Goal: Task Accomplishment & Management: Use online tool/utility

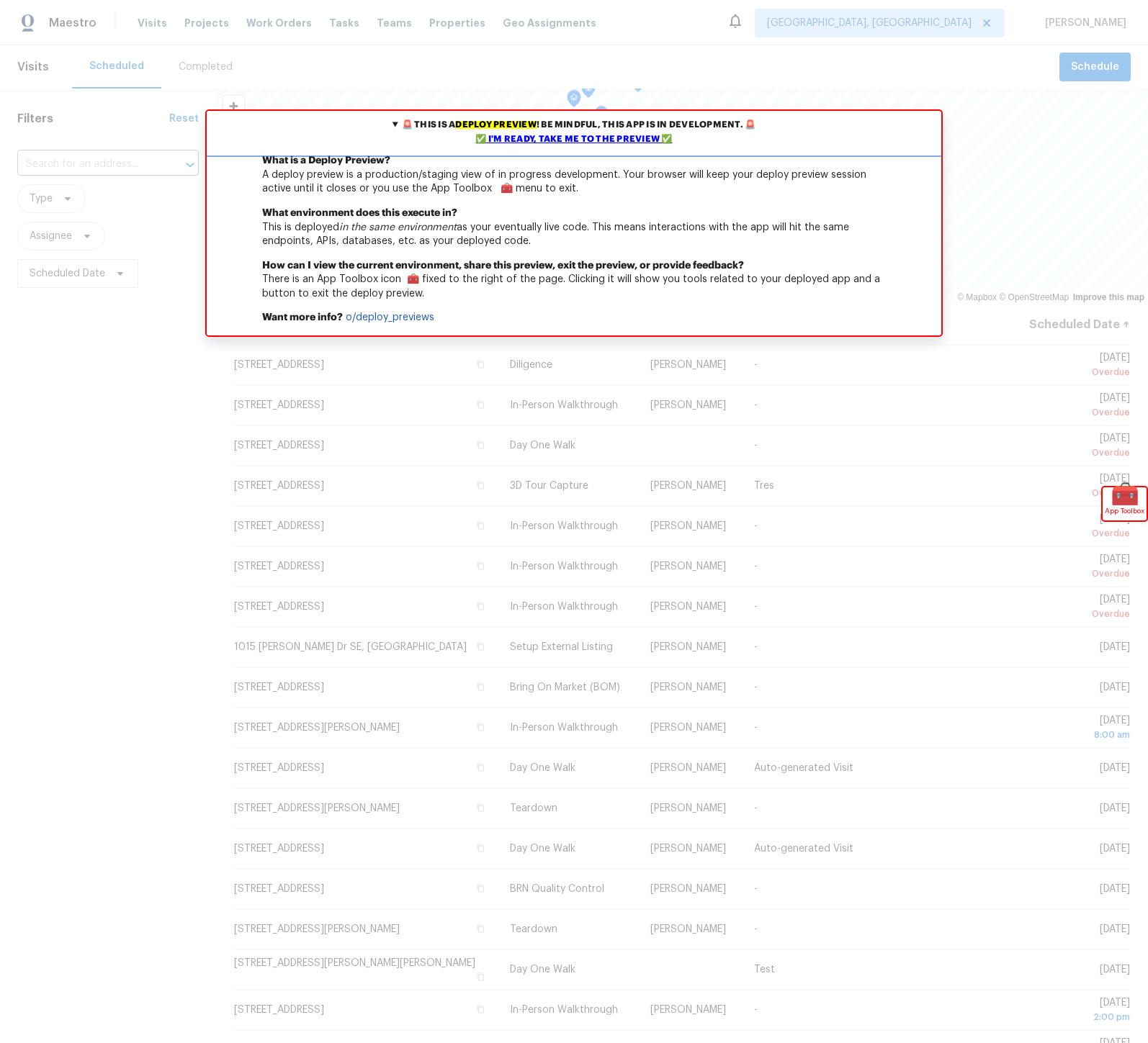
click at [562, 141] on div "✅ I'm ready, take me to the preview ✅" at bounding box center [573, 140] width 727 height 14
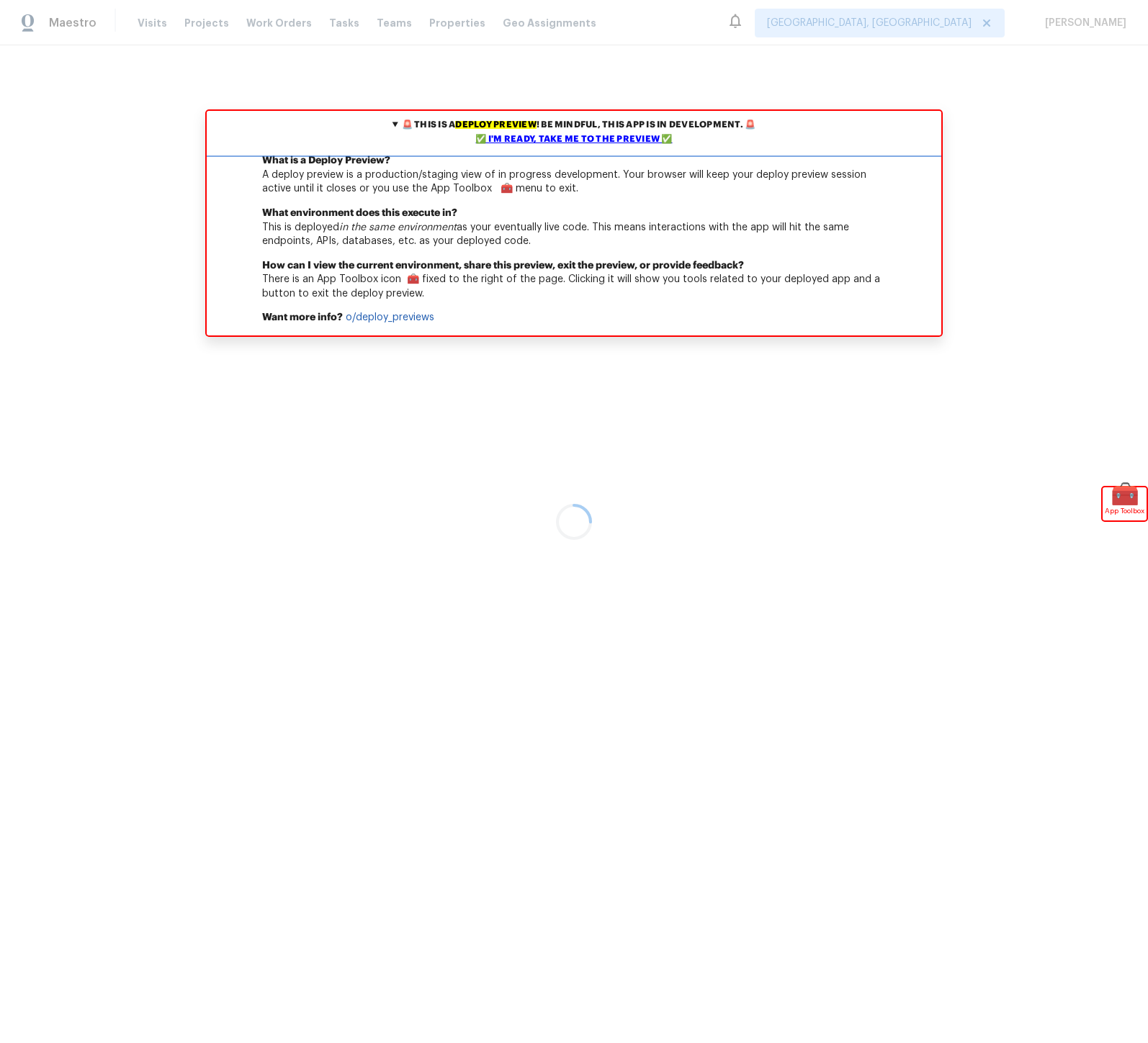
click at [590, 135] on div "✅ I'm ready, take me to the preview ✅" at bounding box center [573, 140] width 727 height 14
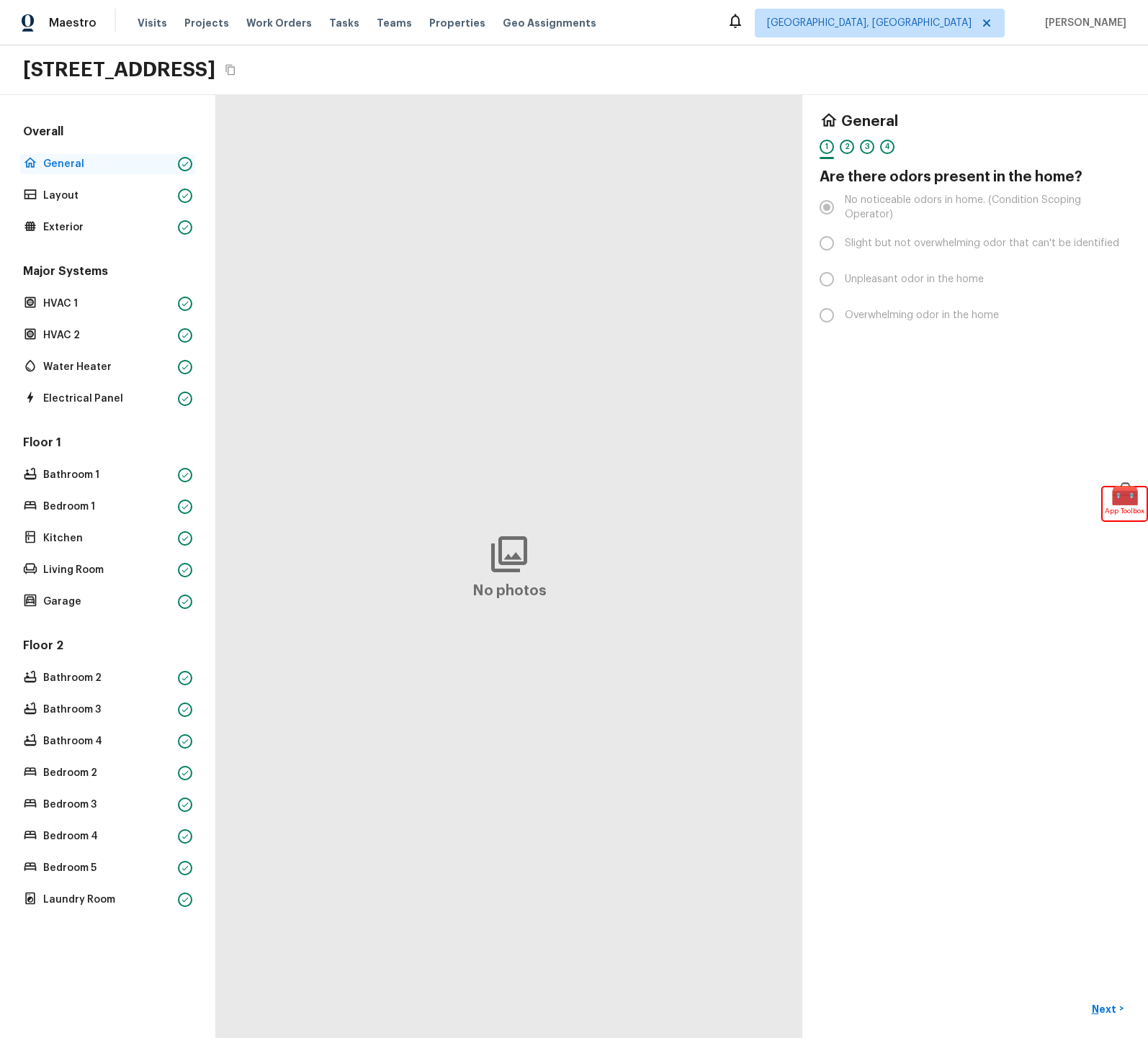
click at [47, 159] on p "General" at bounding box center [107, 164] width 129 height 14
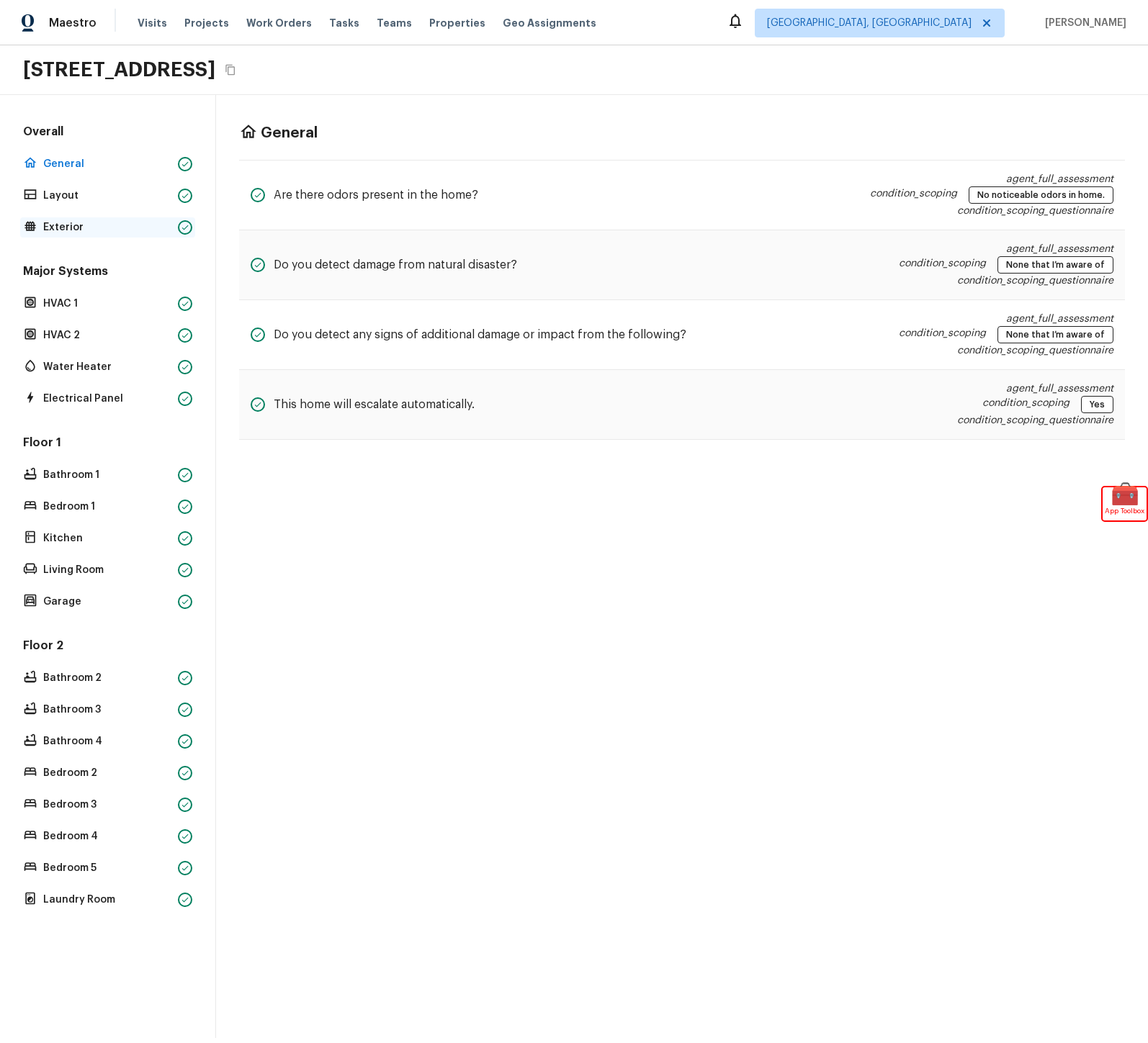
click at [81, 223] on p "Exterior" at bounding box center [107, 228] width 129 height 14
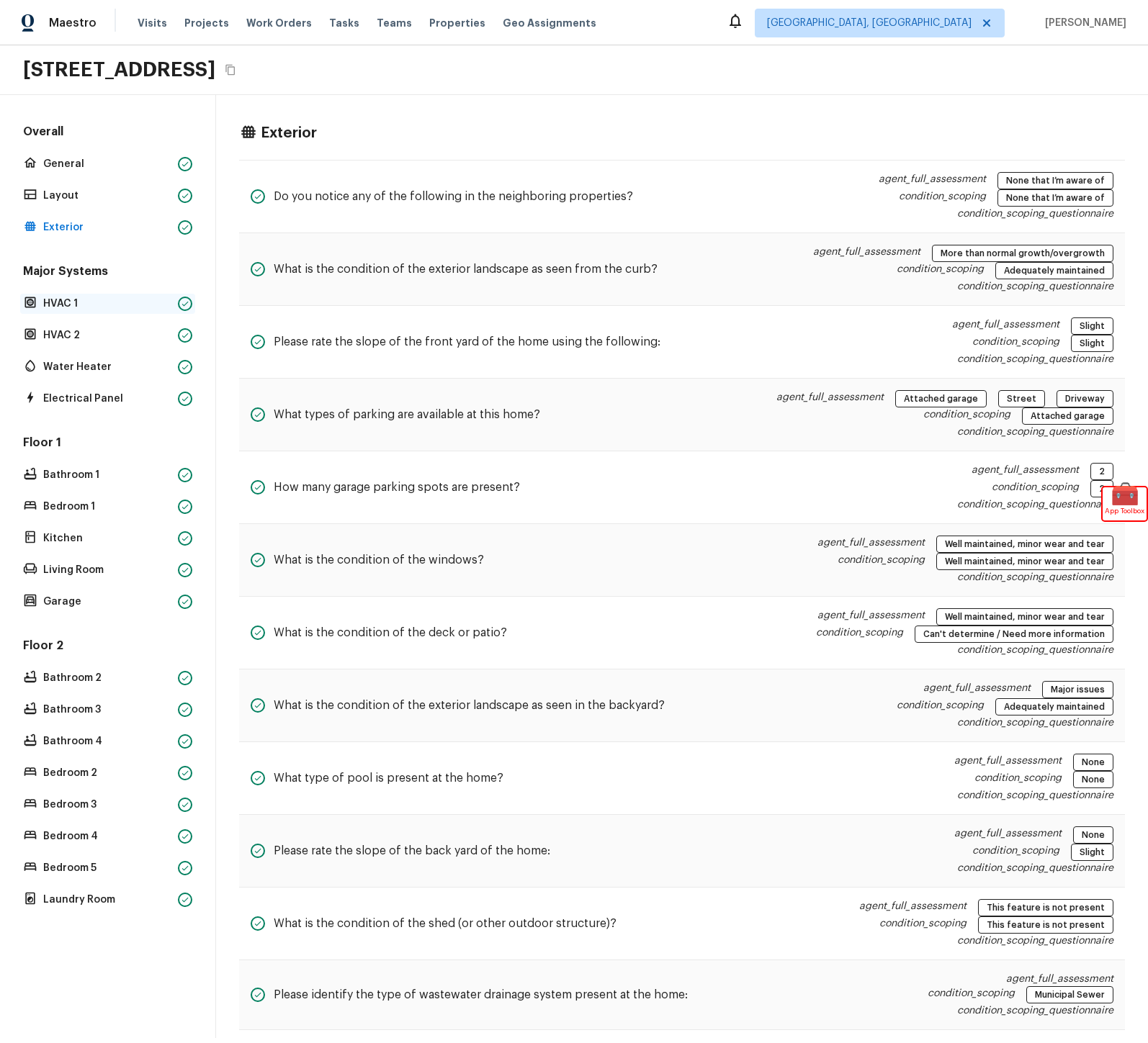
click at [96, 297] on p "HVAC 1" at bounding box center [107, 304] width 129 height 14
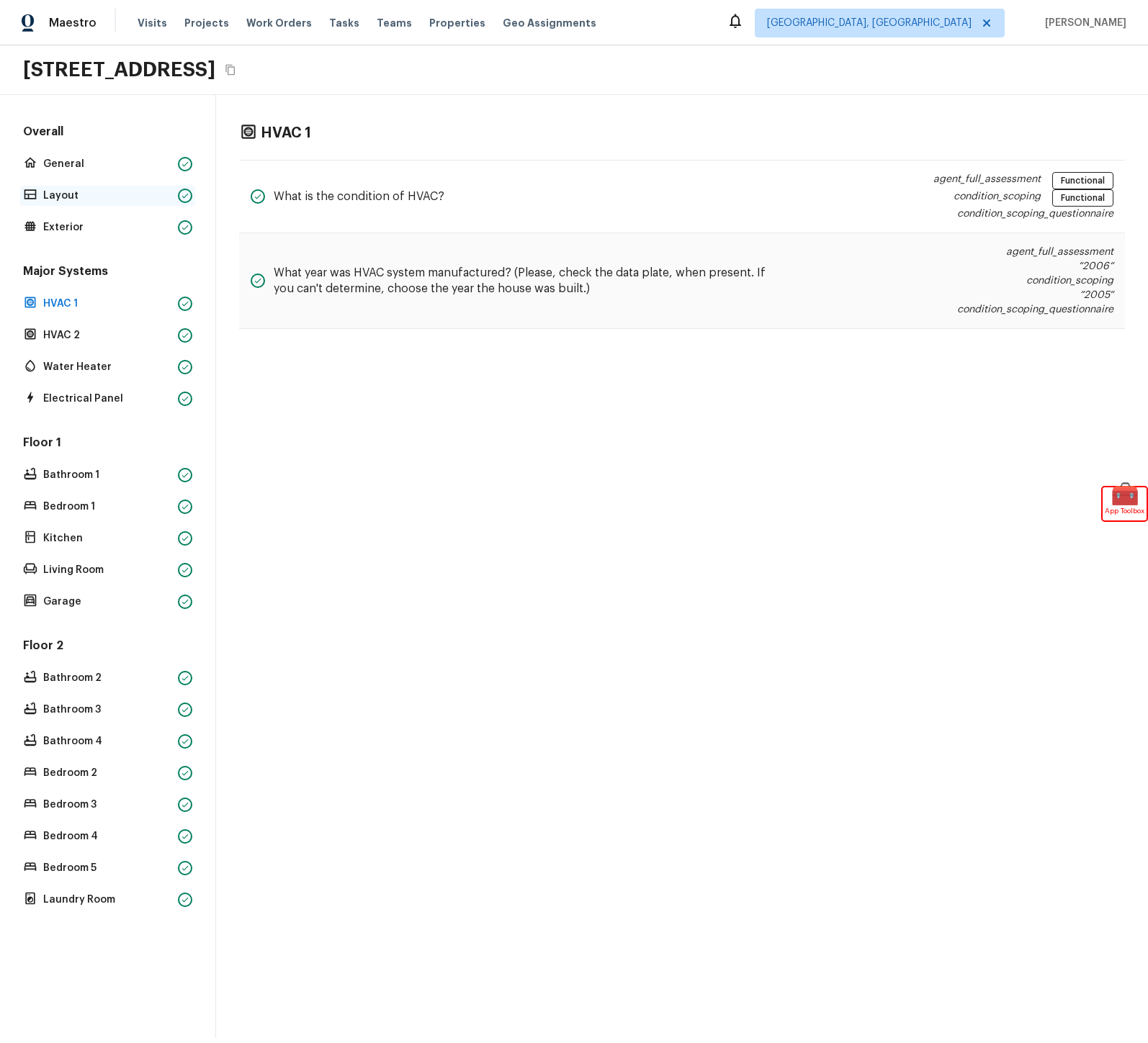
click at [60, 195] on p "Layout" at bounding box center [107, 195] width 129 height 14
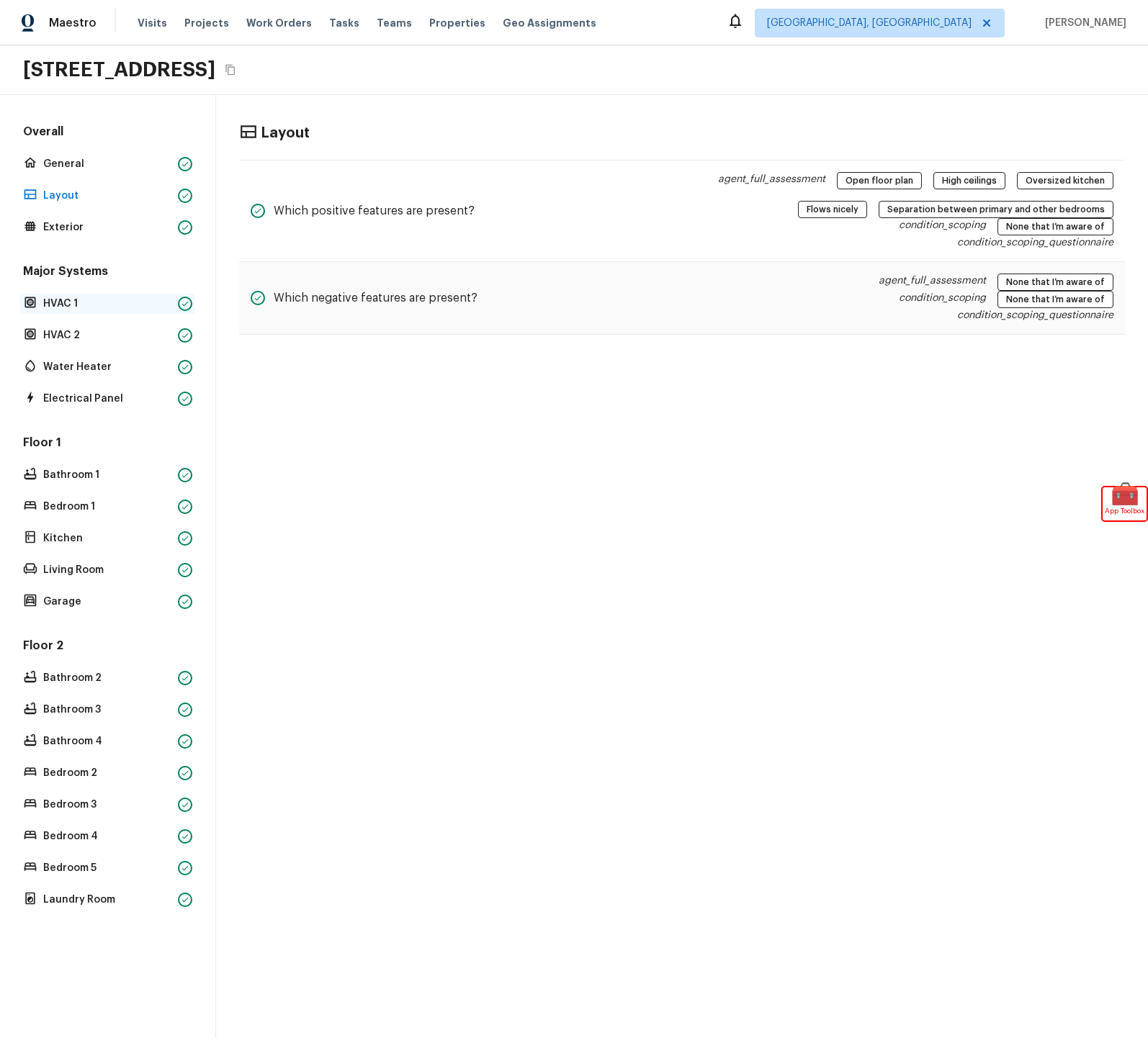
click at [66, 307] on p "HVAC 1" at bounding box center [107, 304] width 129 height 14
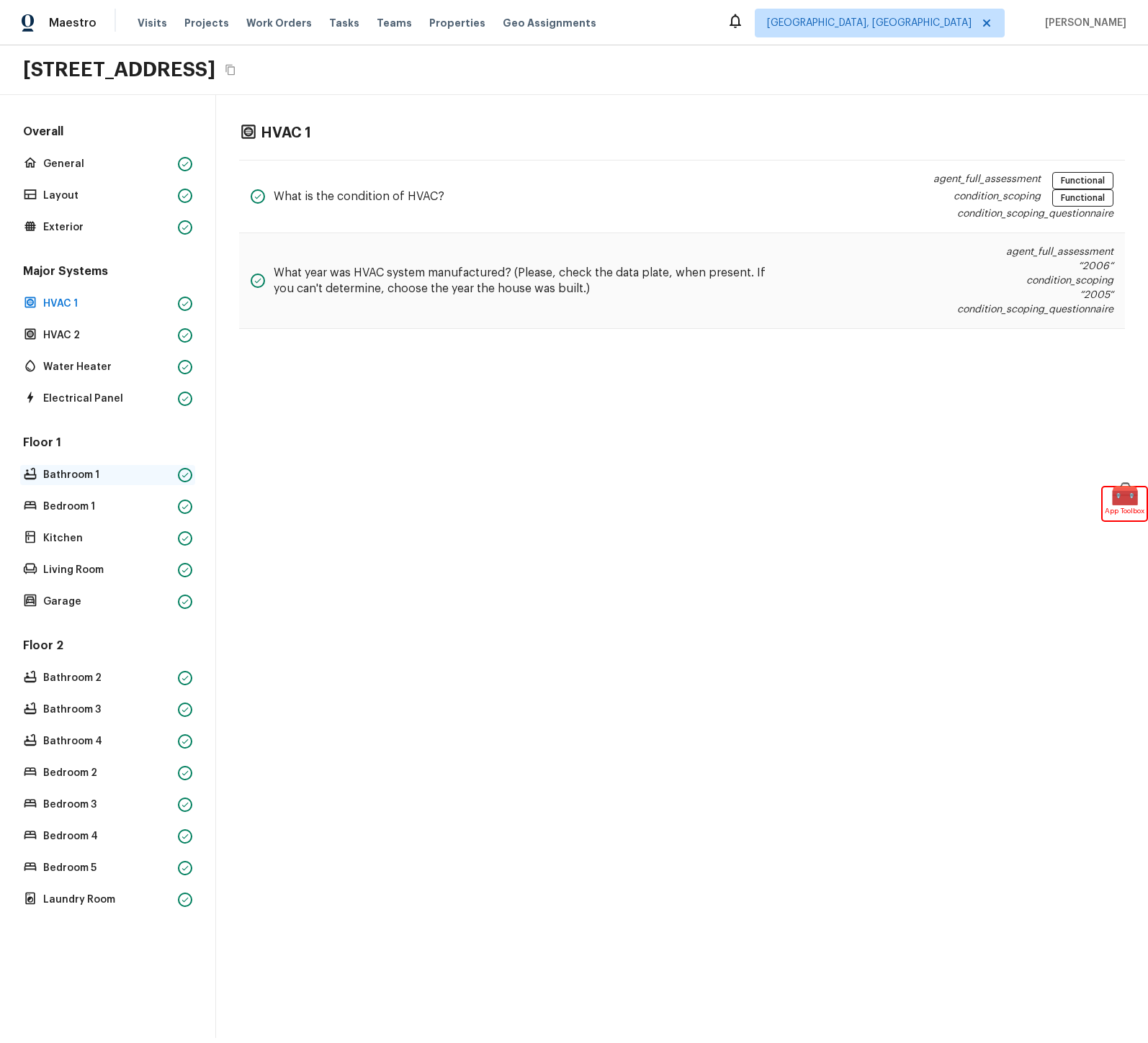
click at [95, 468] on p "Bathroom 1" at bounding box center [107, 476] width 129 height 14
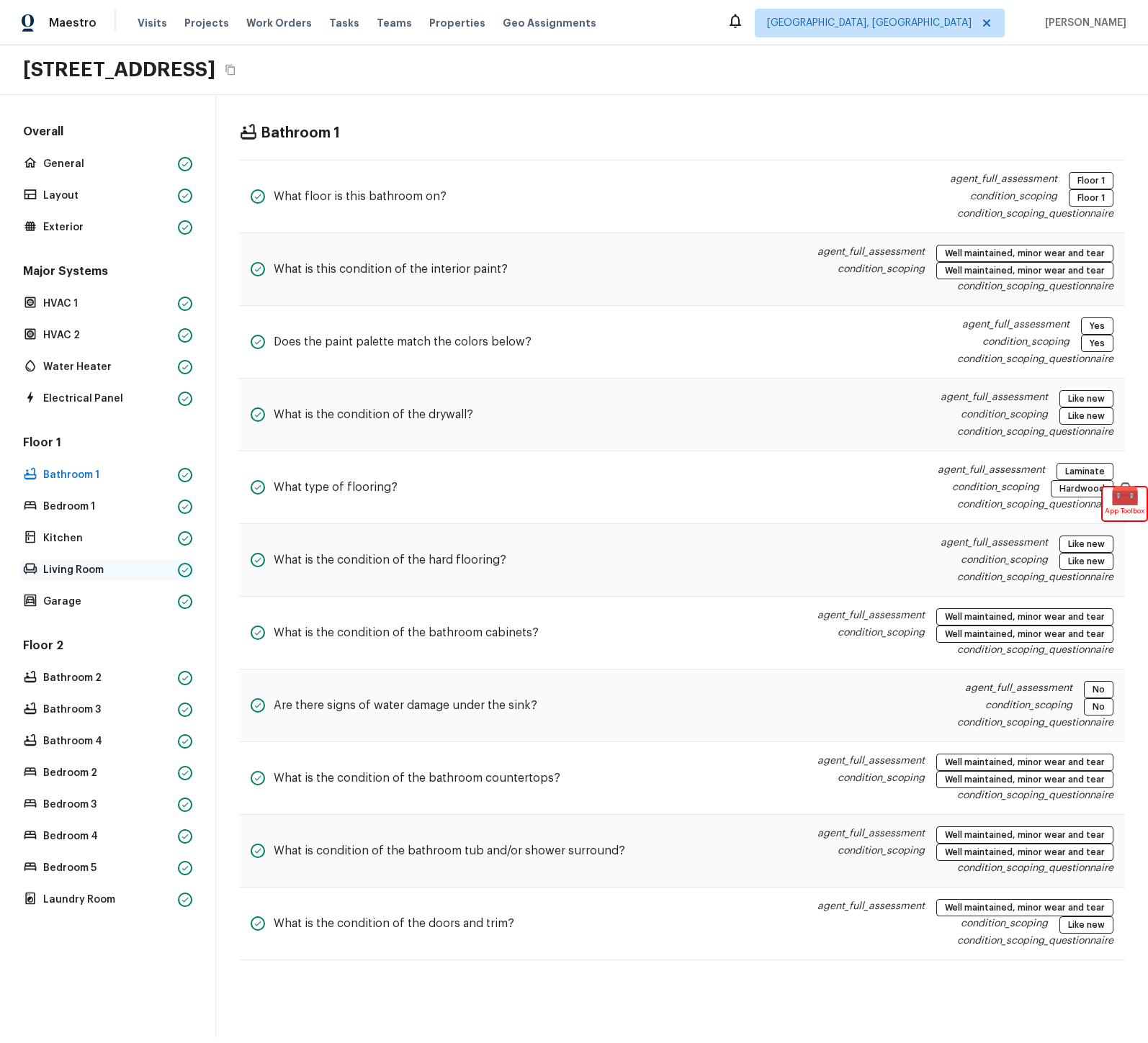
click at [85, 566] on p "Living Room" at bounding box center [107, 570] width 129 height 14
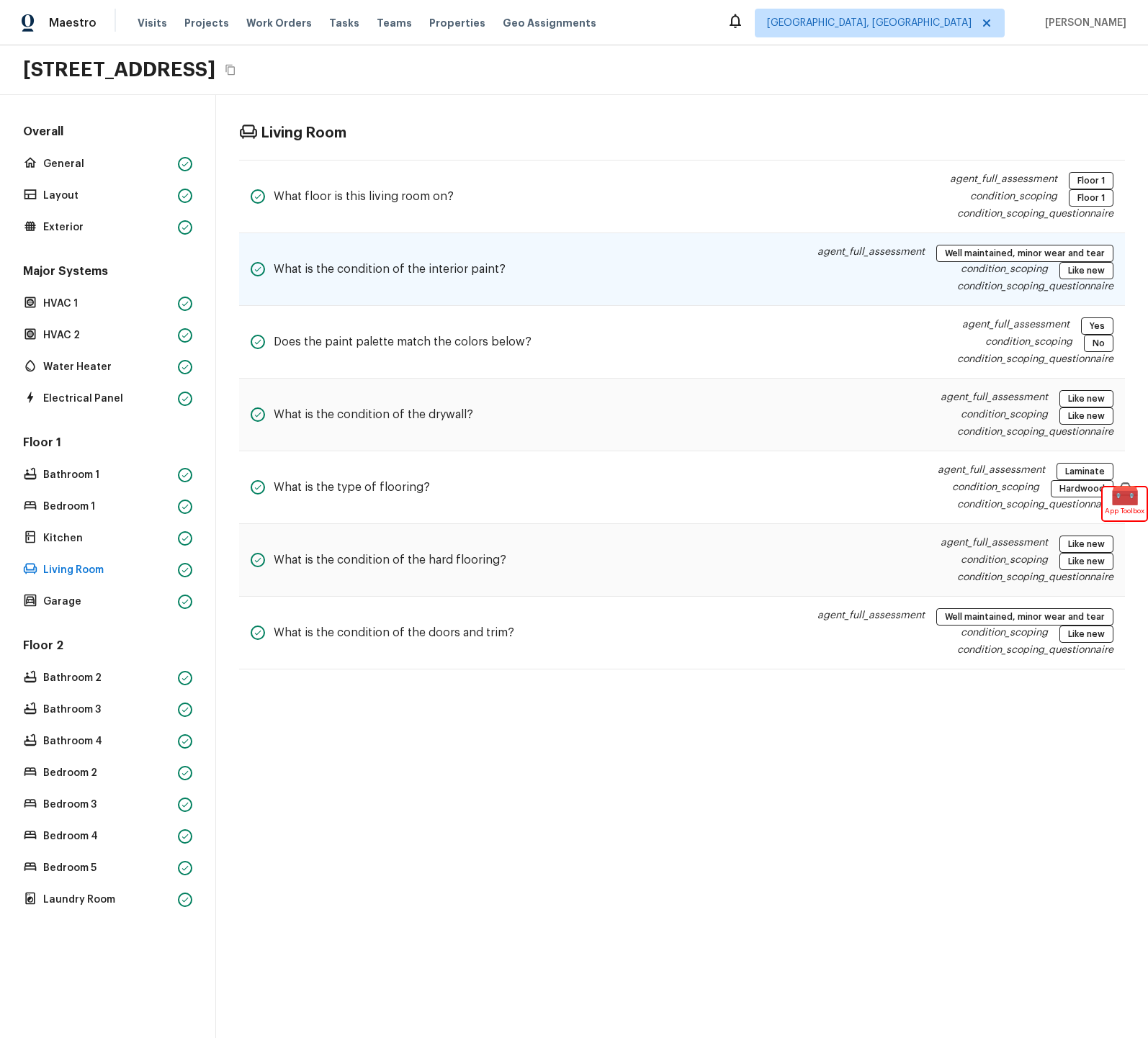
click at [781, 280] on div "What is the condition of the interior paint? agent_full_assessment Well maintai…" at bounding box center [681, 269] width 886 height 73
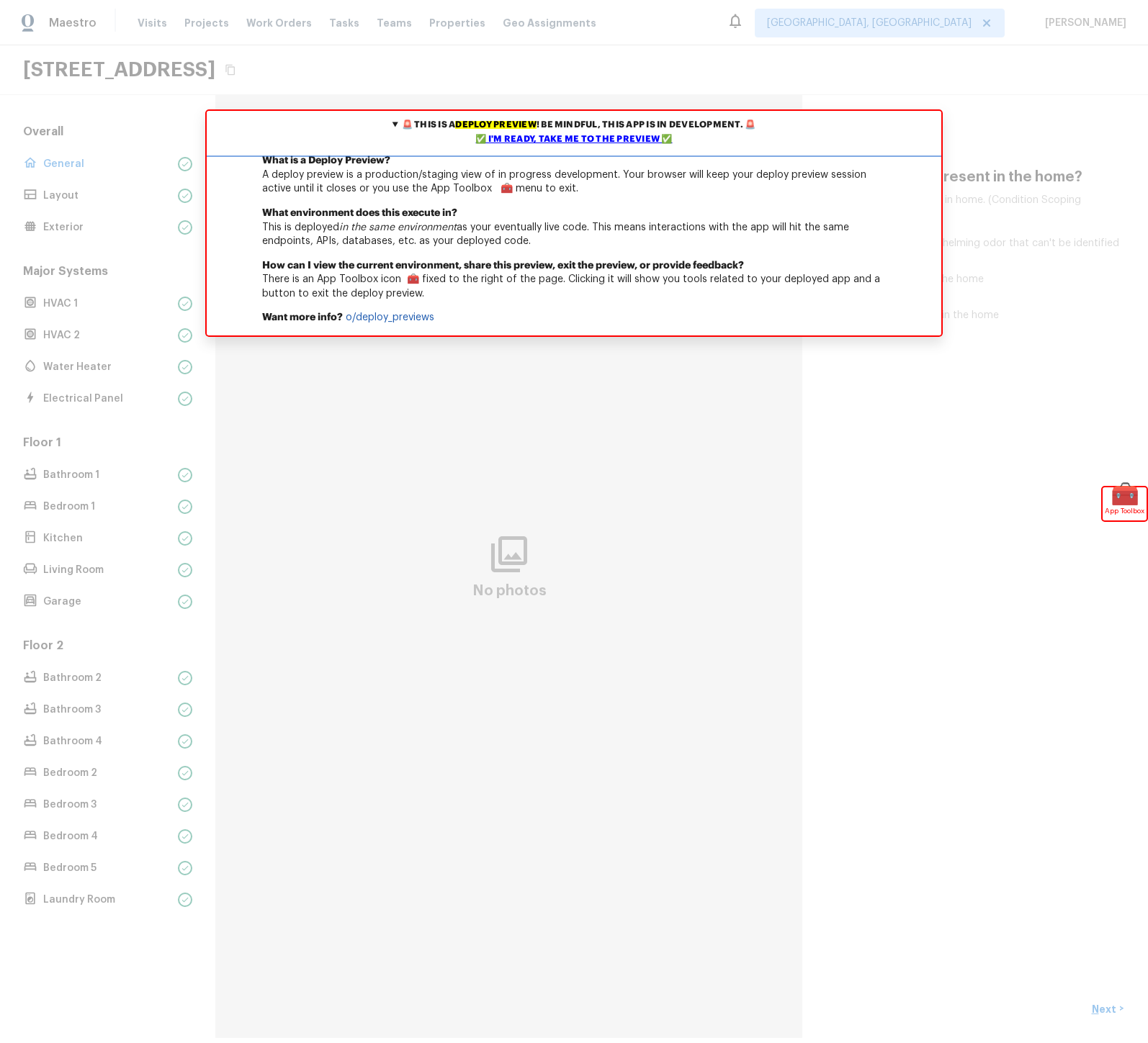
click at [560, 138] on div "✅ I'm ready, take me to the preview ✅" at bounding box center [573, 140] width 727 height 14
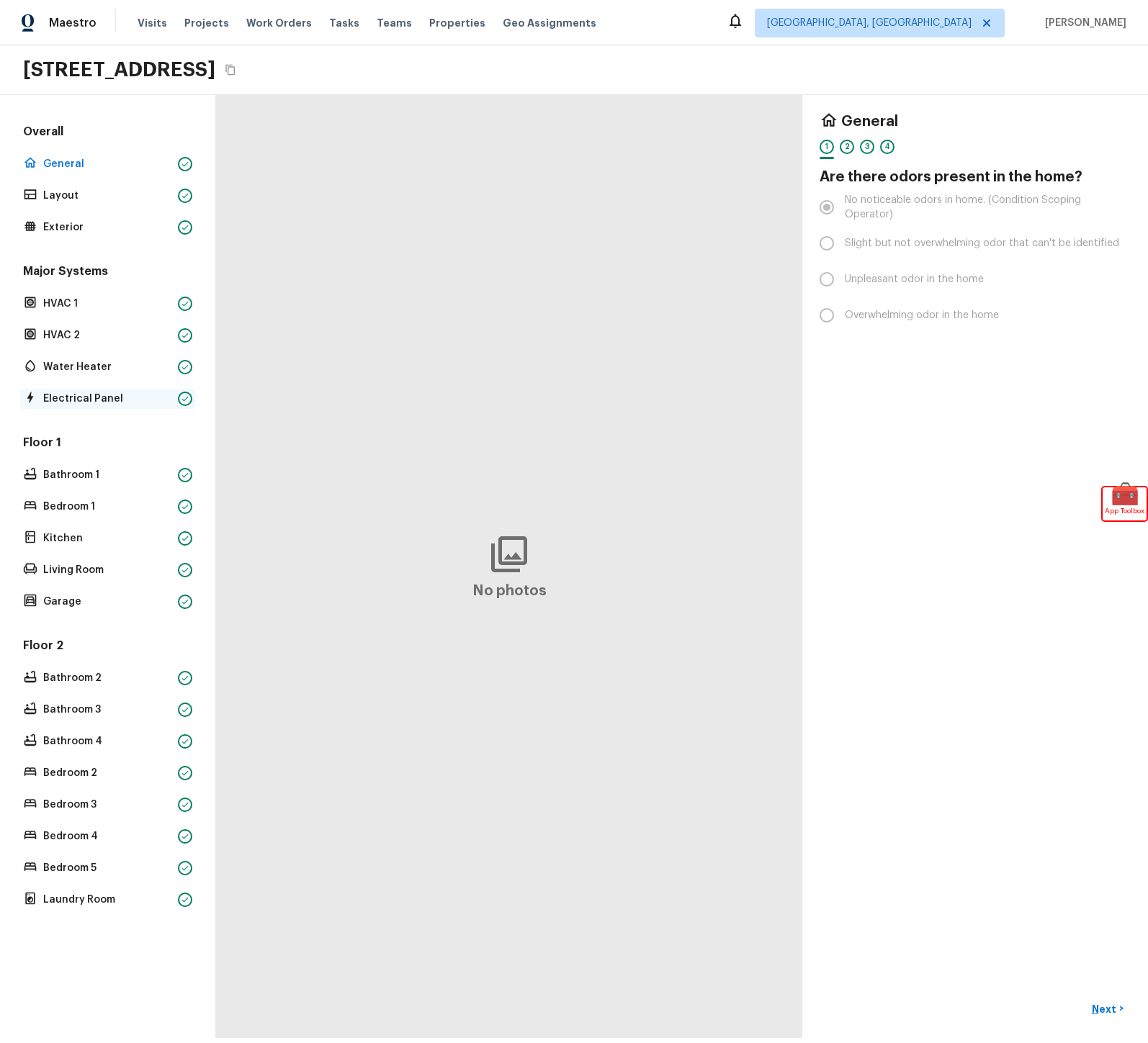
click at [77, 390] on div "Electrical Panel" at bounding box center [107, 399] width 175 height 20
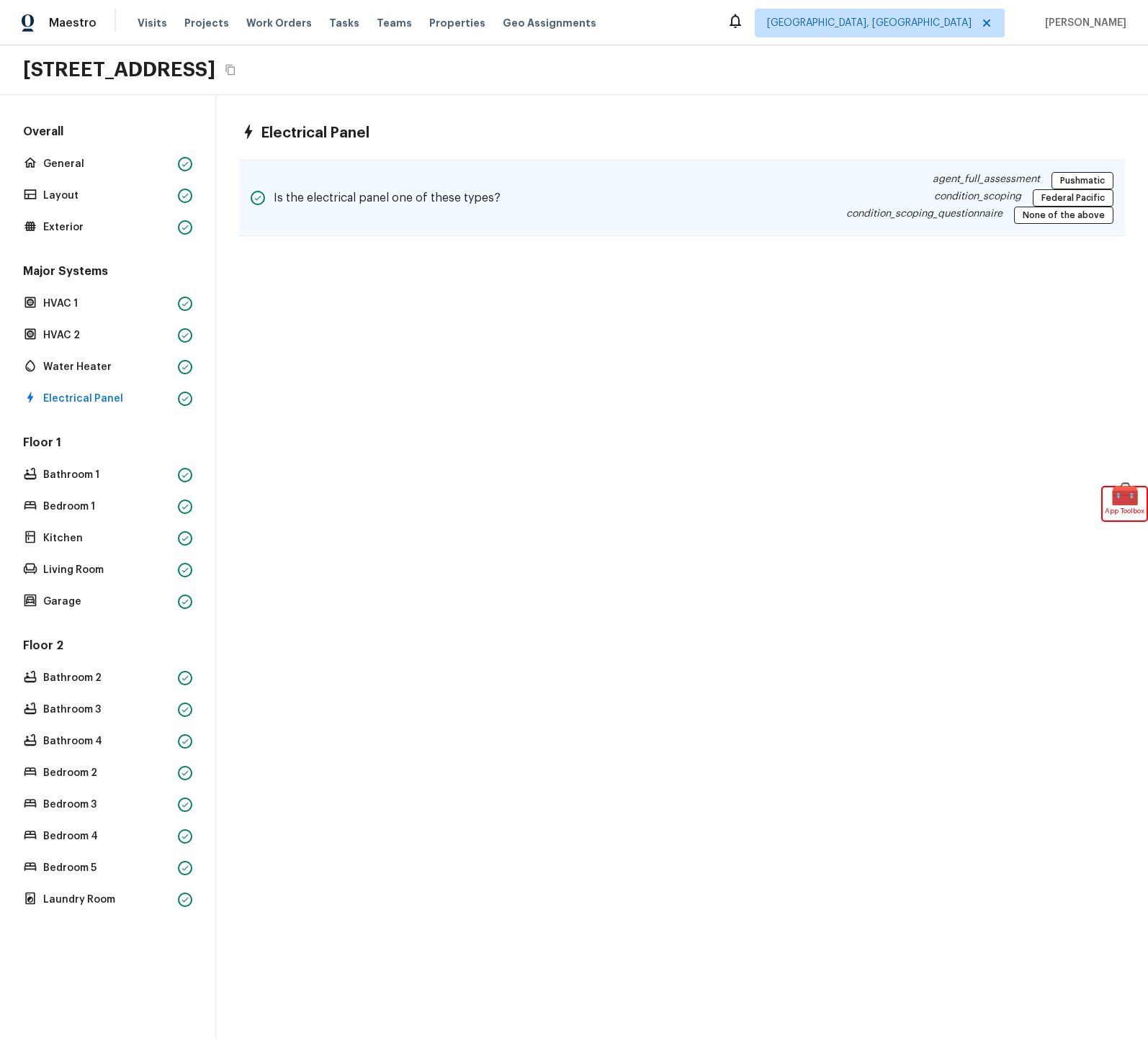
click at [451, 227] on div "Is the electrical panel one of these types? agent_full_assessment Pushmatic con…" at bounding box center [681, 197] width 886 height 77
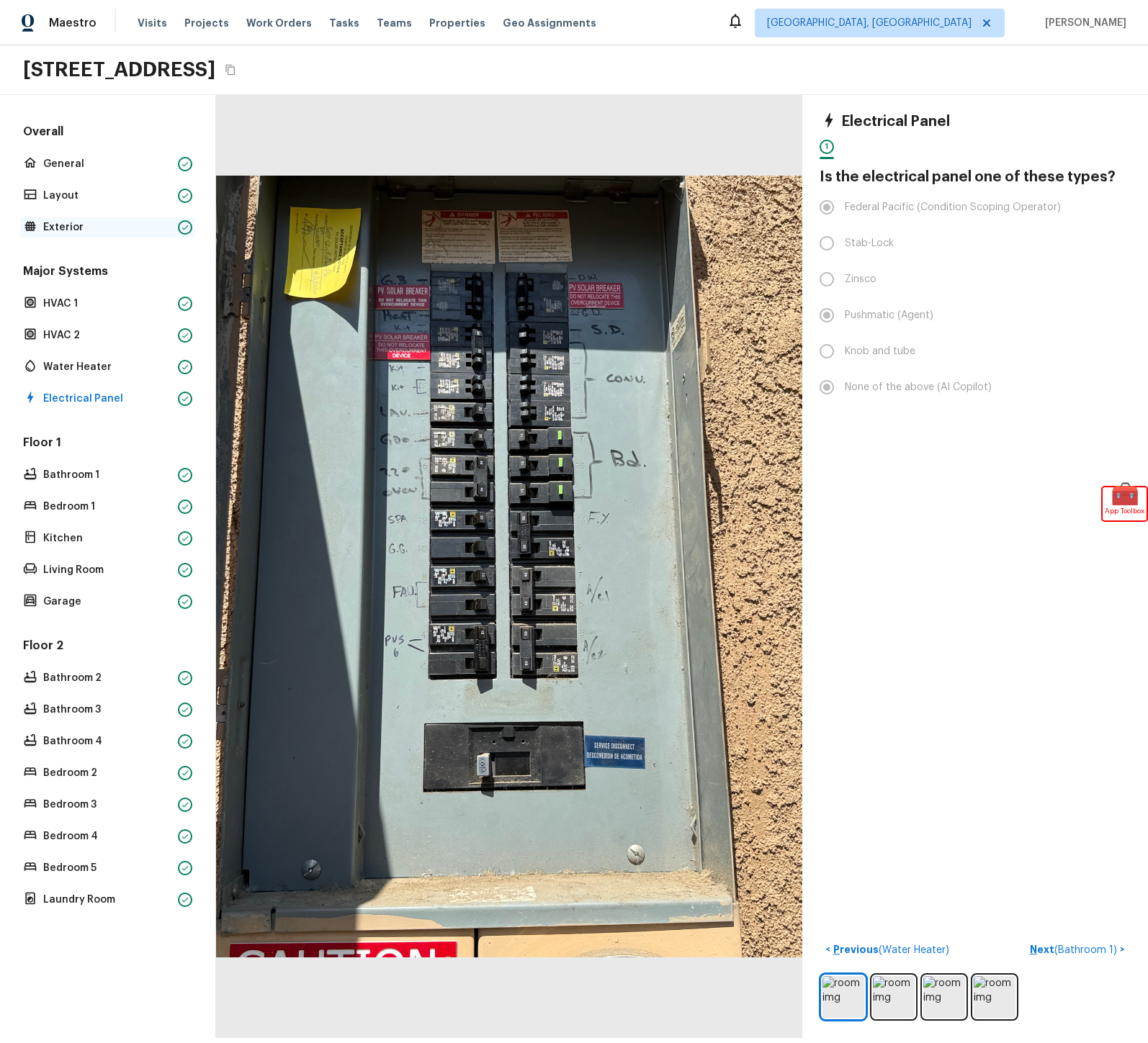
click at [68, 231] on p "Exterior" at bounding box center [107, 228] width 129 height 14
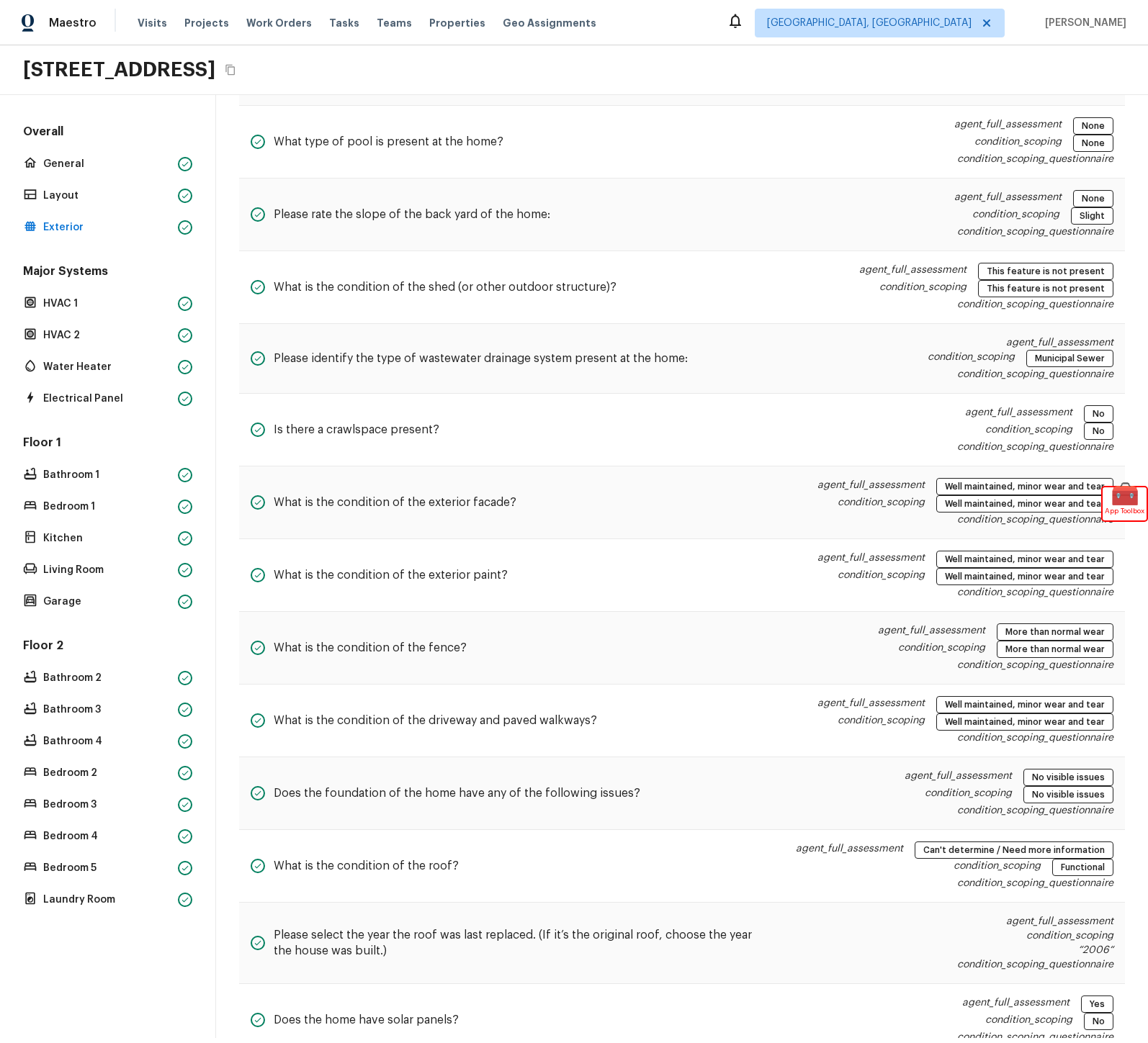
scroll to position [757, 0]
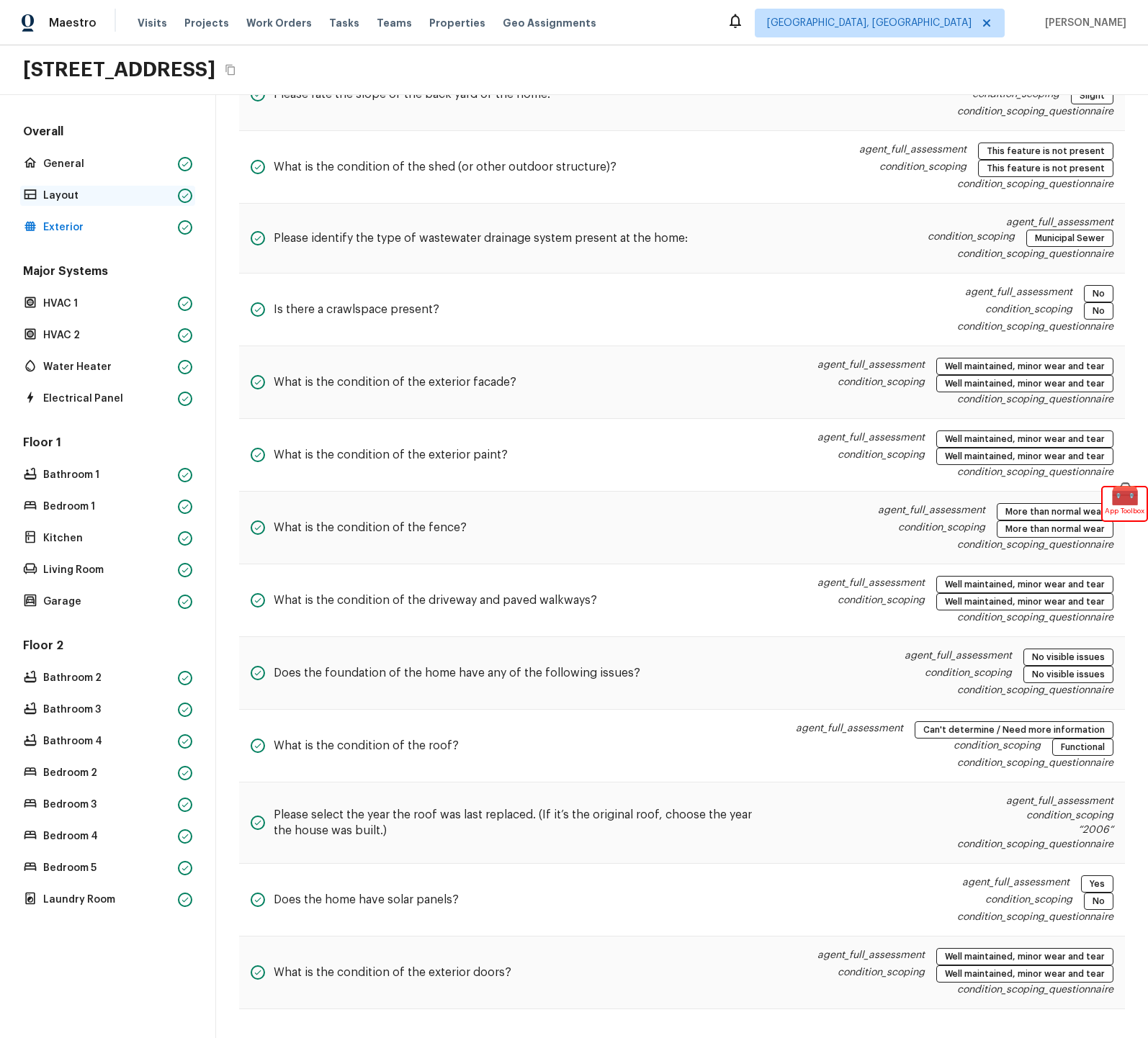
click at [70, 199] on p "Layout" at bounding box center [107, 195] width 129 height 14
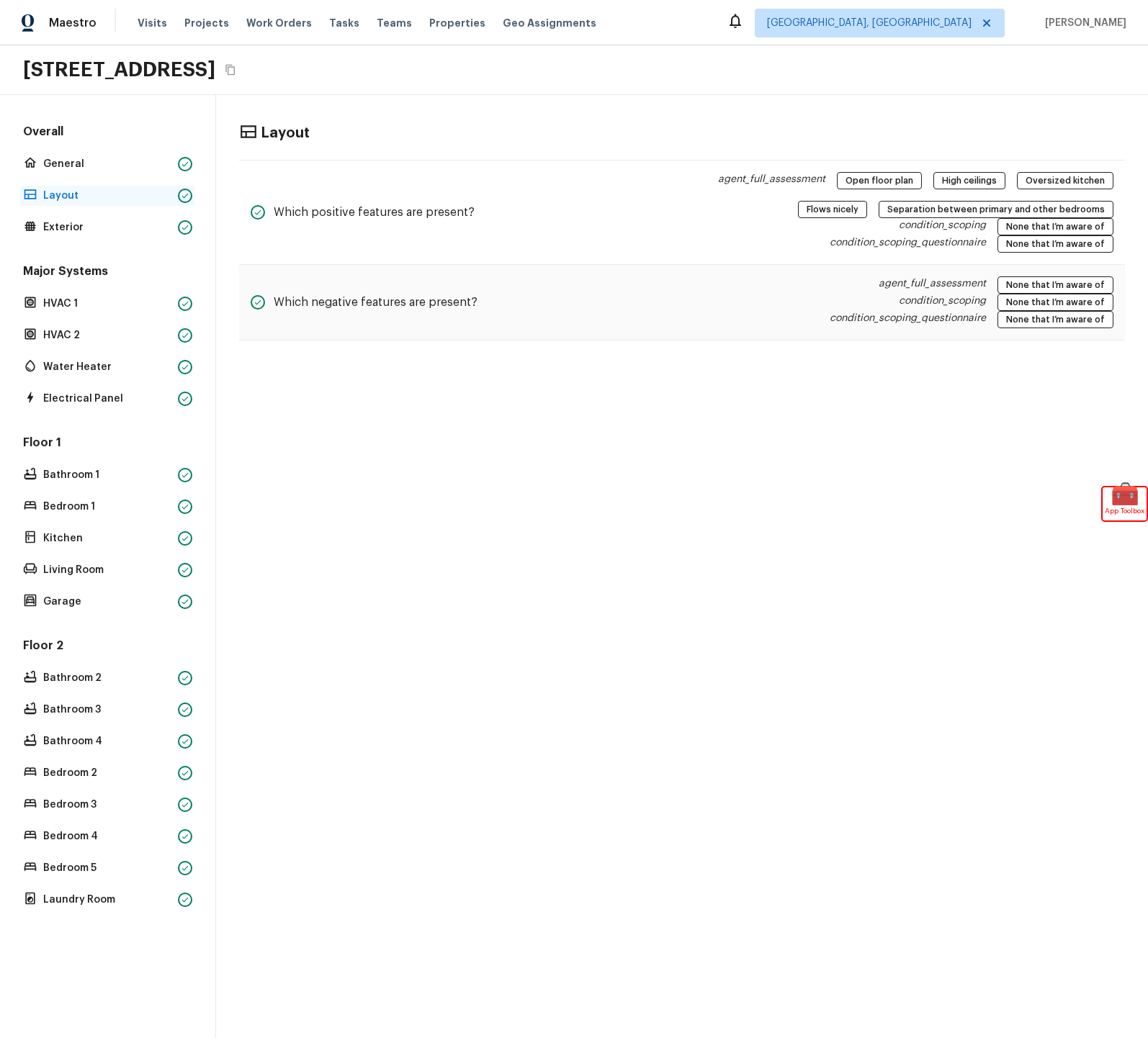
scroll to position [0, 0]
click at [98, 307] on p "HVAC 1" at bounding box center [107, 304] width 129 height 14
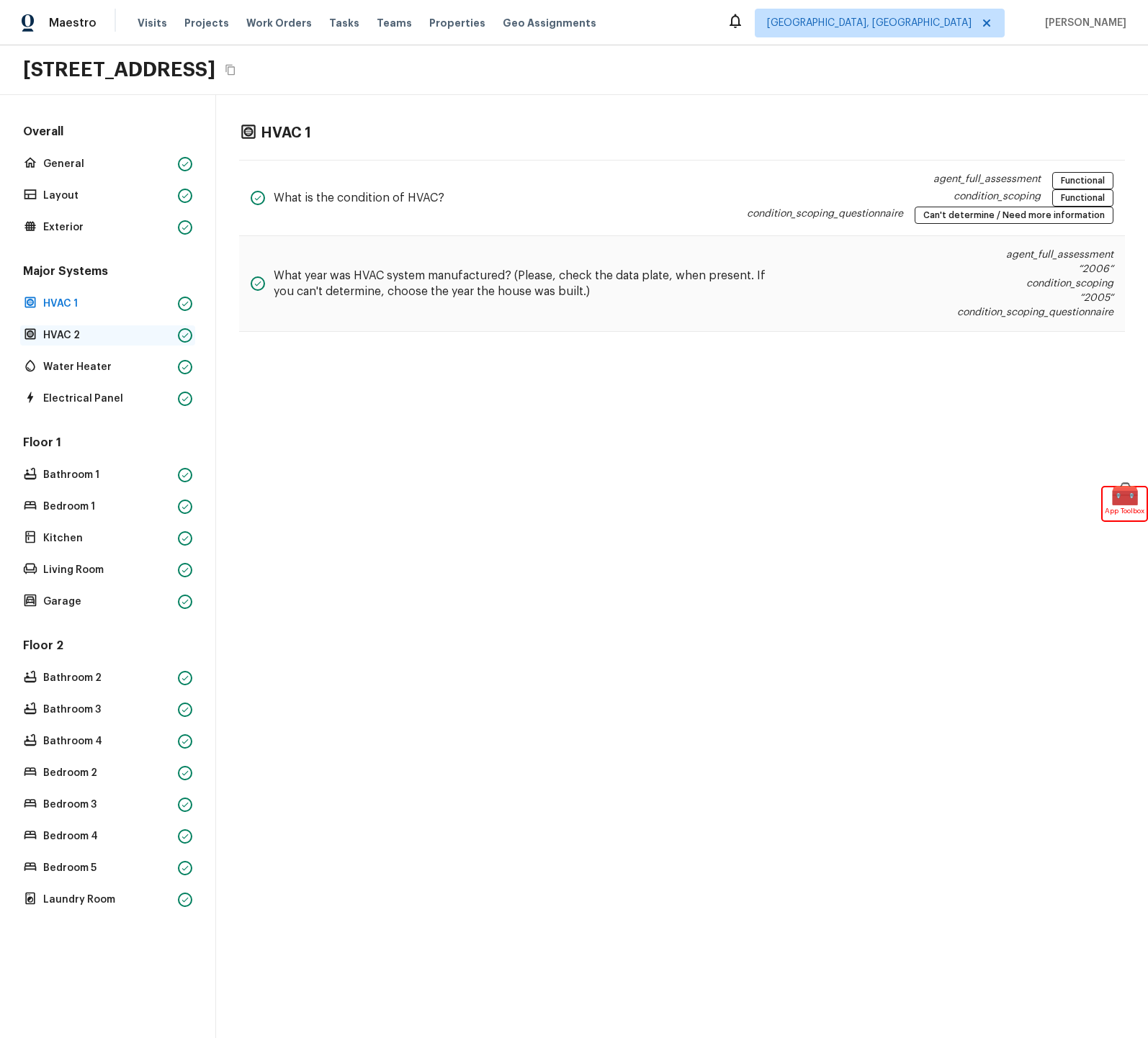
click at [124, 343] on div "HVAC 2" at bounding box center [107, 335] width 175 height 20
click at [60, 367] on p "Water Heater" at bounding box center [107, 367] width 129 height 14
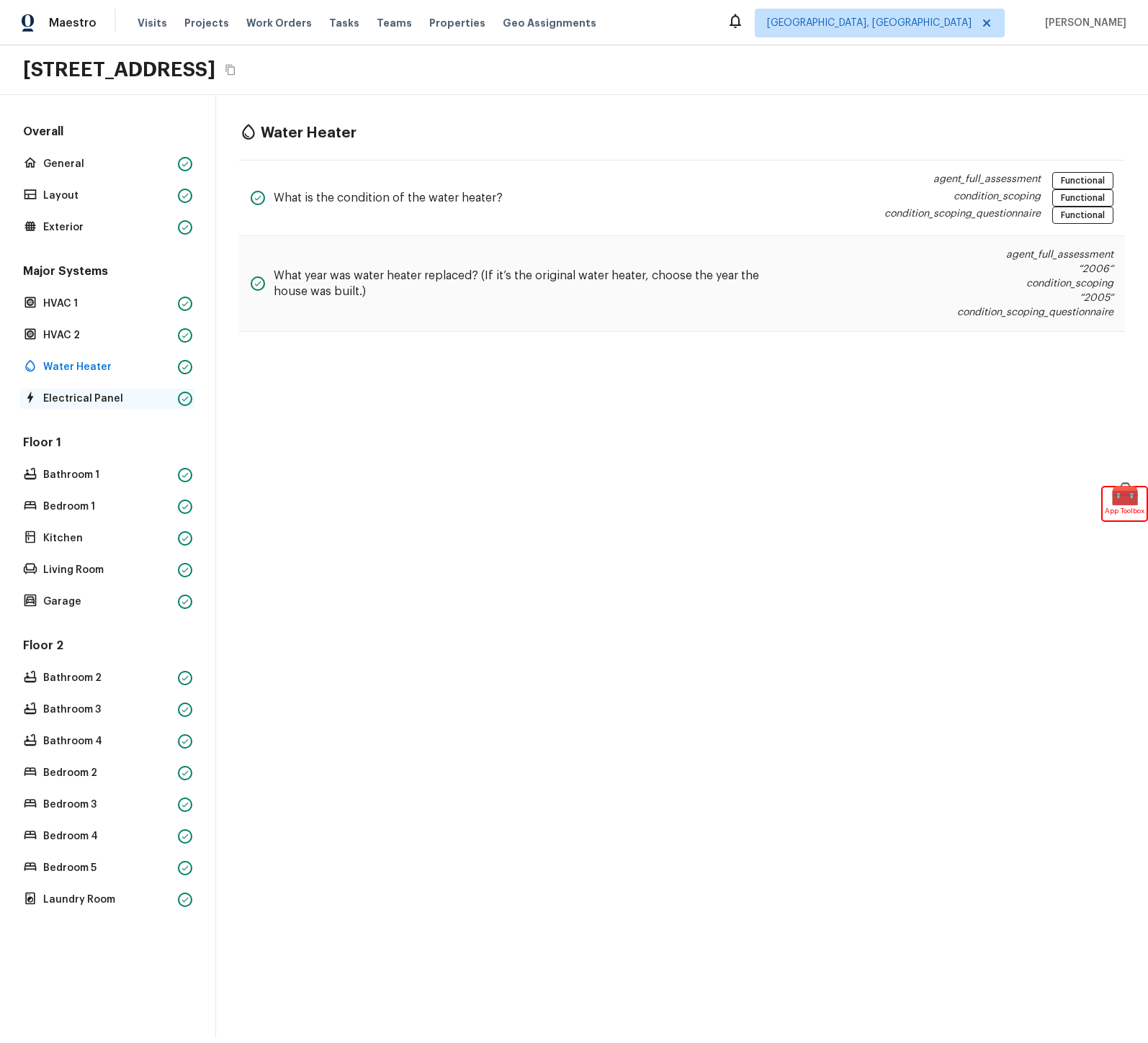
click at [79, 389] on div "Electrical Panel" at bounding box center [107, 399] width 175 height 20
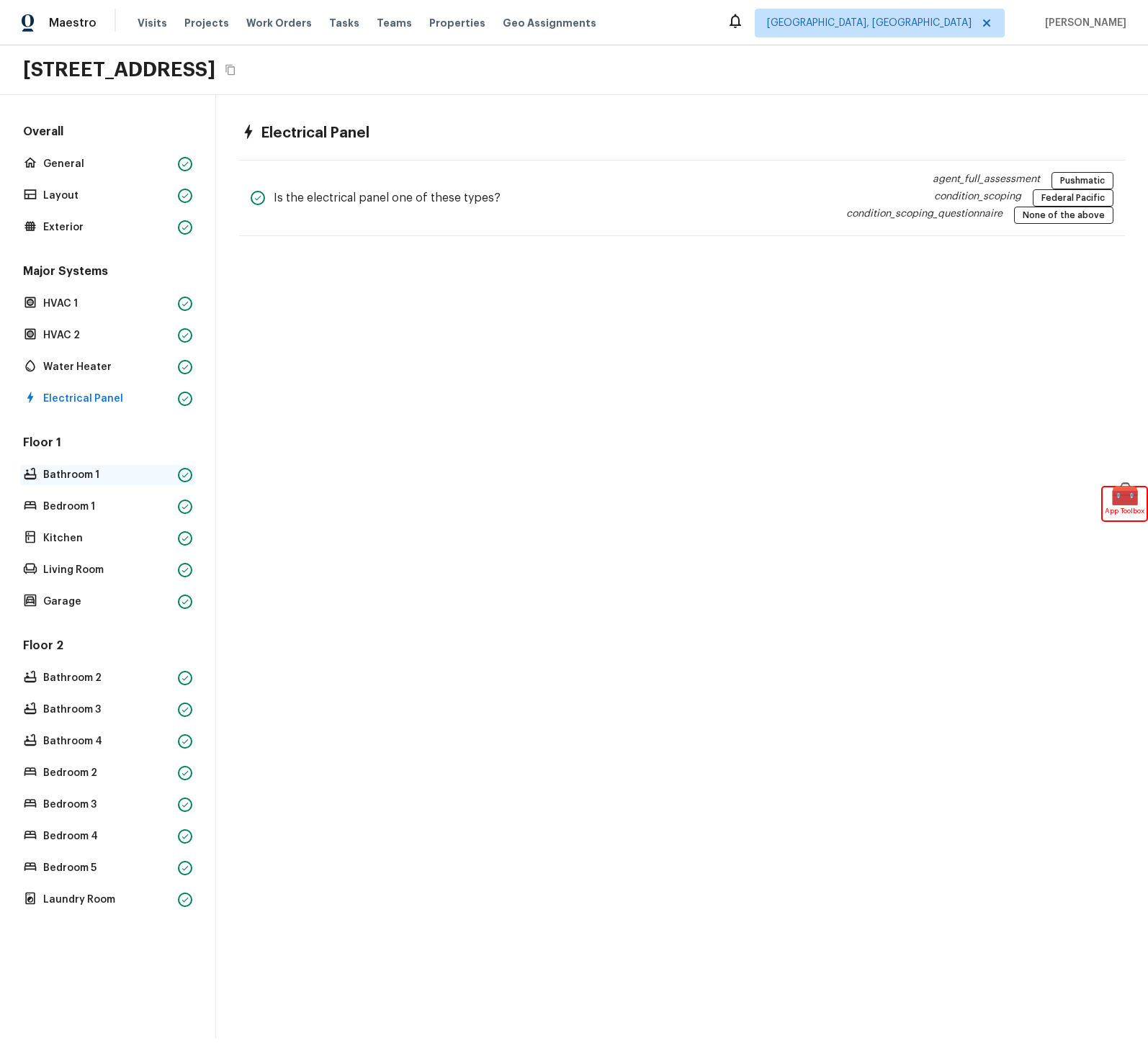
click at [90, 468] on p "Bathroom 1" at bounding box center [107, 476] width 129 height 14
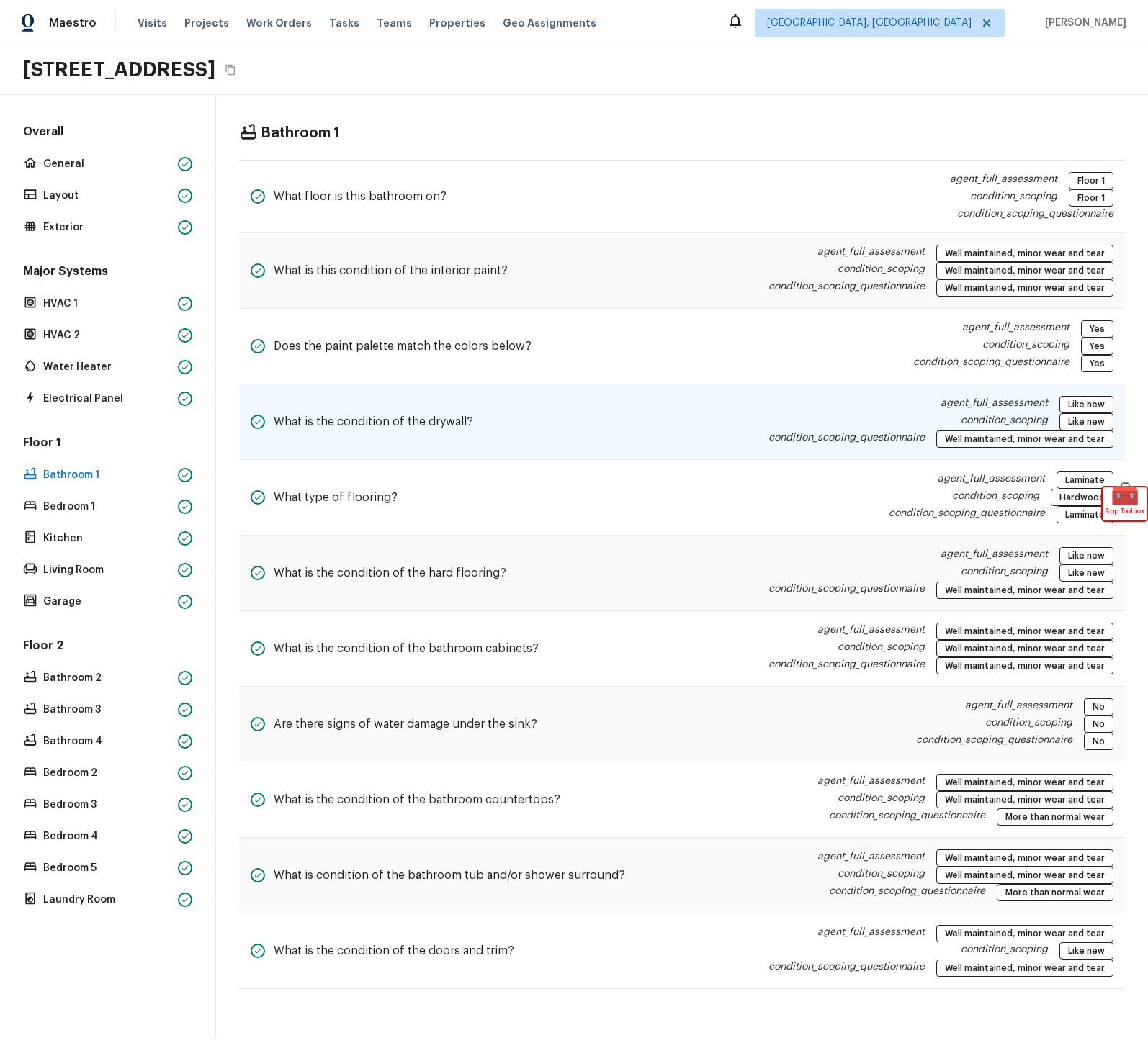
click at [500, 427] on div "What is the condition of the drywall? agent_full_assessment Like new condition_…" at bounding box center [681, 422] width 886 height 76
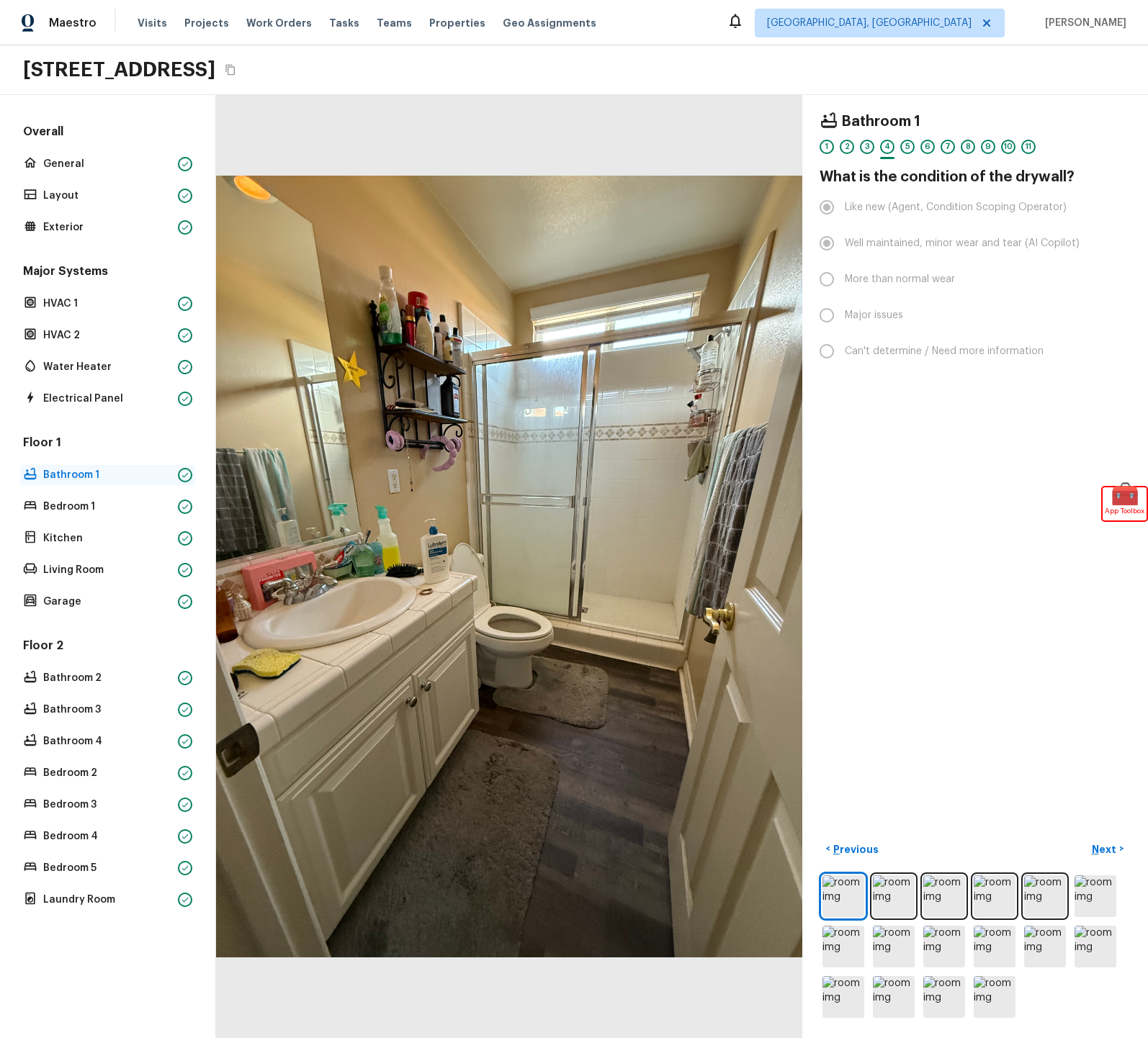
click at [74, 473] on p "Bathroom 1" at bounding box center [107, 476] width 129 height 14
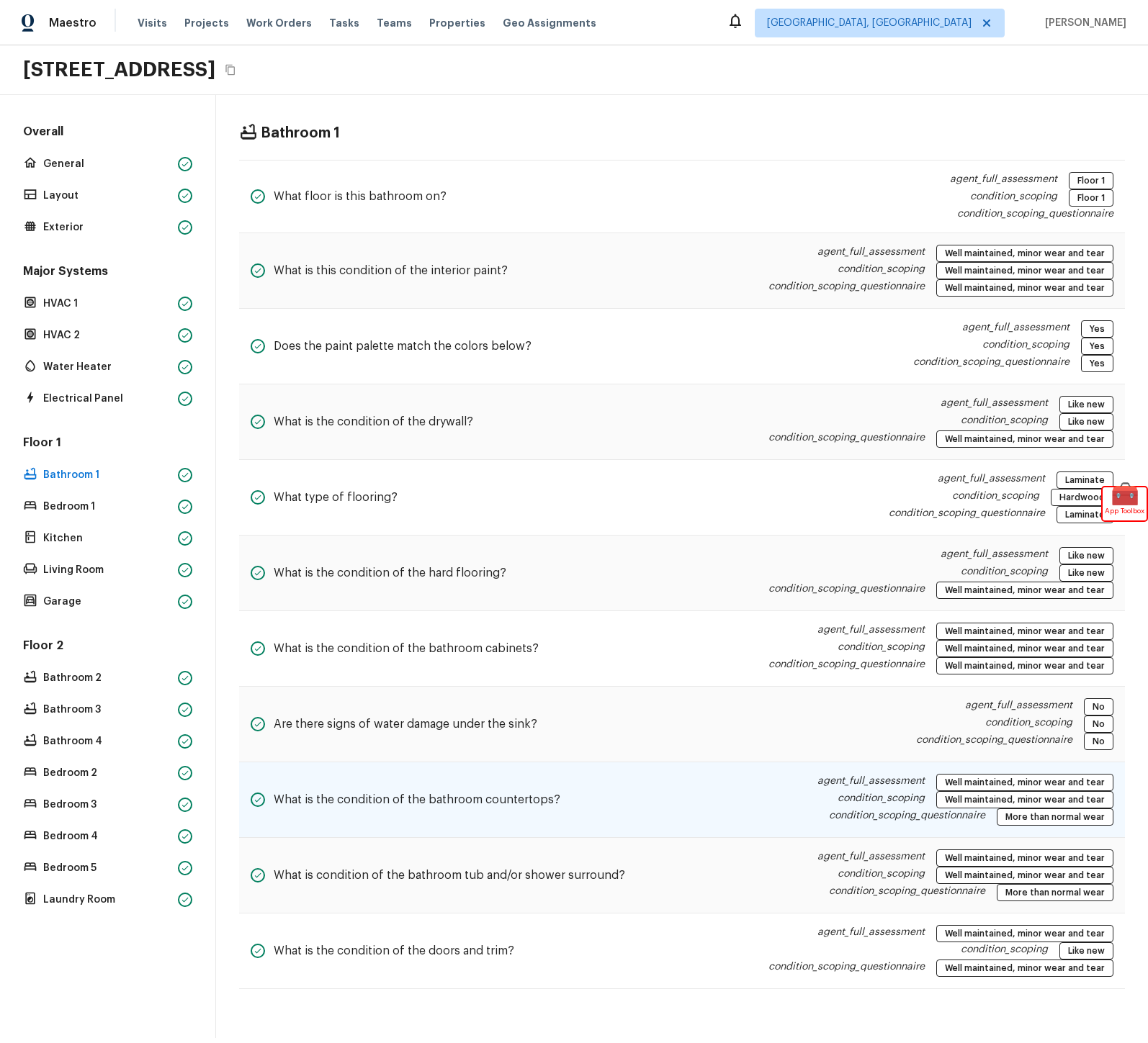
click at [775, 821] on div "What is the condition of the bathroom countertops? agent_full_assessment Well m…" at bounding box center [681, 801] width 886 height 76
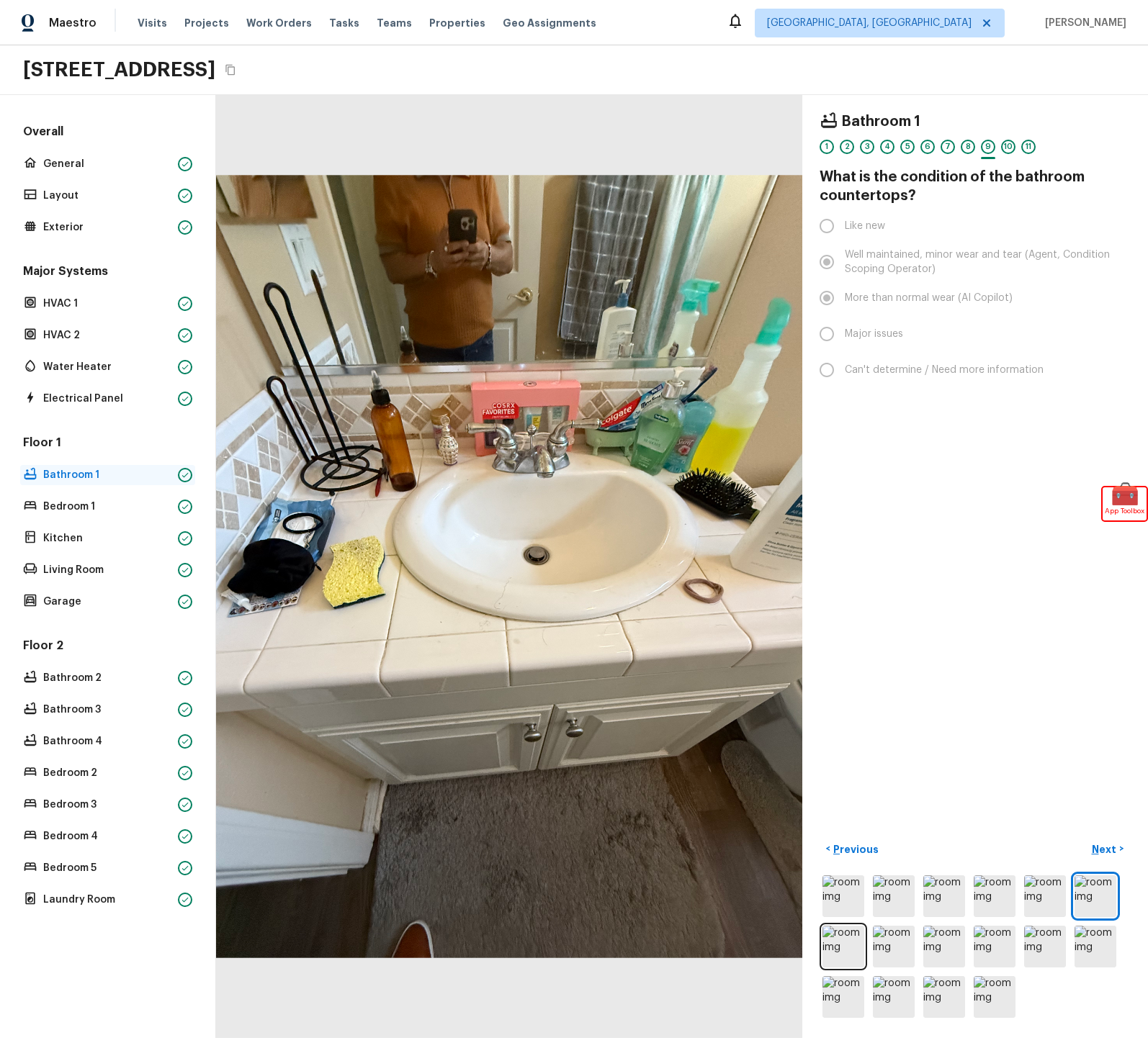
click at [117, 476] on p "Bathroom 1" at bounding box center [107, 476] width 129 height 14
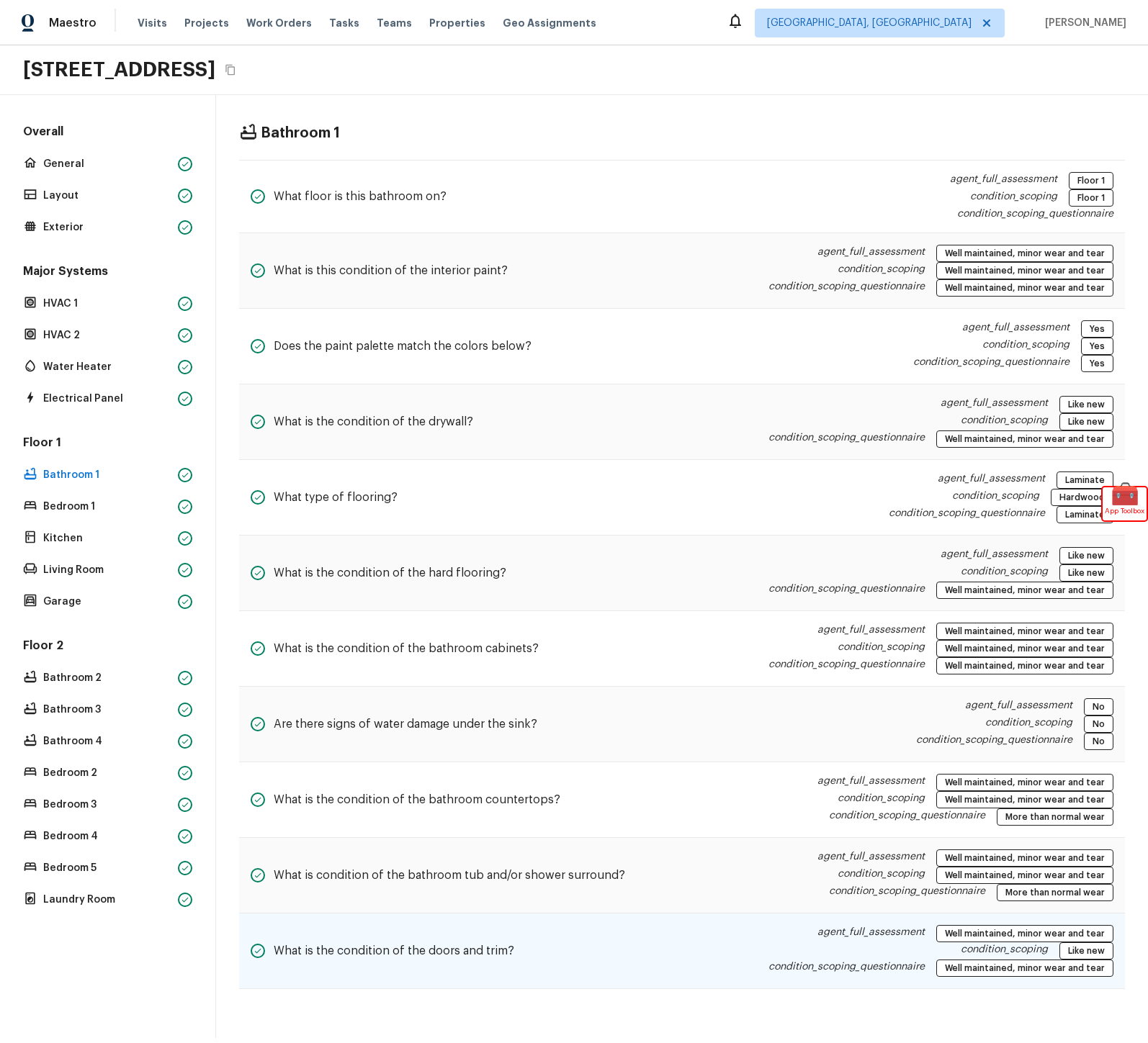
click at [578, 941] on div "What is the condition of the doors and trim? agent_full_assessment Well maintai…" at bounding box center [681, 951] width 886 height 76
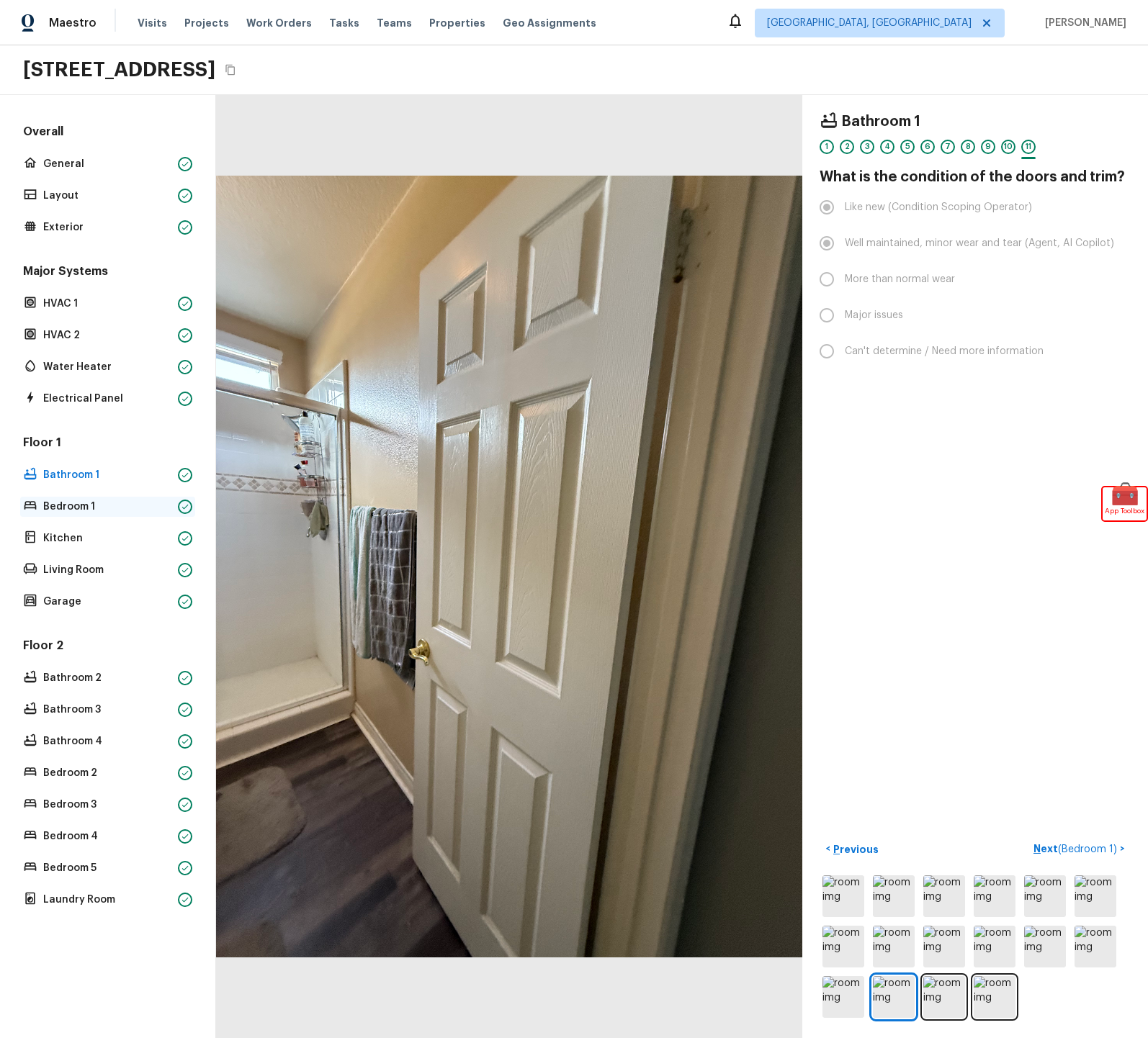
click at [83, 507] on p "Bedroom 1" at bounding box center [107, 507] width 129 height 14
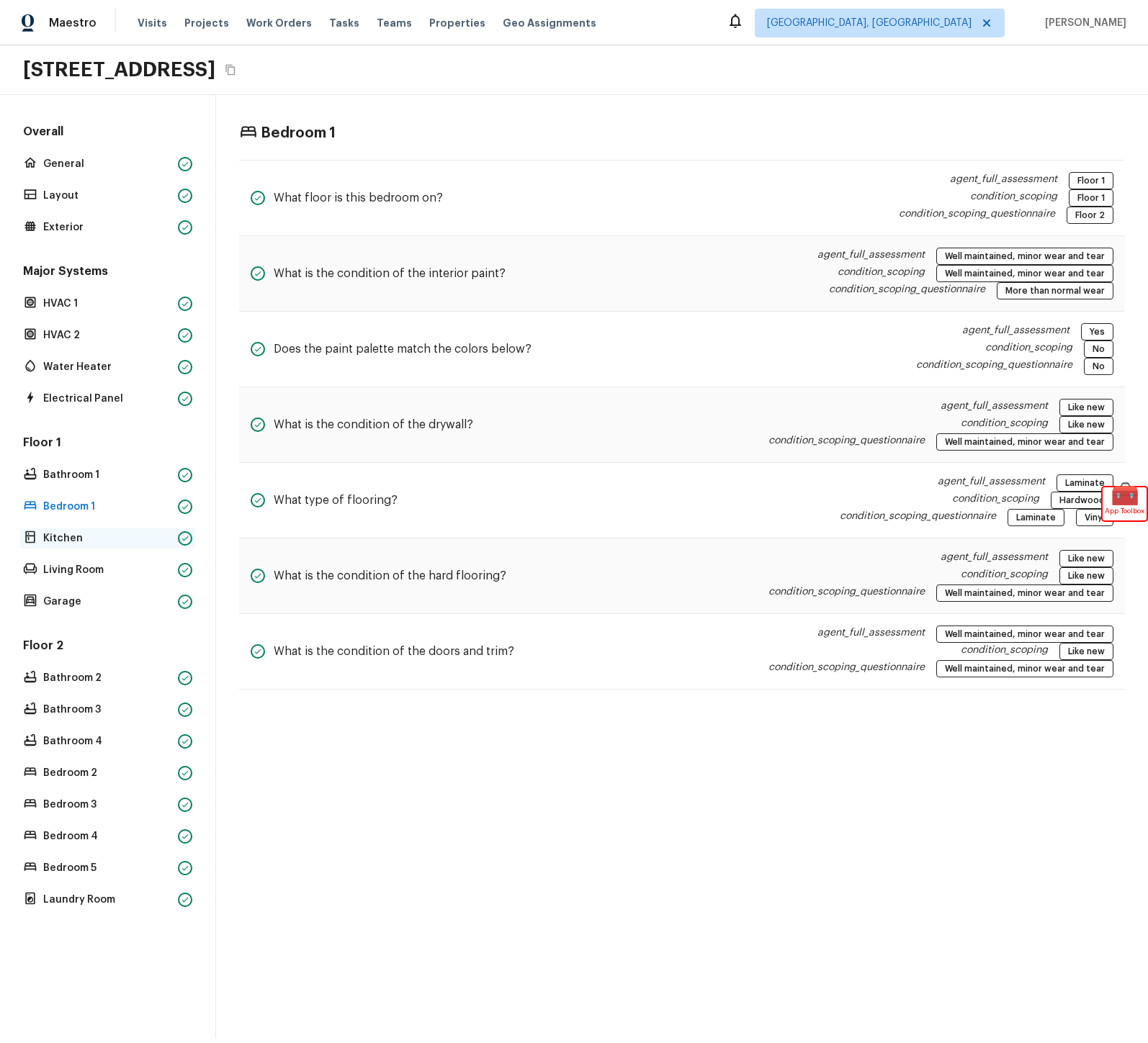
click at [88, 538] on p "Kitchen" at bounding box center [107, 539] width 129 height 14
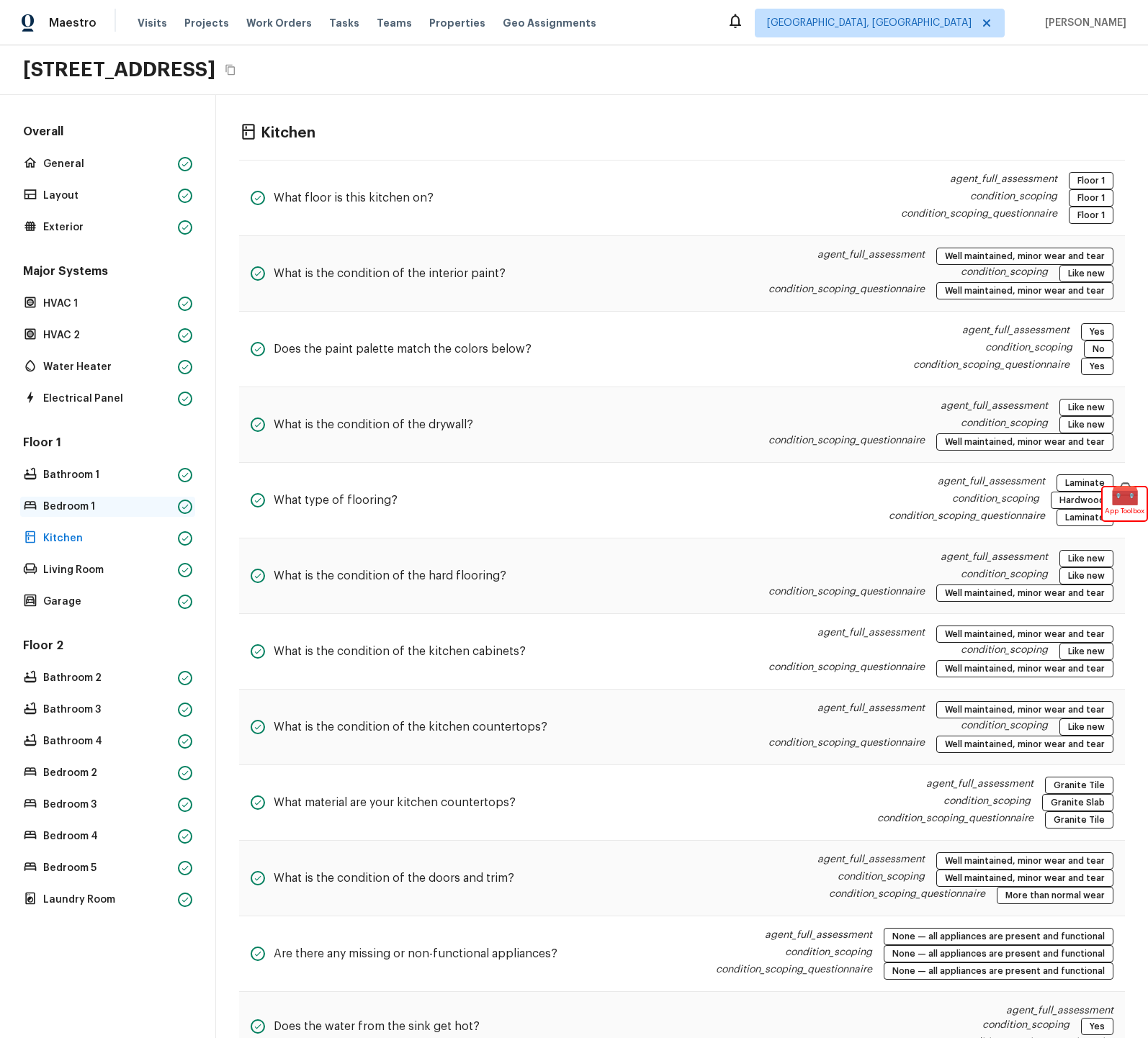
click at [71, 503] on p "Bedroom 1" at bounding box center [107, 507] width 129 height 14
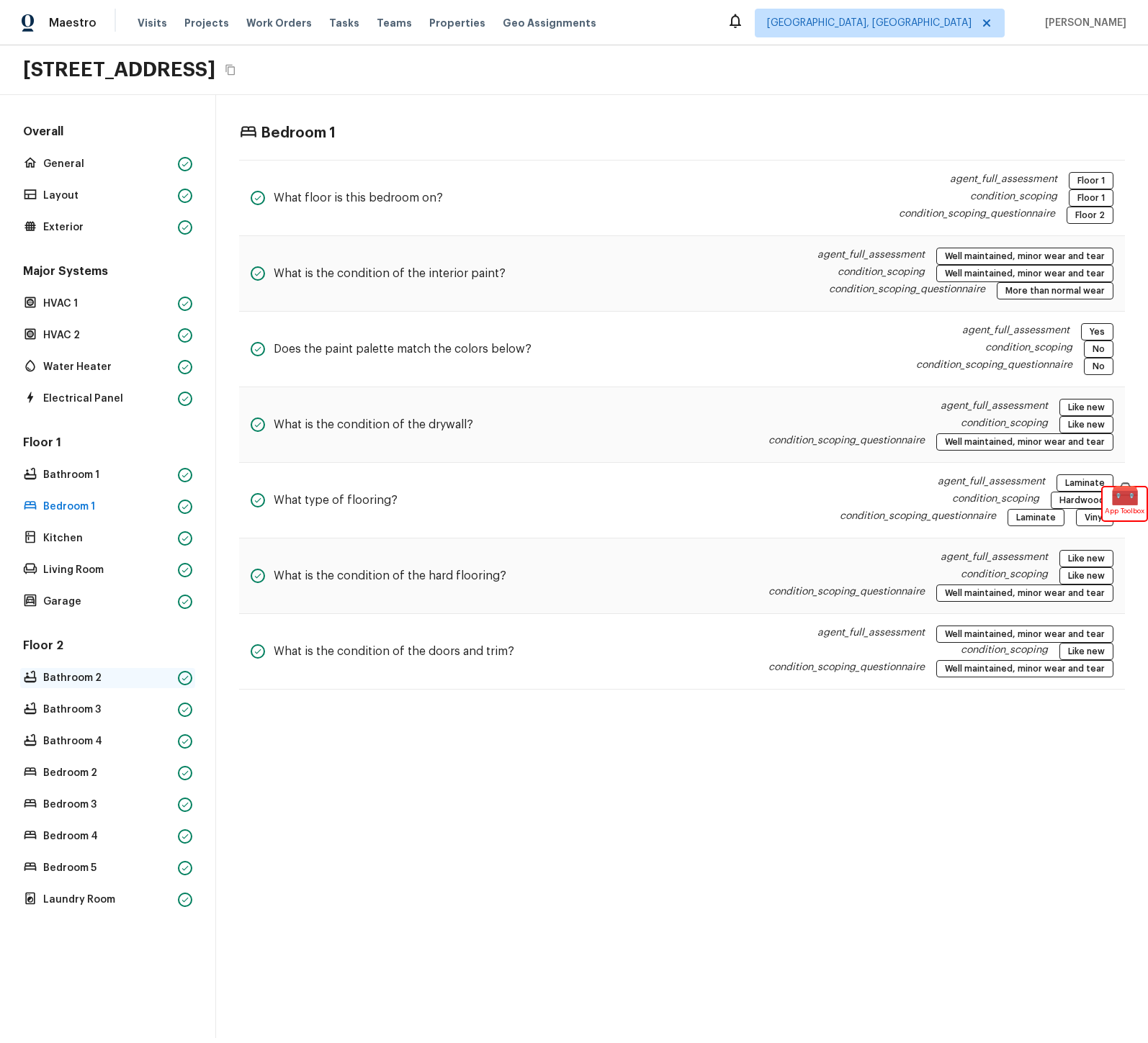
click at [96, 675] on p "Bathroom 2" at bounding box center [107, 678] width 129 height 14
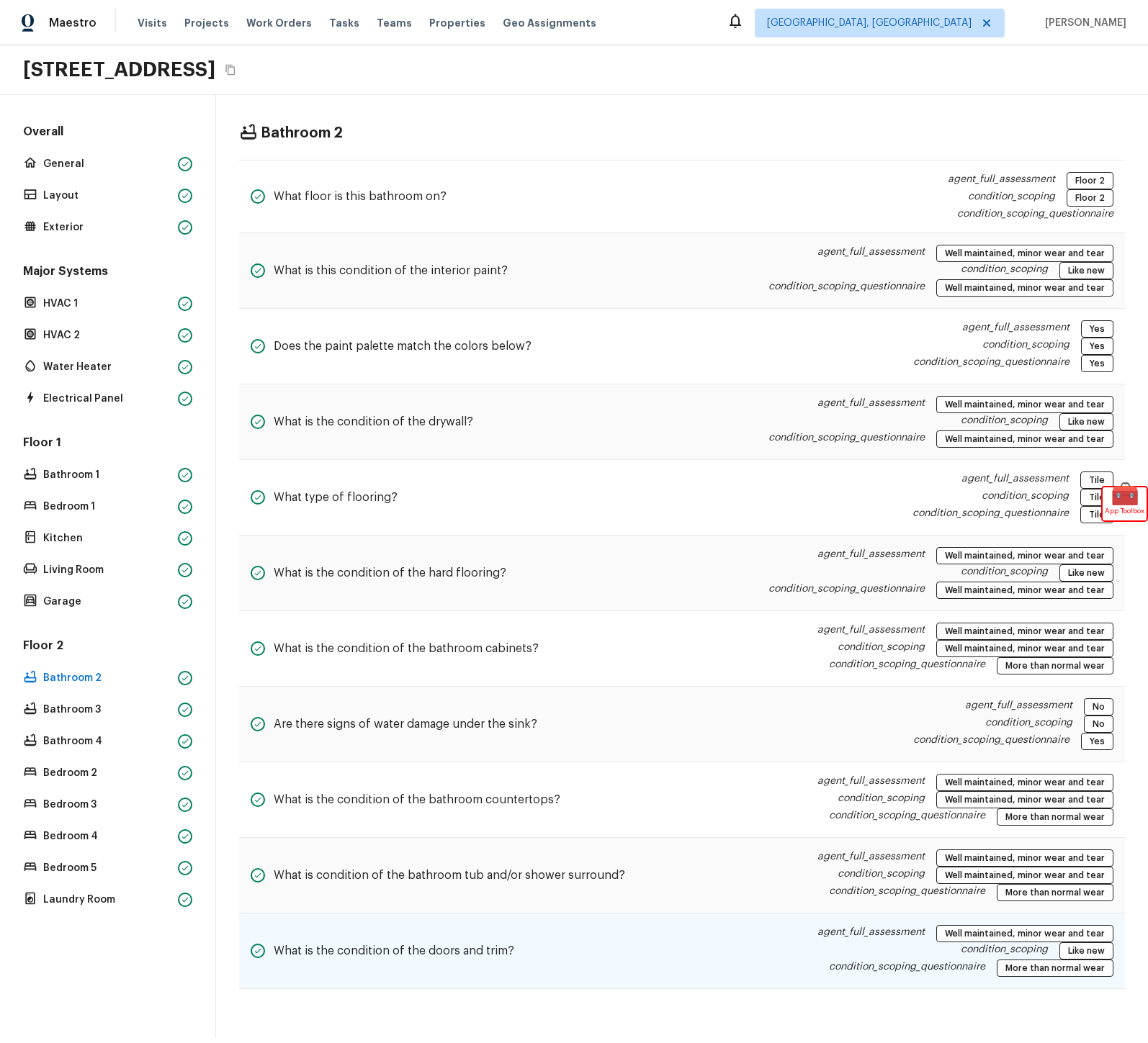
click at [582, 940] on div "What is the condition of the doors and trim? agent_full_assessment Well maintai…" at bounding box center [681, 951] width 886 height 76
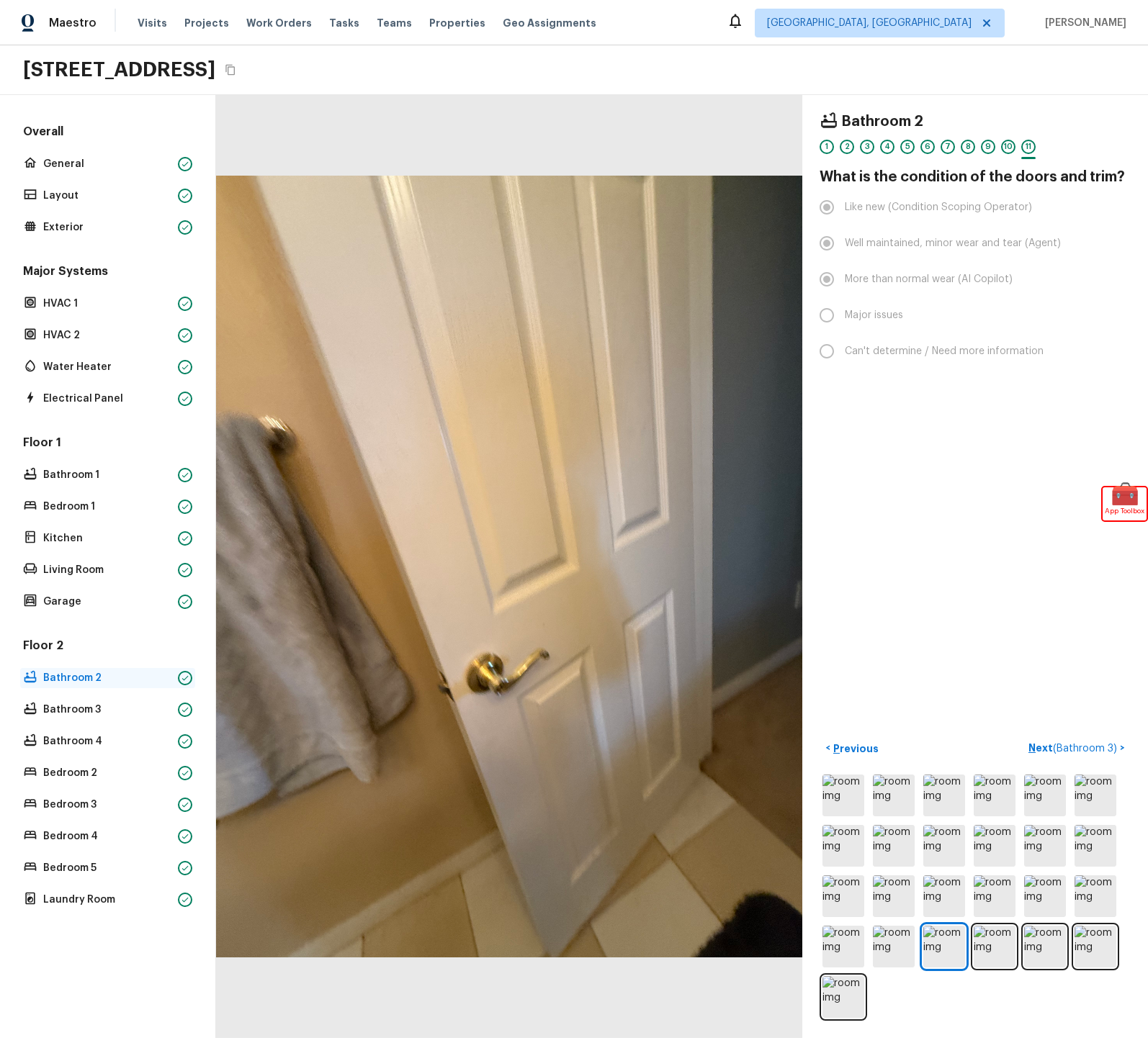
click at [100, 676] on p "Bathroom 2" at bounding box center [107, 678] width 129 height 14
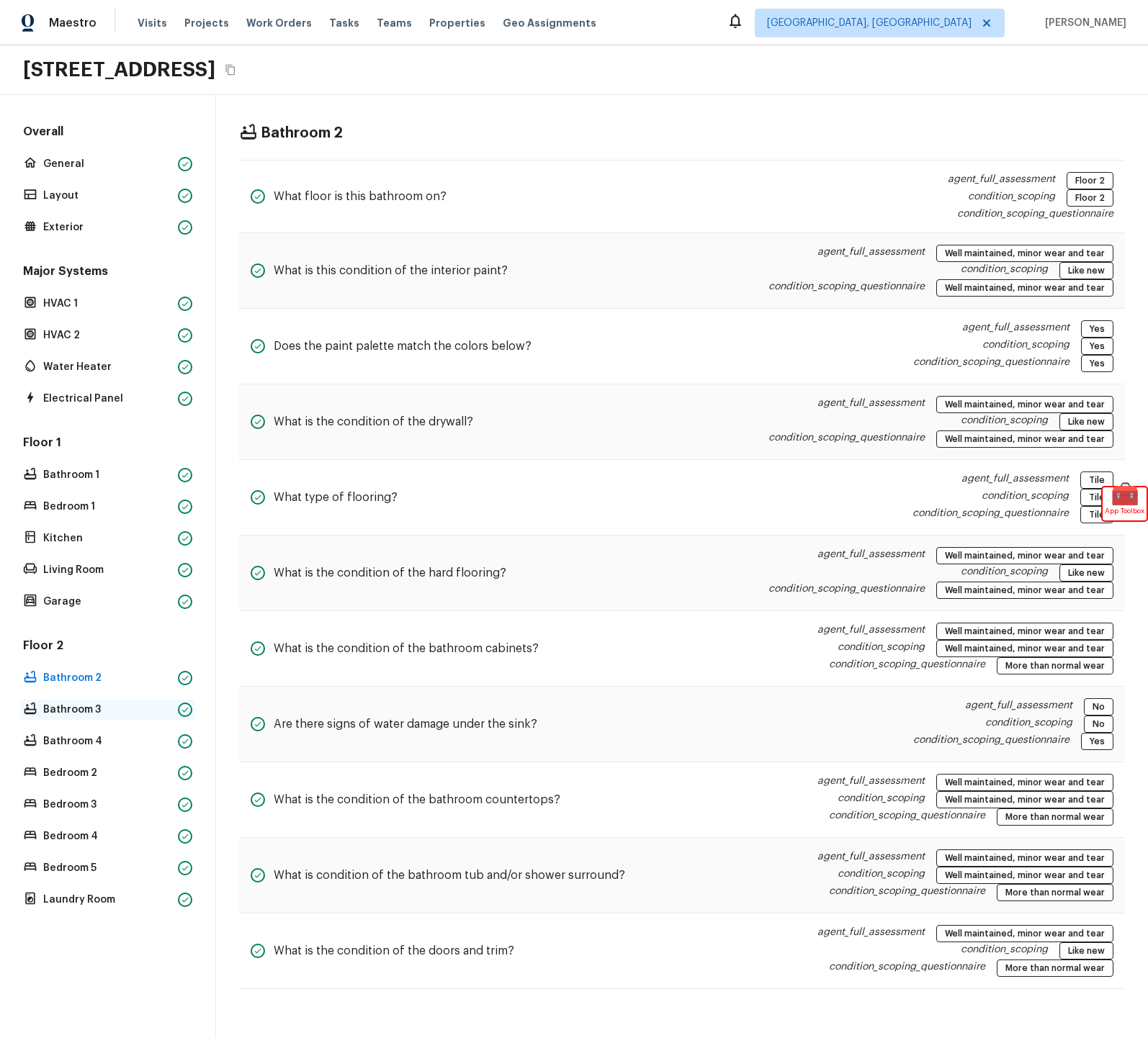
click at [121, 710] on p "Bathroom 3" at bounding box center [107, 710] width 129 height 14
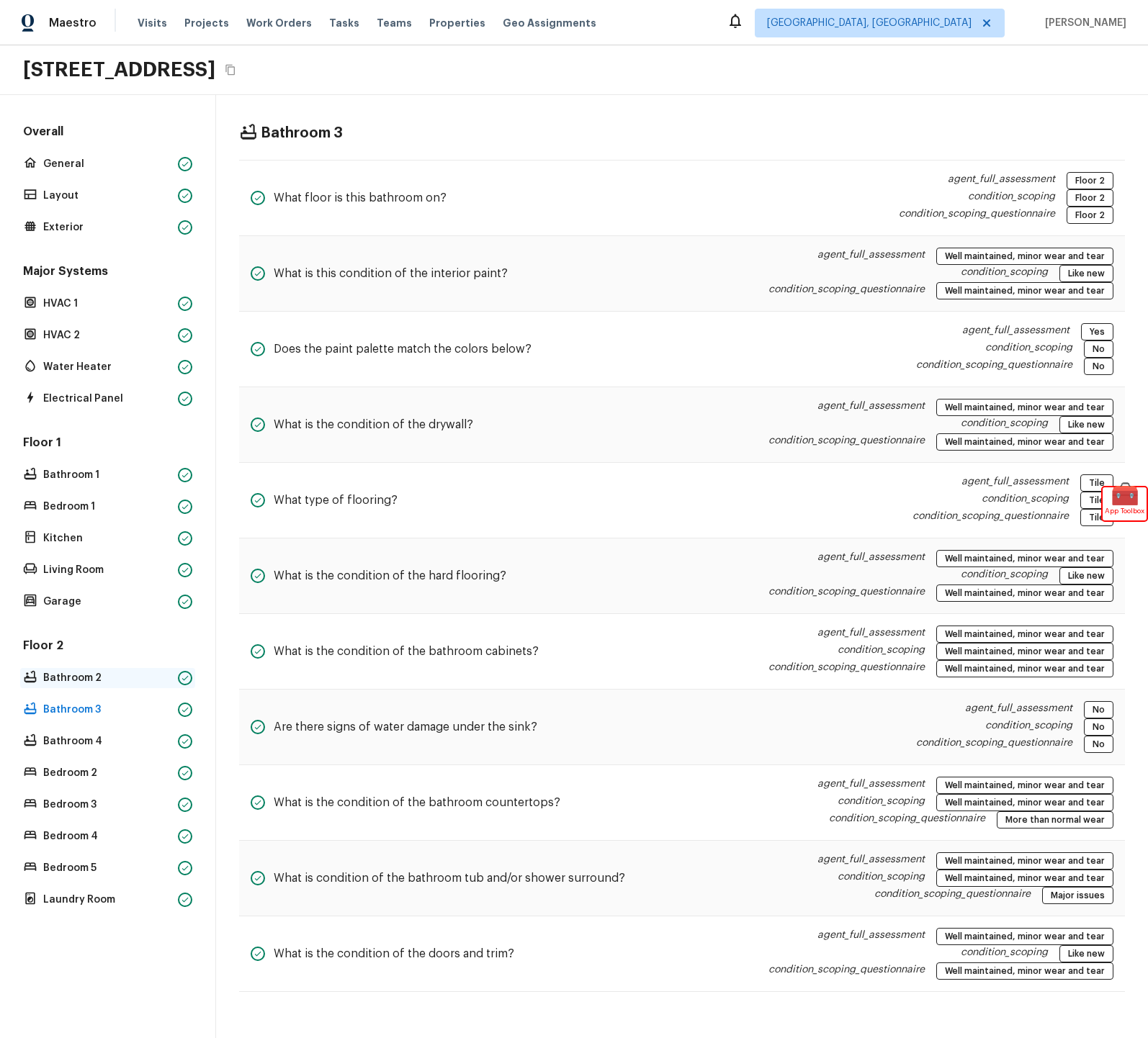
click at [67, 668] on div "Bathroom 2" at bounding box center [107, 678] width 175 height 20
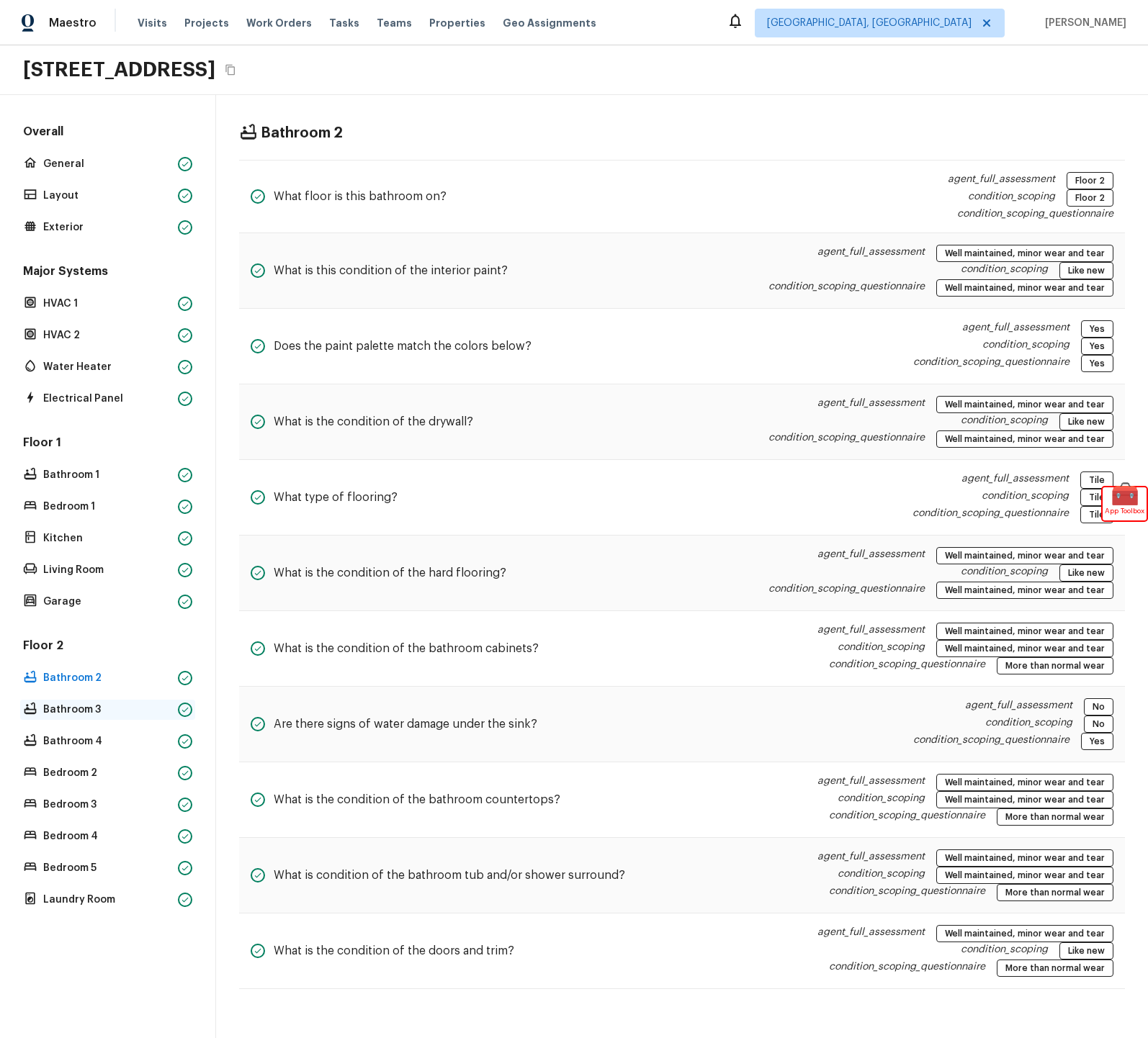
click at [106, 702] on div "Bathroom 3" at bounding box center [107, 710] width 175 height 20
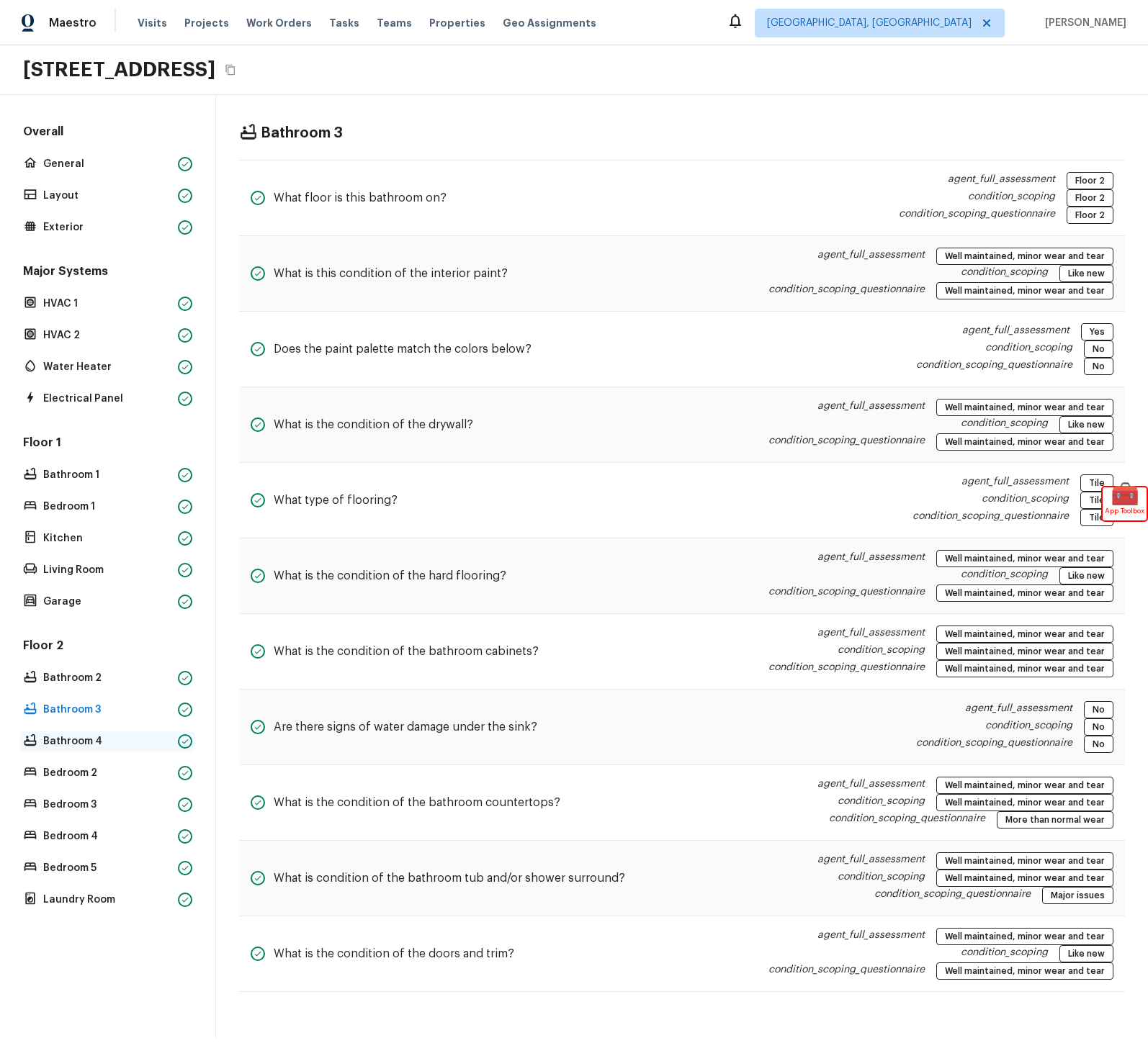
click at [110, 741] on p "Bathroom 4" at bounding box center [107, 741] width 129 height 14
click at [107, 775] on p "Bedroom 2" at bounding box center [107, 774] width 129 height 14
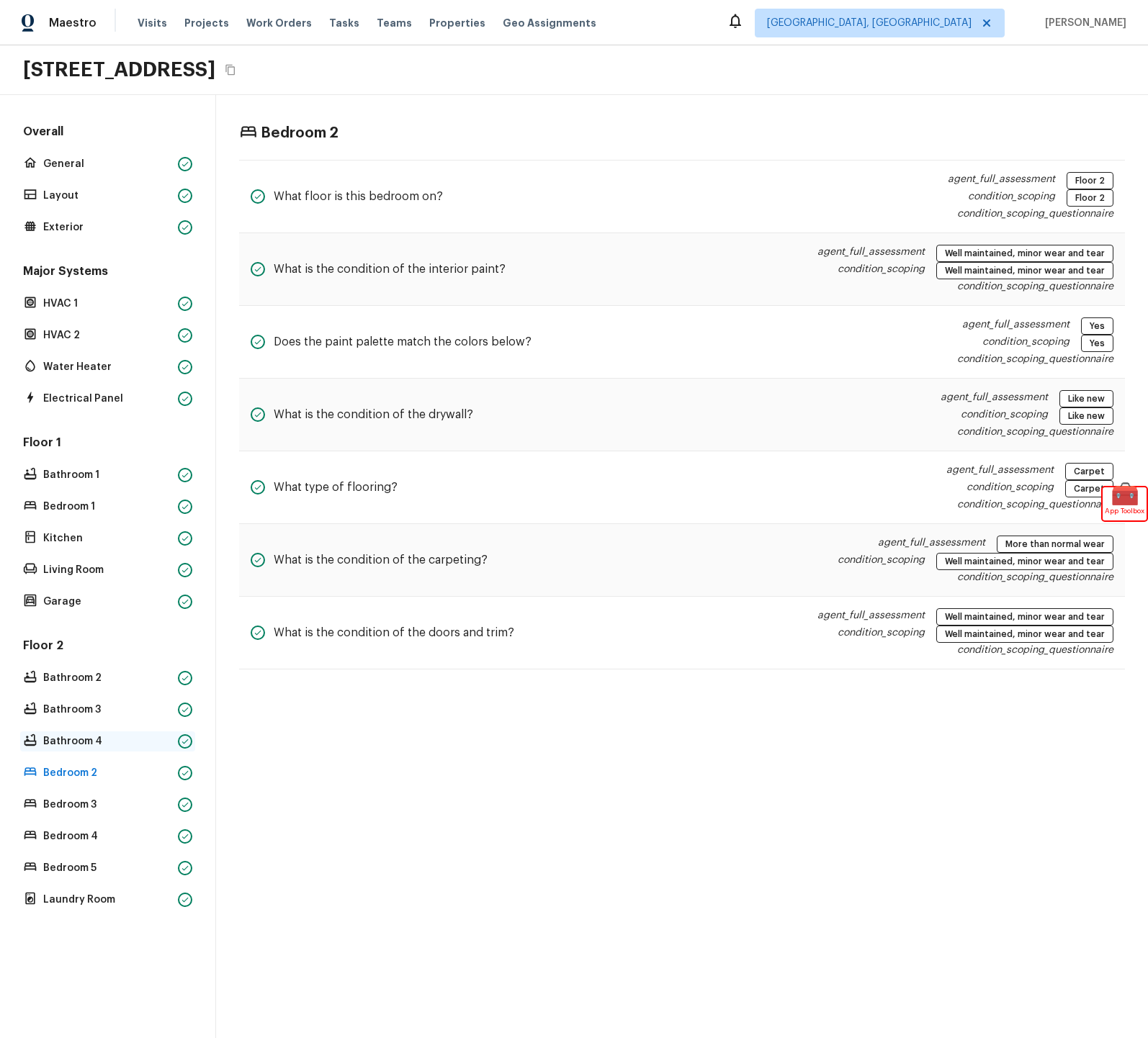
click at [103, 744] on p "Bathroom 4" at bounding box center [107, 741] width 129 height 14
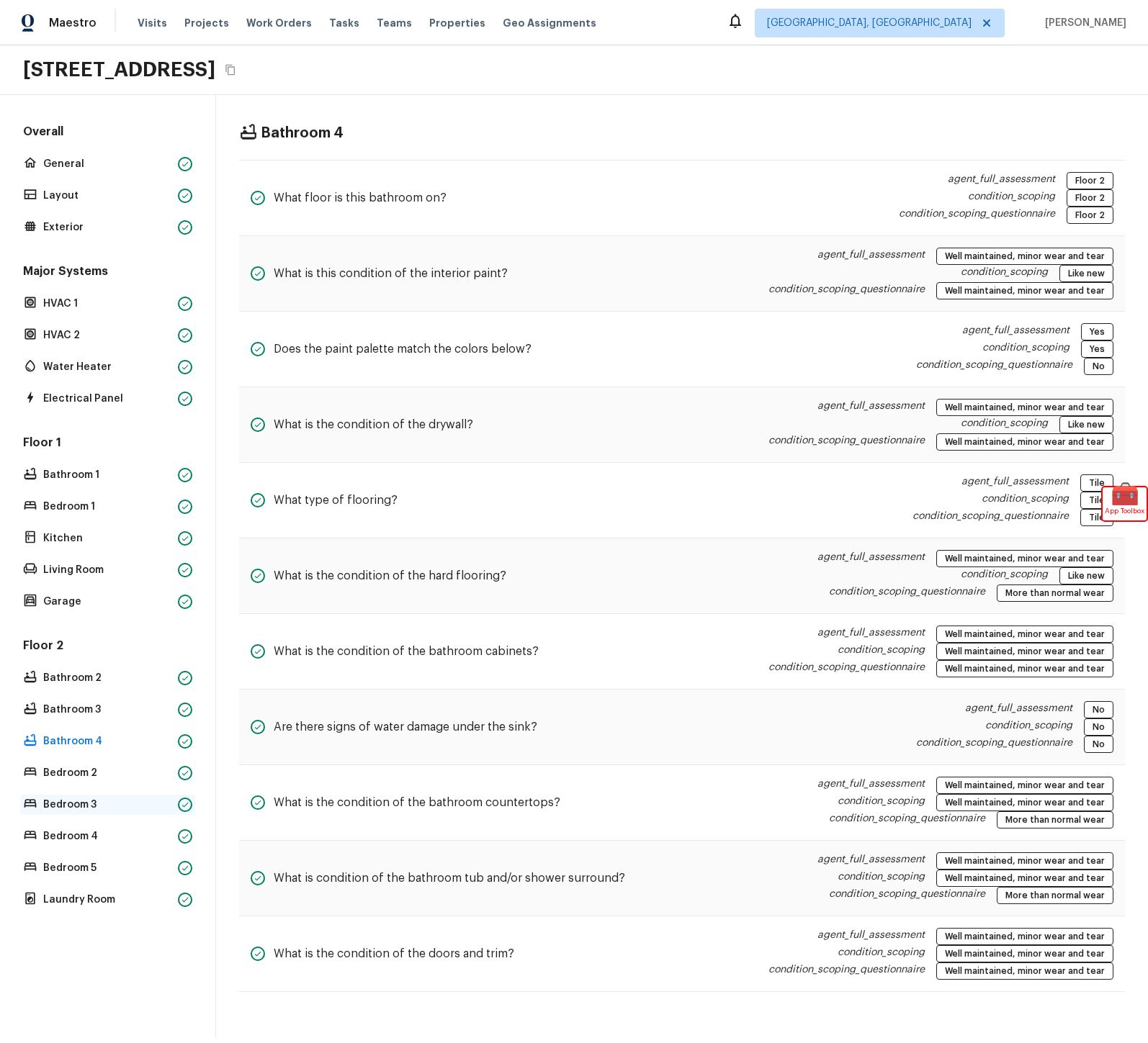
click at [110, 803] on p "Bedroom 3" at bounding box center [107, 805] width 129 height 14
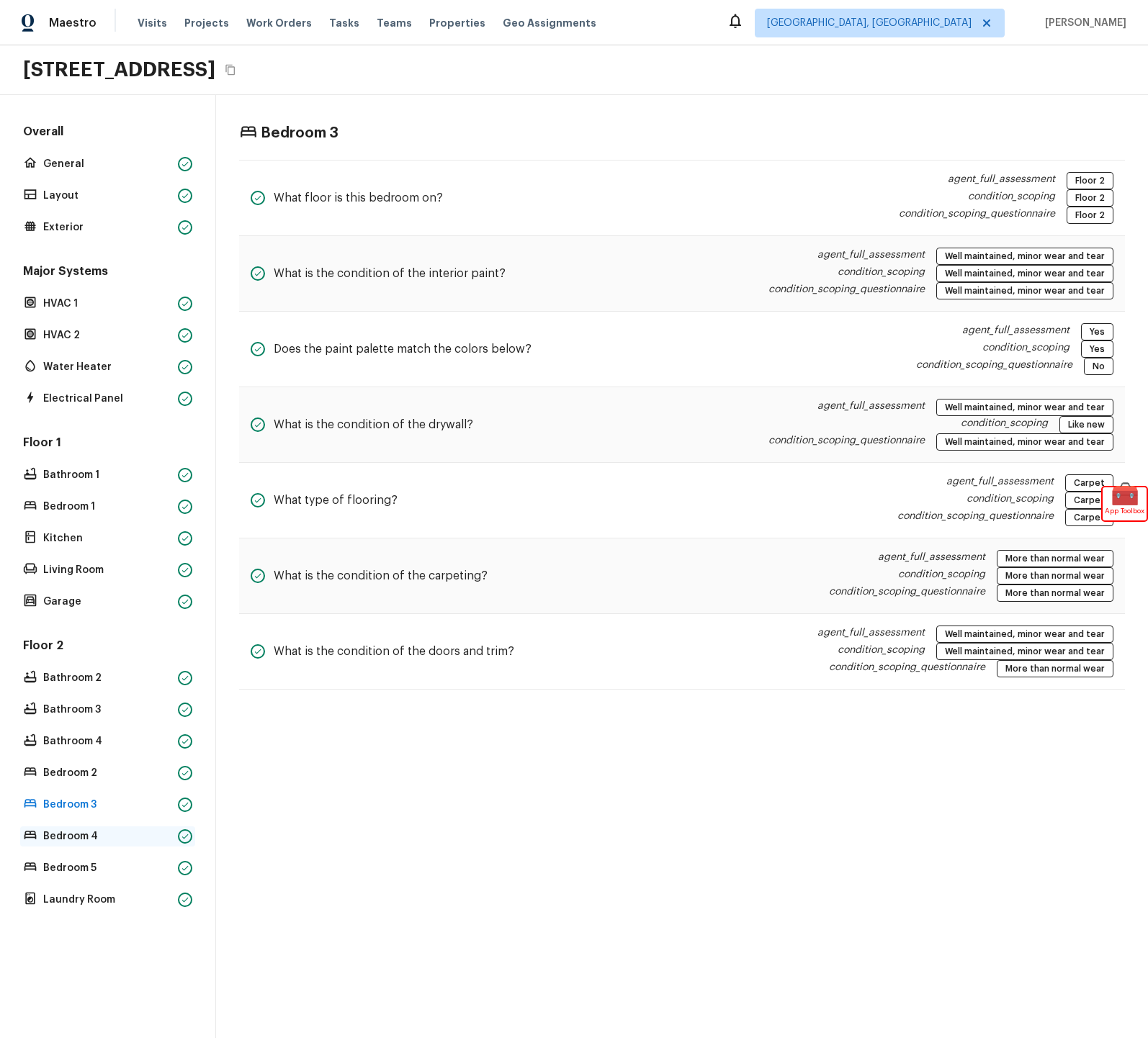
click at [105, 838] on p "Bedroom 4" at bounding box center [107, 837] width 129 height 14
click at [88, 870] on p "Bedroom 5" at bounding box center [107, 868] width 129 height 14
click at [77, 473] on p "Bathroom 1" at bounding box center [107, 476] width 129 height 14
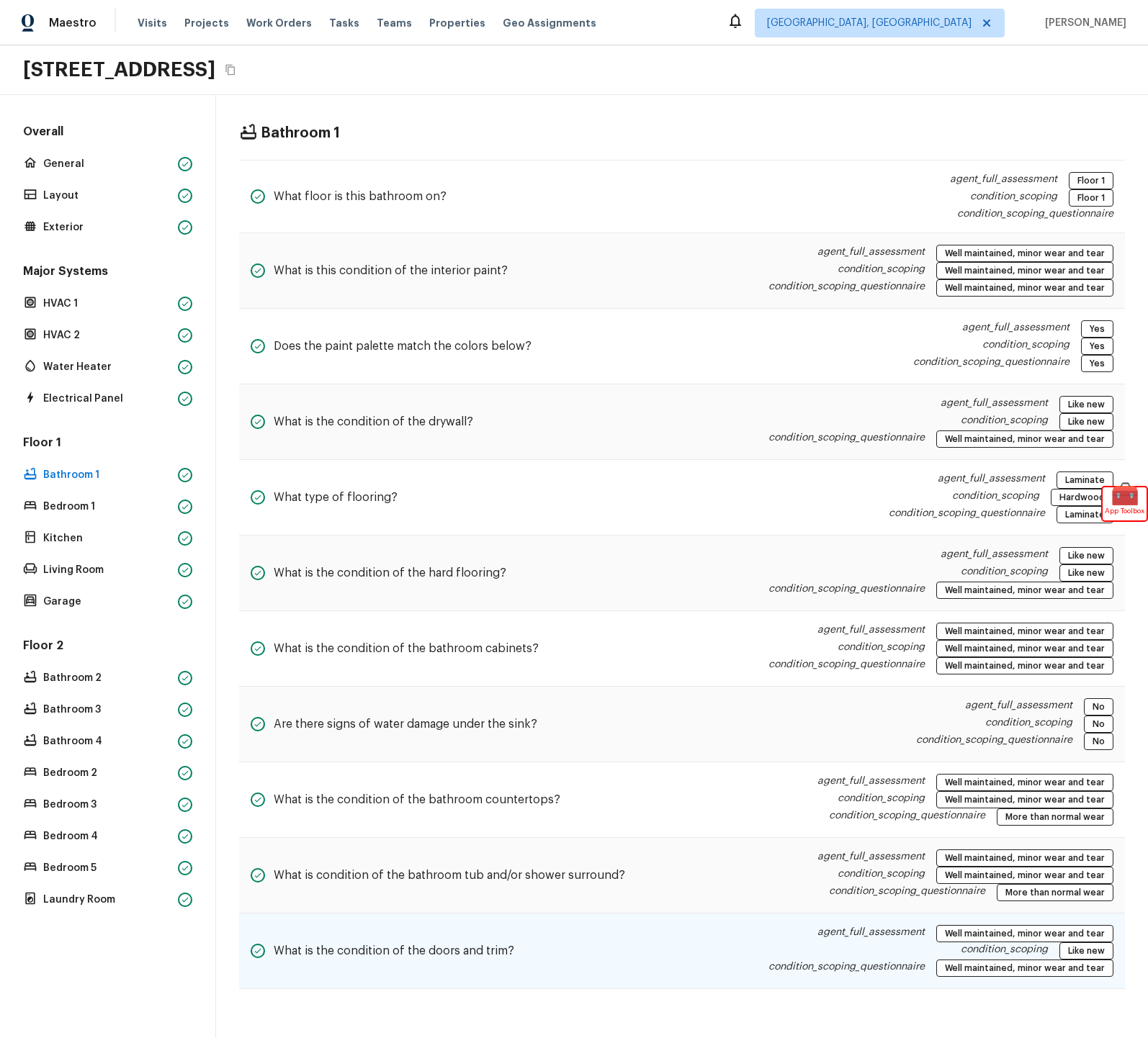
click at [605, 957] on div "What is the condition of the doors and trim? agent_full_assessment Well maintai…" at bounding box center [681, 951] width 886 height 76
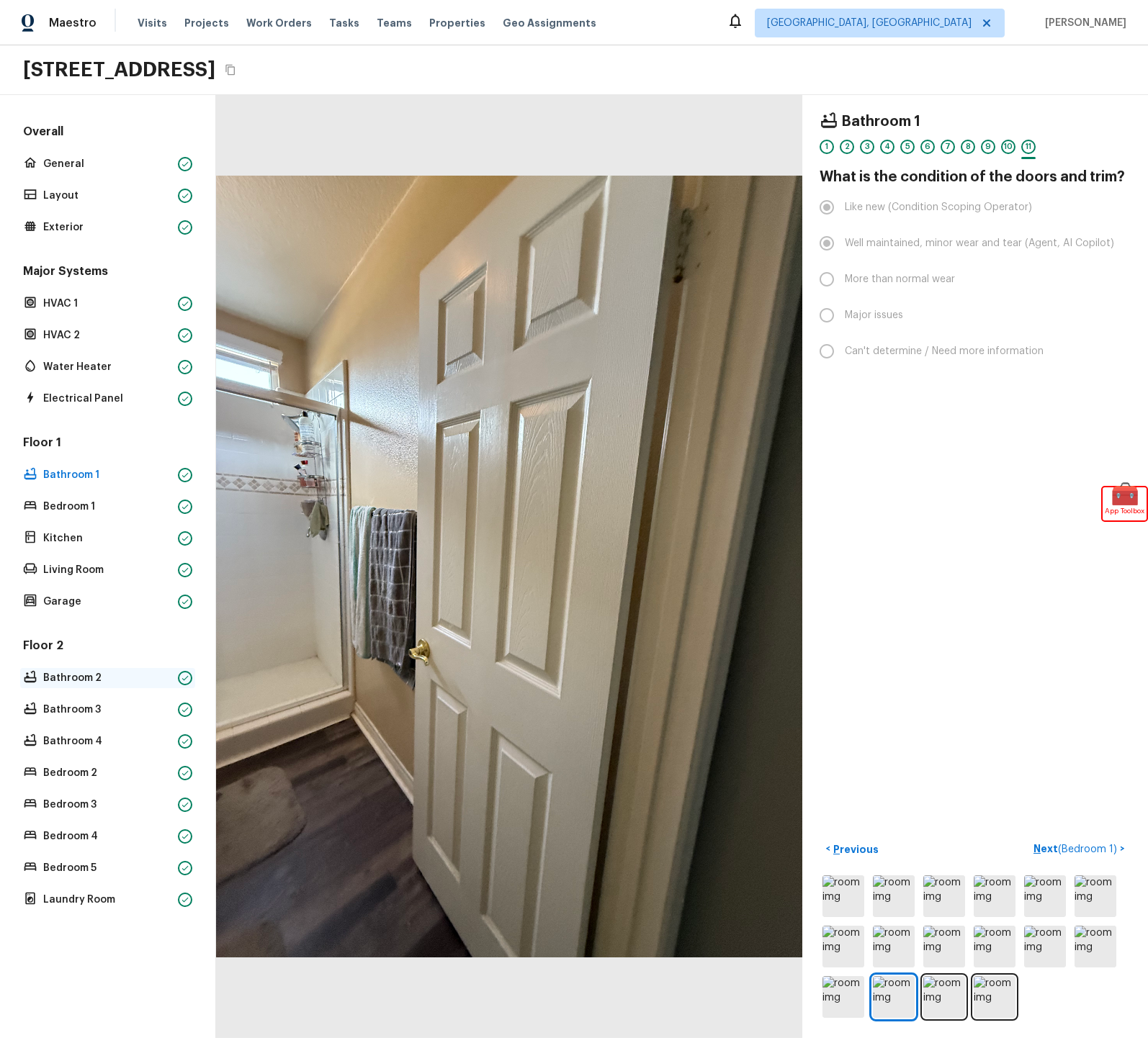
click at [104, 686] on div "Bathroom 2" at bounding box center [107, 678] width 175 height 20
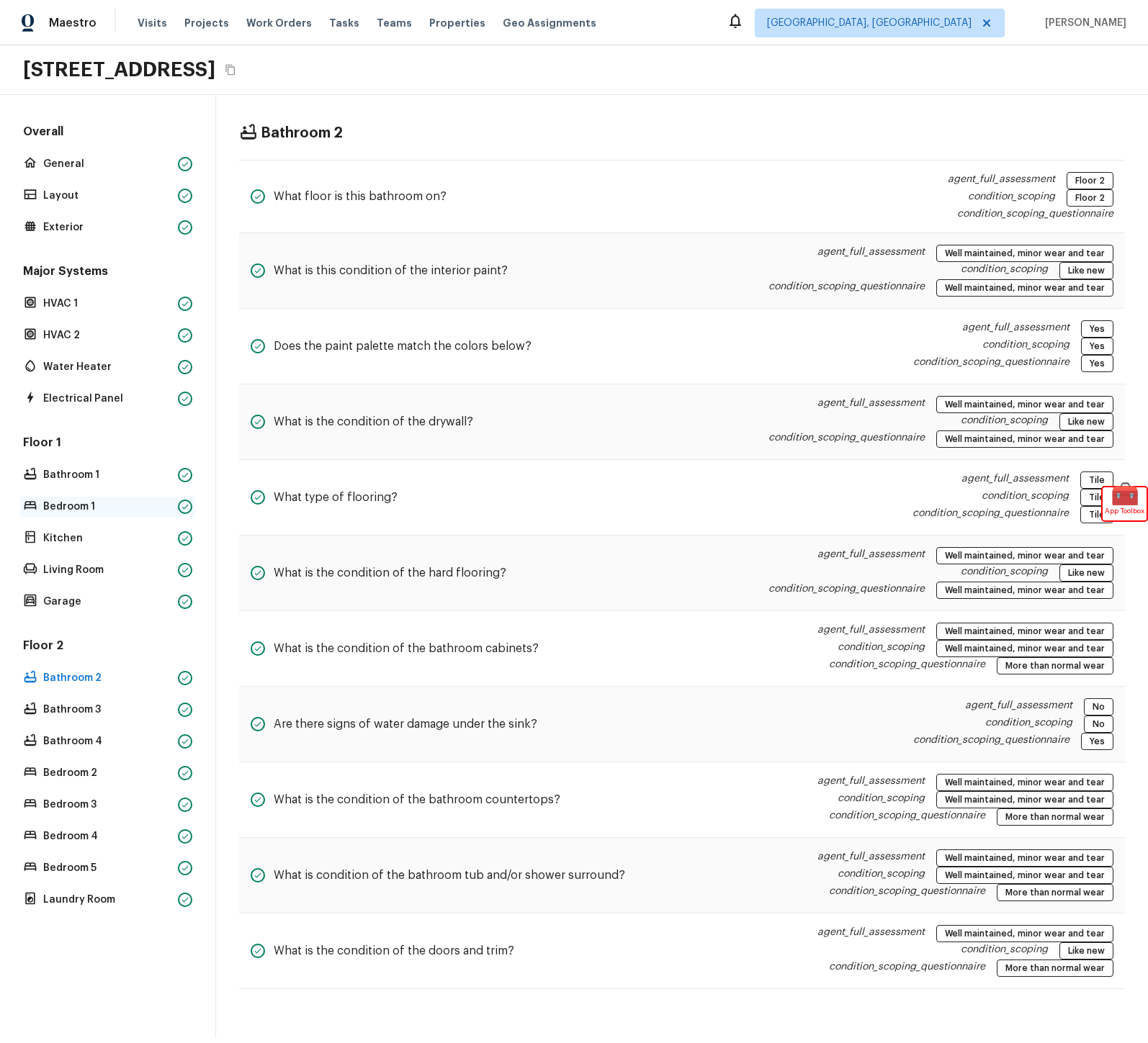
click at [93, 512] on p "Bedroom 1" at bounding box center [107, 507] width 129 height 14
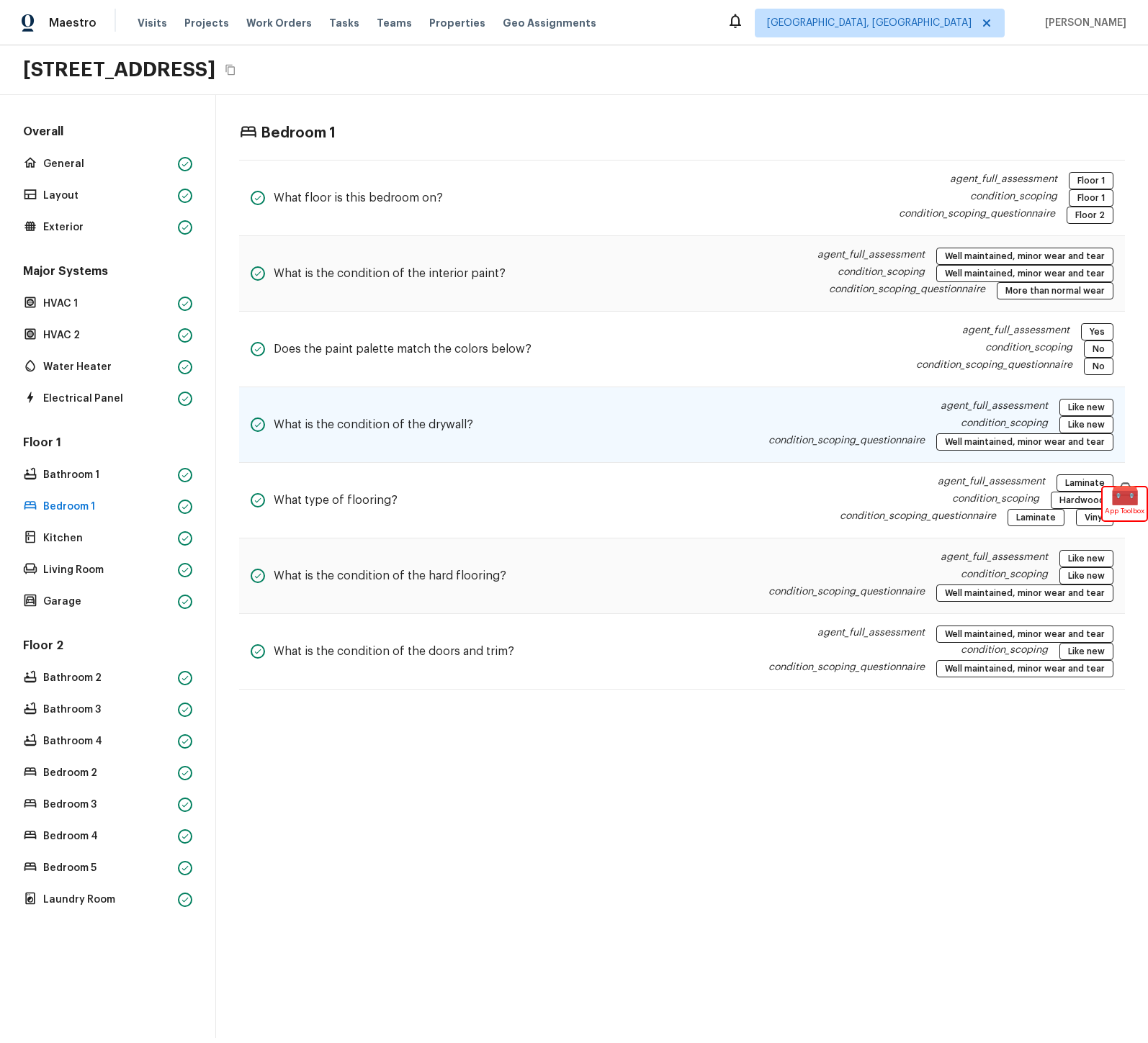
click at [470, 411] on div "What is the condition of the drywall? agent_full_assessment Like new condition_…" at bounding box center [681, 425] width 886 height 76
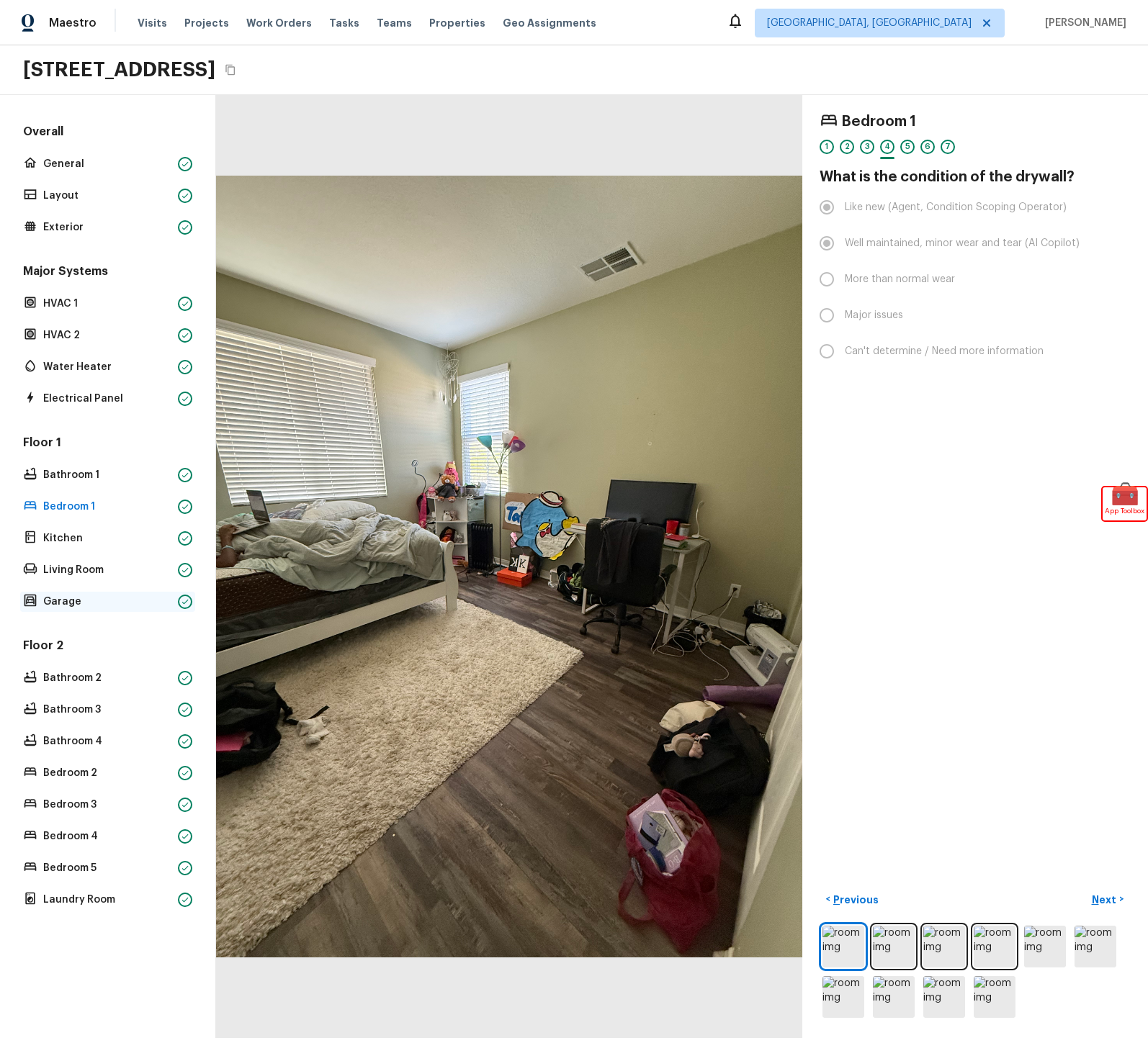
click at [102, 604] on p "Garage" at bounding box center [107, 602] width 129 height 14
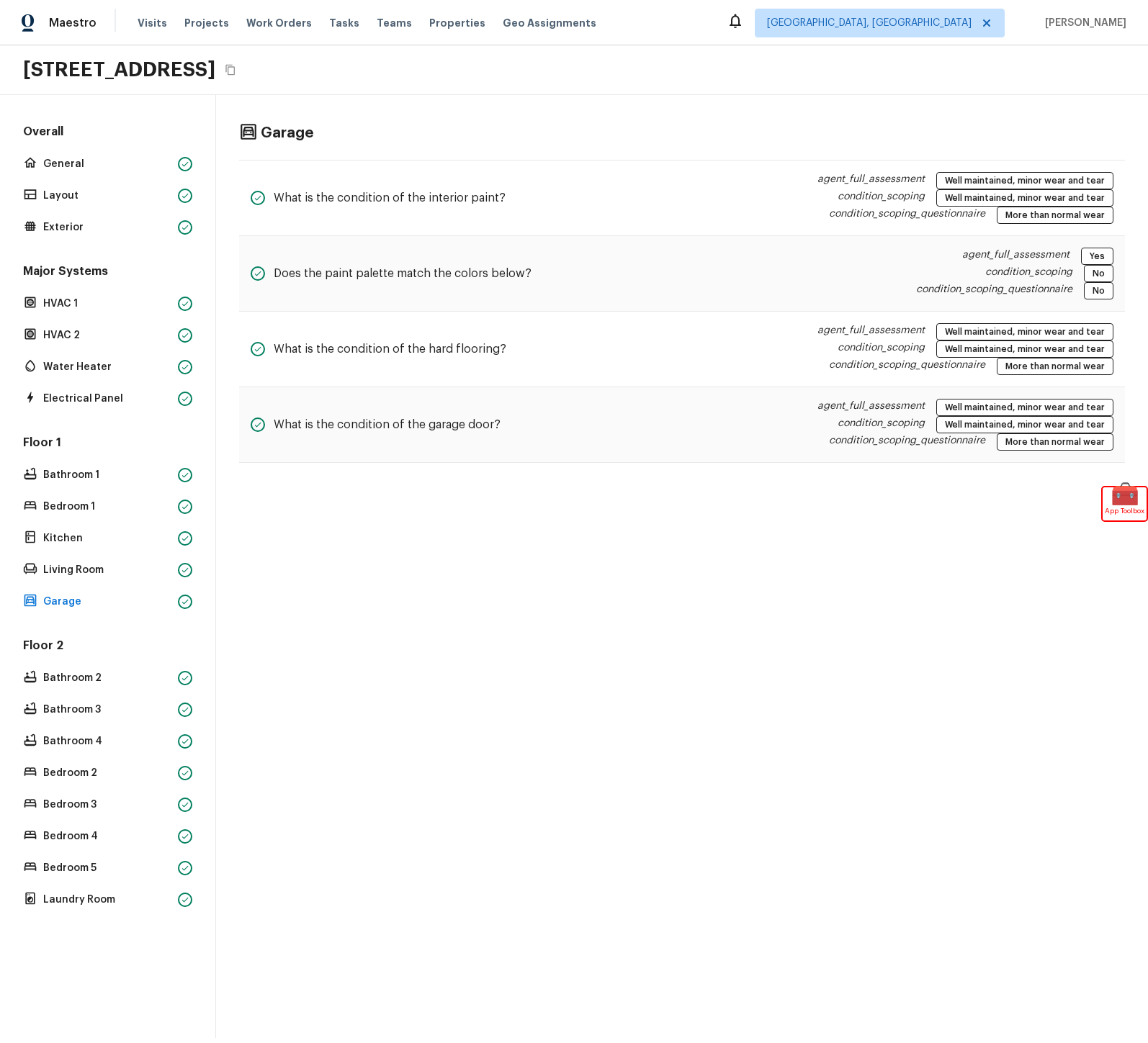
click at [116, 527] on div "Floor 1 Bathroom 1 Bedroom 1 Kitchen Living Room Garage" at bounding box center [107, 523] width 175 height 177
click at [93, 515] on div "Bedroom 1" at bounding box center [107, 507] width 175 height 20
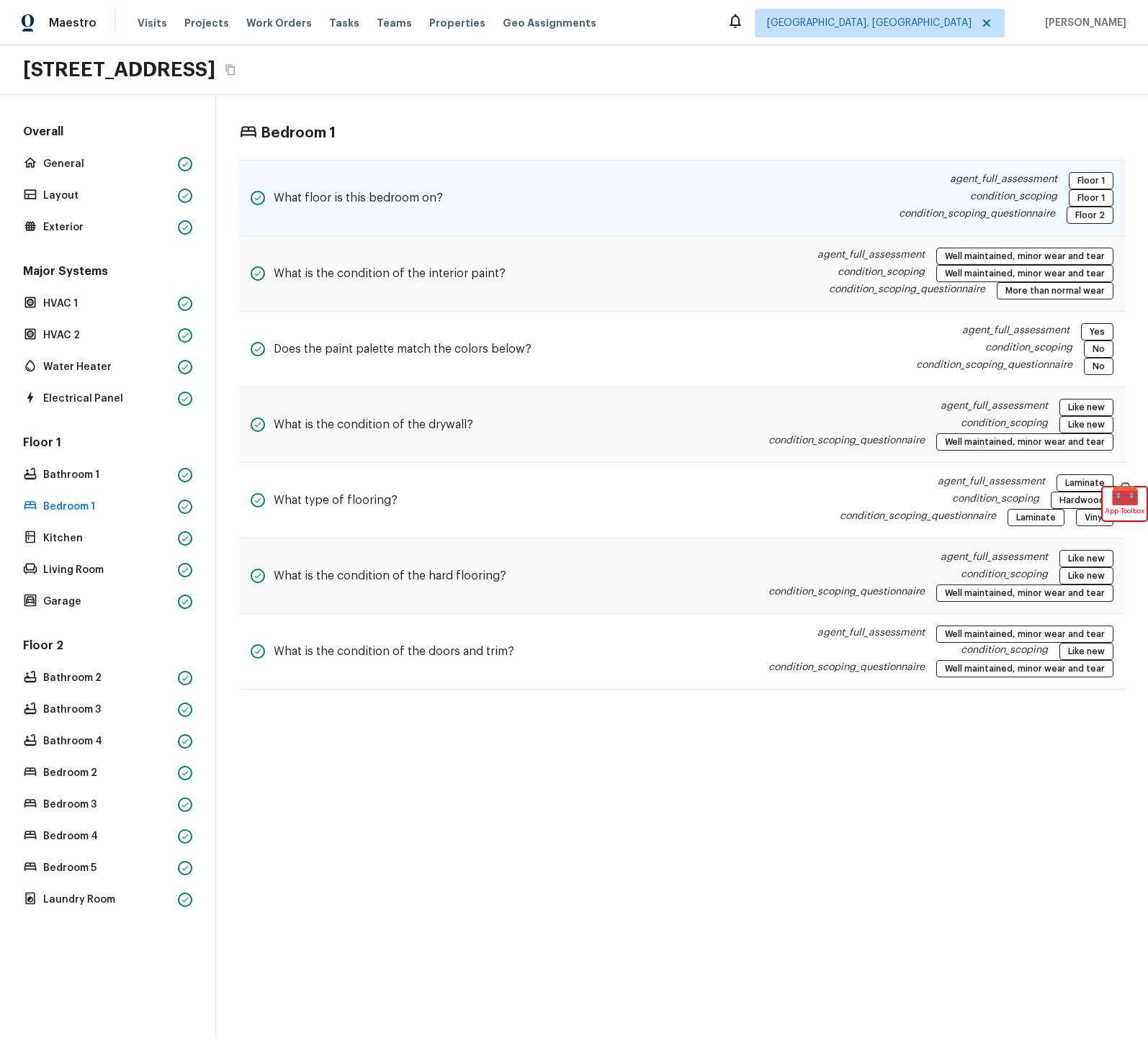
click at [349, 211] on div "What floor is this bedroom on?" at bounding box center [346, 198] width 192 height 52
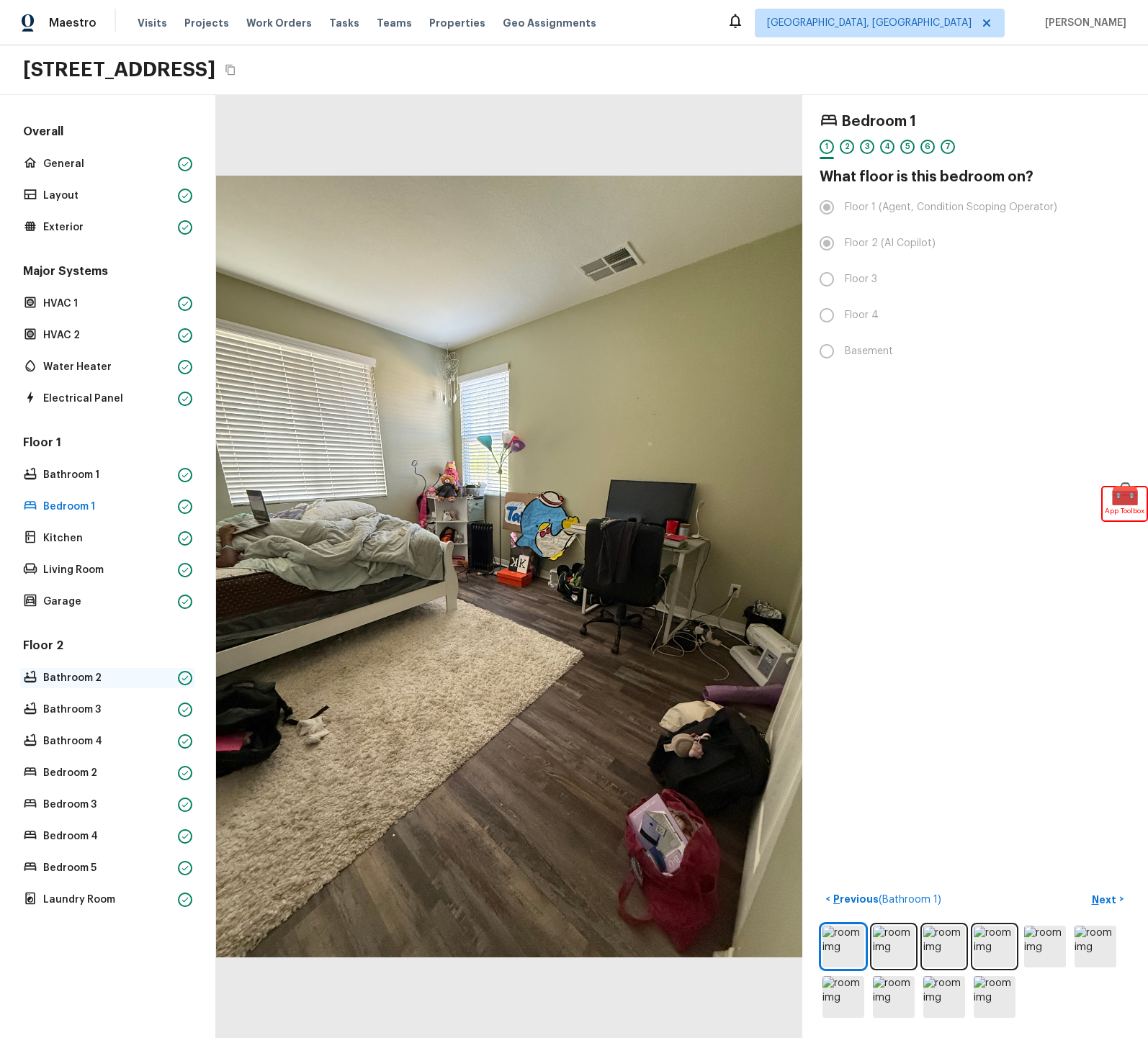
click at [74, 681] on p "Bathroom 2" at bounding box center [107, 678] width 129 height 14
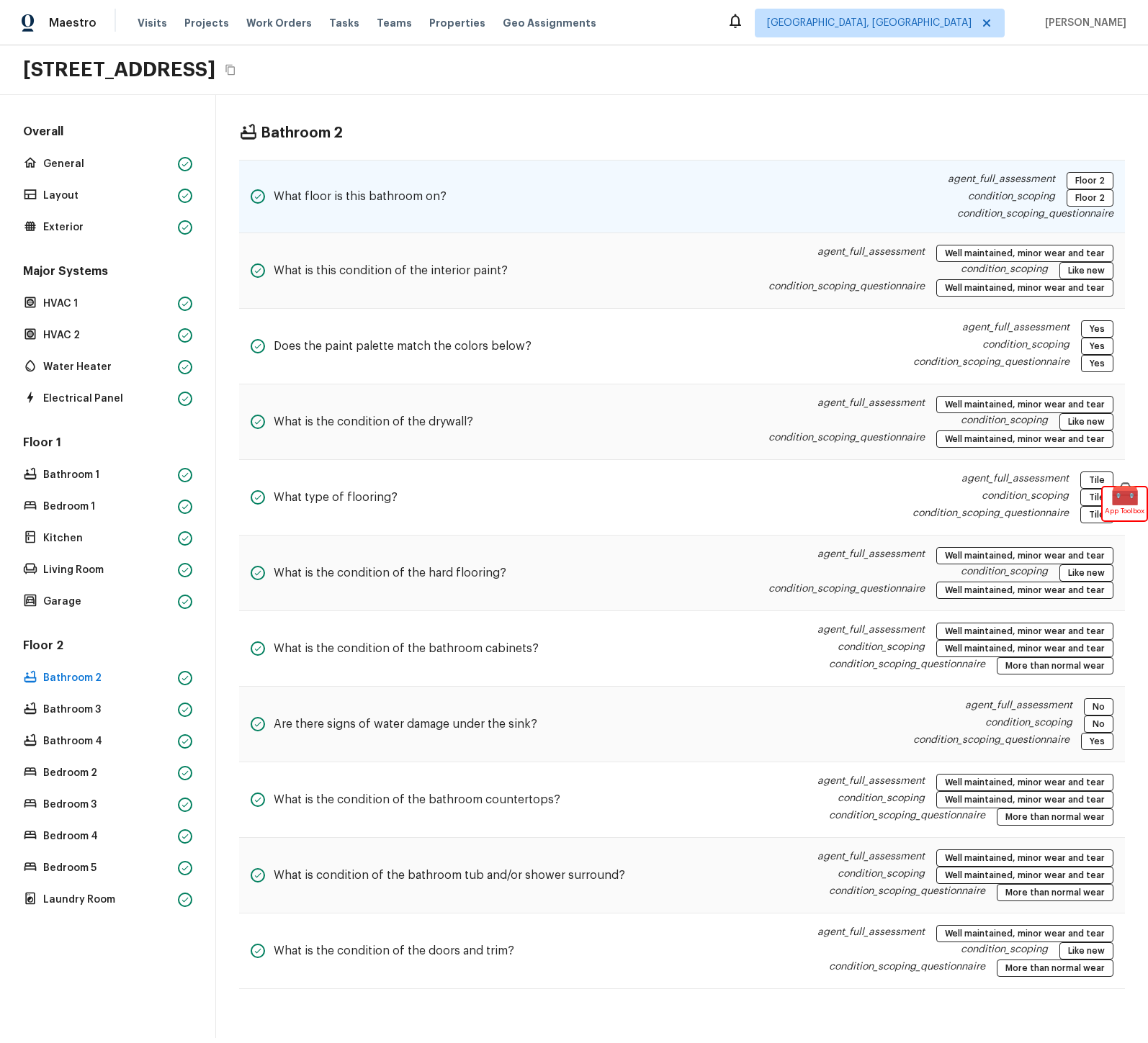
click at [417, 178] on div "What floor is this bathroom on?" at bounding box center [348, 196] width 196 height 49
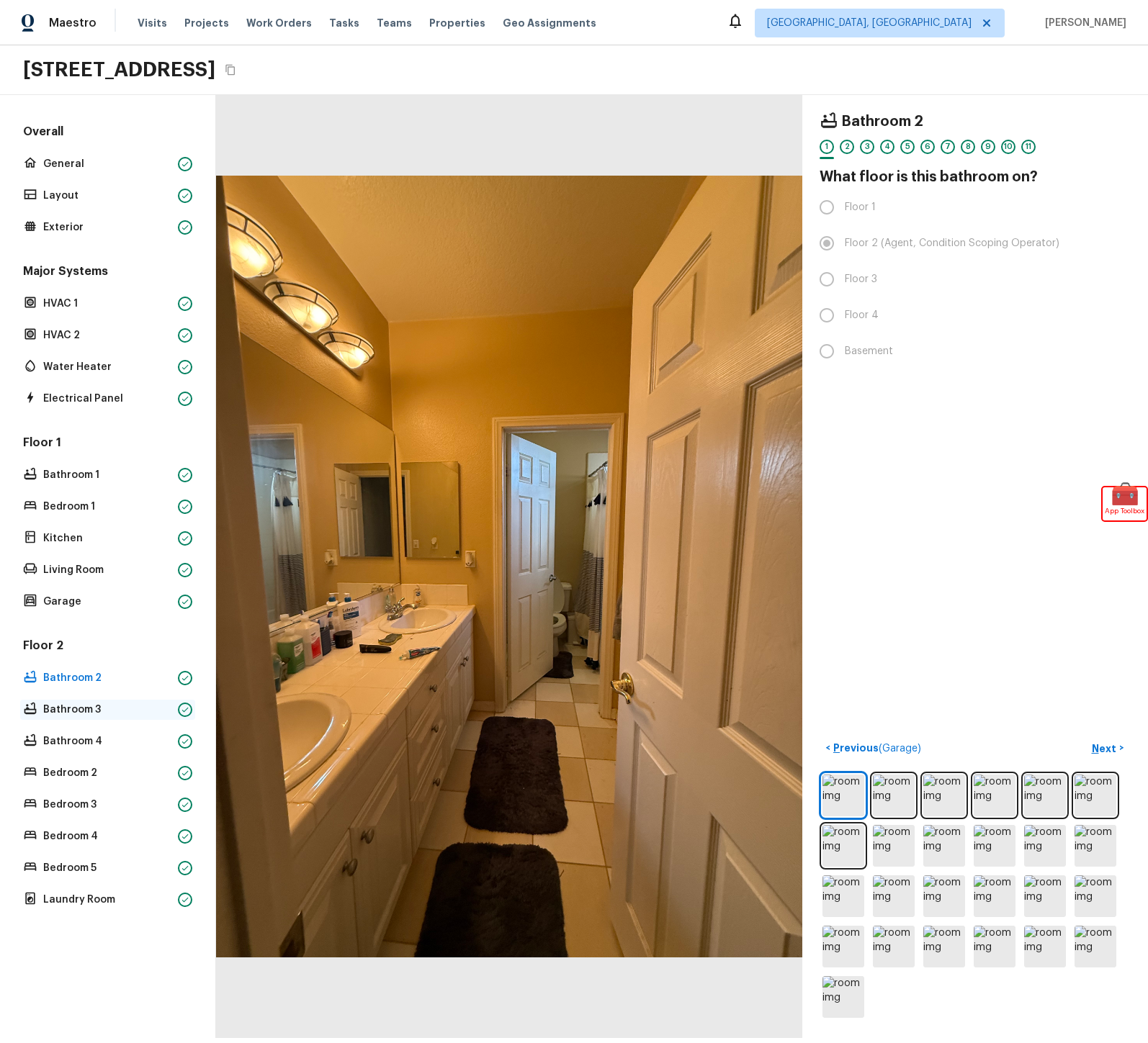
click at [110, 716] on p "Bathroom 3" at bounding box center [107, 710] width 129 height 14
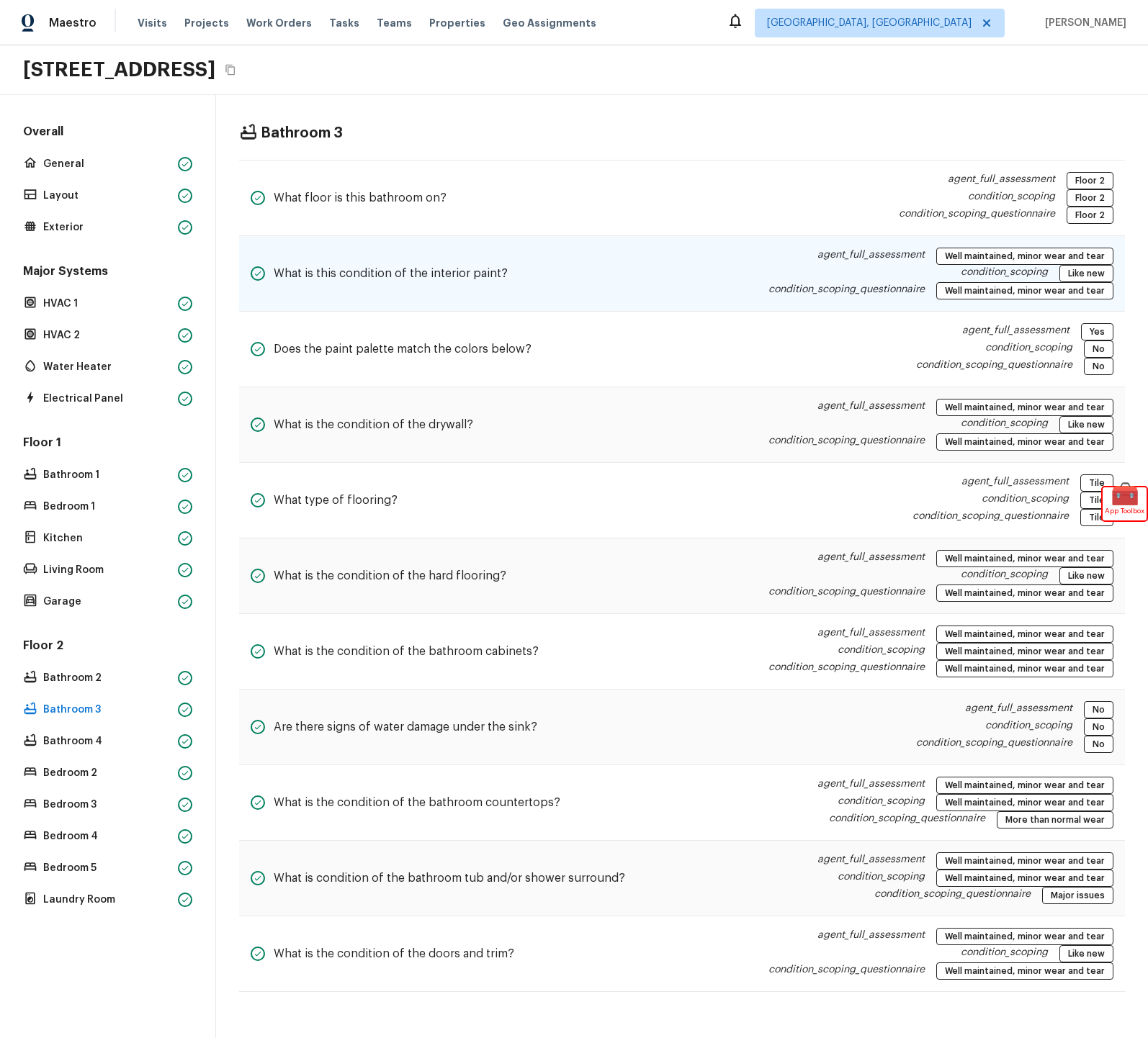
click at [459, 302] on div "What is this condition of the interior paint? agent_full_assessment Well mainta…" at bounding box center [681, 274] width 886 height 76
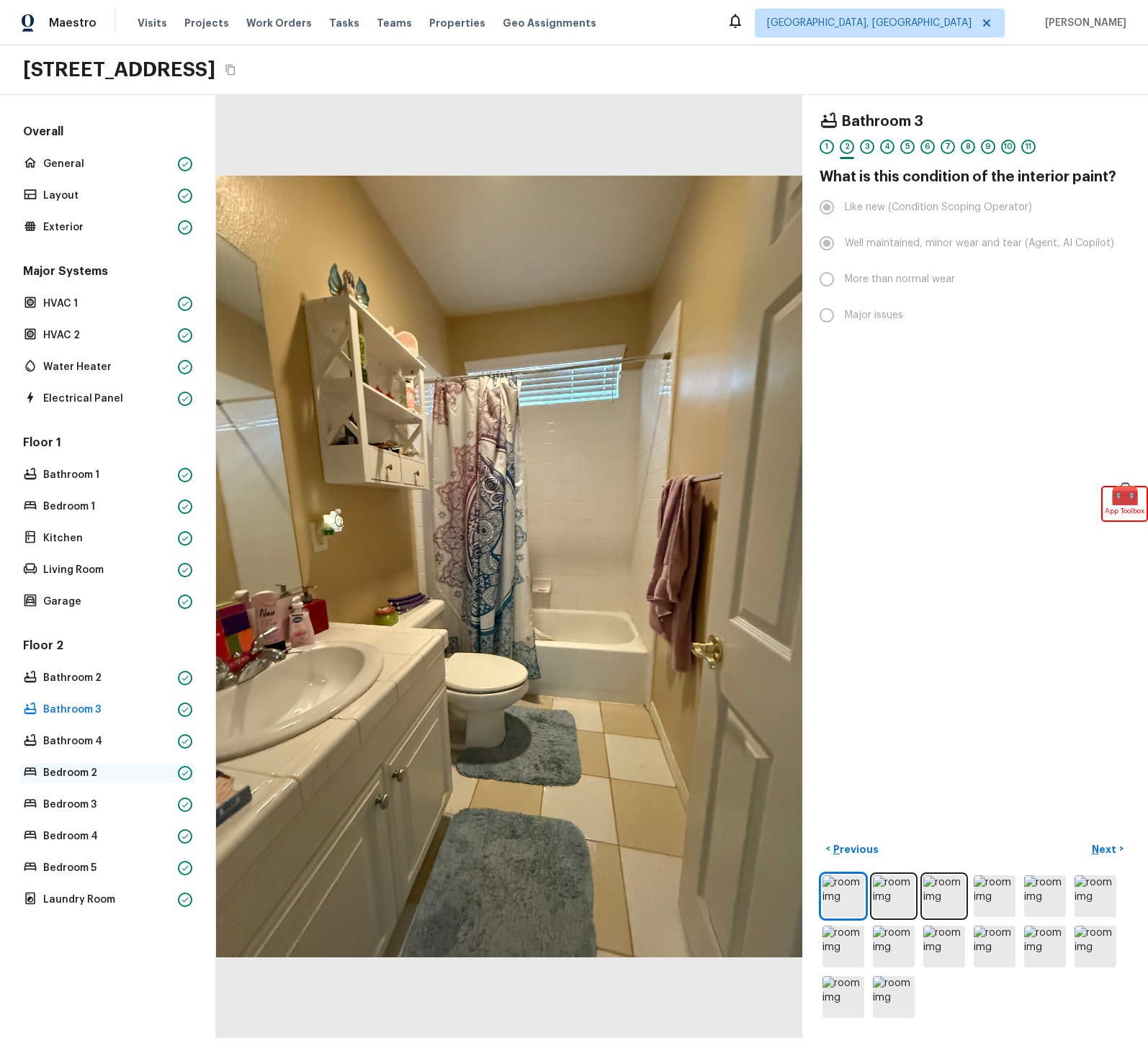
click at [77, 781] on div "Bedroom 2" at bounding box center [107, 773] width 175 height 20
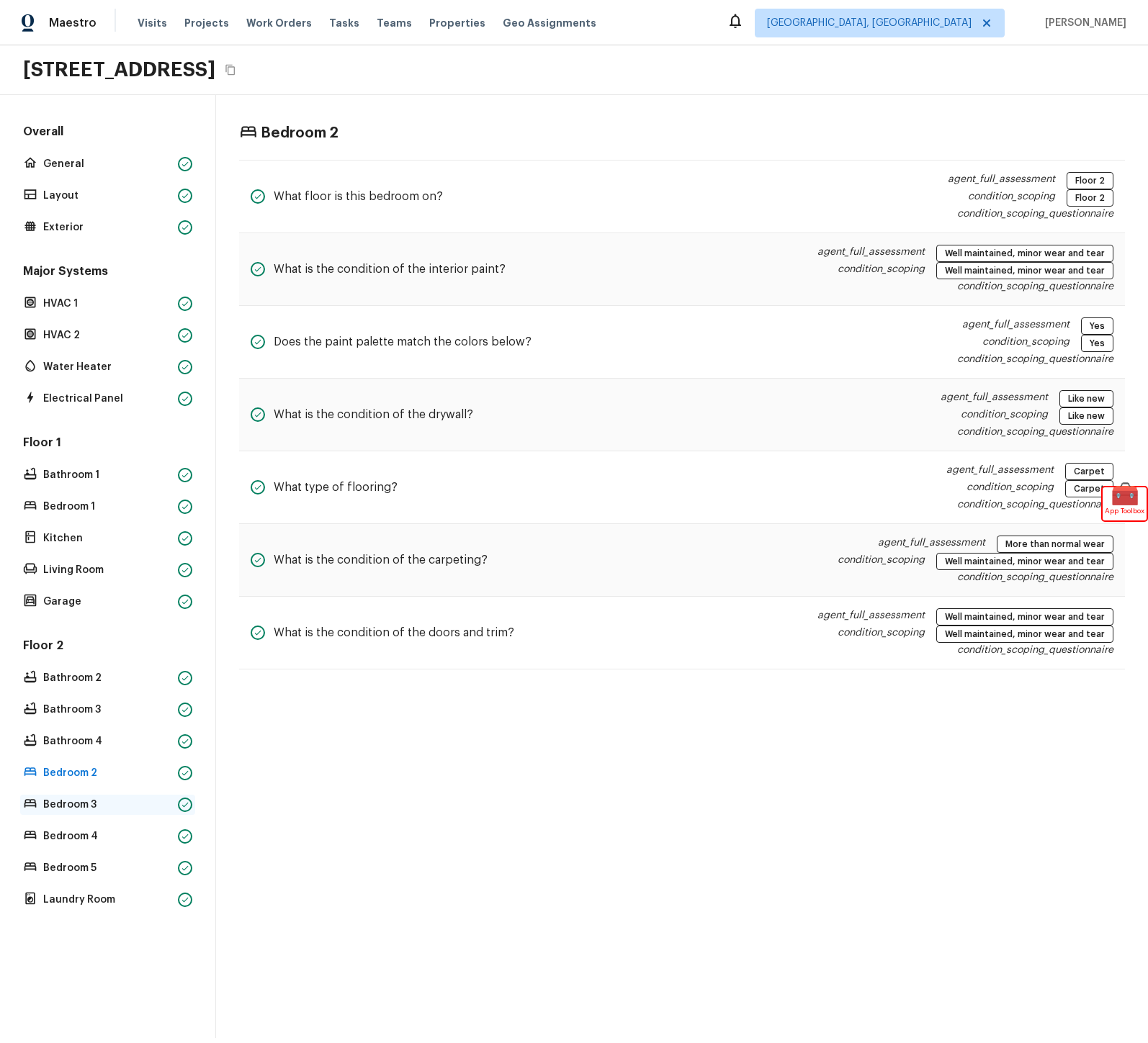
click at [76, 804] on p "Bedroom 3" at bounding box center [107, 805] width 129 height 14
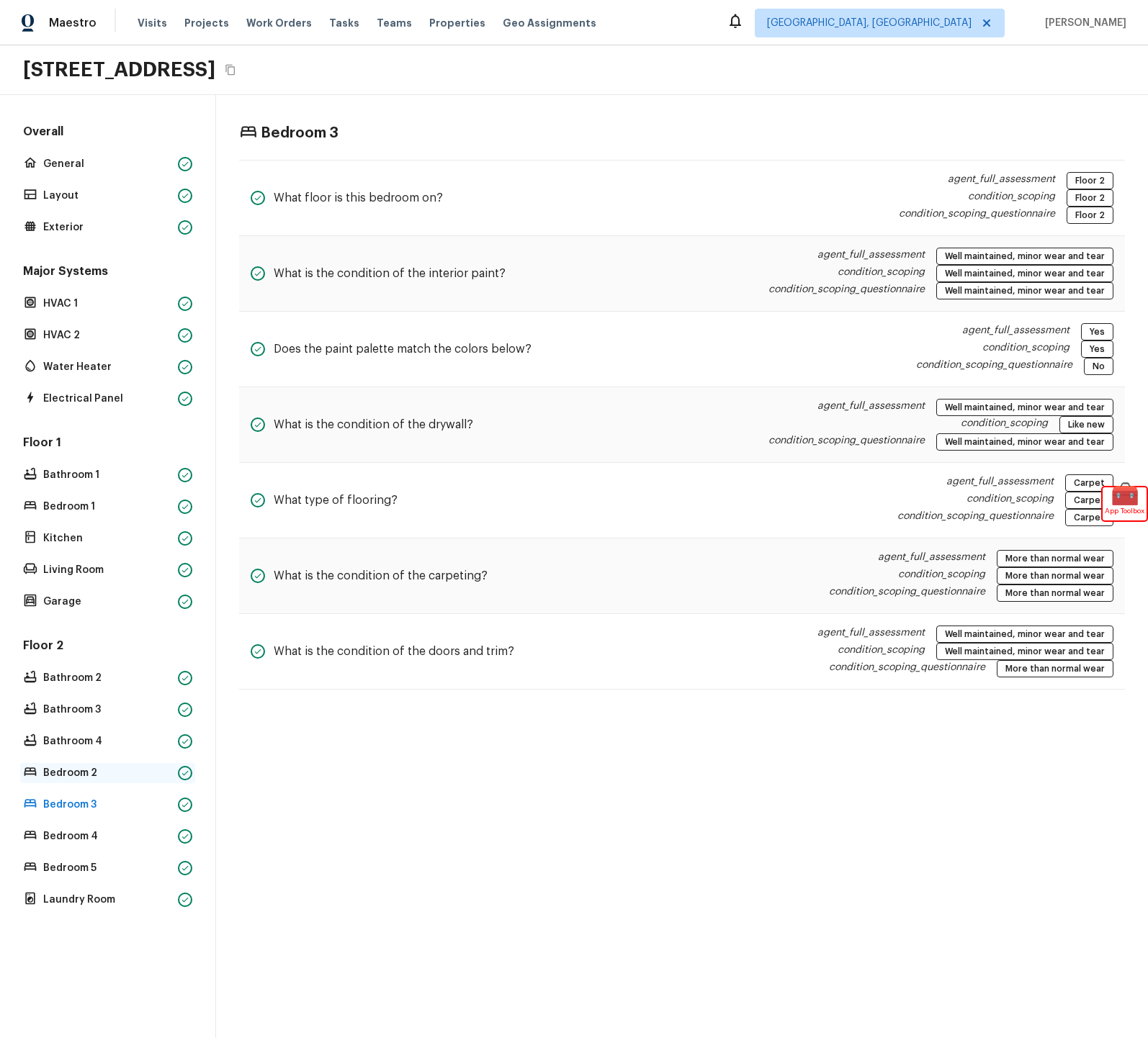
click at [74, 766] on p "Bedroom 2" at bounding box center [107, 774] width 129 height 14
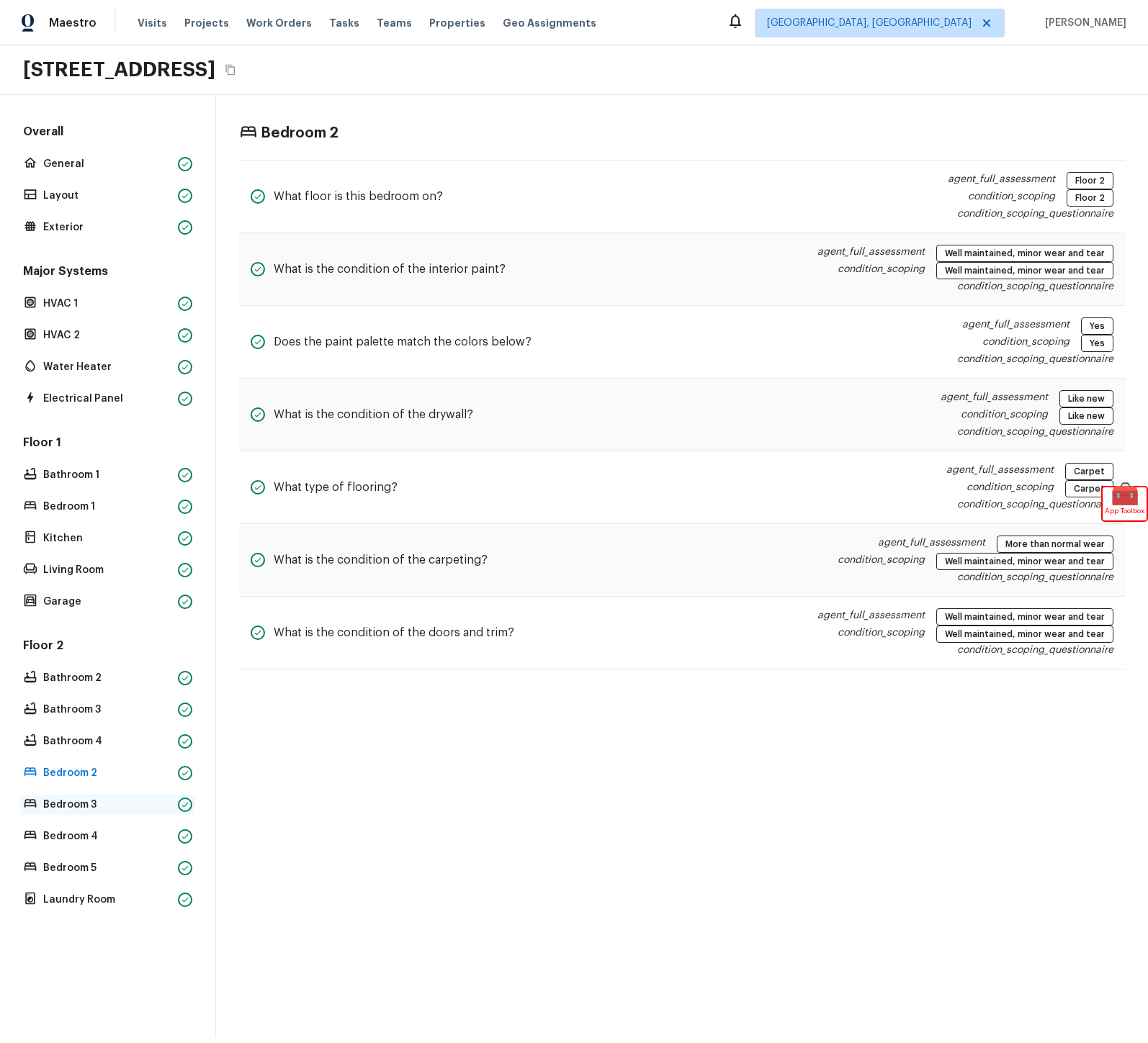
click at [110, 807] on p "Bedroom 3" at bounding box center [107, 805] width 129 height 14
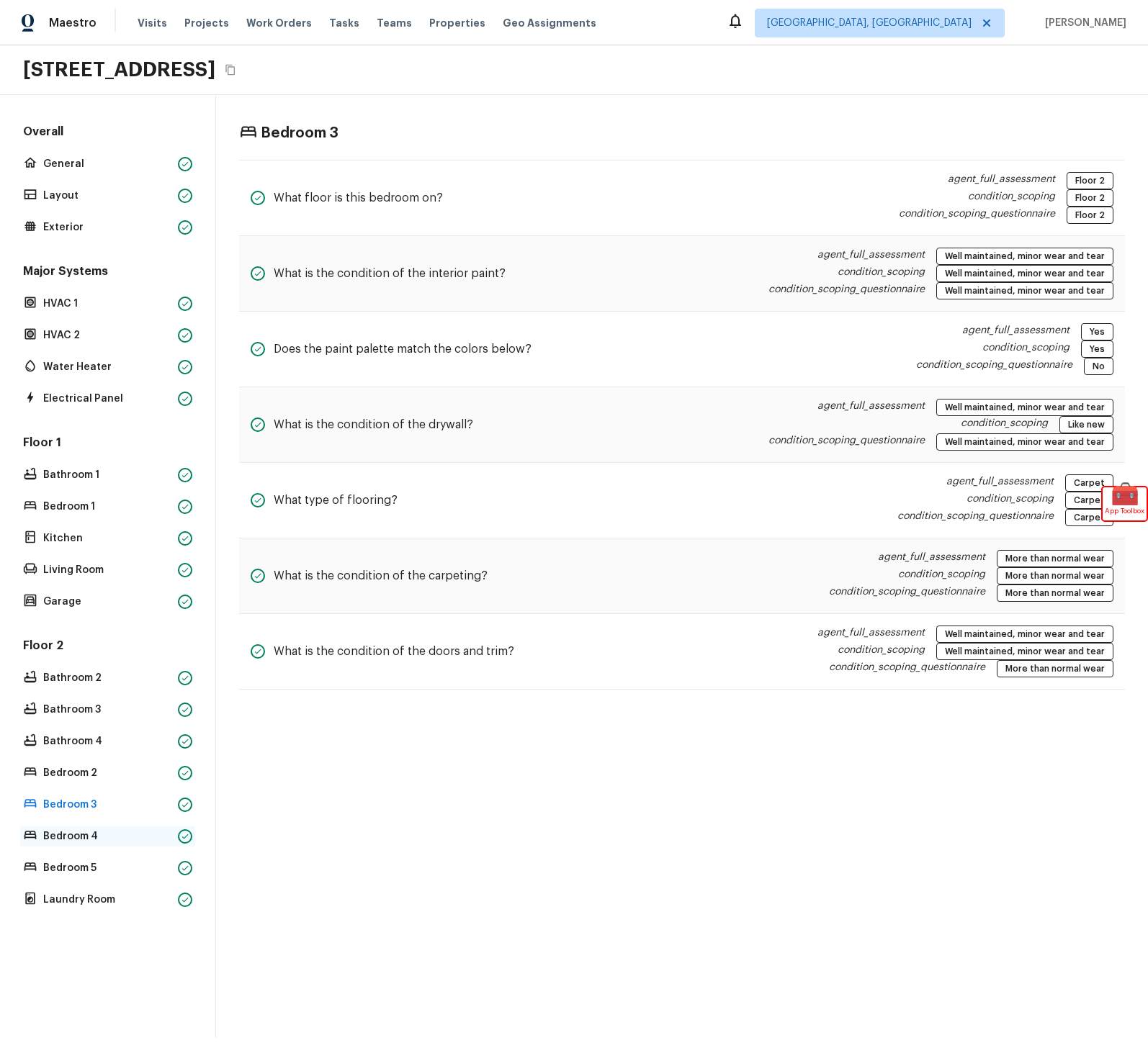
click at [91, 846] on div "Bedroom 4" at bounding box center [107, 837] width 175 height 20
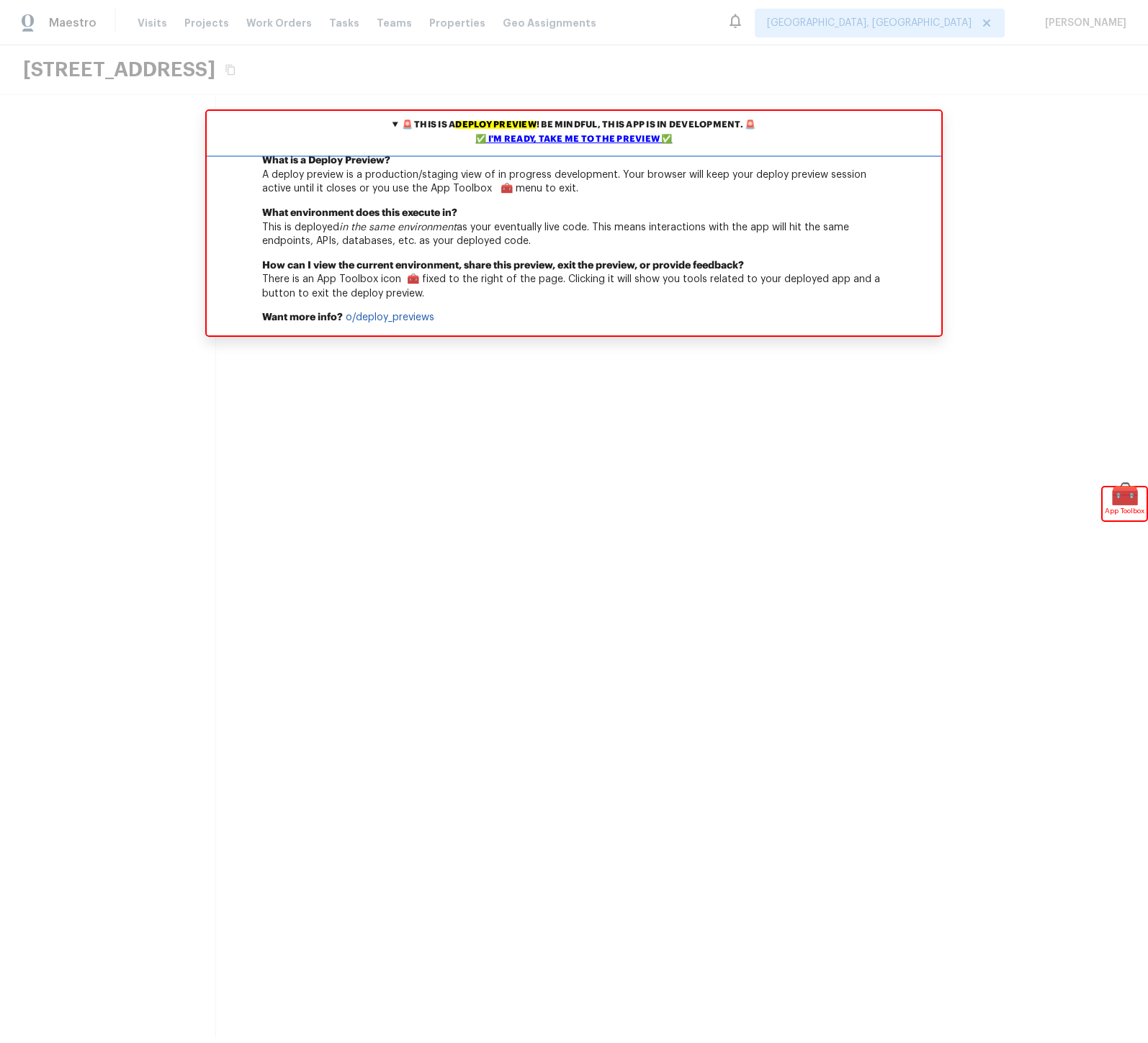
click at [591, 144] on div "✅ I'm ready, take me to the preview ✅" at bounding box center [573, 140] width 727 height 14
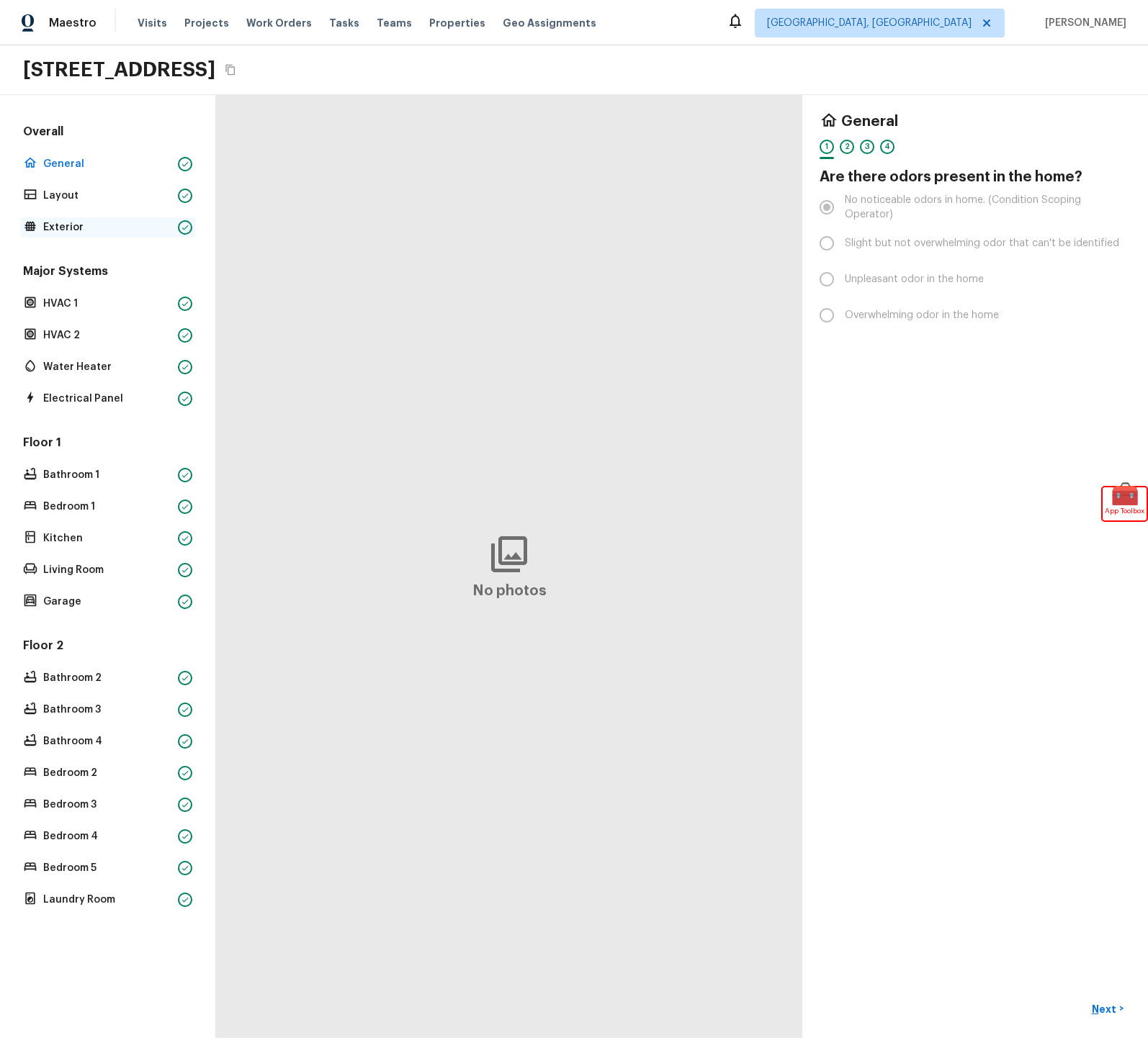
click at [70, 223] on p "Exterior" at bounding box center [107, 228] width 129 height 14
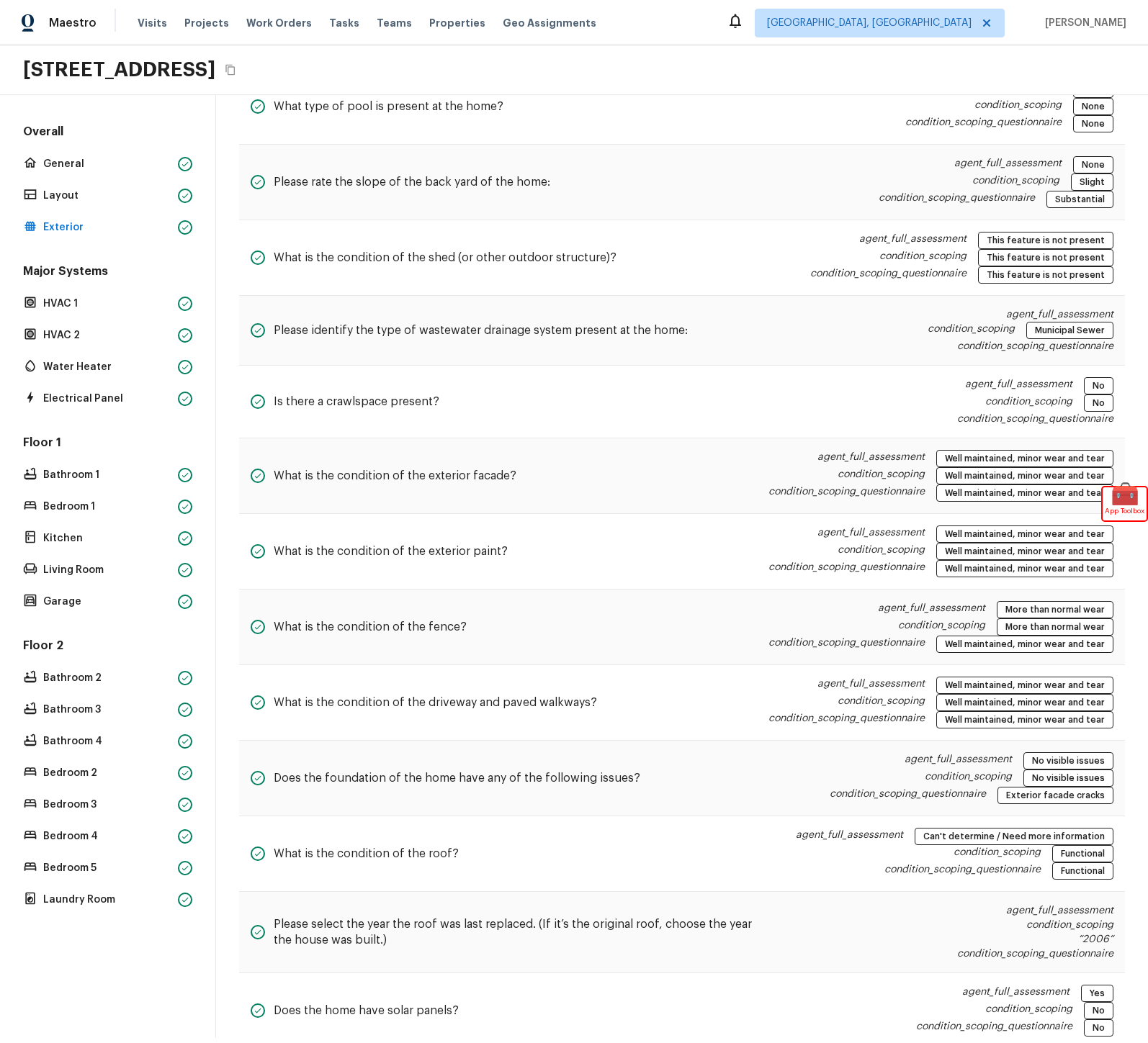
scroll to position [812, 0]
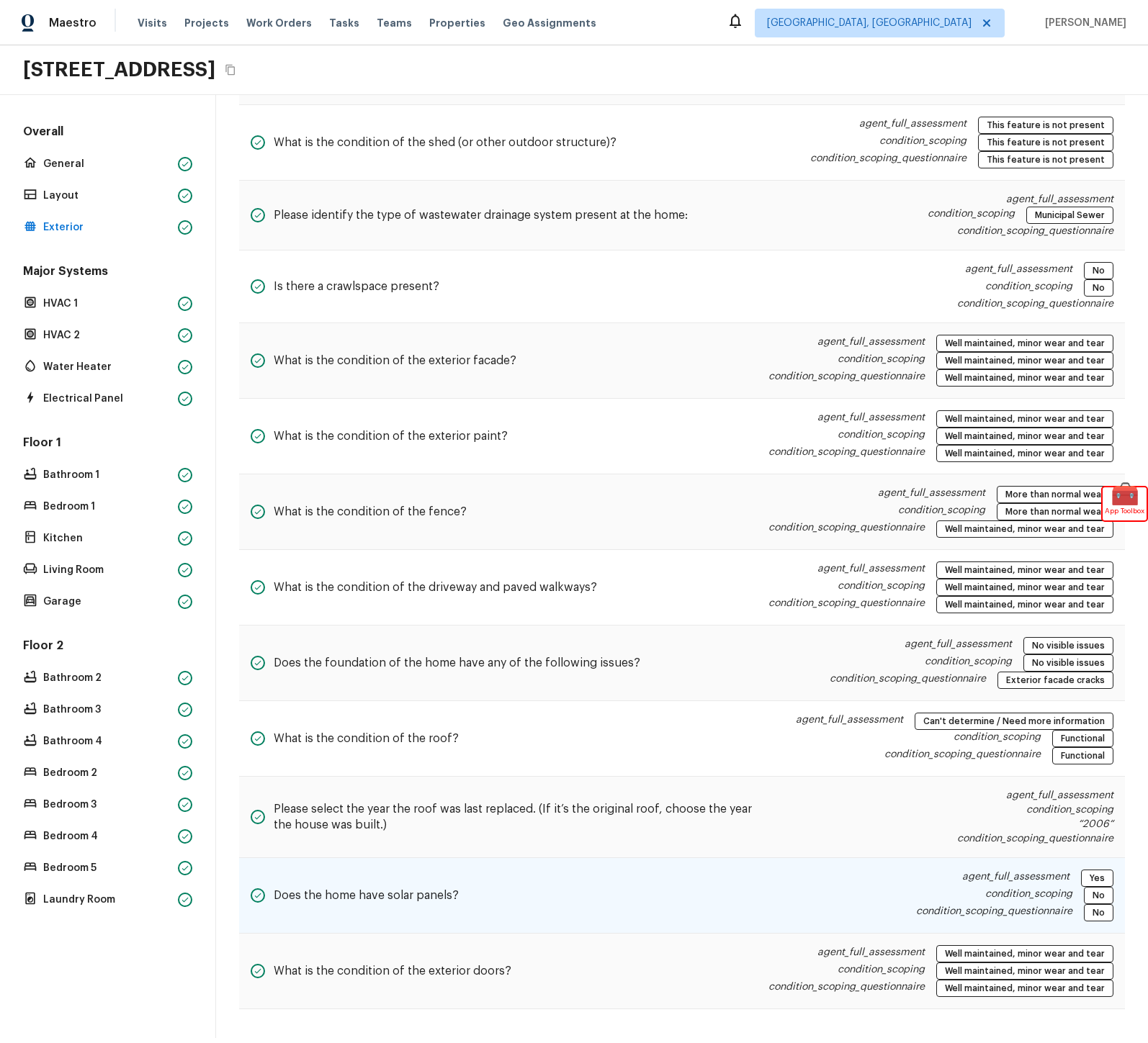
click at [451, 904] on div "Does the home have solar panels?" at bounding box center [354, 896] width 208 height 52
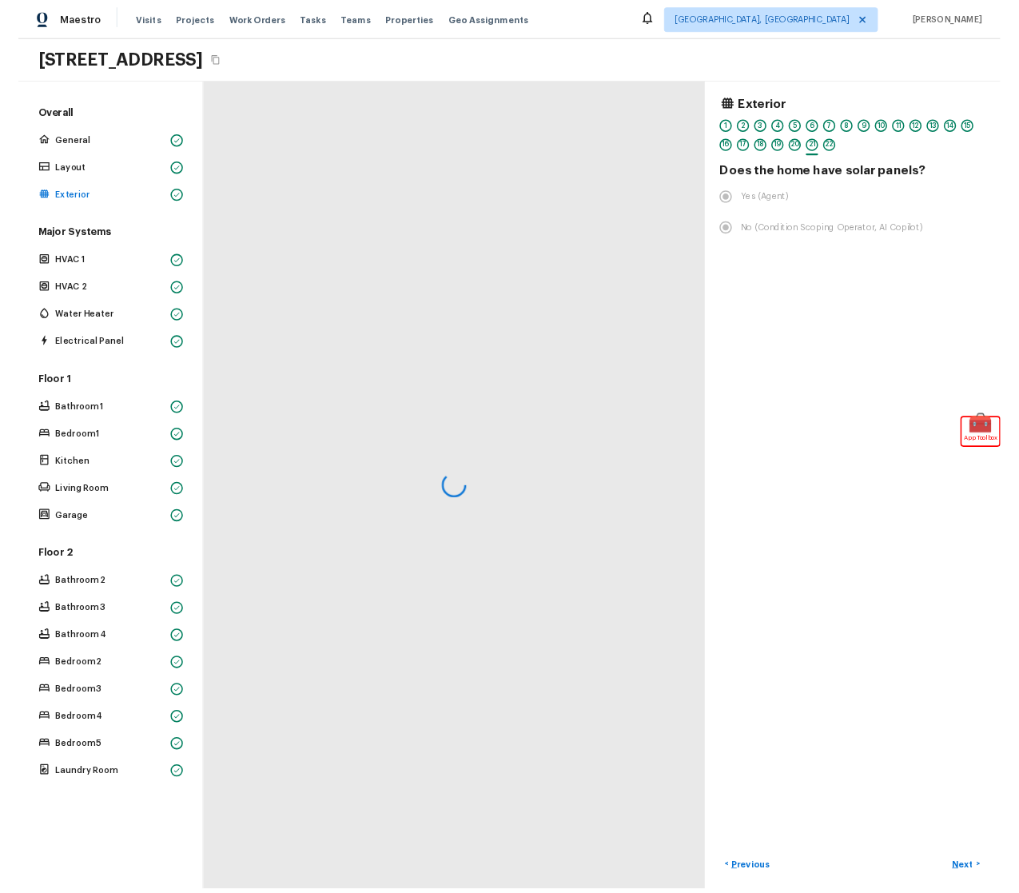
scroll to position [0, 0]
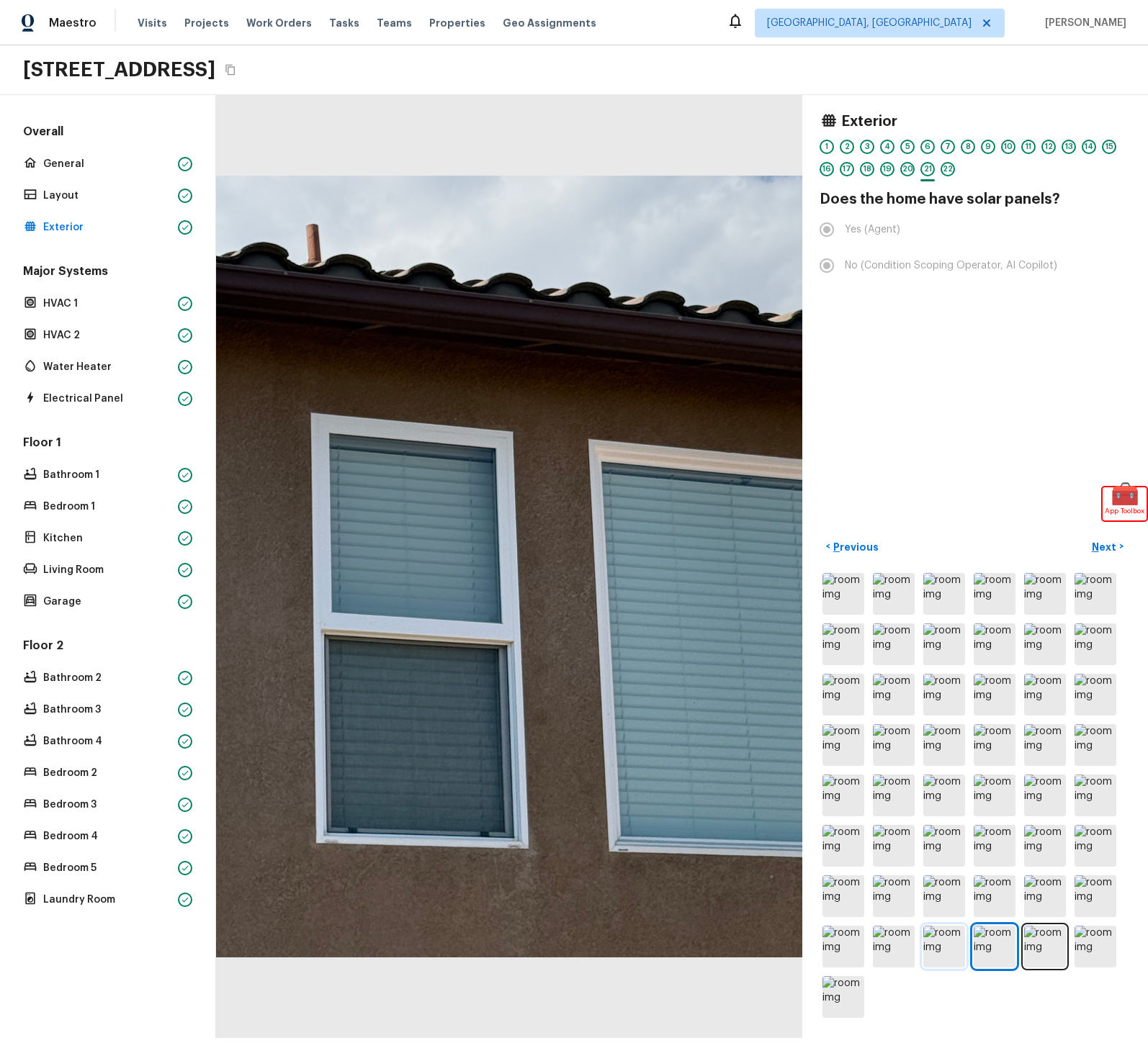
click at [936, 960] on img at bounding box center [944, 947] width 41 height 41
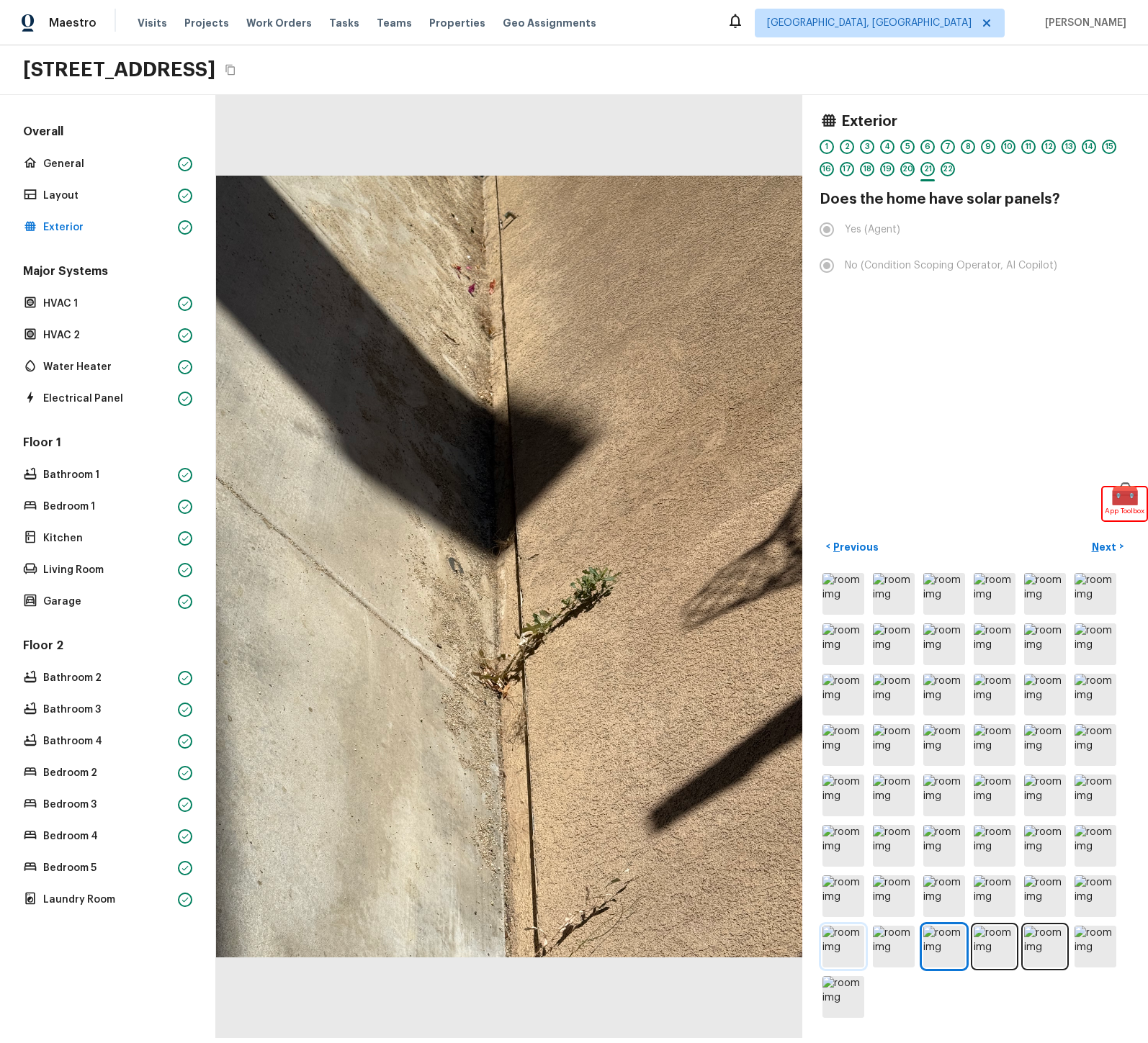
click at [840, 949] on img at bounding box center [843, 947] width 41 height 41
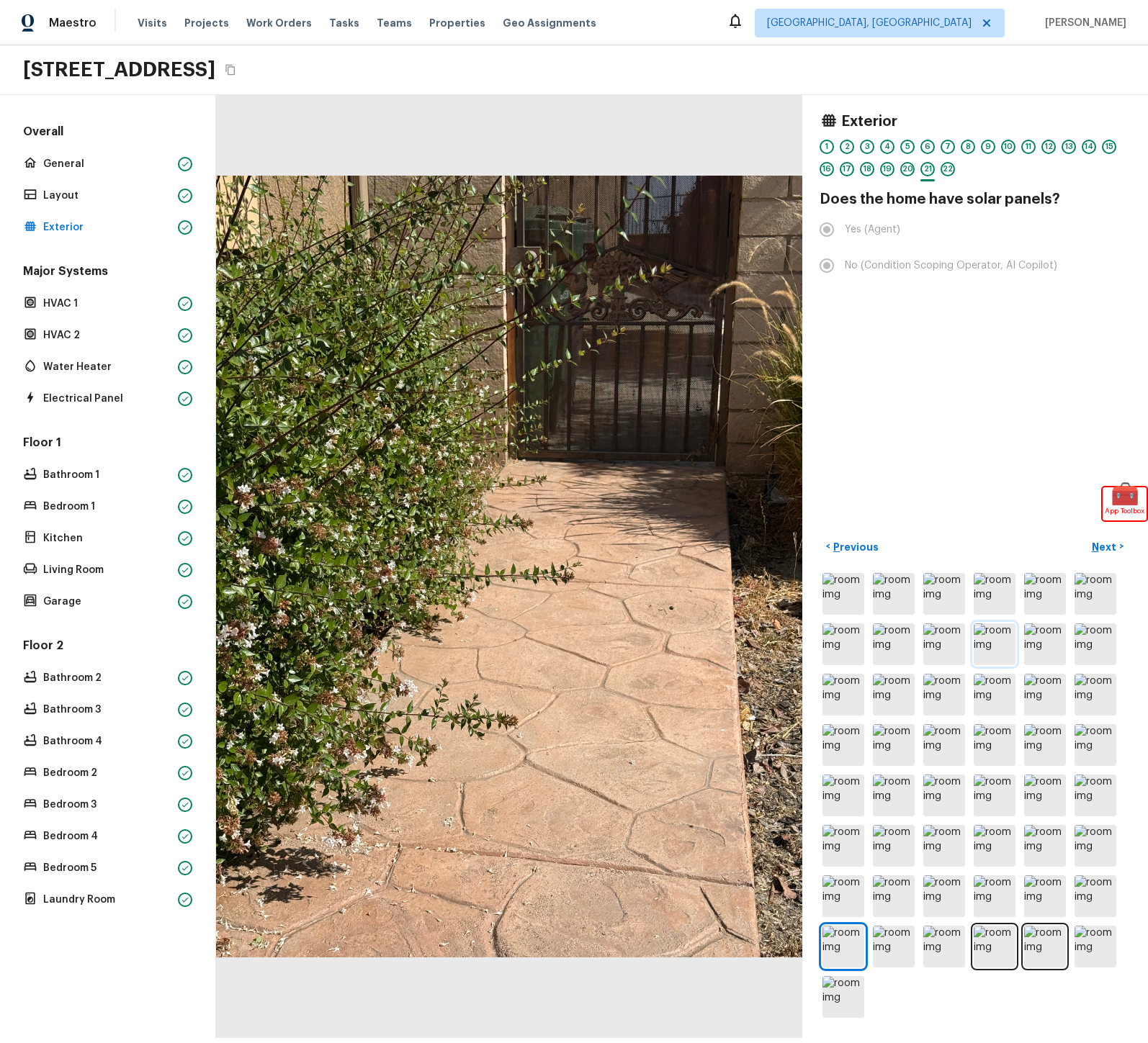
click at [992, 652] on img at bounding box center [995, 644] width 41 height 41
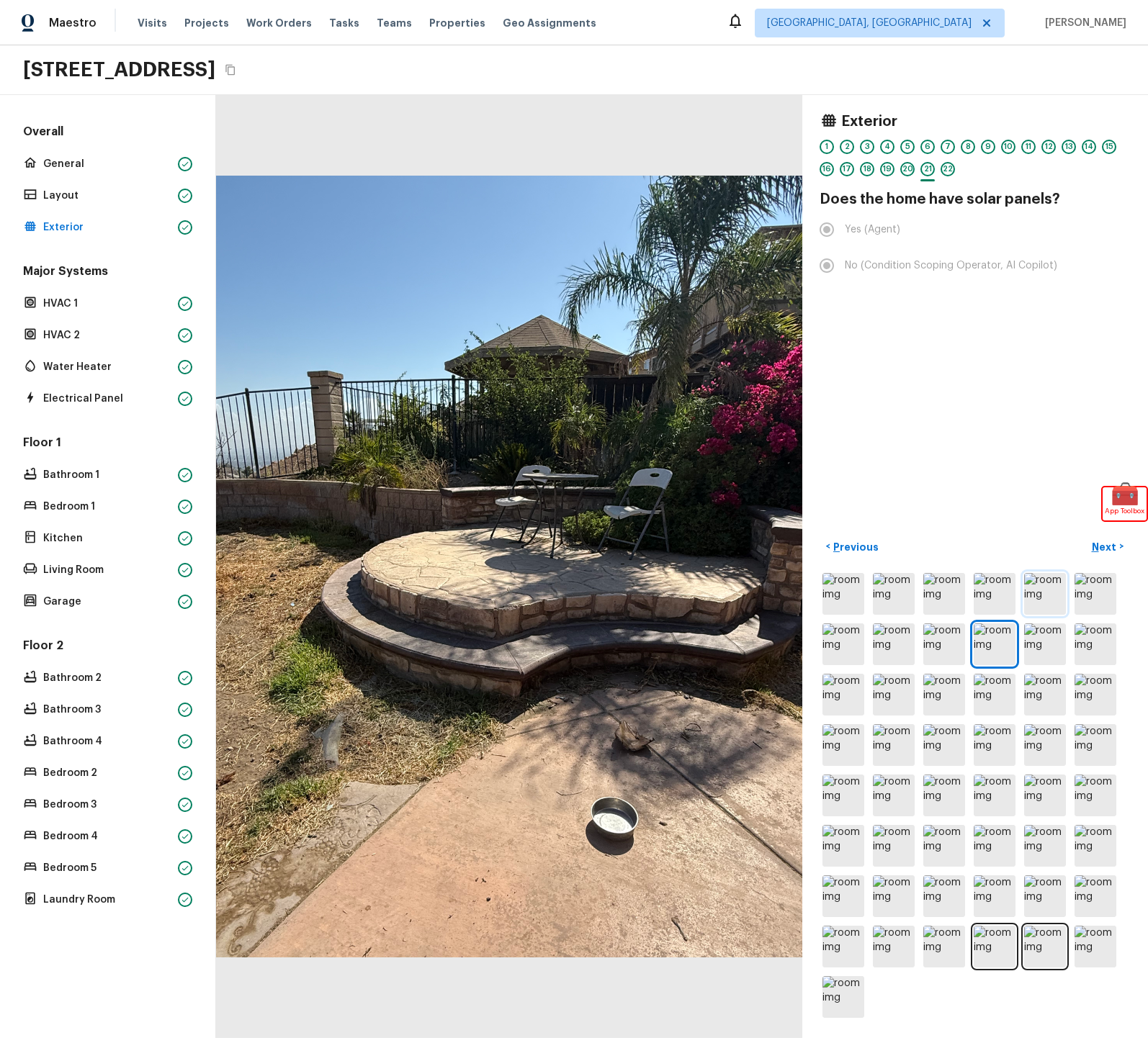
drag, startPoint x: 1080, startPoint y: 586, endPoint x: 1061, endPoint y: 591, distance: 19.6
click at [1080, 586] on img at bounding box center [1096, 594] width 41 height 41
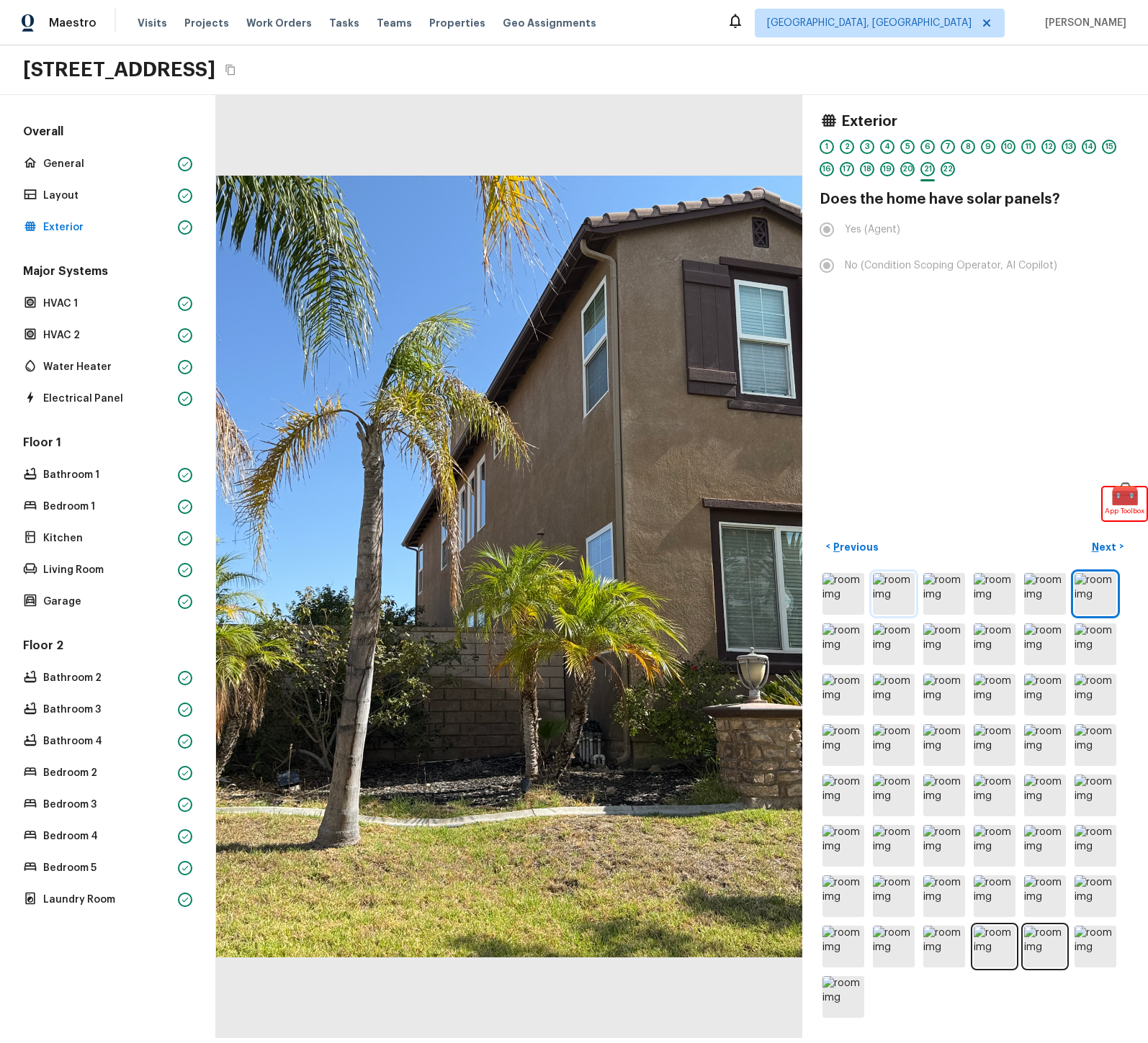
click at [903, 587] on img at bounding box center [894, 594] width 41 height 41
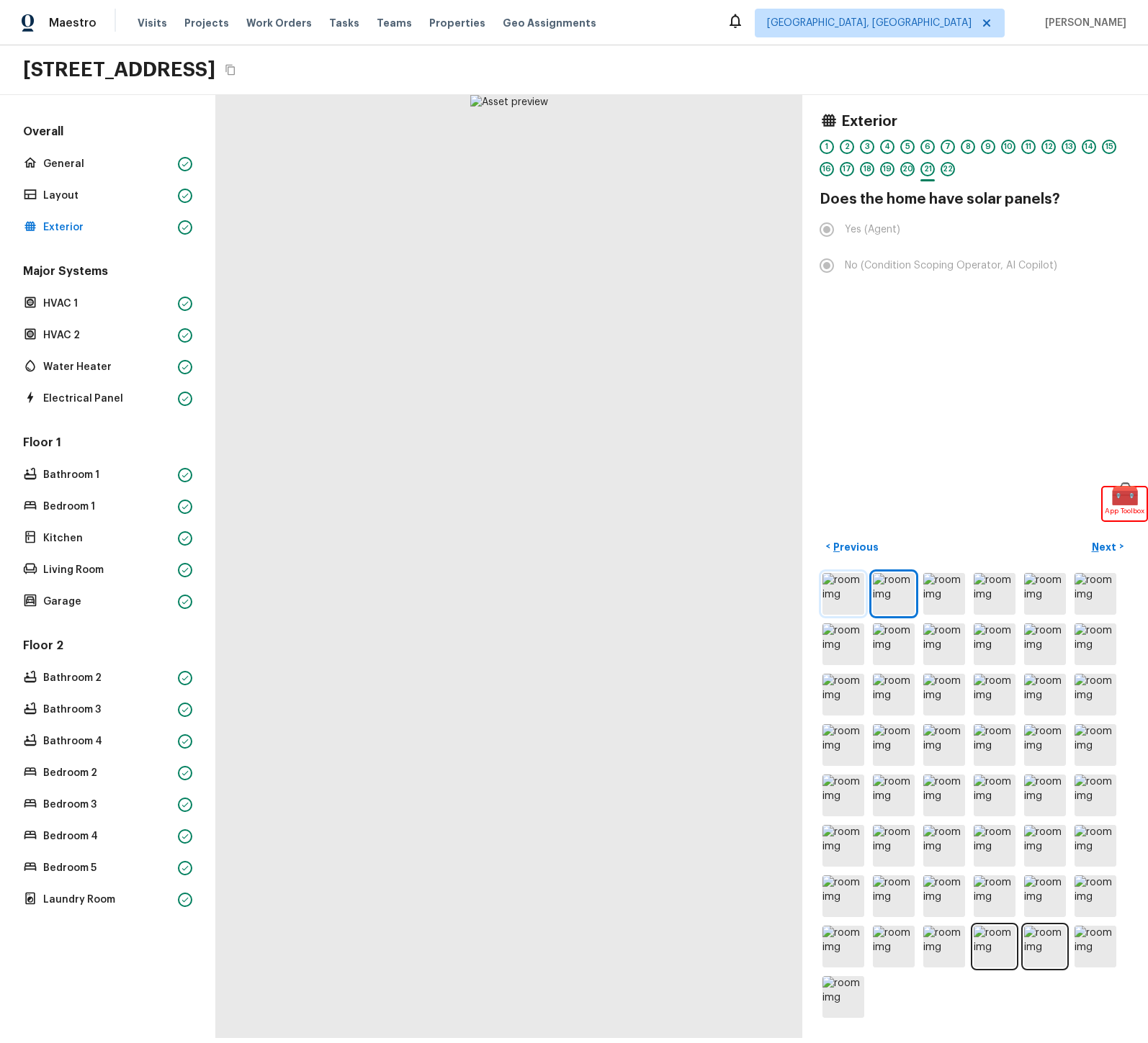
click at [842, 595] on img at bounding box center [843, 594] width 41 height 41
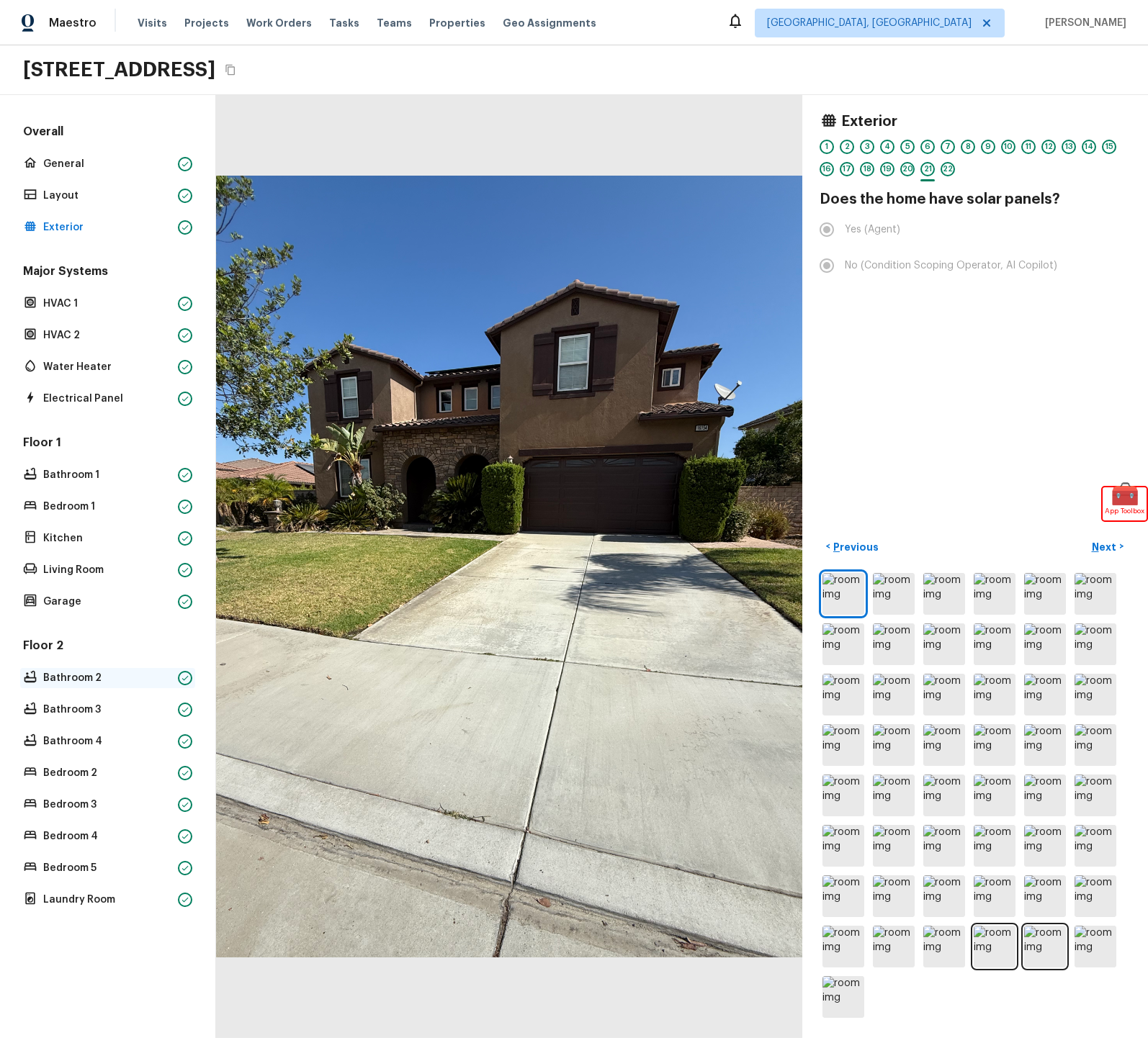
click at [95, 677] on p "Bathroom 2" at bounding box center [107, 678] width 129 height 14
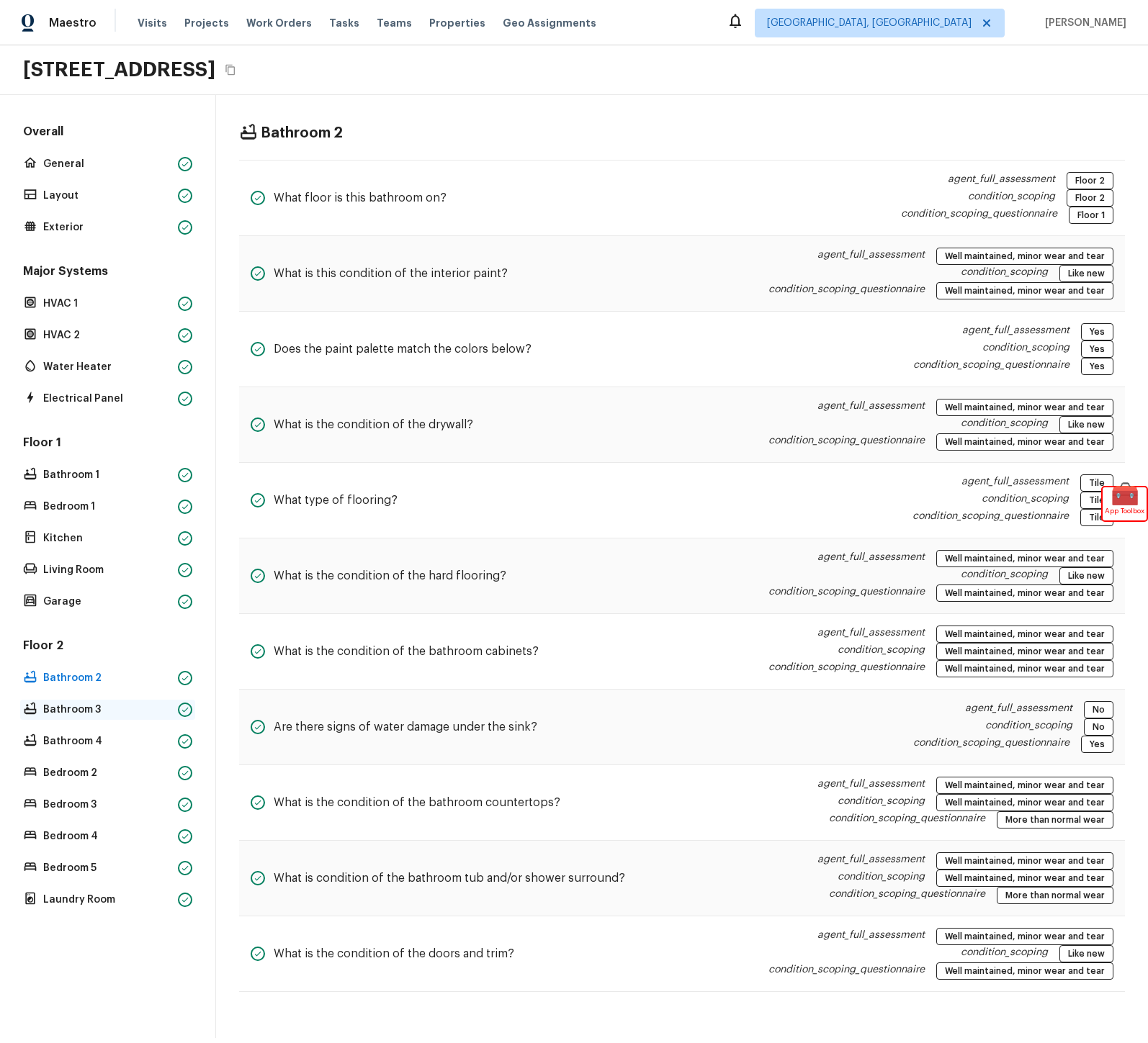
click at [85, 709] on p "Bathroom 3" at bounding box center [107, 710] width 129 height 14
click at [110, 774] on p "Bedroom 2" at bounding box center [107, 774] width 129 height 14
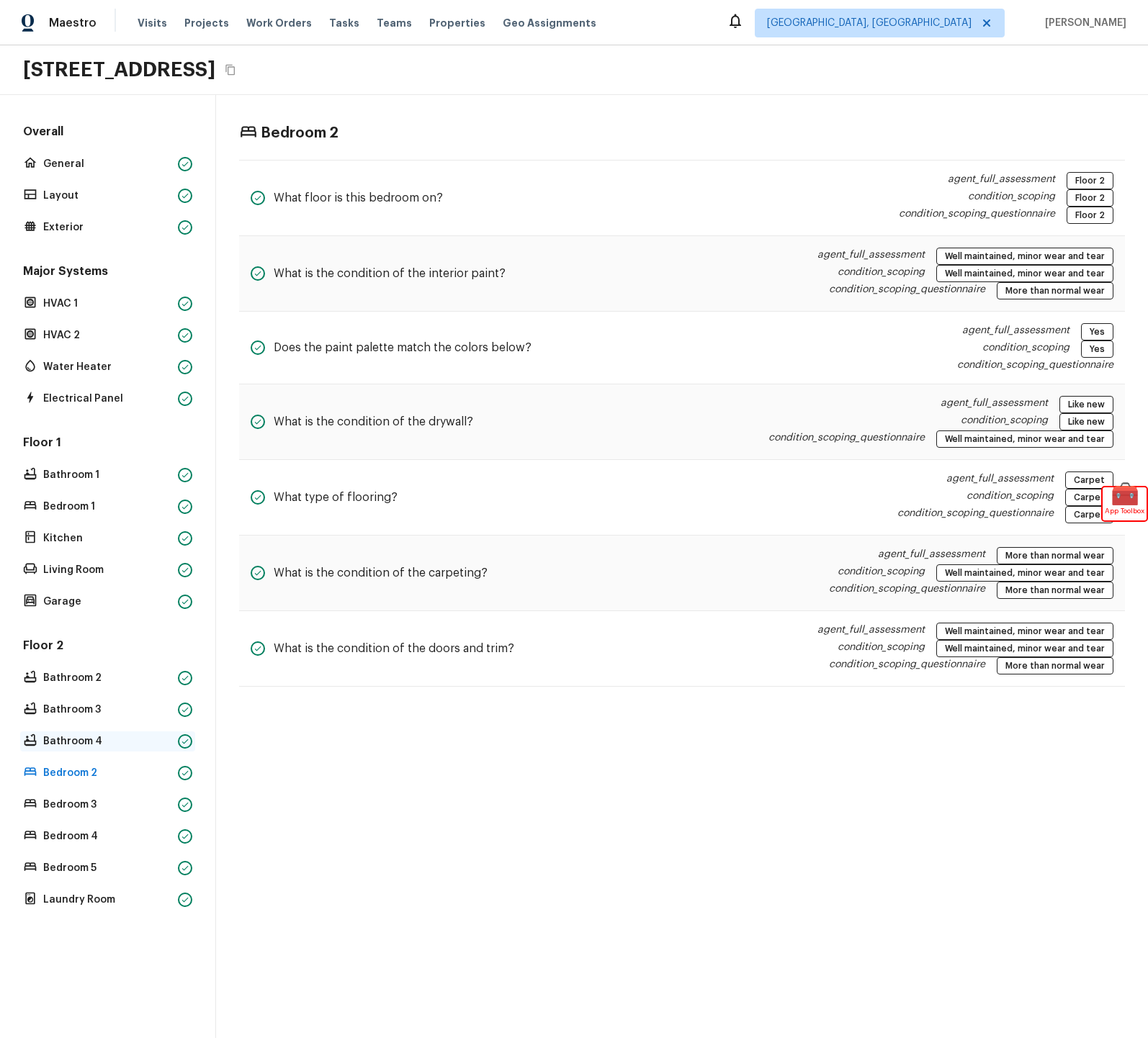
click at [85, 739] on p "Bathroom 4" at bounding box center [107, 741] width 129 height 14
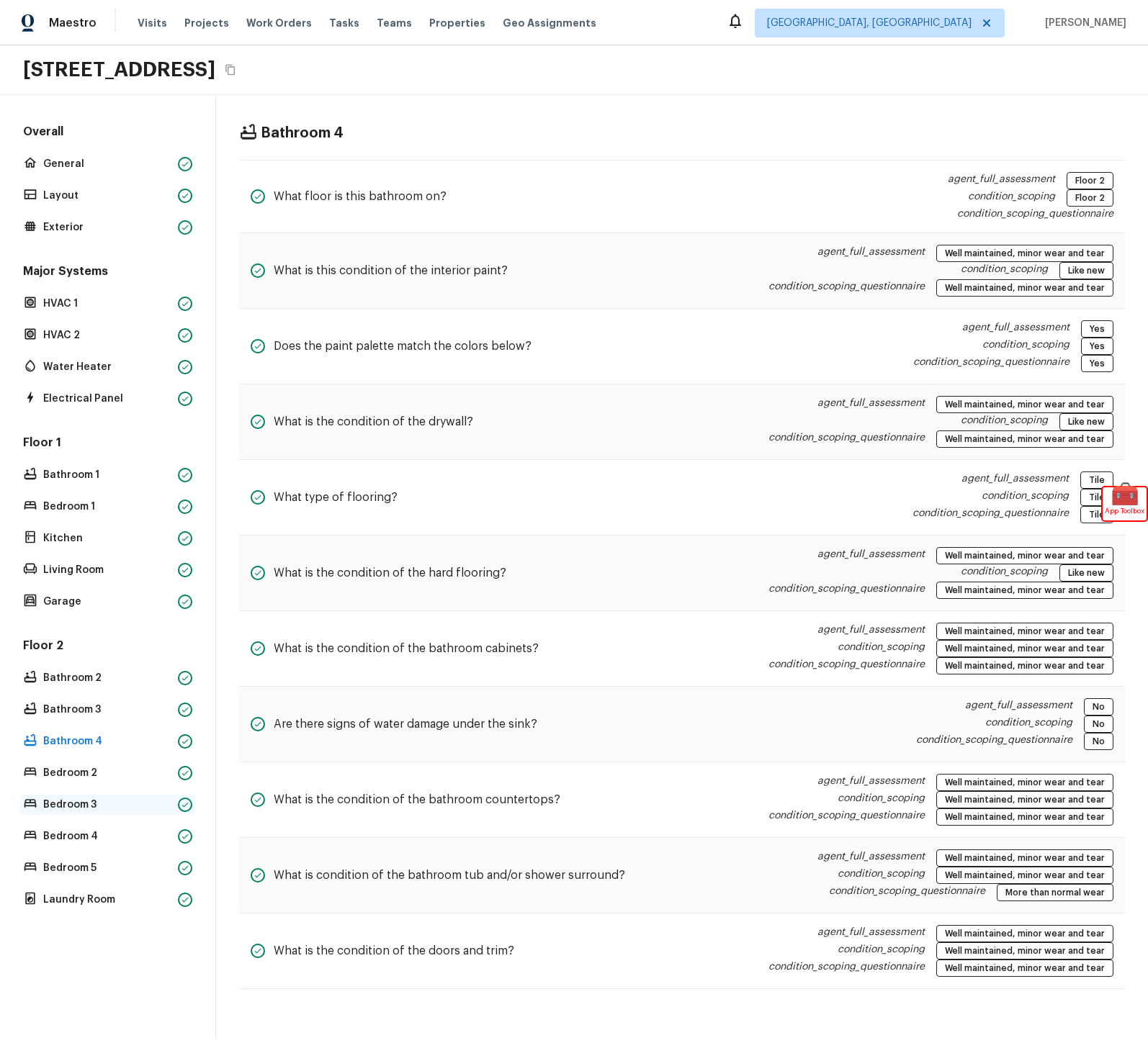
click at [64, 804] on p "Bedroom 3" at bounding box center [107, 805] width 129 height 14
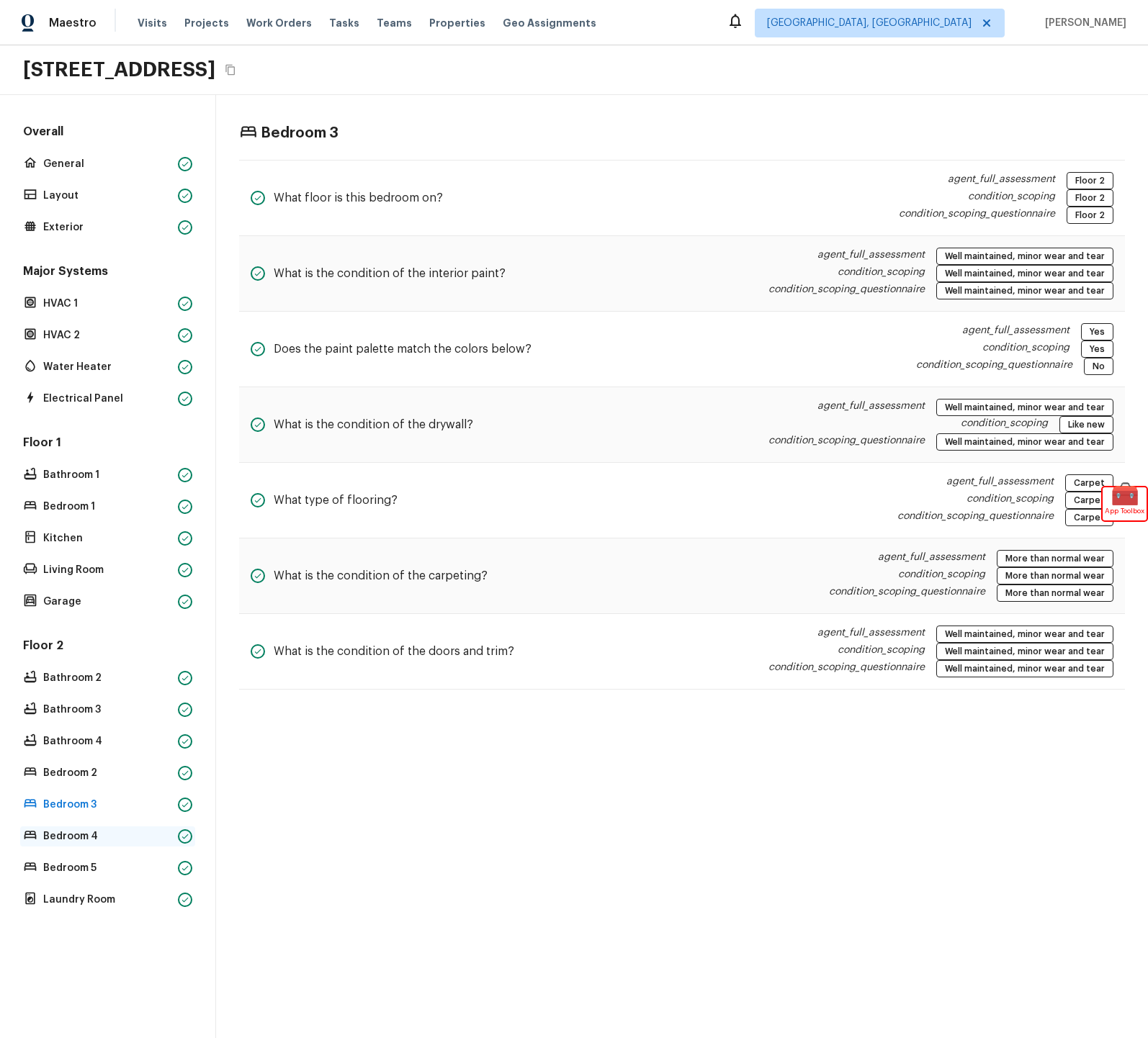
click at [77, 839] on p "Bedroom 4" at bounding box center [107, 837] width 129 height 14
click at [83, 867] on p "Bedroom 5" at bounding box center [107, 868] width 129 height 14
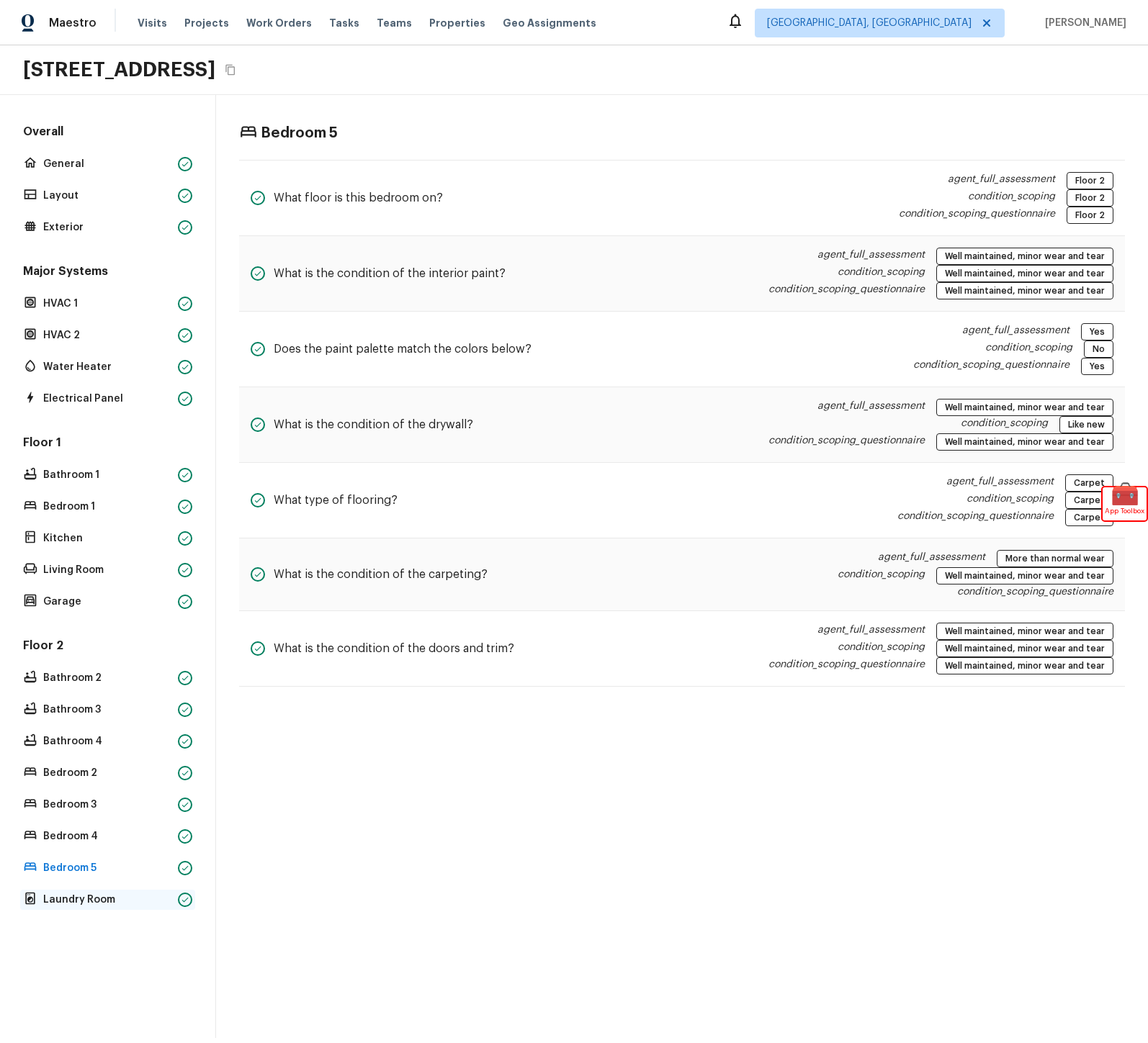
click at [91, 900] on p "Laundry Room" at bounding box center [107, 900] width 129 height 14
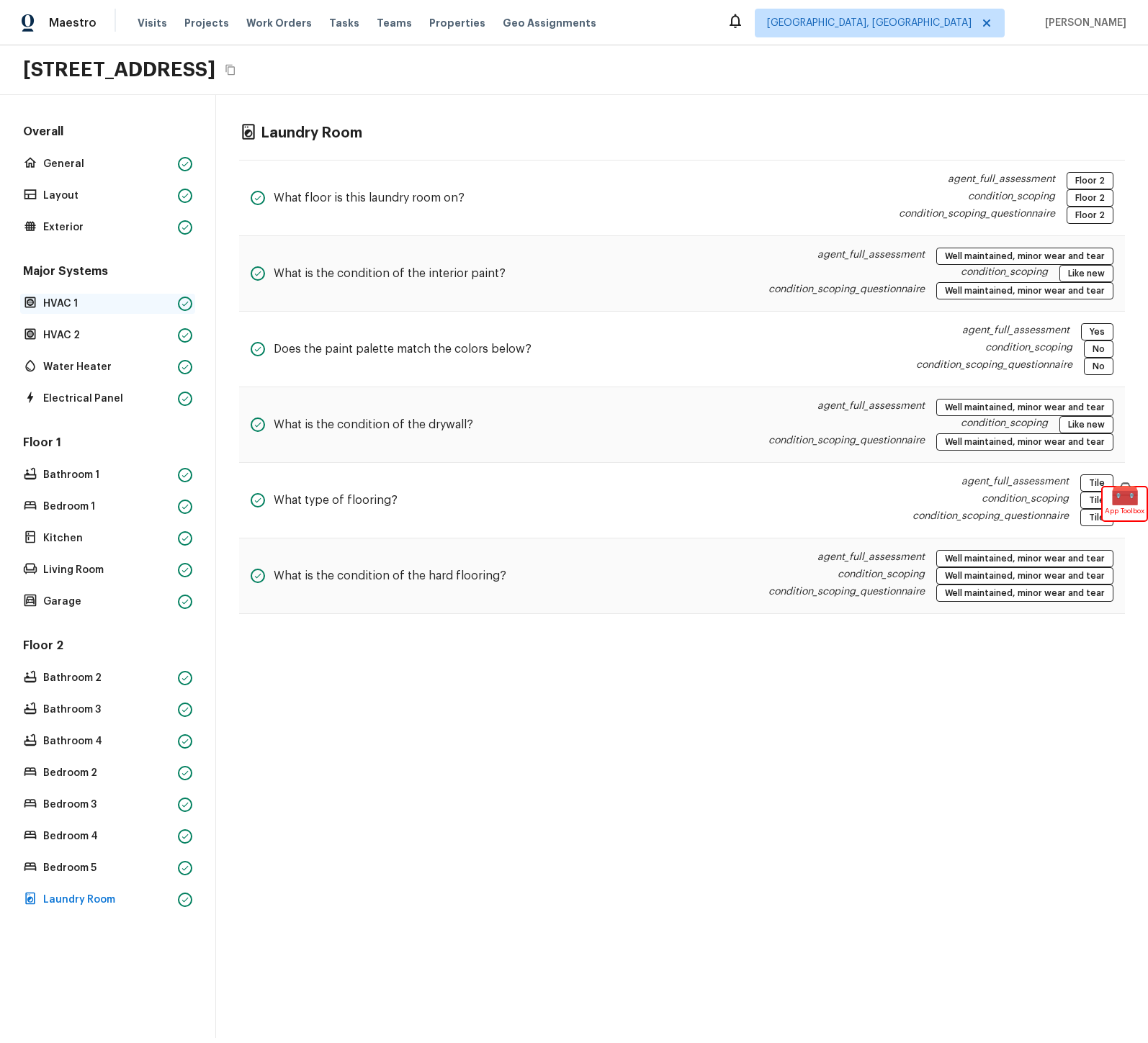
click at [81, 313] on div "HVAC 1" at bounding box center [107, 304] width 175 height 20
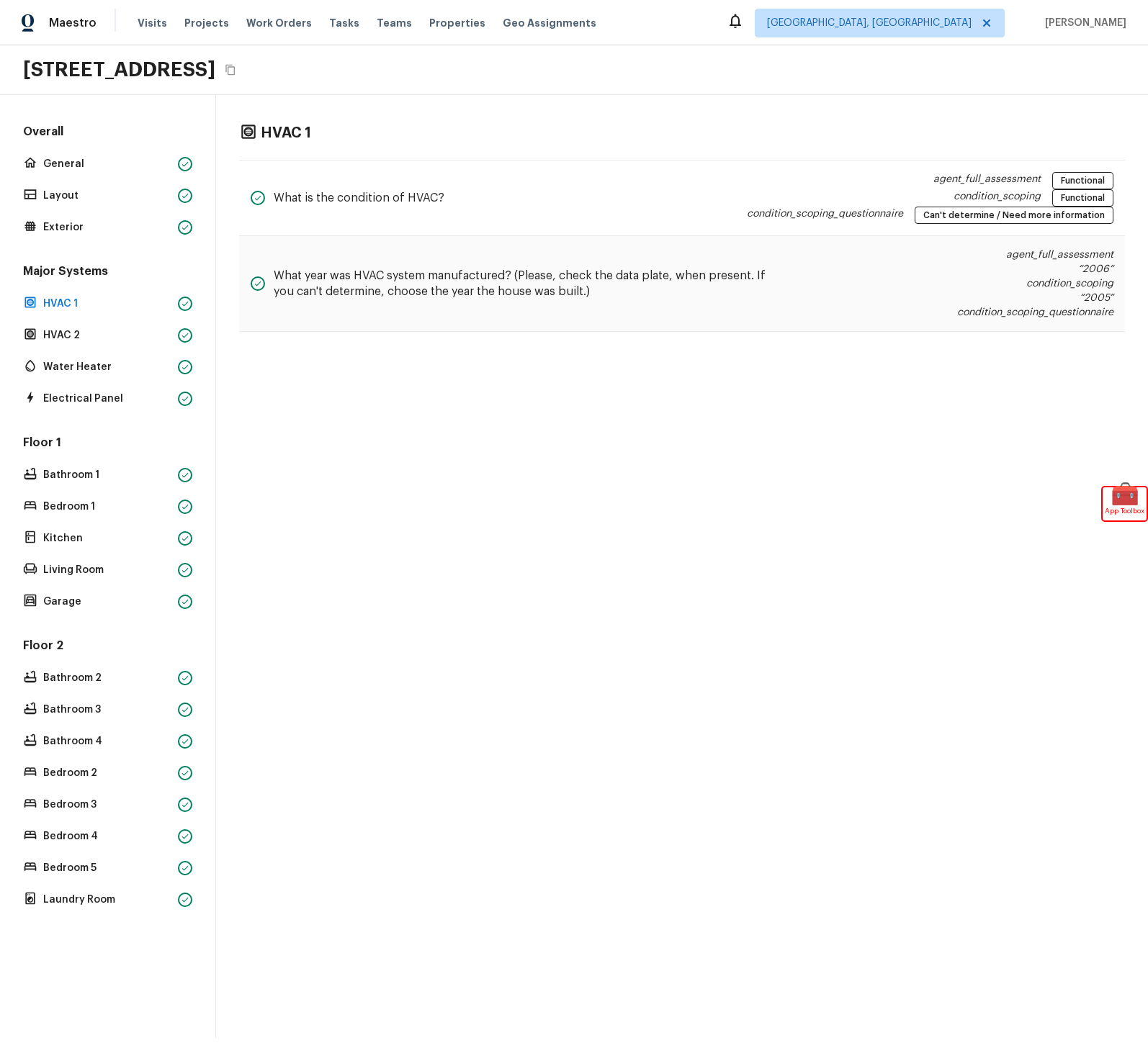
click at [89, 349] on div "Major Systems HVAC 1 HVAC 2 Water Heater Electrical Panel" at bounding box center [107, 336] width 175 height 145
click at [90, 340] on p "HVAC 2" at bounding box center [107, 336] width 129 height 14
click at [90, 370] on p "Water Heater" at bounding box center [107, 367] width 129 height 14
click at [93, 398] on p "Electrical Panel" at bounding box center [107, 399] width 129 height 14
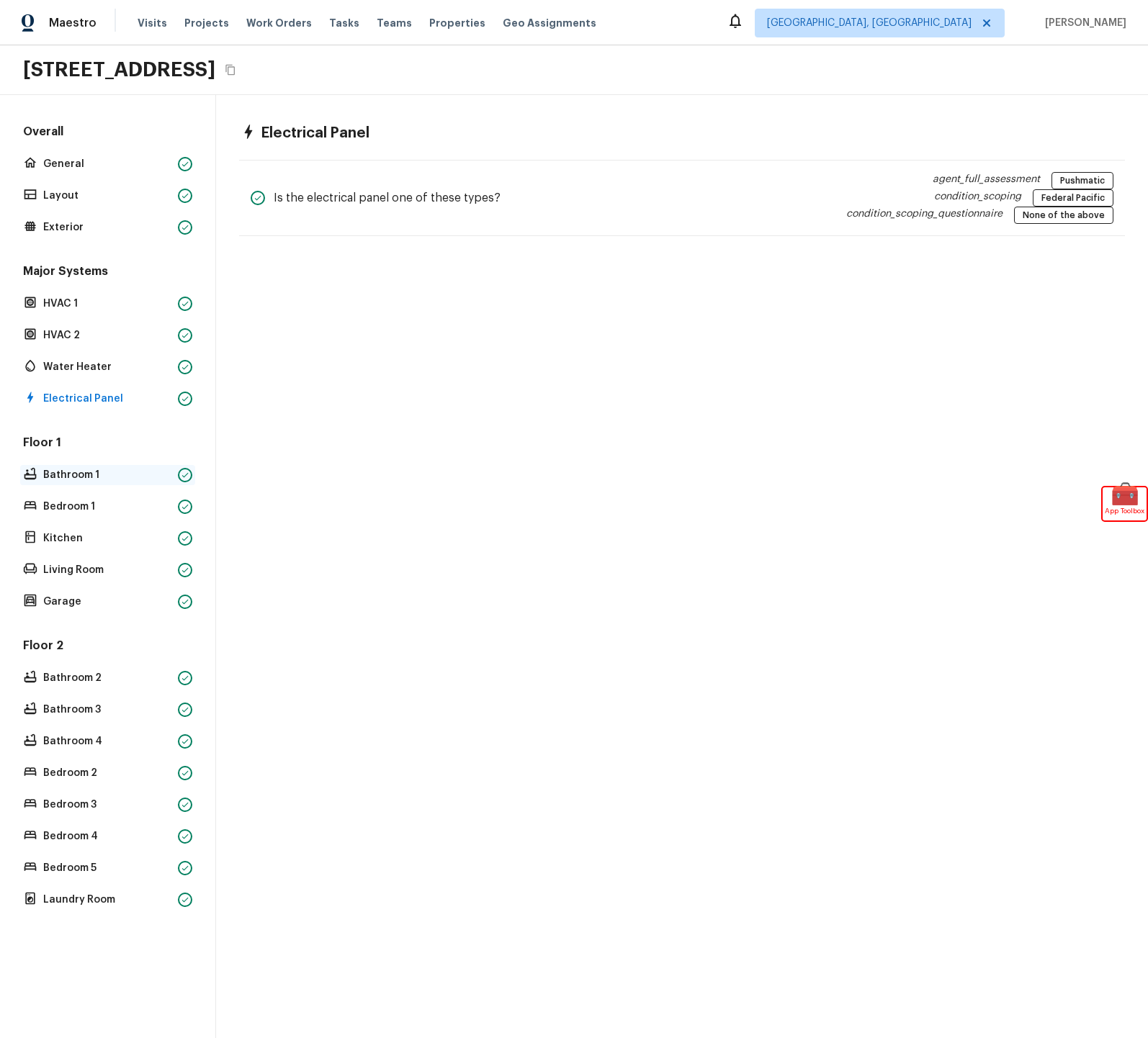
drag, startPoint x: 69, startPoint y: 477, endPoint x: 79, endPoint y: 479, distance: 10.2
click at [69, 477] on p "Bathroom 1" at bounding box center [107, 476] width 129 height 14
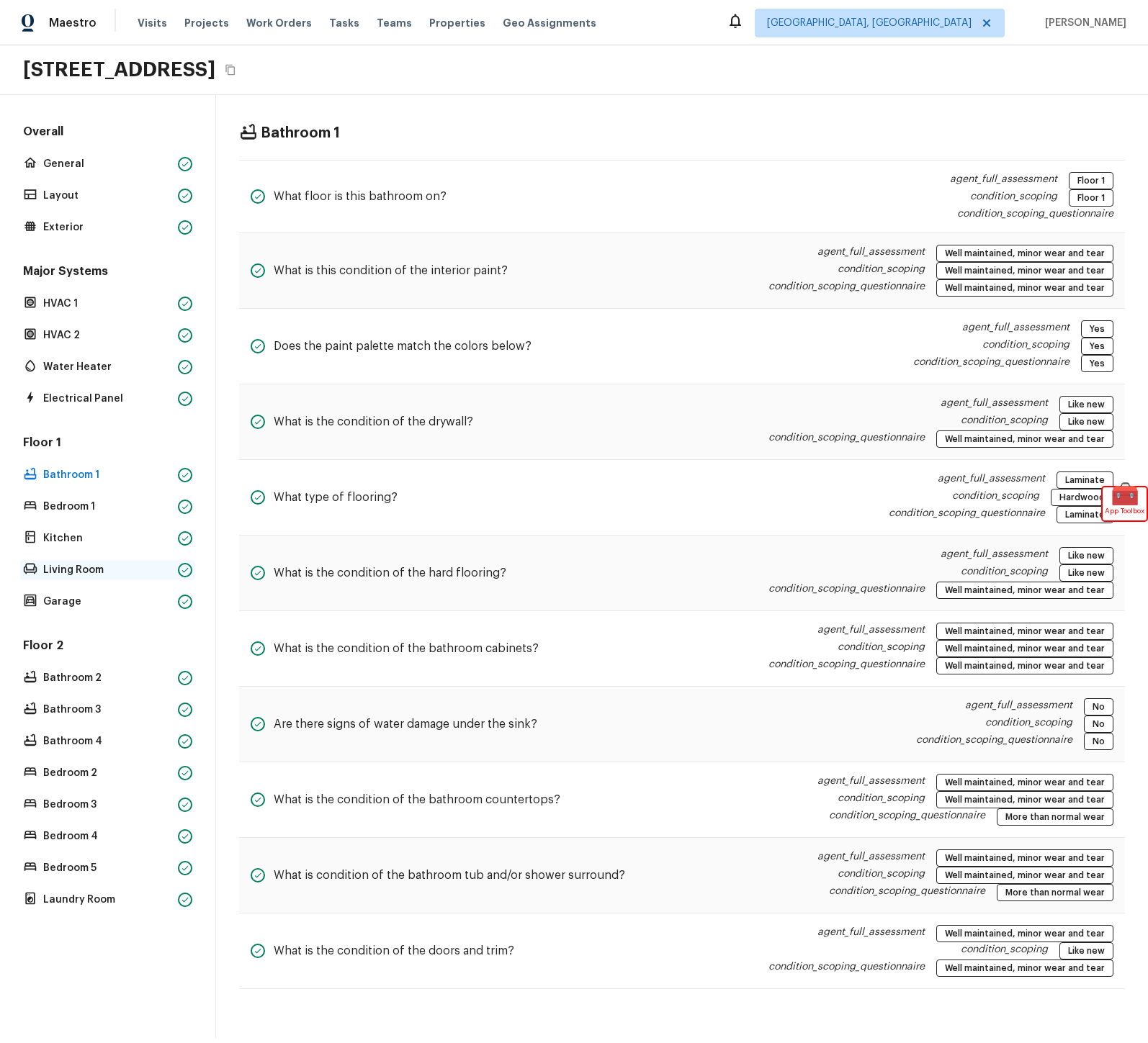
click at [73, 569] on p "Living Room" at bounding box center [107, 570] width 129 height 14
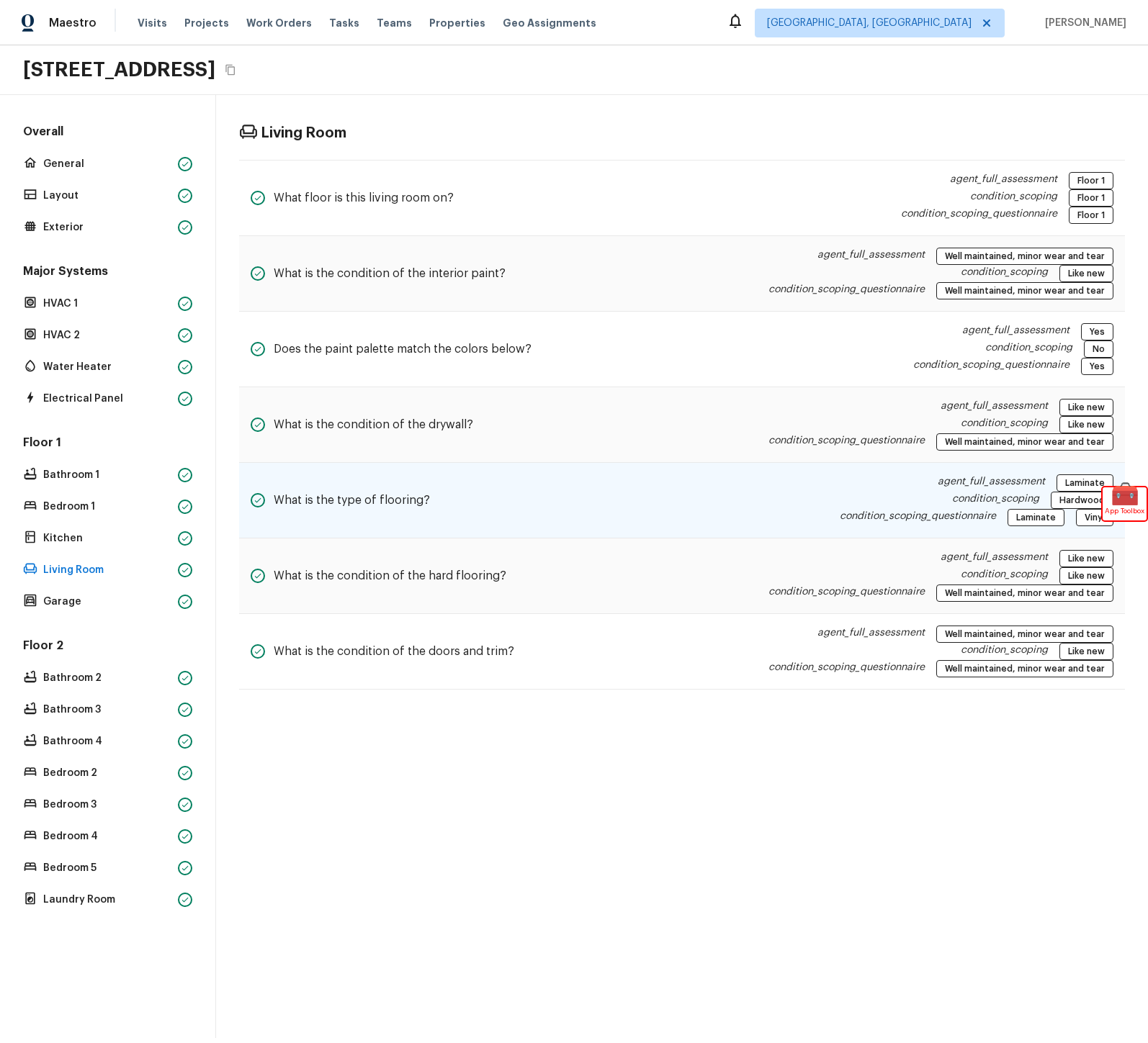
click at [537, 512] on div "What is the type of flooring? agent_full_assessment Laminate condition_scoping …" at bounding box center [681, 501] width 886 height 76
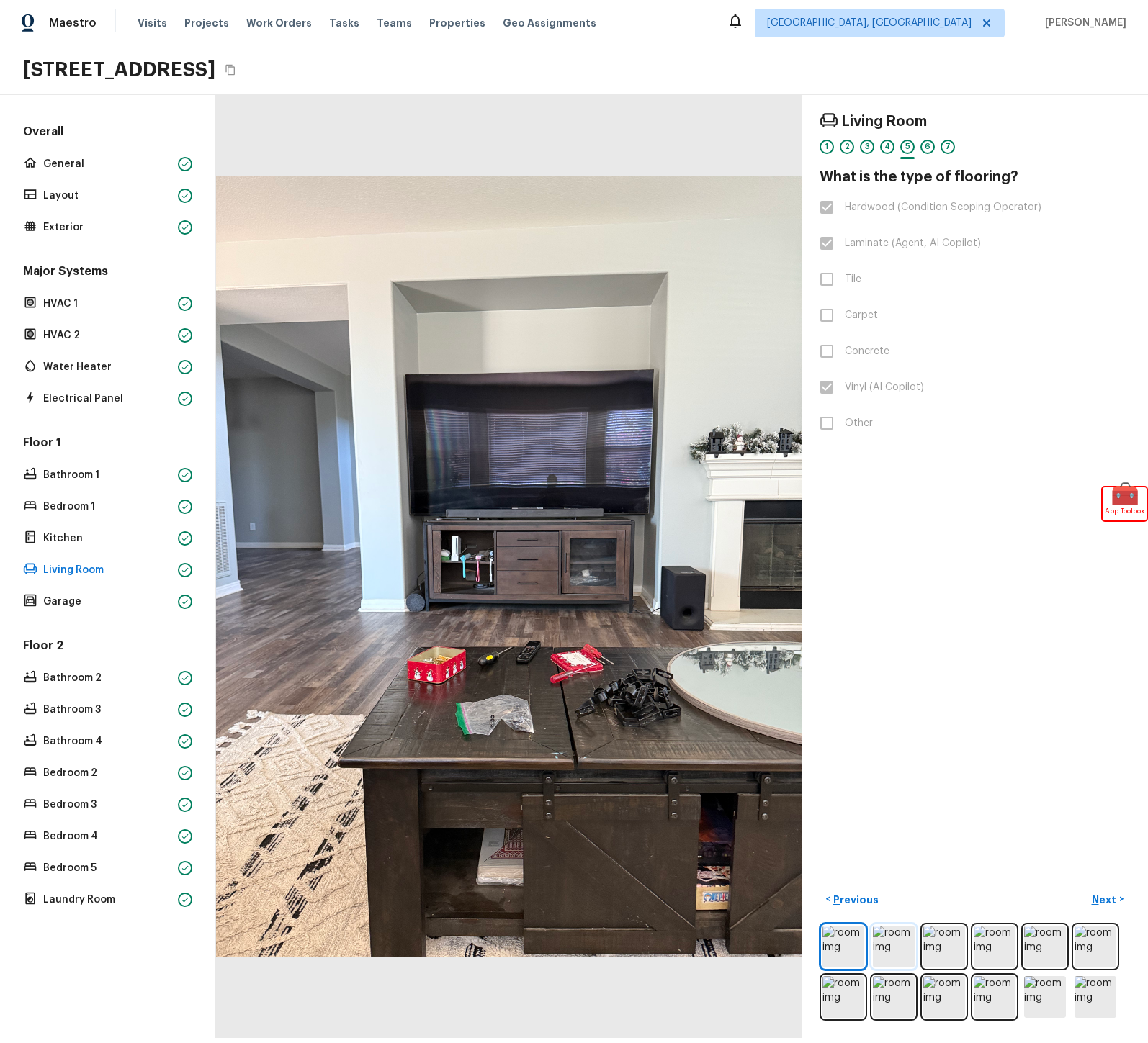
click at [888, 939] on img at bounding box center [894, 947] width 41 height 41
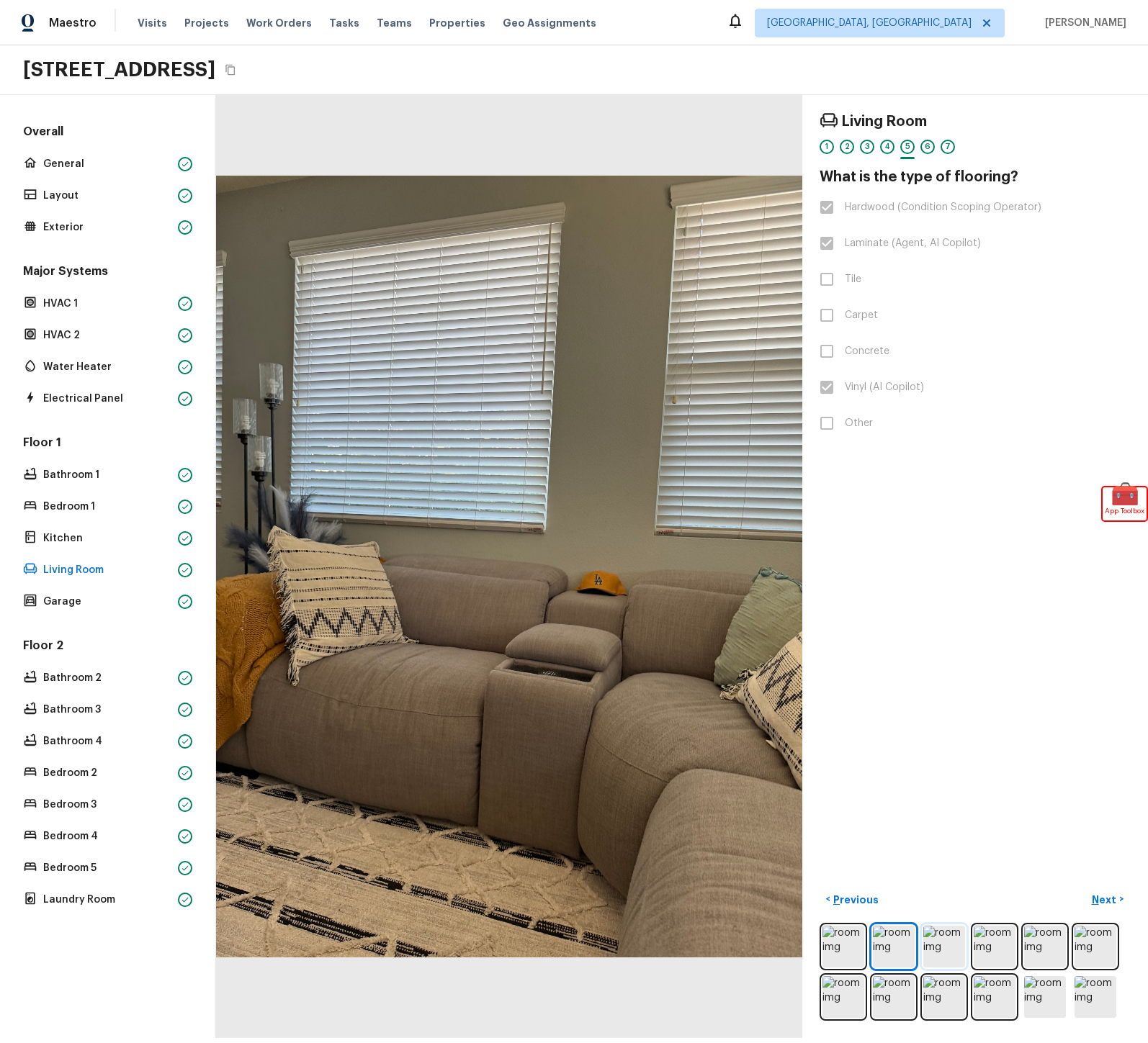
click at [950, 948] on img at bounding box center [944, 947] width 41 height 41
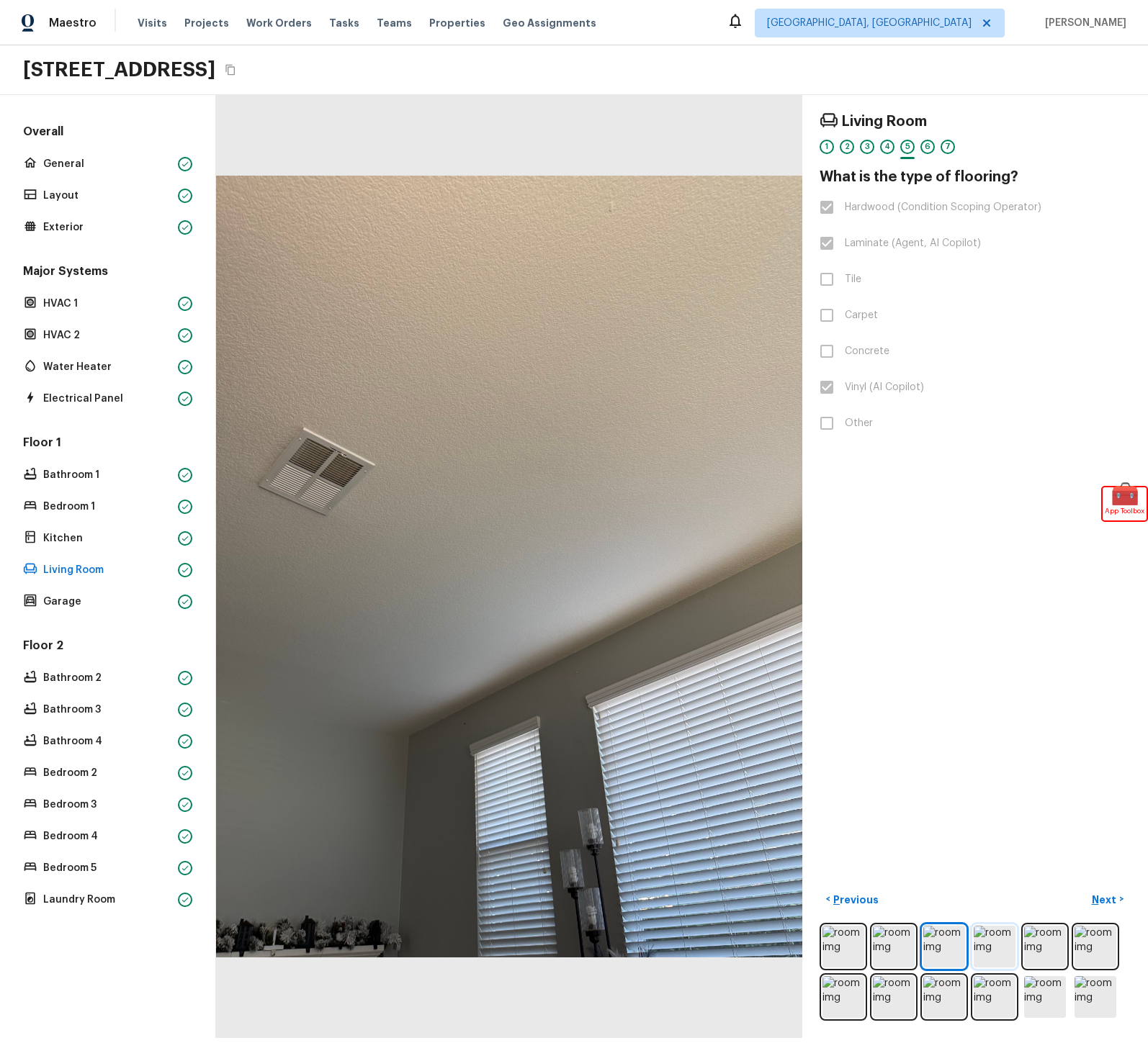
click at [996, 949] on img at bounding box center [995, 947] width 41 height 41
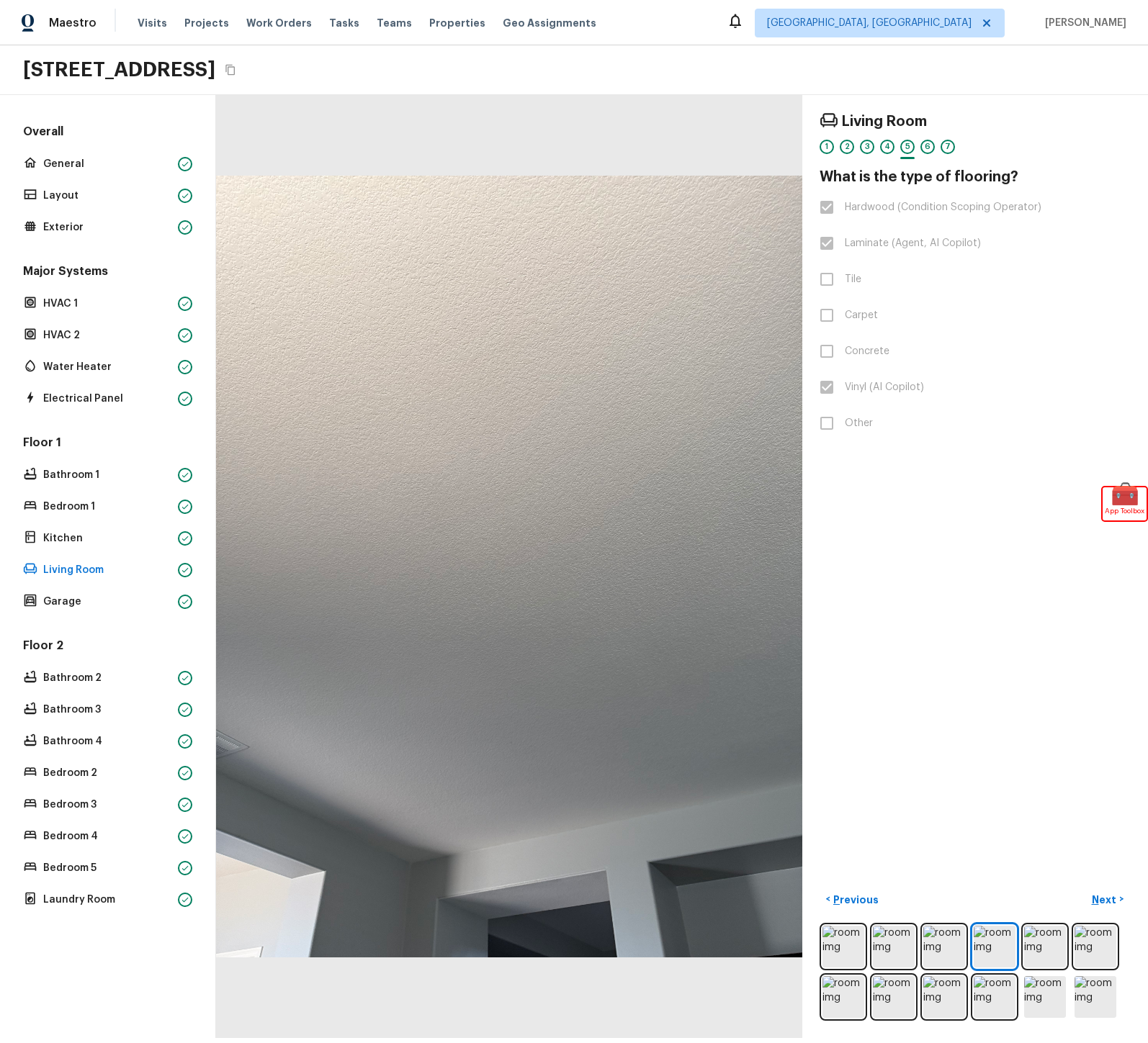
click at [968, 1021] on div "Living Room 1 2 3 4 5 6 7 What is the type of flooring? Hardwood (Condition Sco…" at bounding box center [976, 567] width 346 height 943
click at [983, 1016] on img at bounding box center [995, 997] width 41 height 41
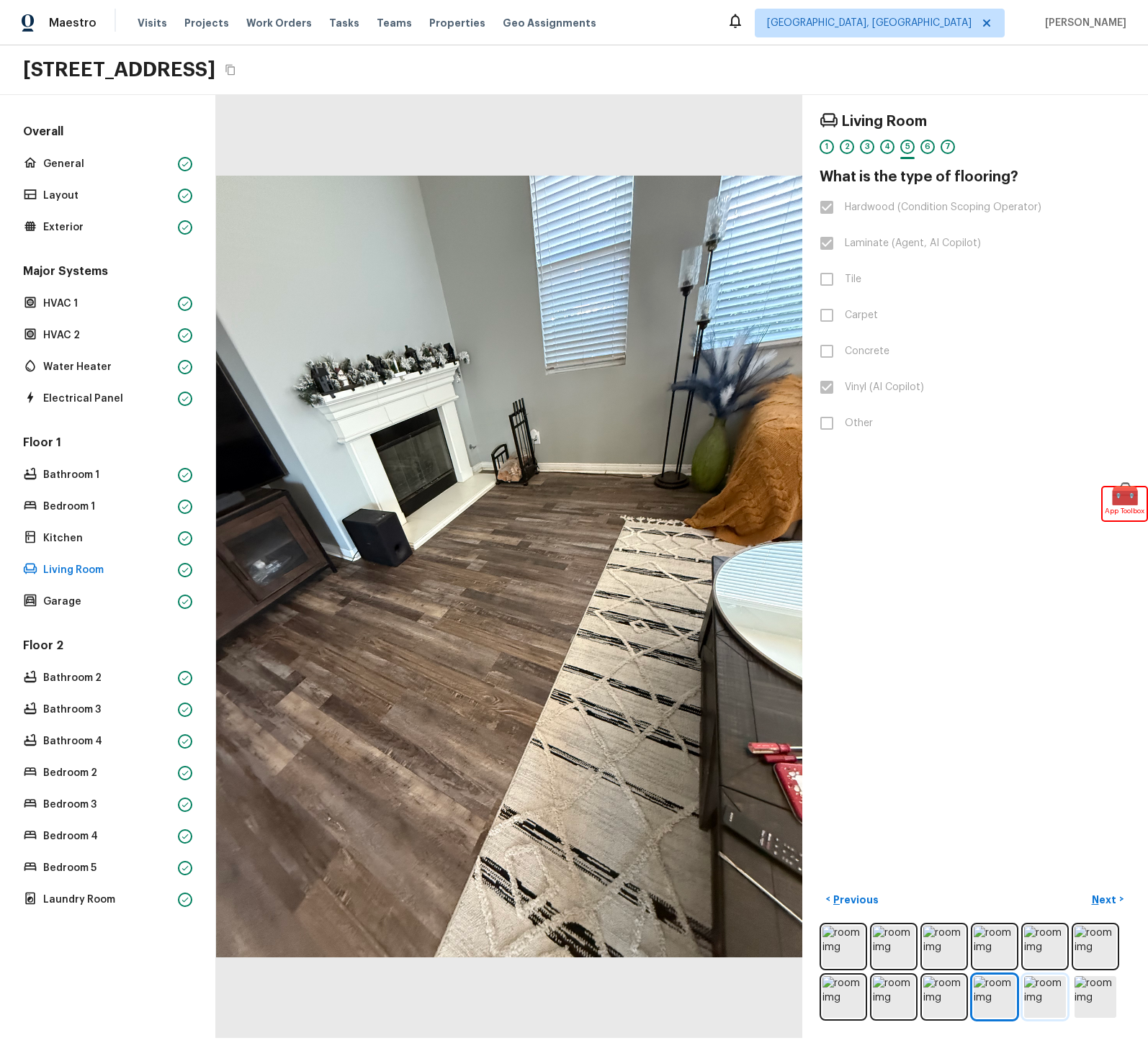
click at [1052, 1004] on img at bounding box center [1045, 997] width 41 height 41
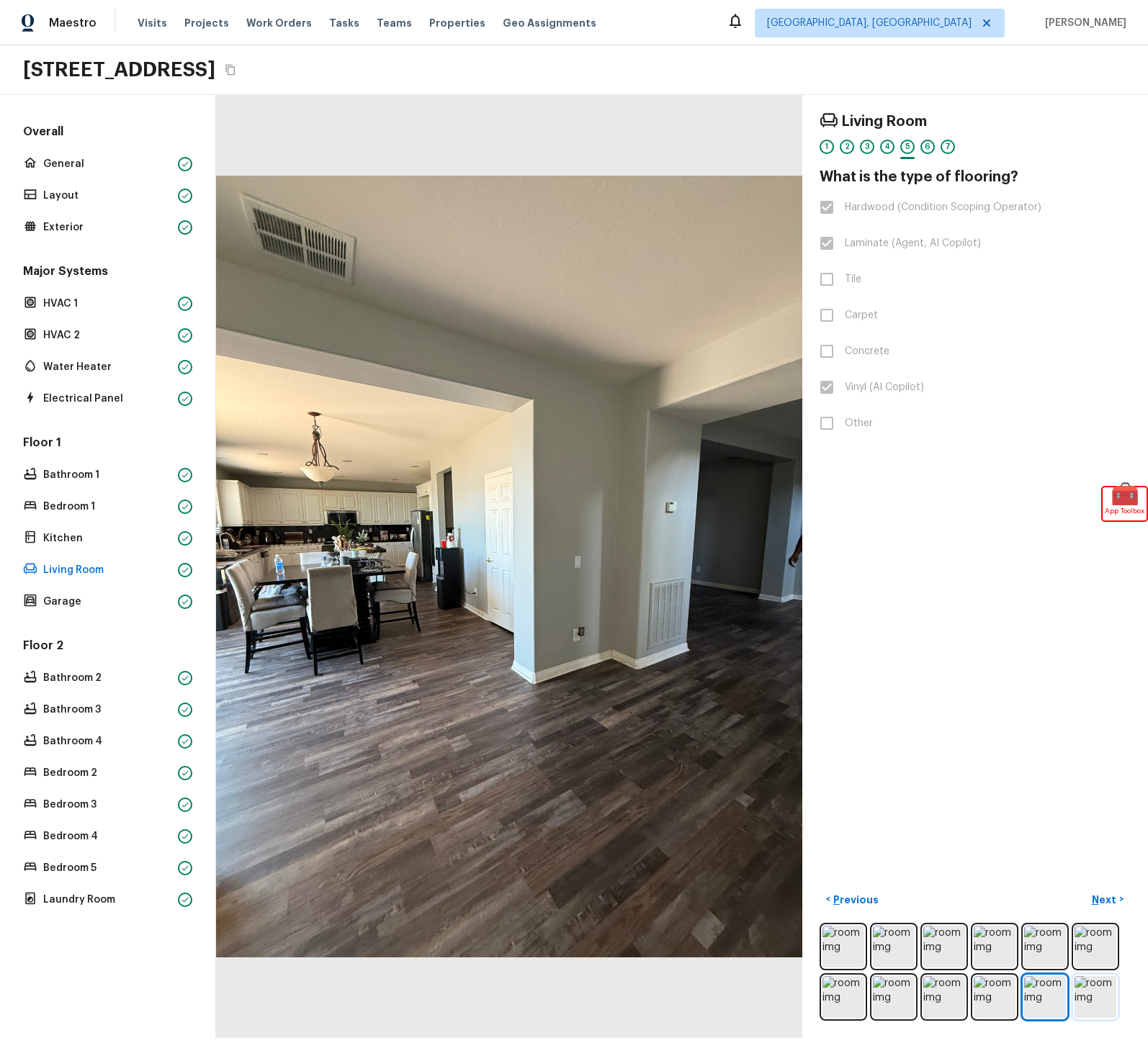
click at [1086, 1003] on img at bounding box center [1096, 997] width 41 height 41
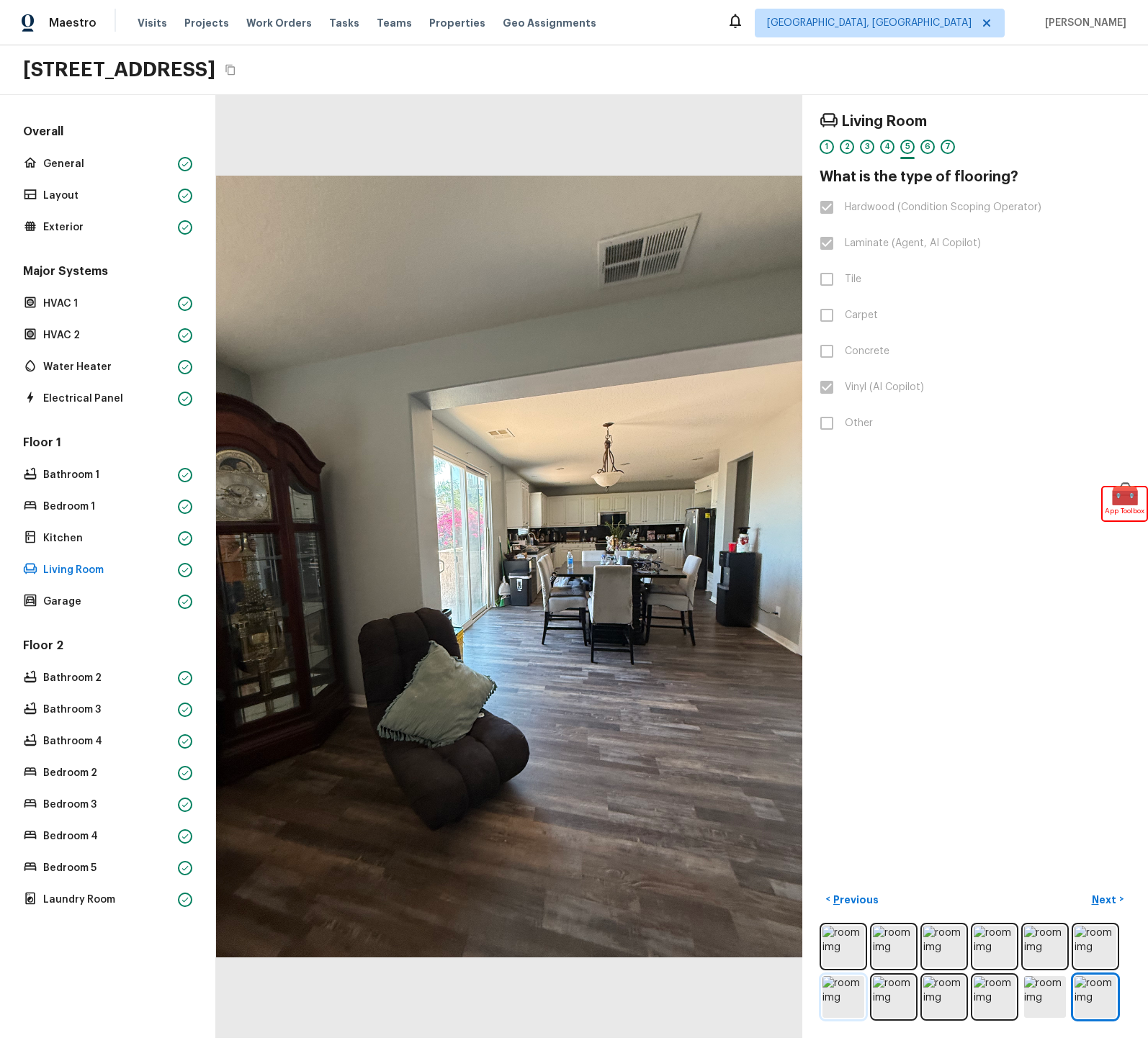
click at [844, 1005] on img at bounding box center [843, 997] width 41 height 41
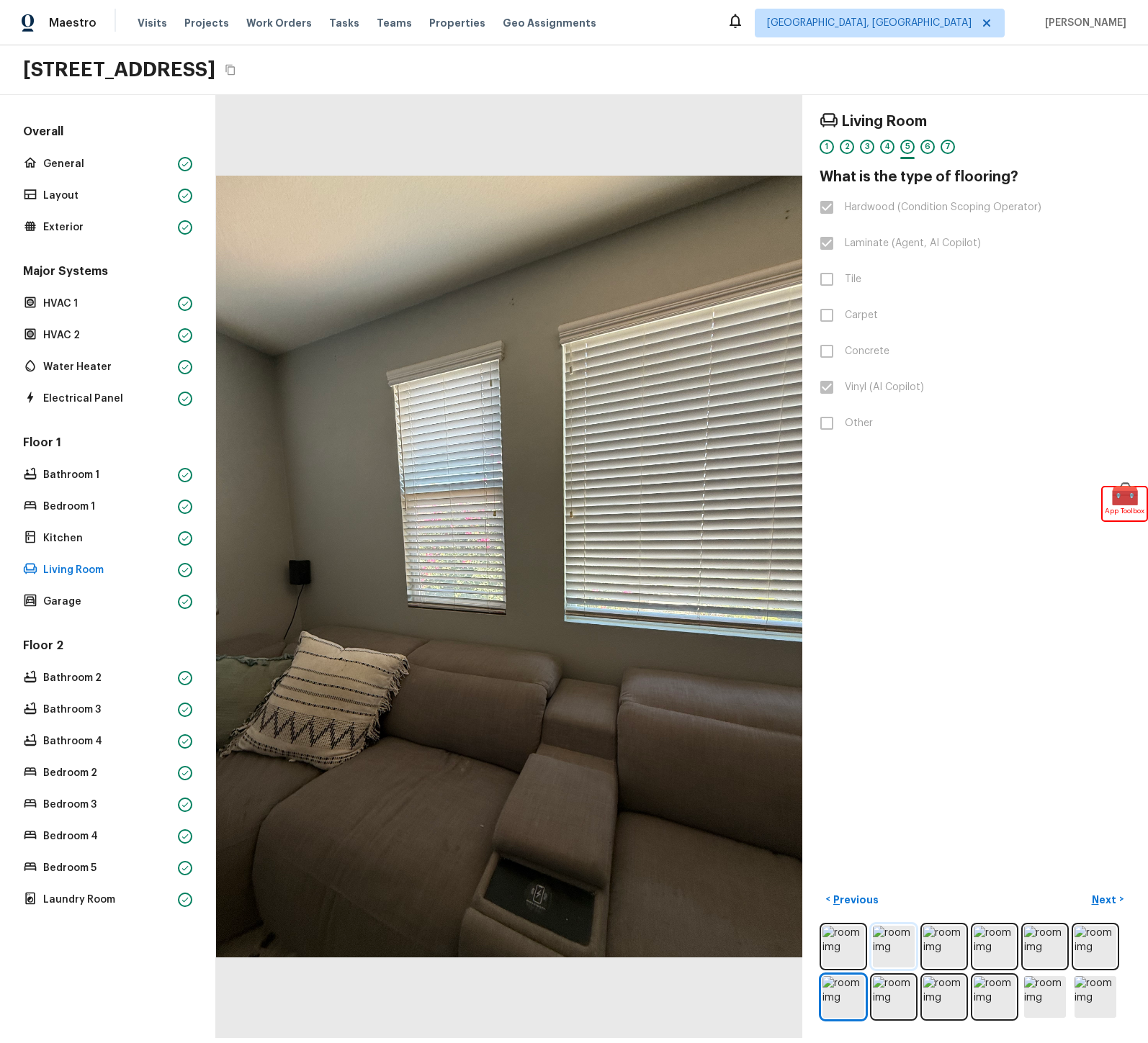
click at [901, 967] on img at bounding box center [894, 947] width 41 height 41
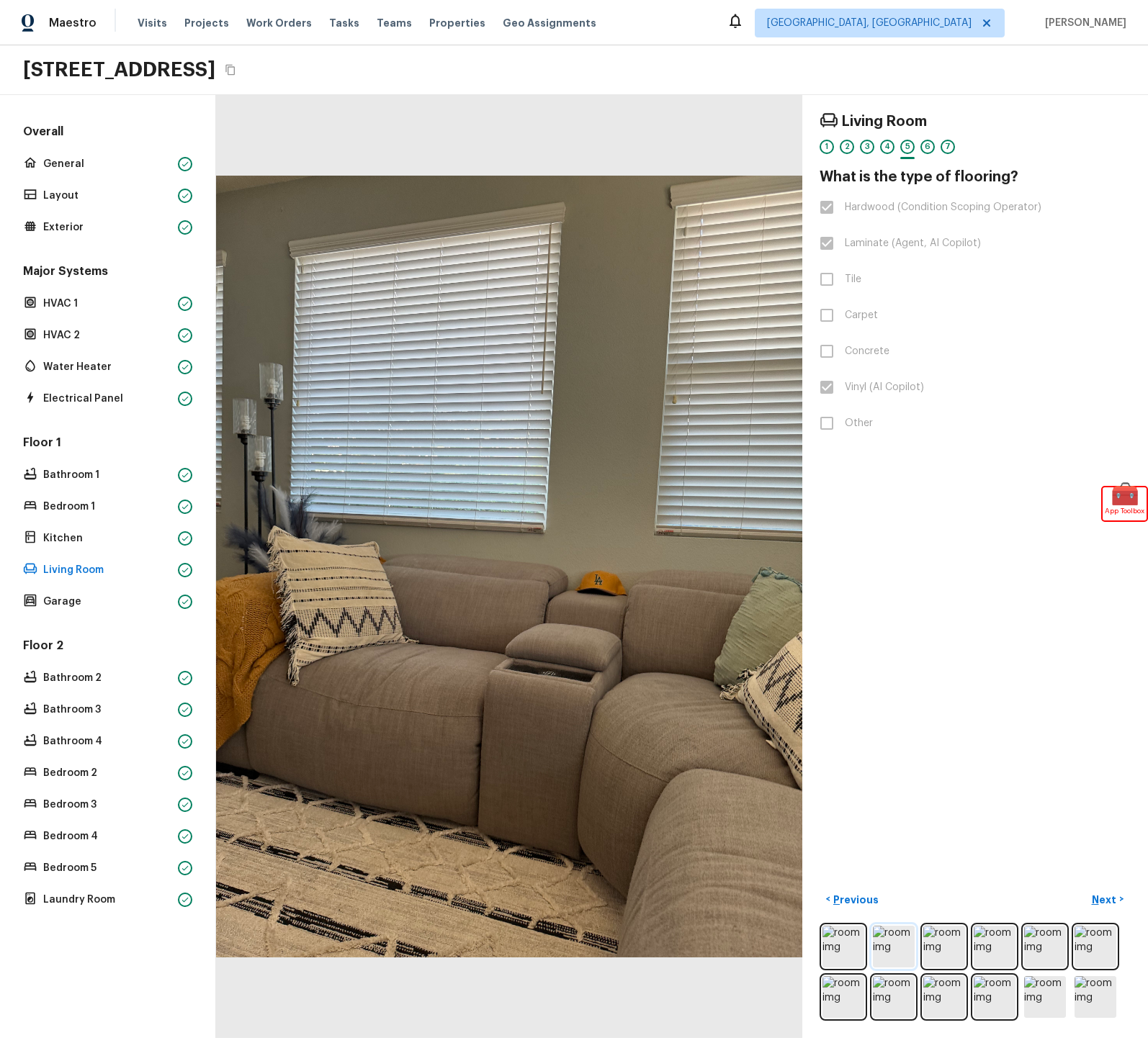
click at [901, 958] on img at bounding box center [894, 947] width 41 height 41
click at [950, 957] on img at bounding box center [944, 947] width 41 height 41
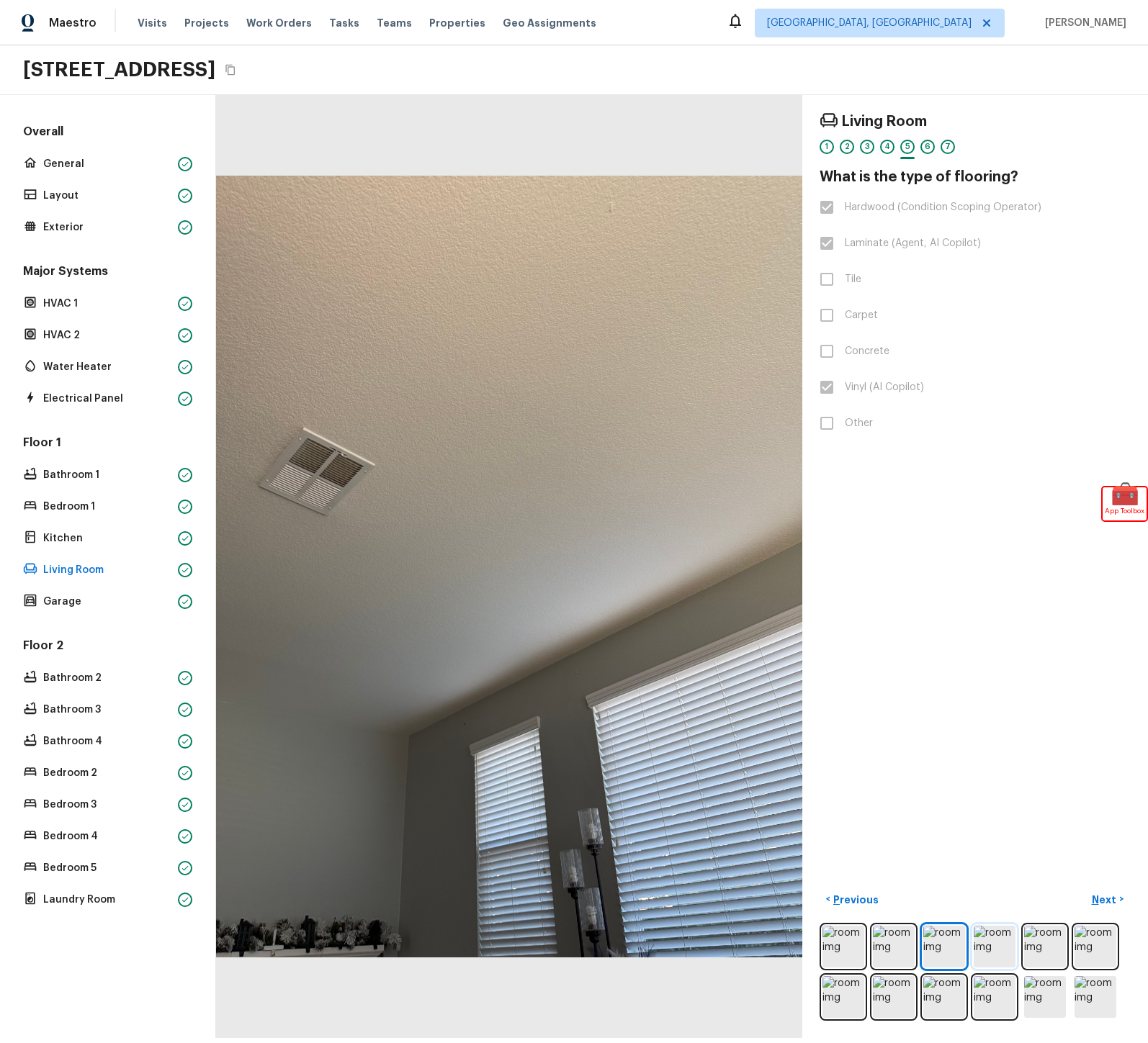
click at [976, 955] on img at bounding box center [995, 947] width 41 height 41
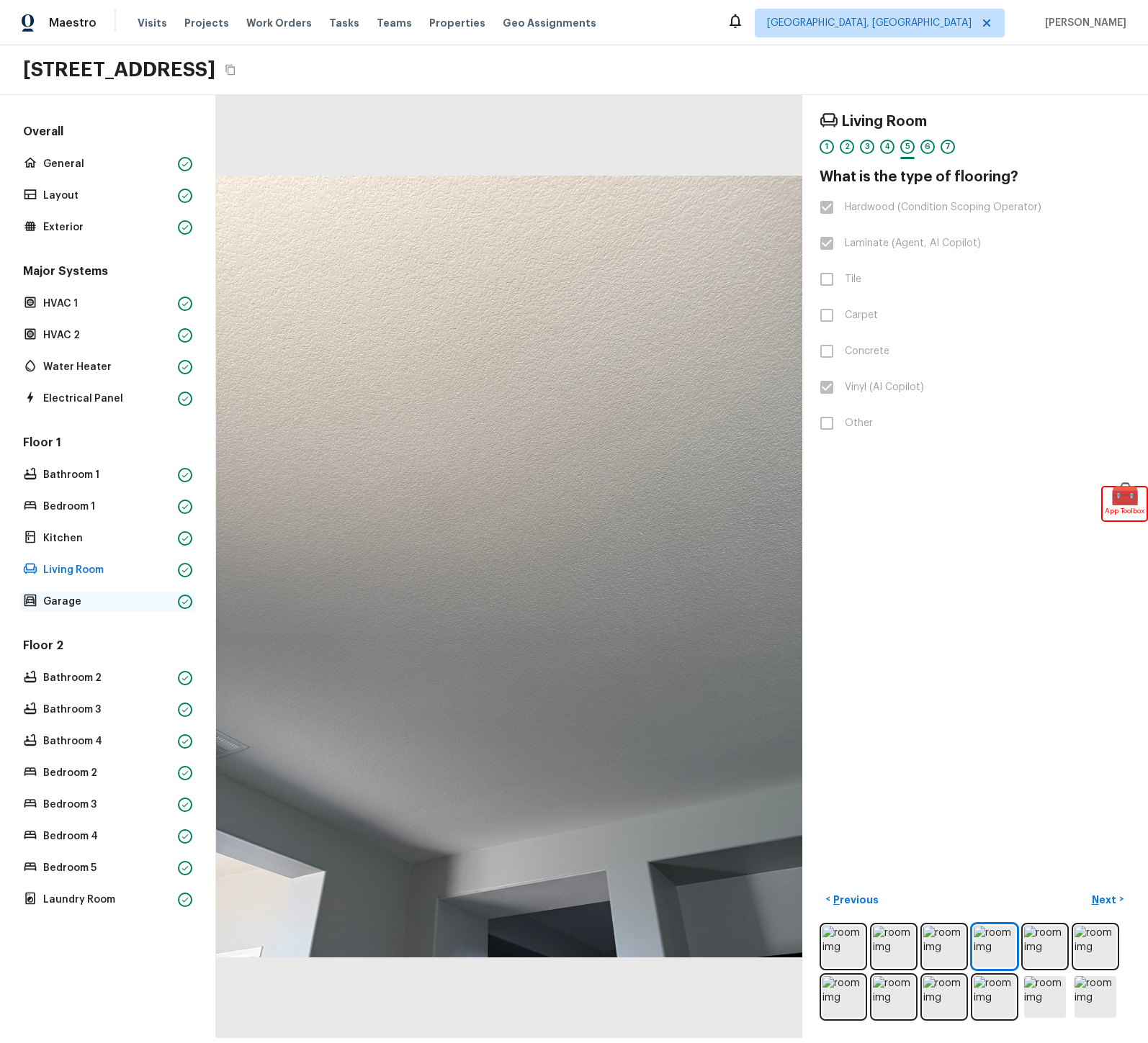
click at [72, 601] on p "Garage" at bounding box center [107, 602] width 129 height 14
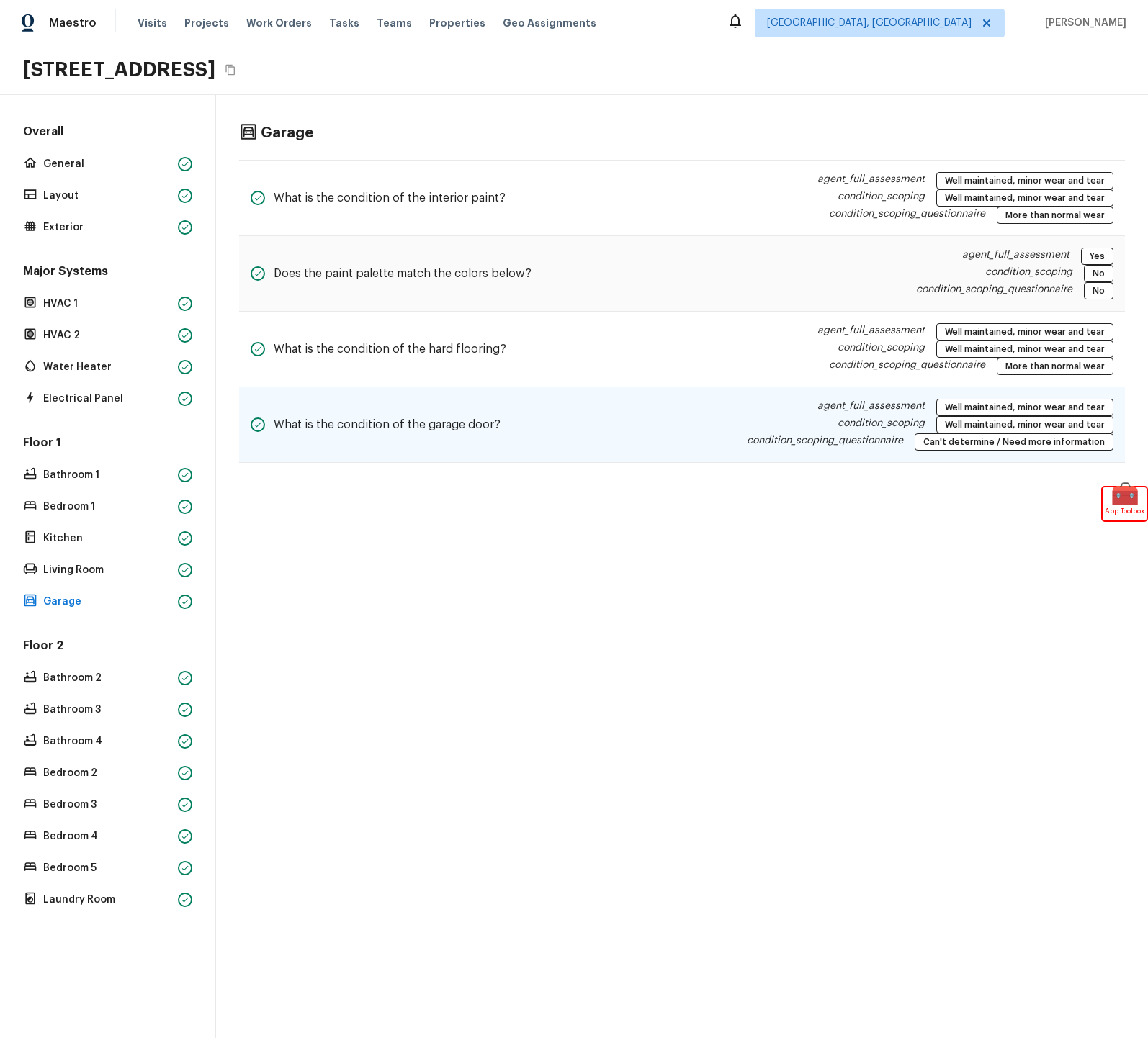
click at [543, 443] on div "What is the condition of the garage door? agent_full_assessment Well maintained…" at bounding box center [681, 425] width 886 height 76
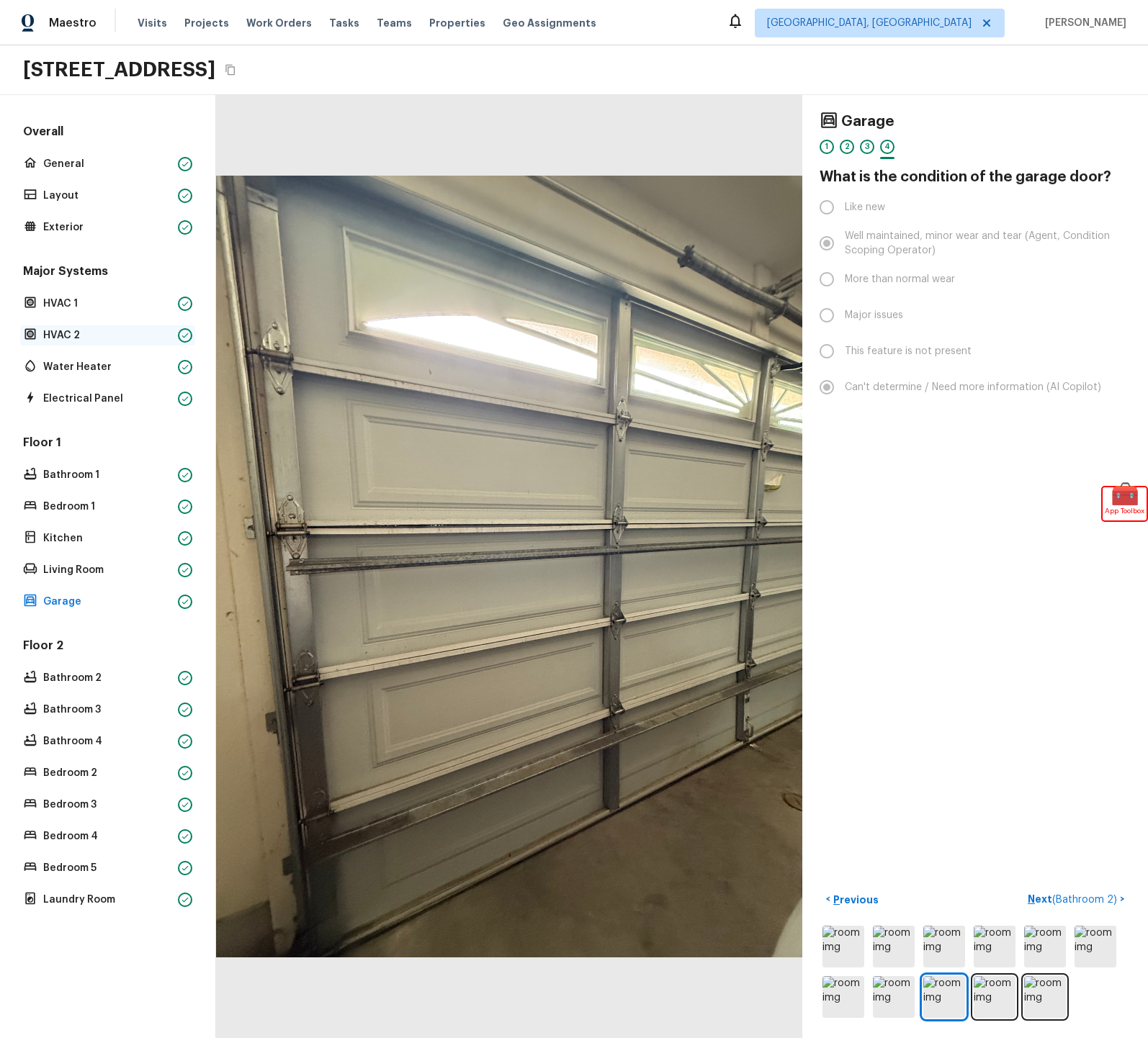
click at [99, 337] on p "HVAC 2" at bounding box center [107, 336] width 129 height 14
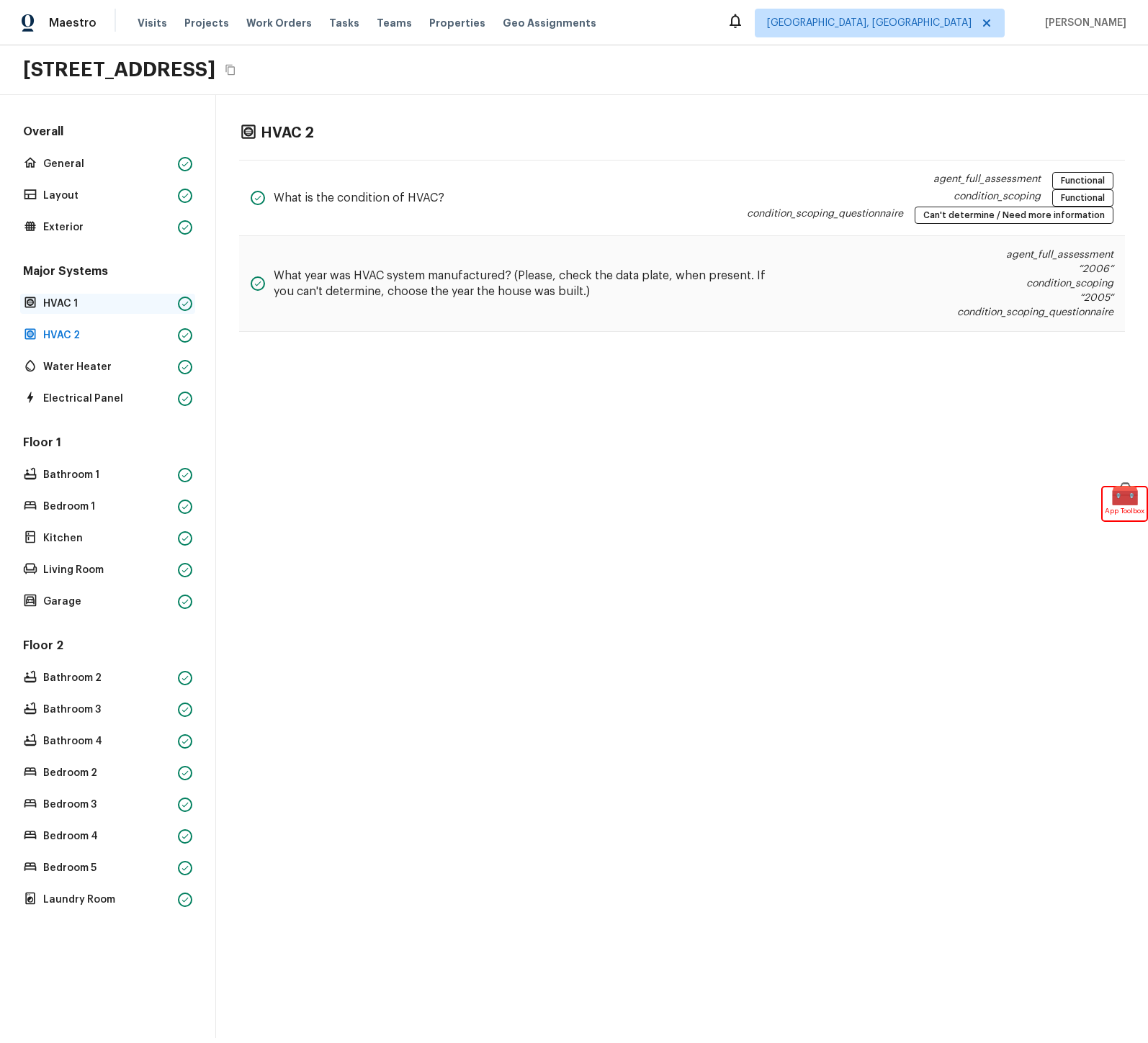
click at [68, 304] on p "HVAC 1" at bounding box center [107, 304] width 129 height 14
click at [68, 571] on p "Living Room" at bounding box center [107, 570] width 129 height 14
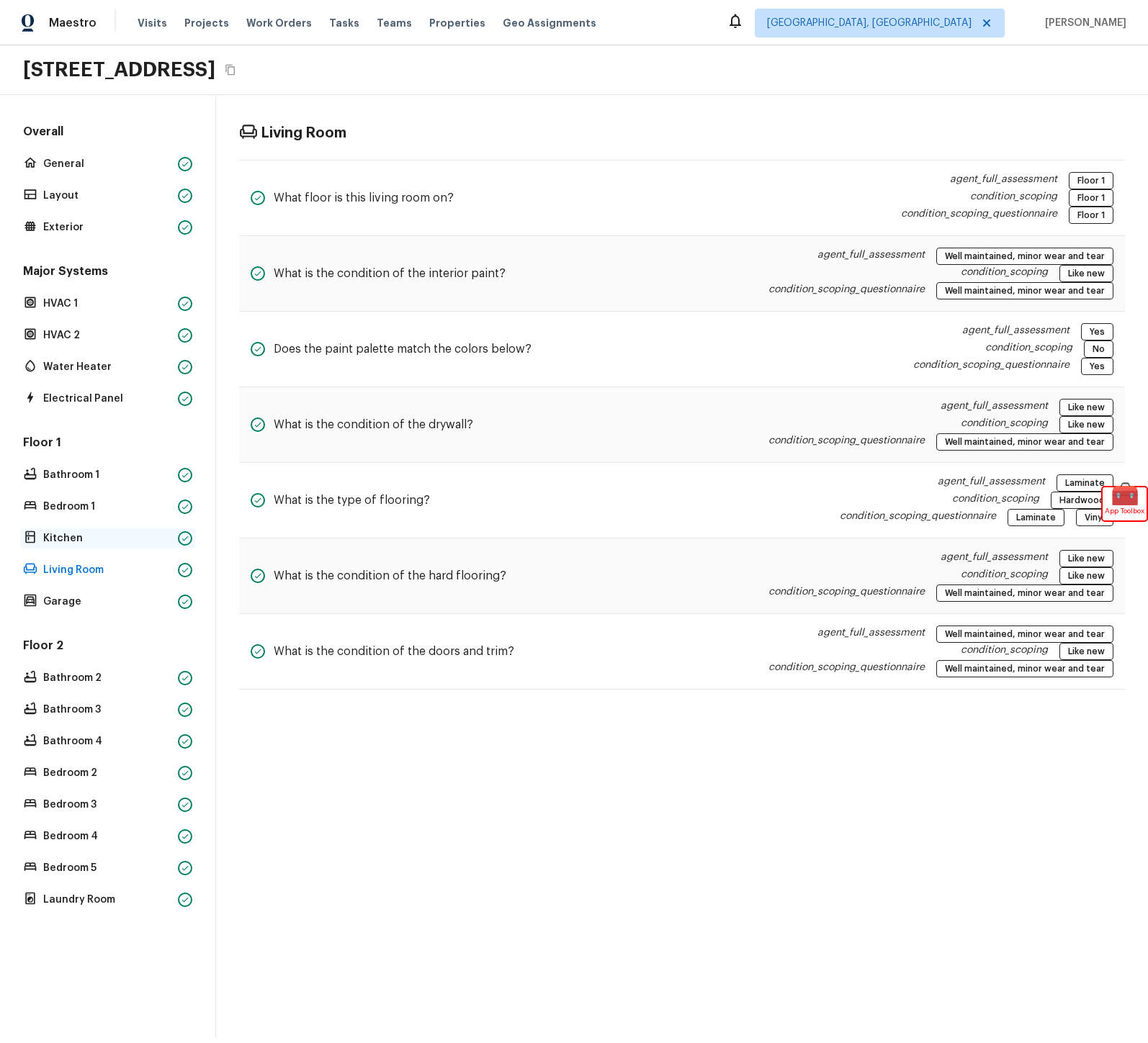
click at [86, 542] on p "Kitchen" at bounding box center [107, 539] width 129 height 14
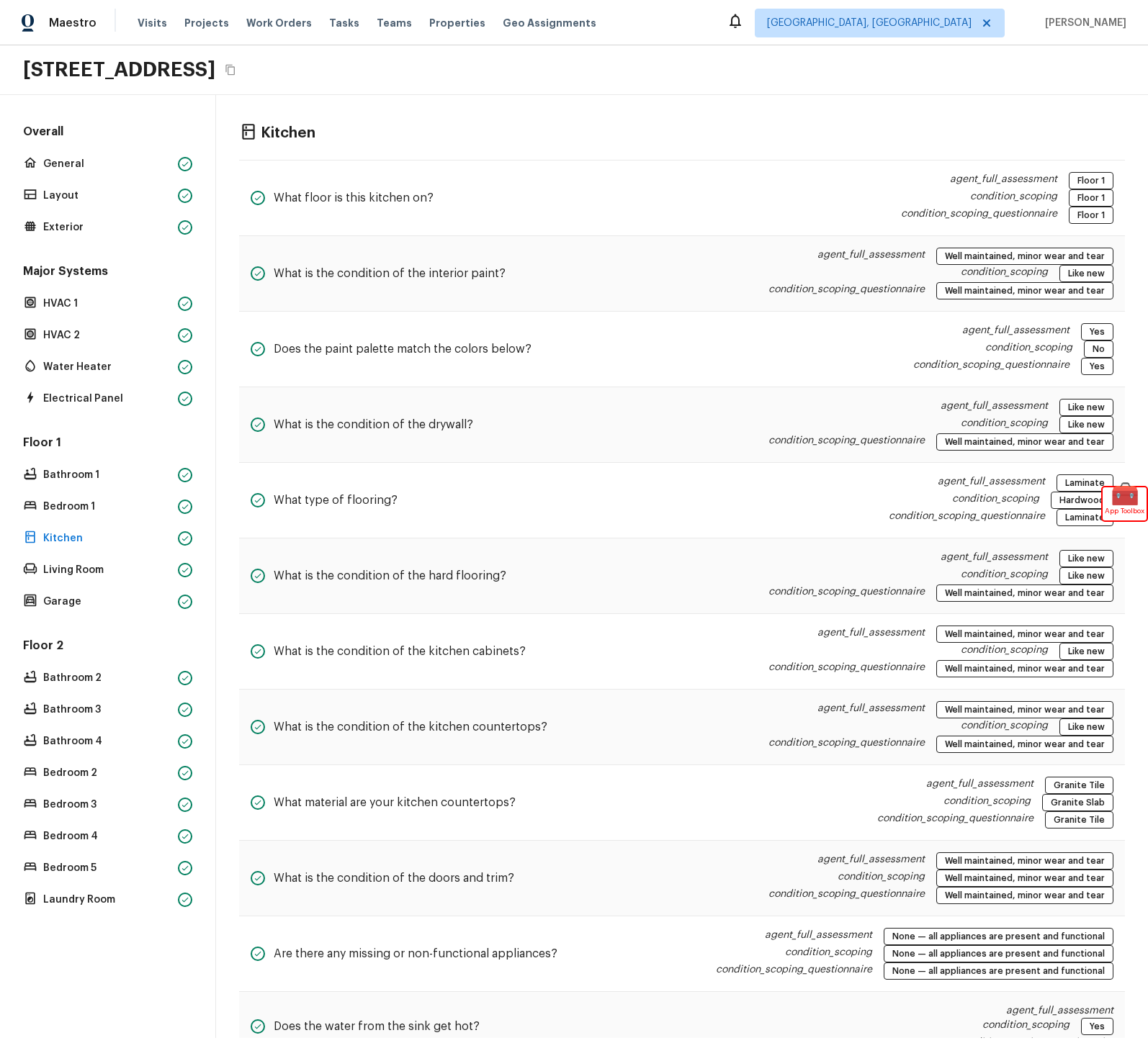
click at [96, 878] on div "Floor 2 Bathroom 2 Bathroom 3 Bathroom 4 Bedroom 2 Bedroom 3 Bedroom 4 Bedroom …" at bounding box center [107, 774] width 175 height 272
click at [95, 872] on p "Bedroom 5" at bounding box center [107, 868] width 129 height 14
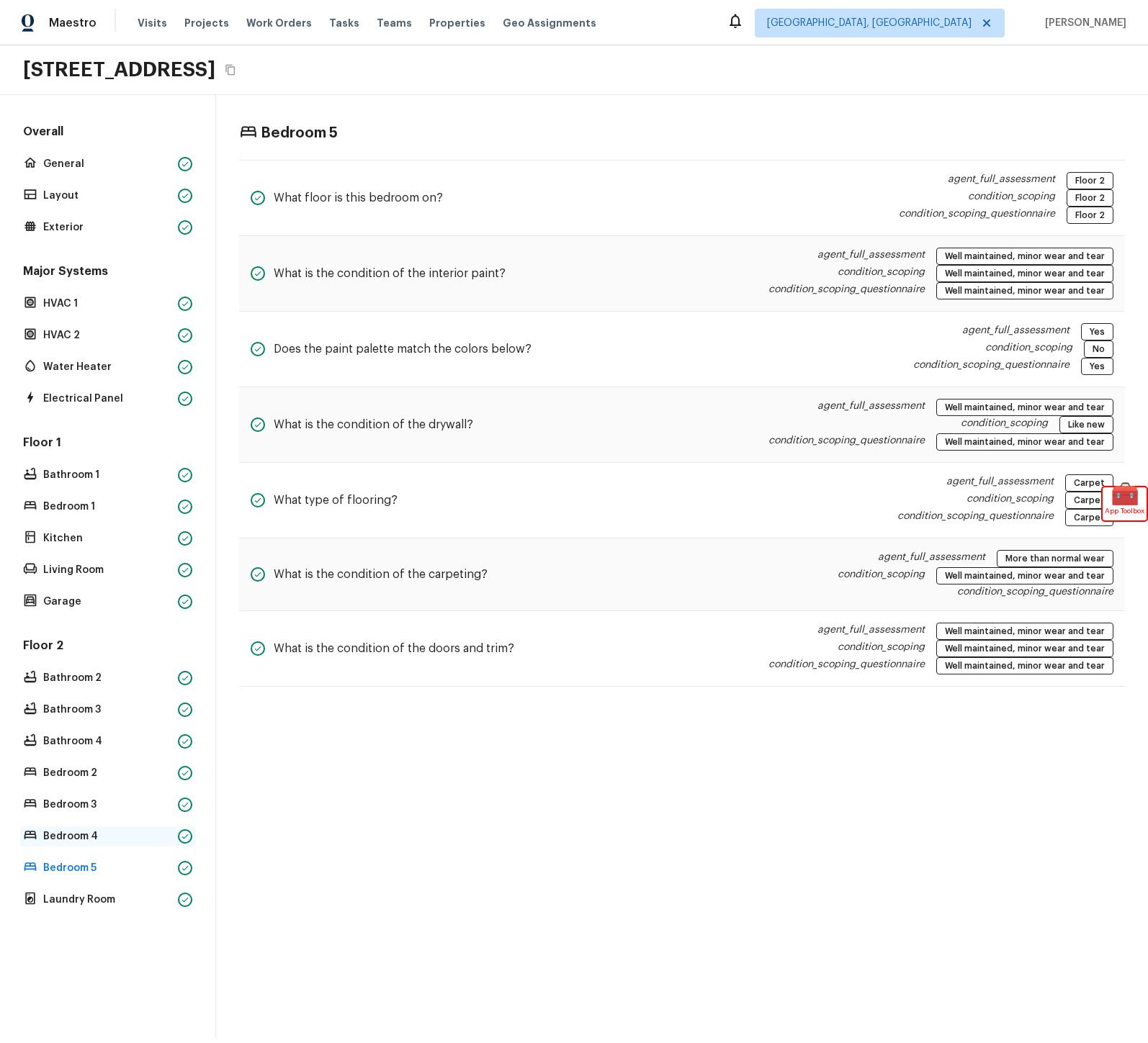
click at [107, 828] on div "Bedroom 4" at bounding box center [107, 837] width 175 height 20
click at [93, 816] on div "Floor 2 Bathroom 2 Bathroom 3 Bathroom 4 Bedroom 2 Bedroom 3 Bedroom 4 Bedroom …" at bounding box center [107, 774] width 175 height 272
click at [94, 753] on div "Floor 2 Bathroom 2 Bathroom 3 Bathroom 4 Bedroom 2 Bedroom 3 Bedroom 4 Bedroom …" at bounding box center [107, 774] width 175 height 272
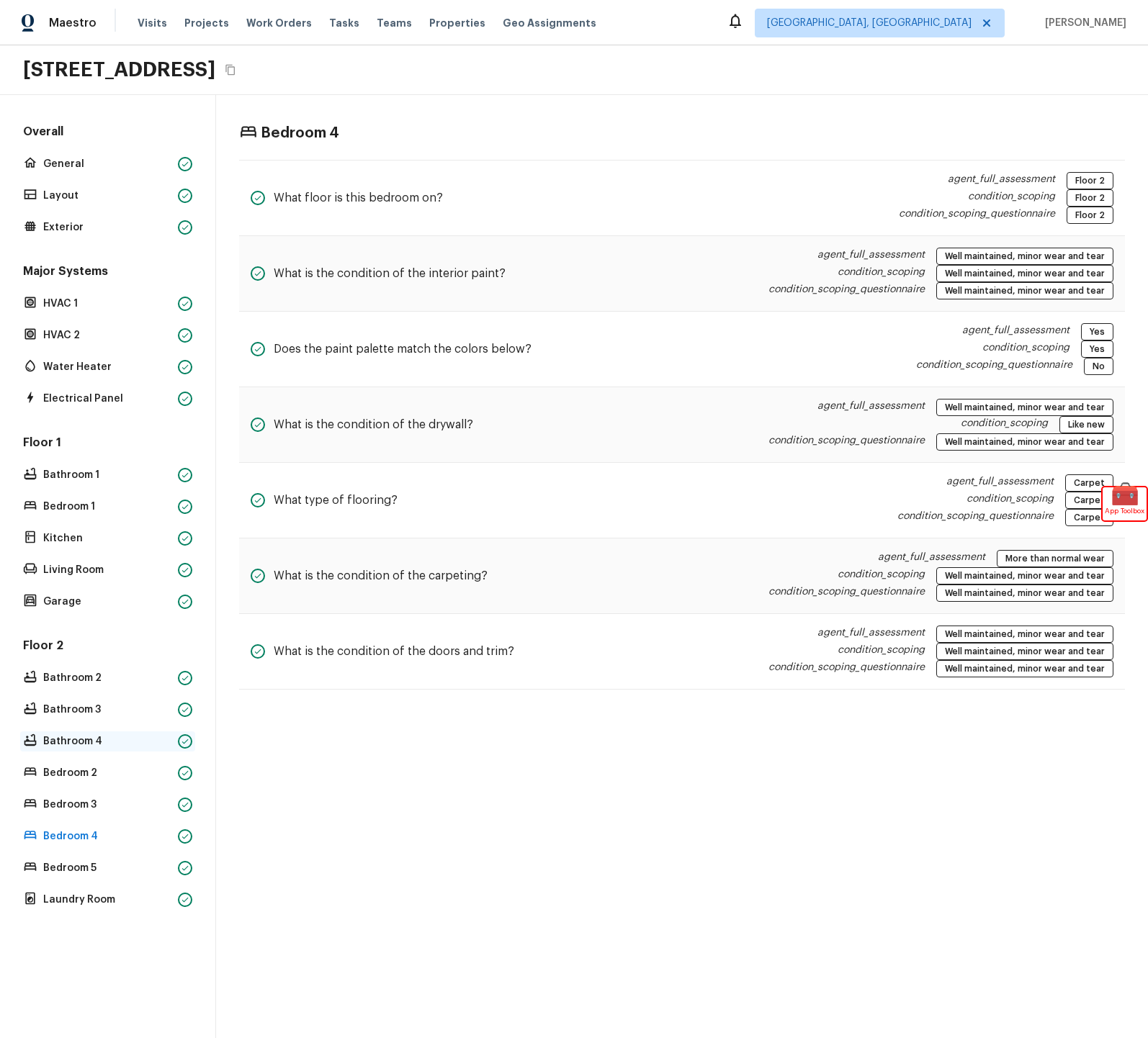
click at [91, 741] on p "Bathroom 4" at bounding box center [107, 741] width 129 height 14
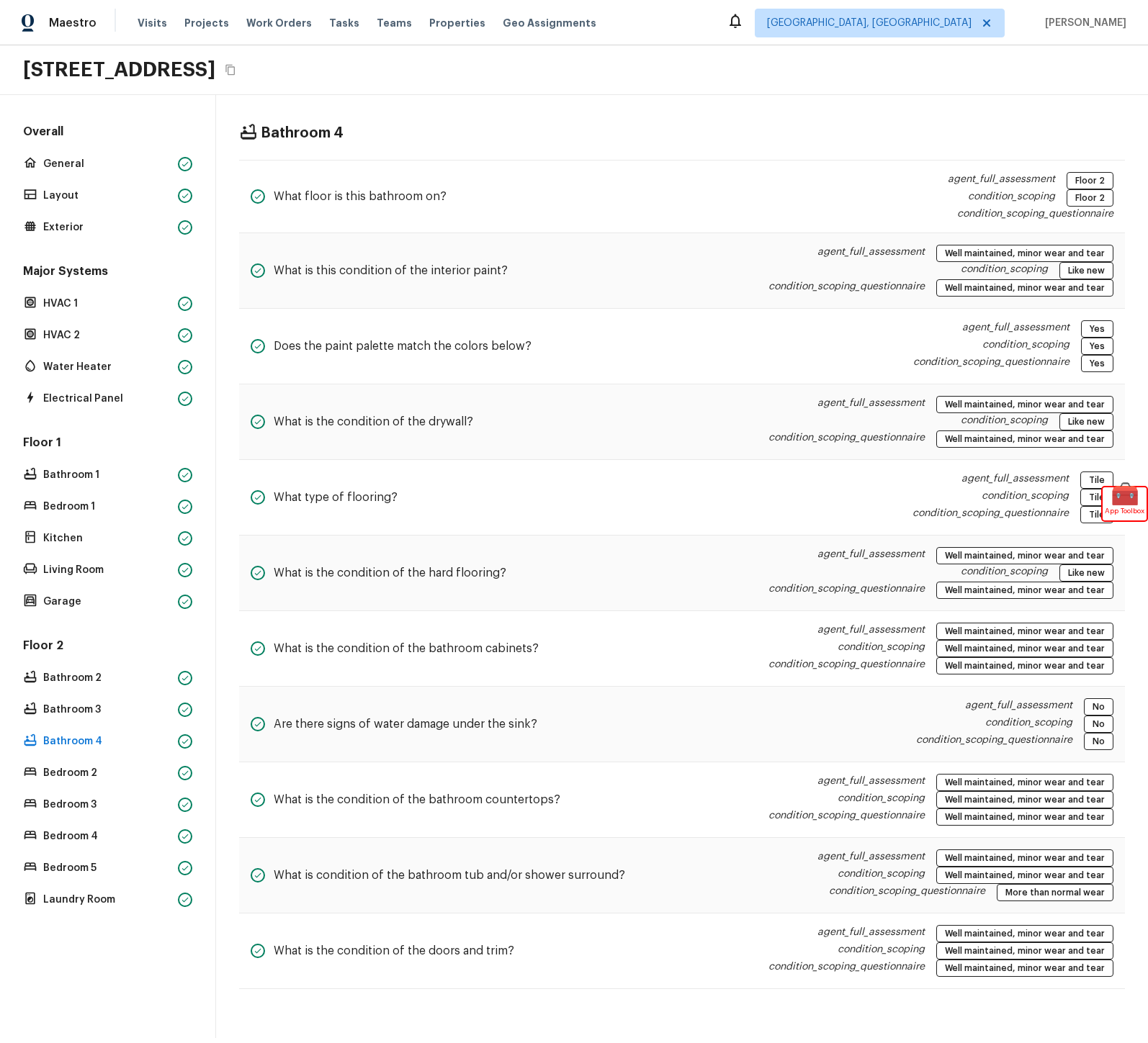
click at [90, 692] on div "Floor 2 Bathroom 2 Bathroom 3 Bathroom 4 Bedroom 2 Bedroom 3 Bedroom 4 Bedroom …" at bounding box center [107, 774] width 175 height 272
drag, startPoint x: 84, startPoint y: 675, endPoint x: 76, endPoint y: 711, distance: 36.9
click at [83, 675] on p "Bathroom 2" at bounding box center [107, 678] width 129 height 14
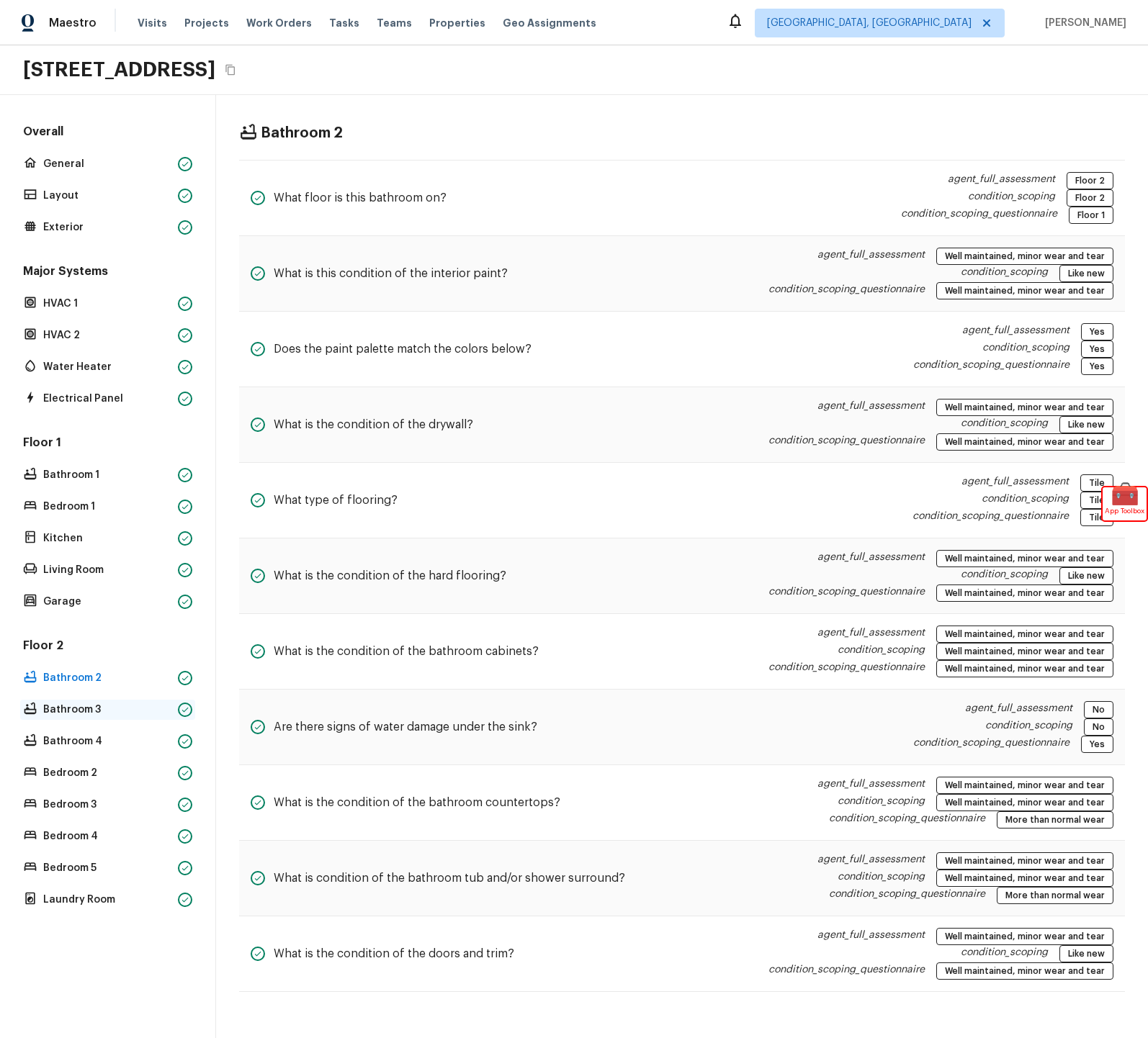
click at [76, 715] on p "Bathroom 3" at bounding box center [107, 710] width 129 height 14
click at [85, 766] on p "Bedroom 2" at bounding box center [107, 774] width 129 height 14
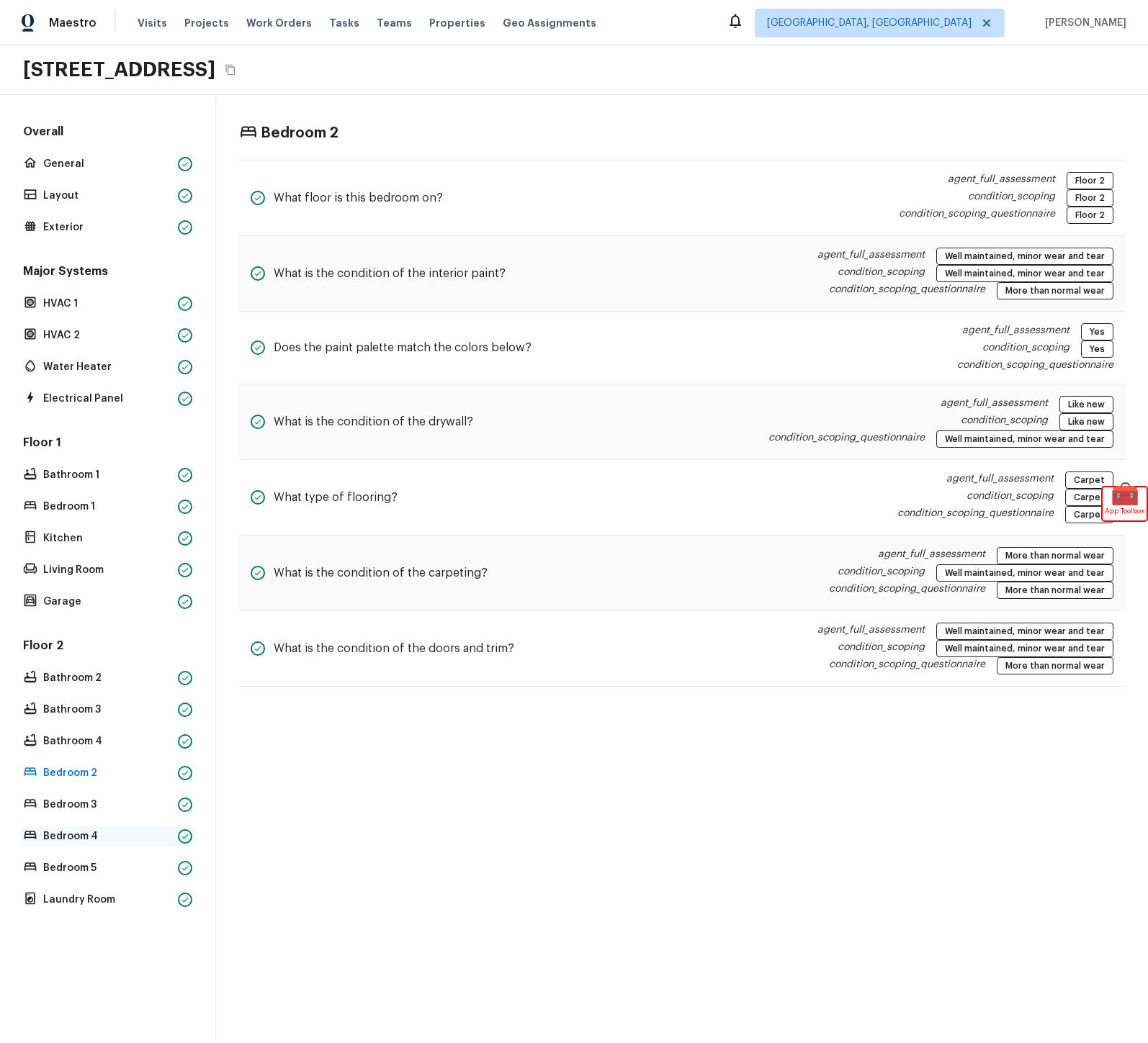
click at [73, 829] on div "Bedroom 4" at bounding box center [107, 837] width 175 height 20
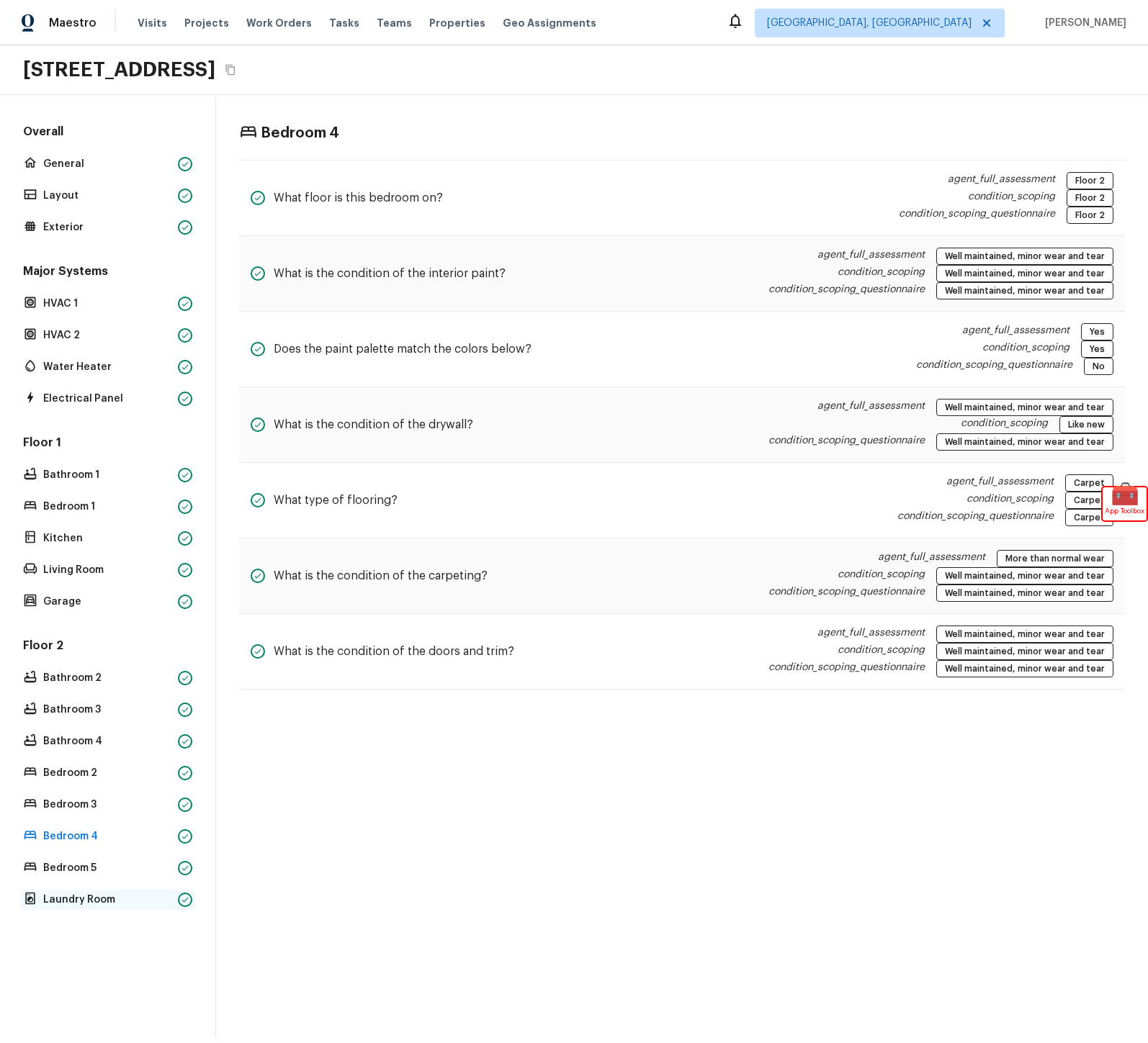
click at [56, 895] on p "Laundry Room" at bounding box center [107, 900] width 129 height 14
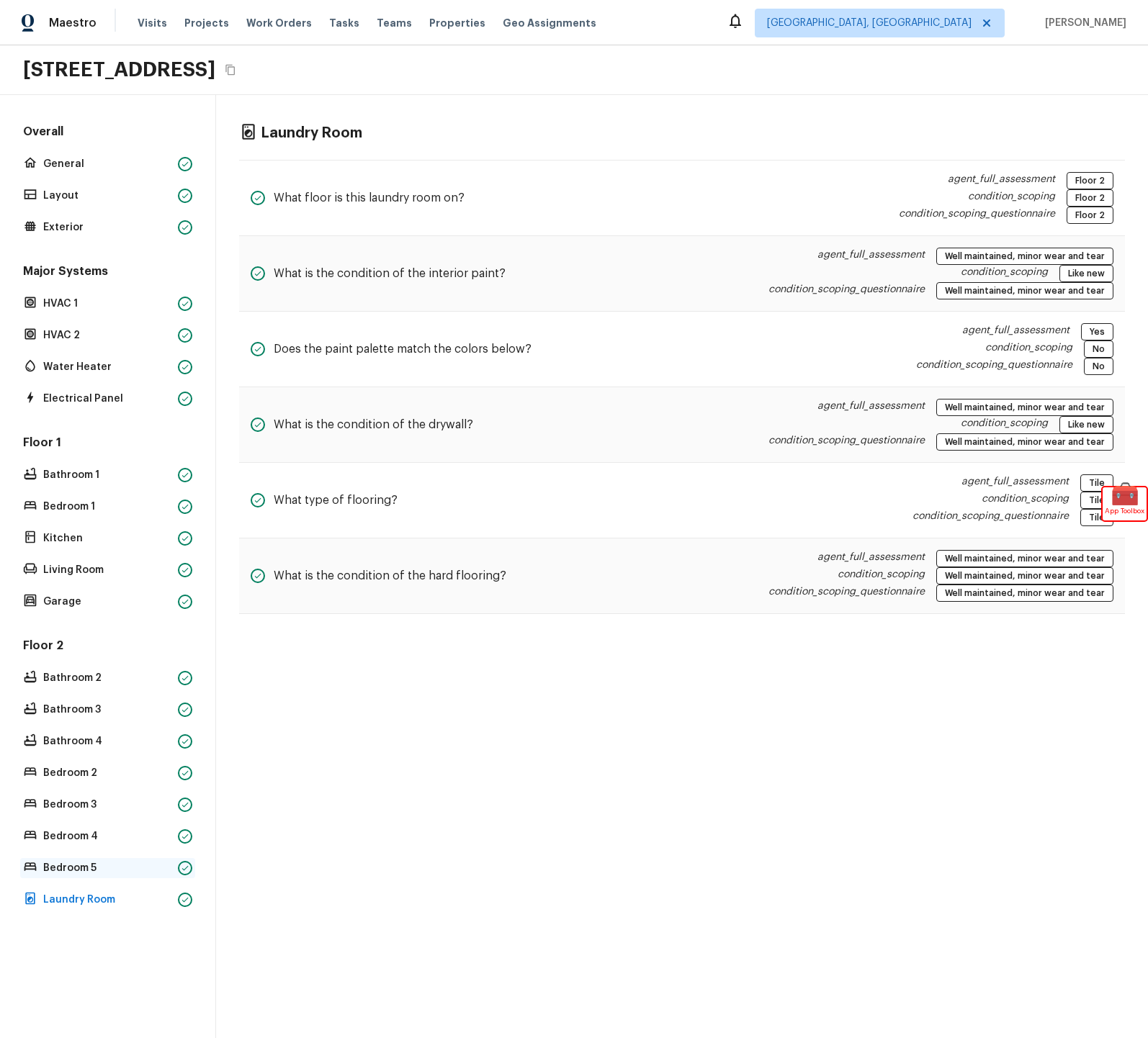
click at [75, 868] on p "Bedroom 5" at bounding box center [107, 868] width 129 height 14
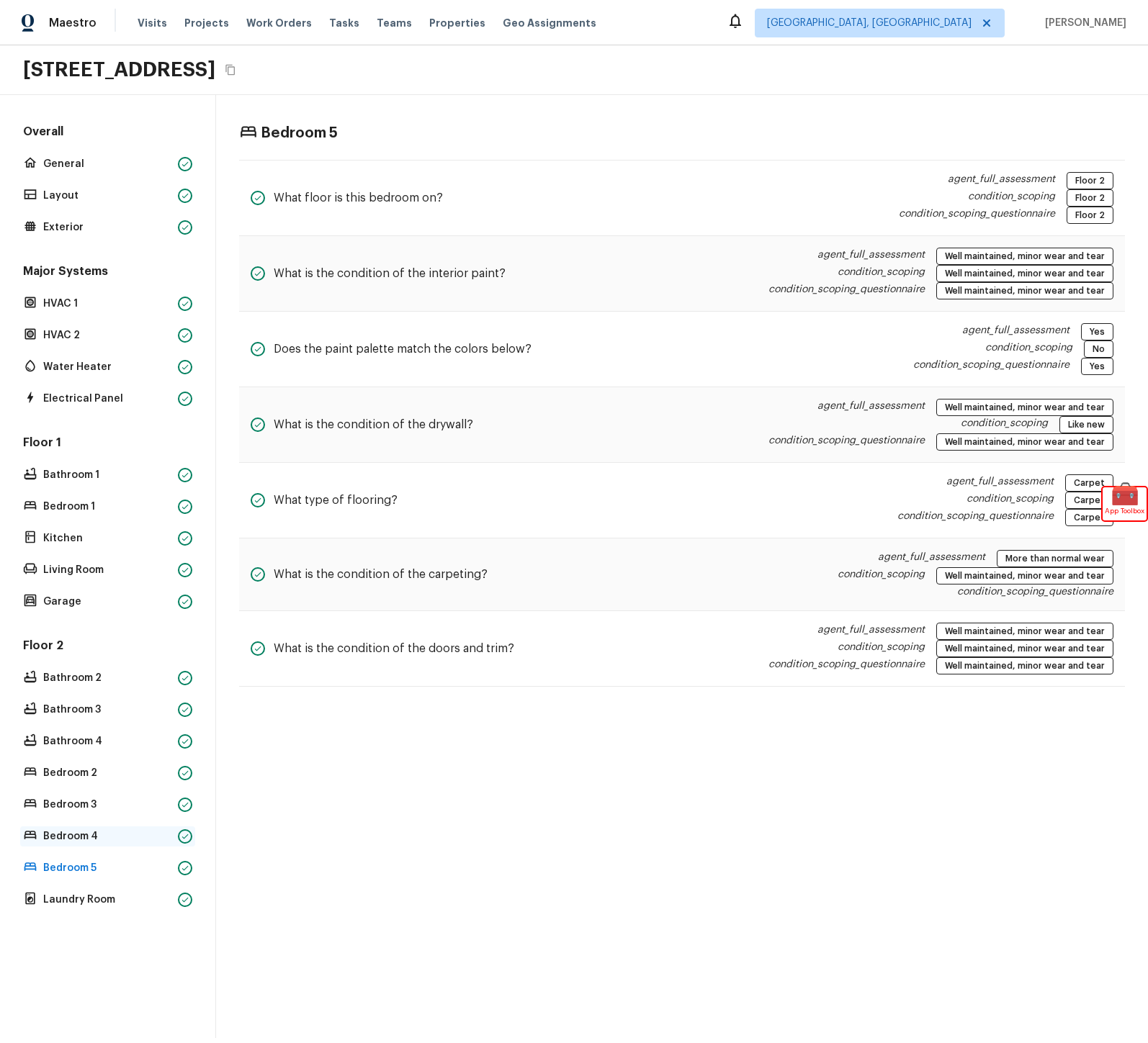
click at [74, 841] on p "Bedroom 4" at bounding box center [107, 837] width 129 height 14
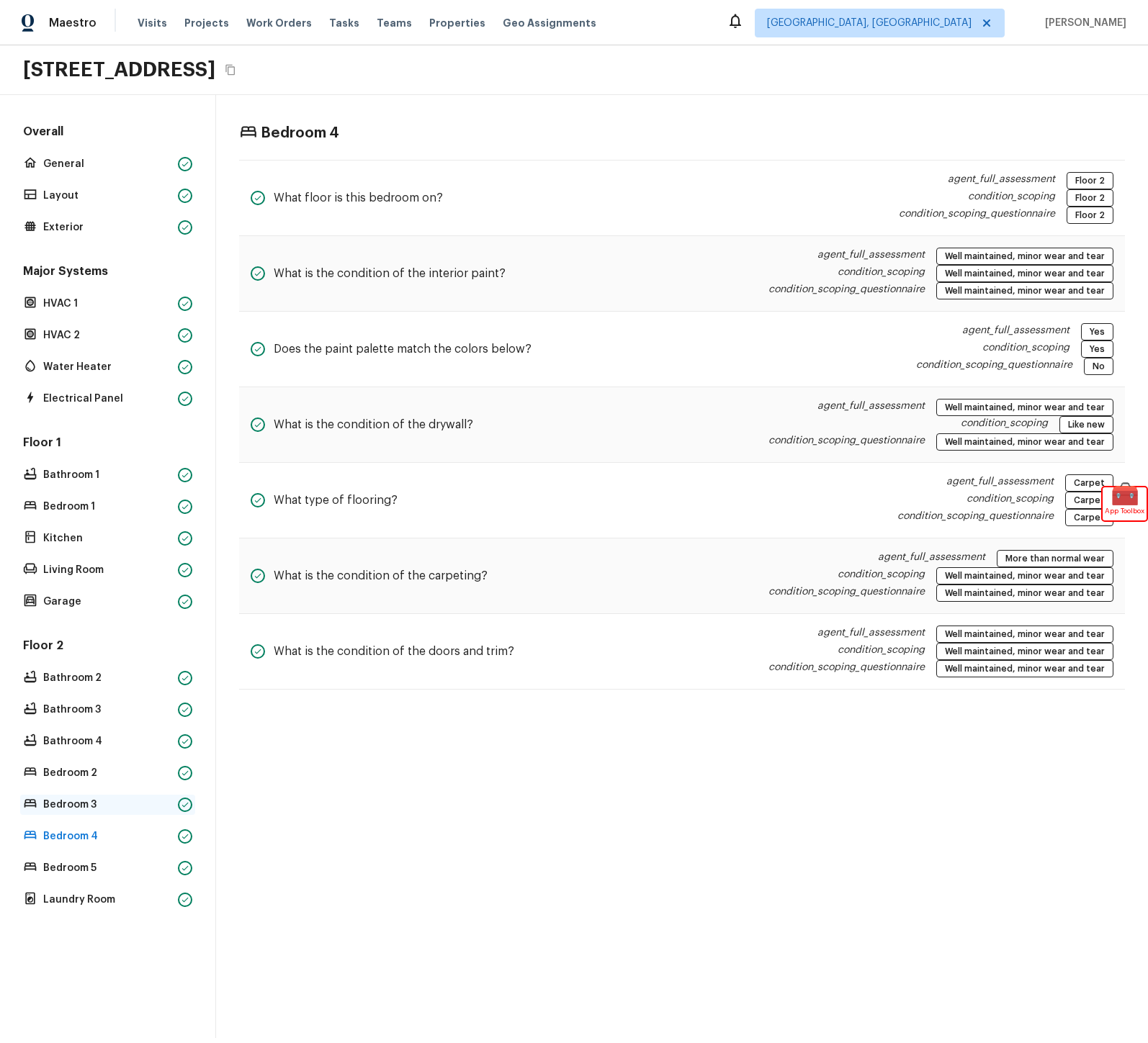
click at [73, 796] on div "Bedroom 3" at bounding box center [107, 805] width 175 height 20
drag, startPoint x: 75, startPoint y: 774, endPoint x: 81, endPoint y: 744, distance: 30.6
click at [75, 774] on p "Bedroom 2" at bounding box center [107, 774] width 129 height 14
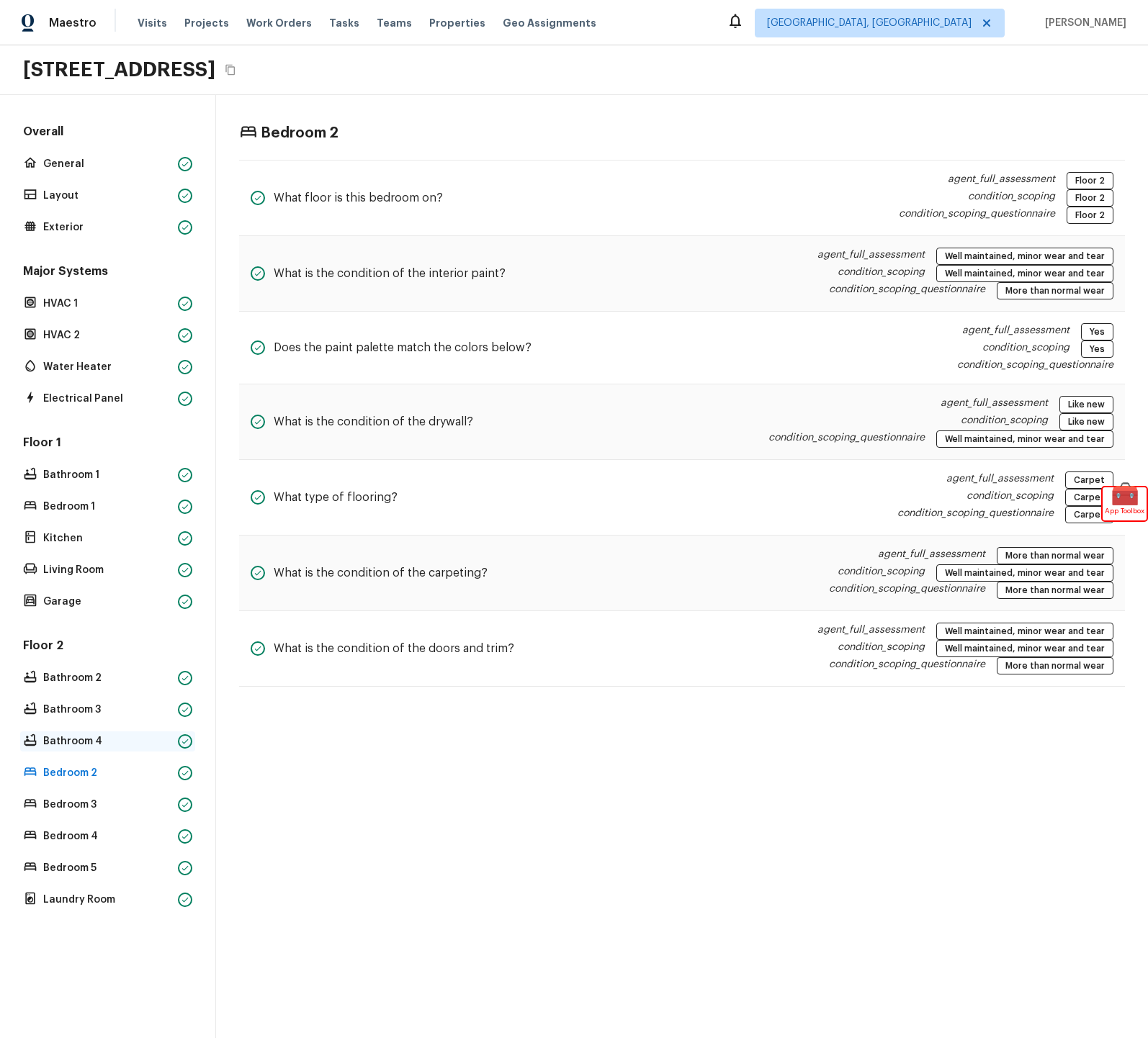
click at [80, 737] on p "Bathroom 4" at bounding box center [107, 741] width 129 height 14
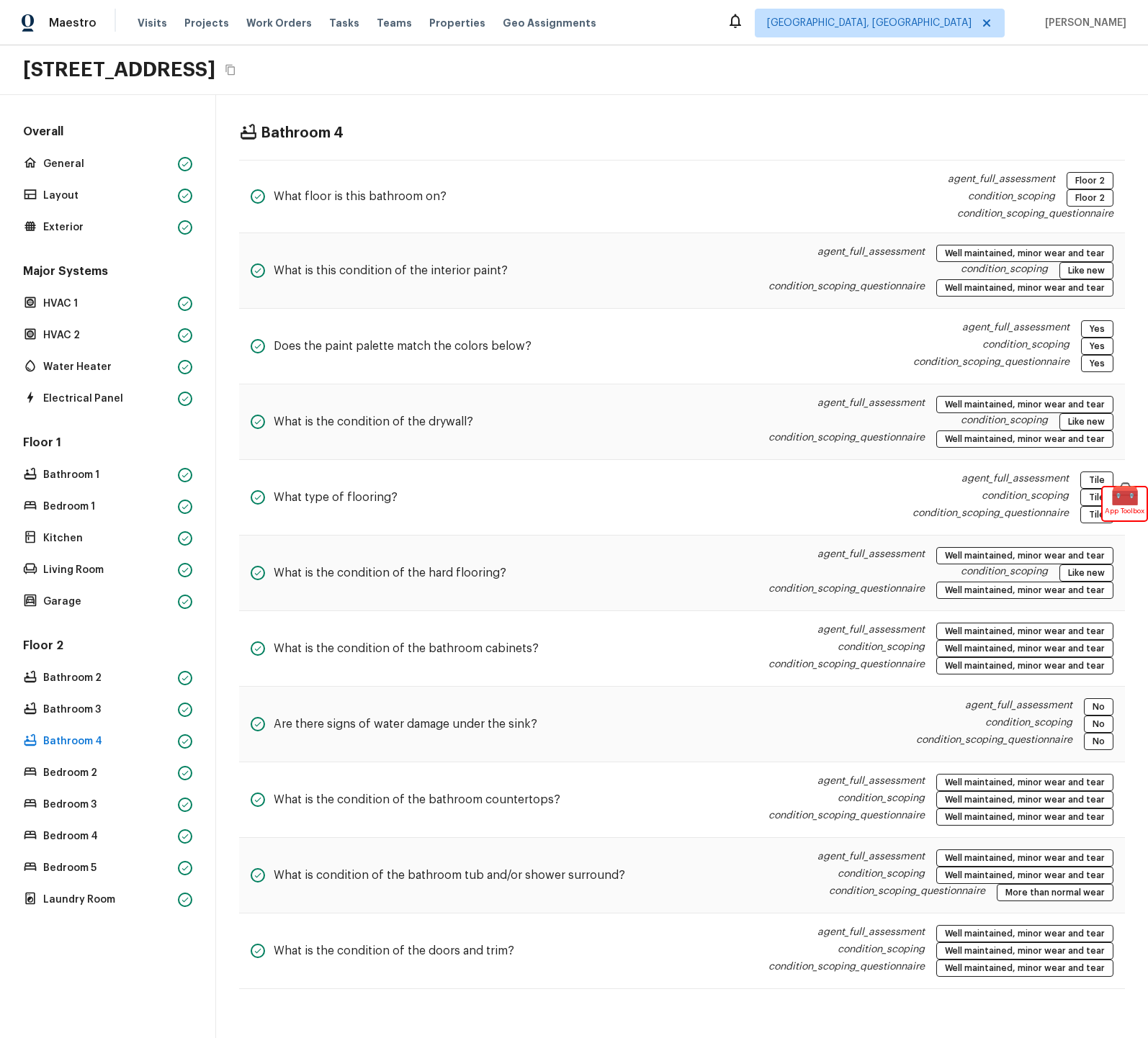
click at [80, 691] on div "Floor 2 Bathroom 2 Bathroom 3 Bathroom 4 Bedroom 2 Bedroom 3 Bedroom 4 Bedroom …" at bounding box center [107, 774] width 175 height 272
drag, startPoint x: 71, startPoint y: 672, endPoint x: 51, endPoint y: 682, distance: 22.4
click at [70, 673] on p "Bathroom 2" at bounding box center [107, 678] width 129 height 14
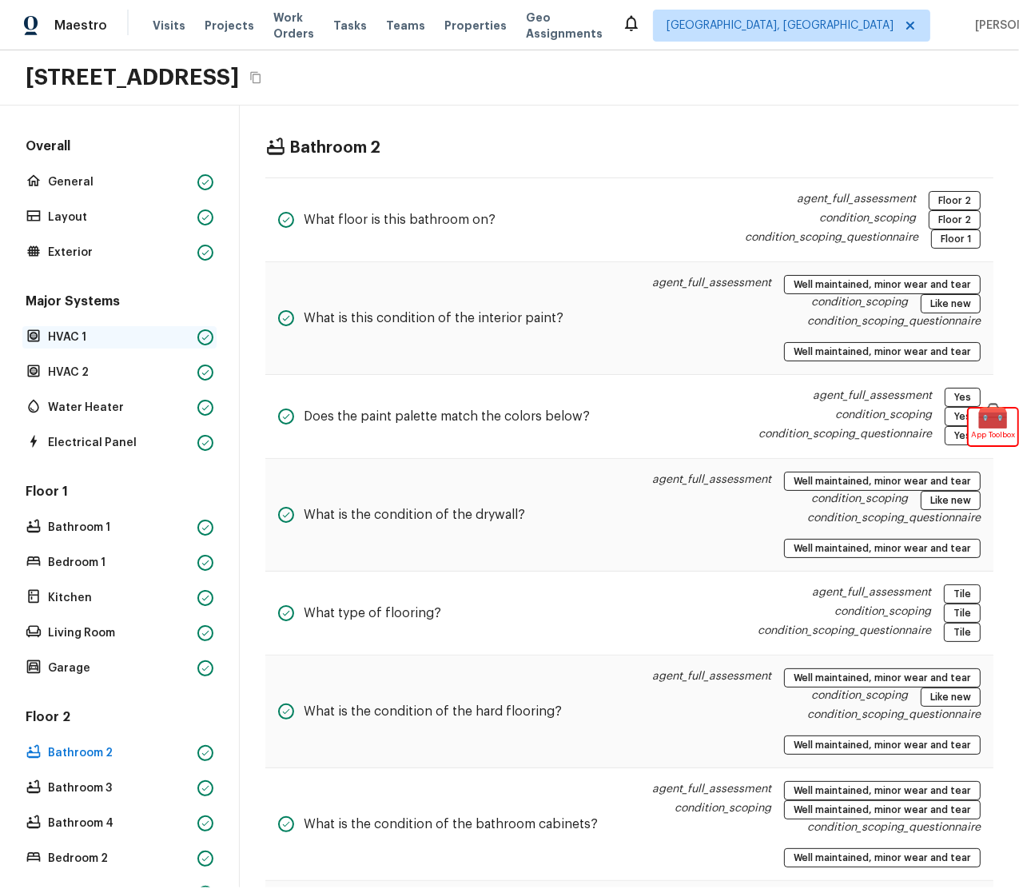
click at [118, 340] on p "HVAC 1" at bounding box center [119, 337] width 143 height 16
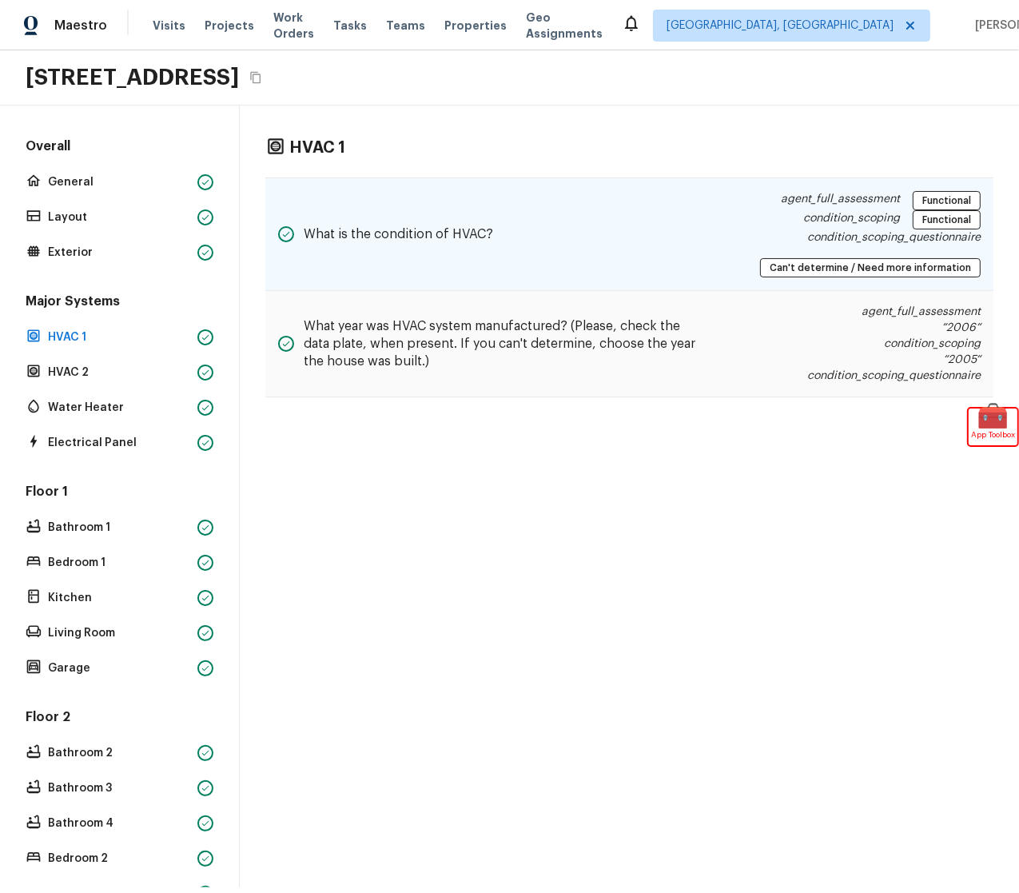
click at [772, 239] on div "condition_scoping_questionnaire Can't determine / Need more information" at bounding box center [806, 253] width 352 height 48
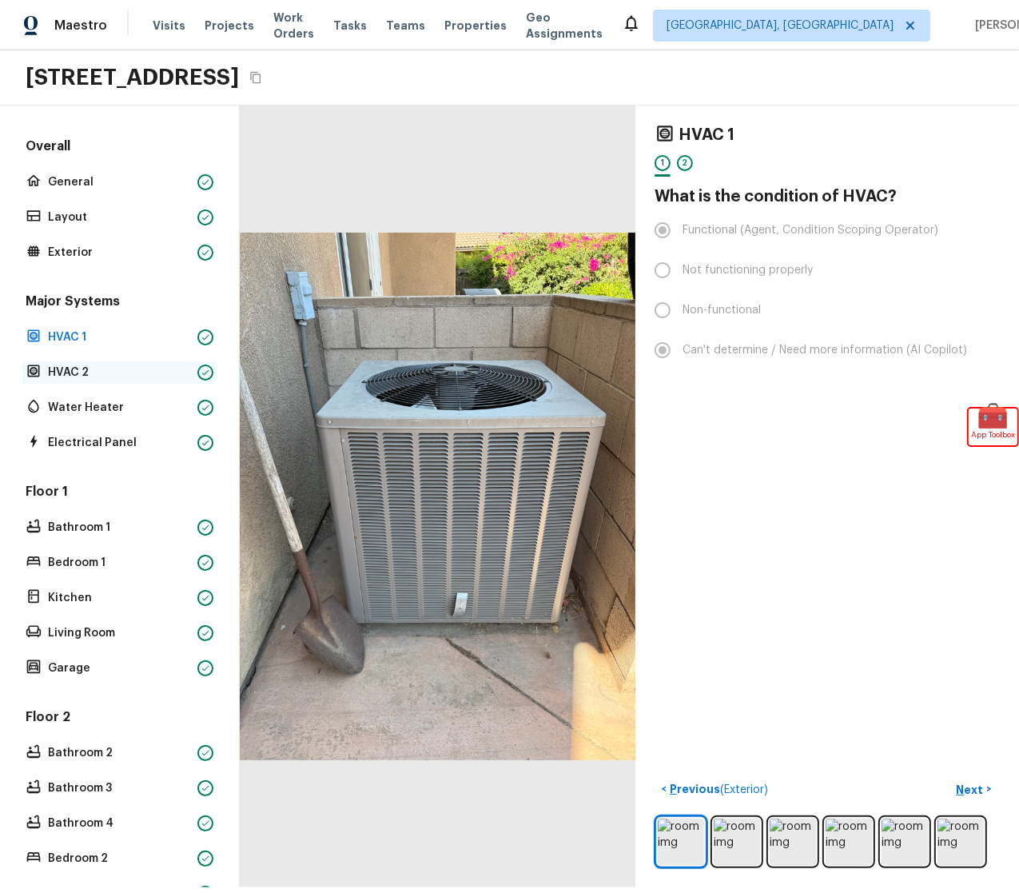
click at [131, 368] on p "HVAC 2" at bounding box center [119, 373] width 143 height 16
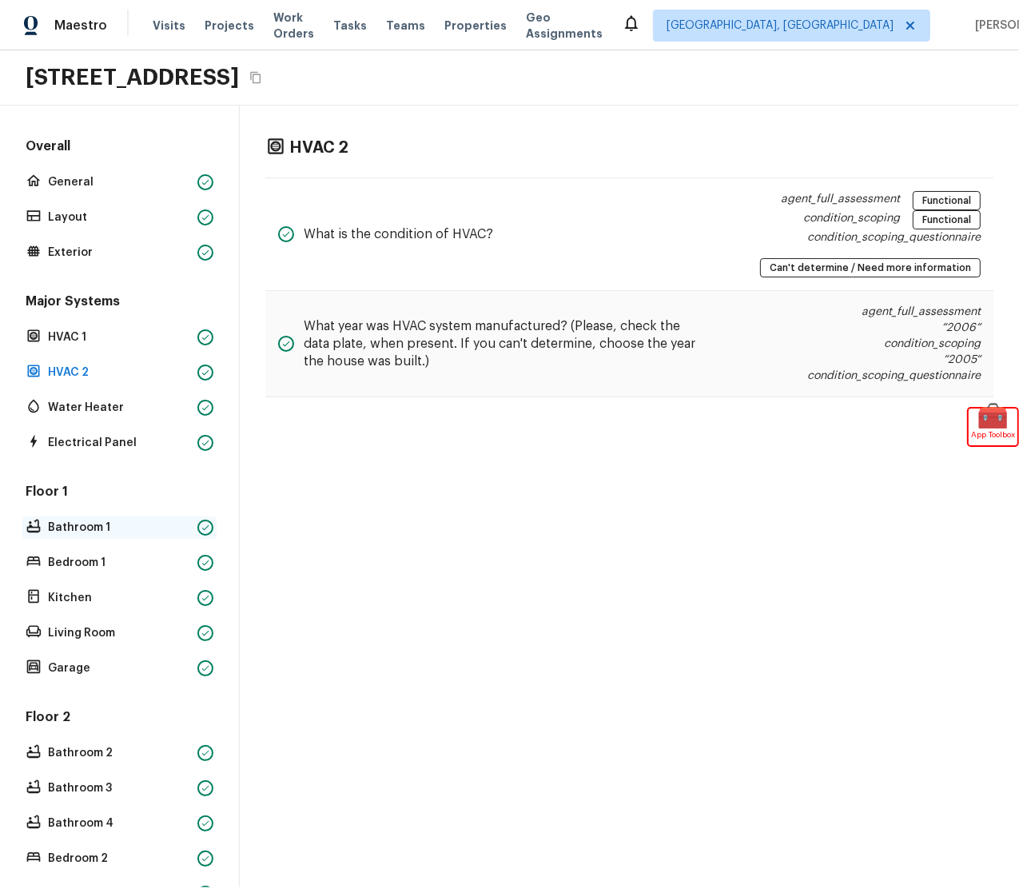
click at [113, 518] on div "Bathroom 1" at bounding box center [119, 527] width 194 height 22
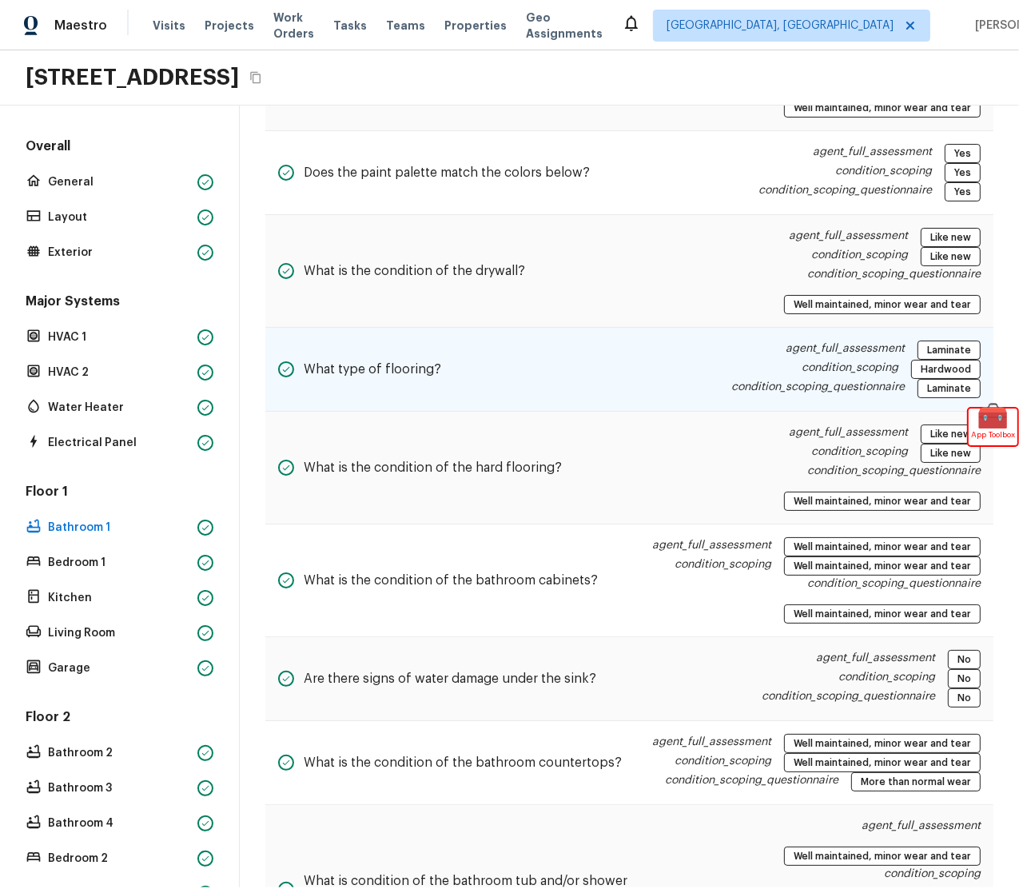
scroll to position [241, 0]
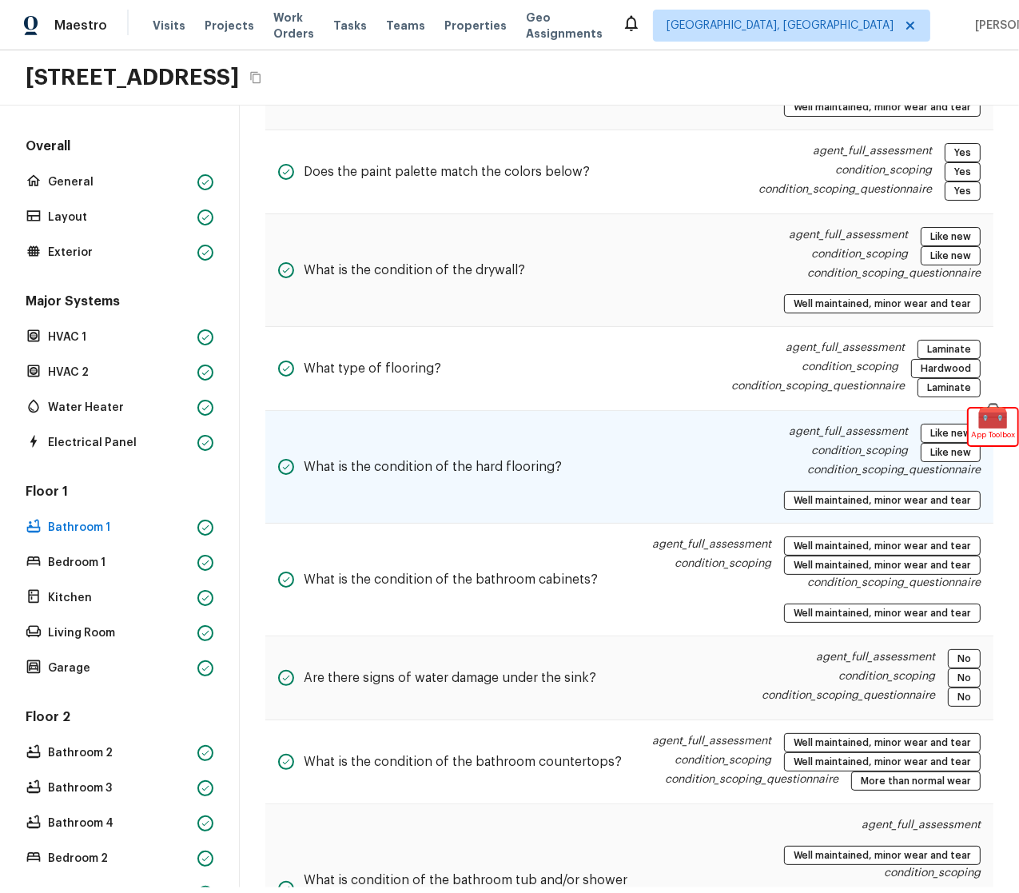
click at [665, 446] on div "condition_scoping Like new" at bounding box center [806, 452] width 352 height 19
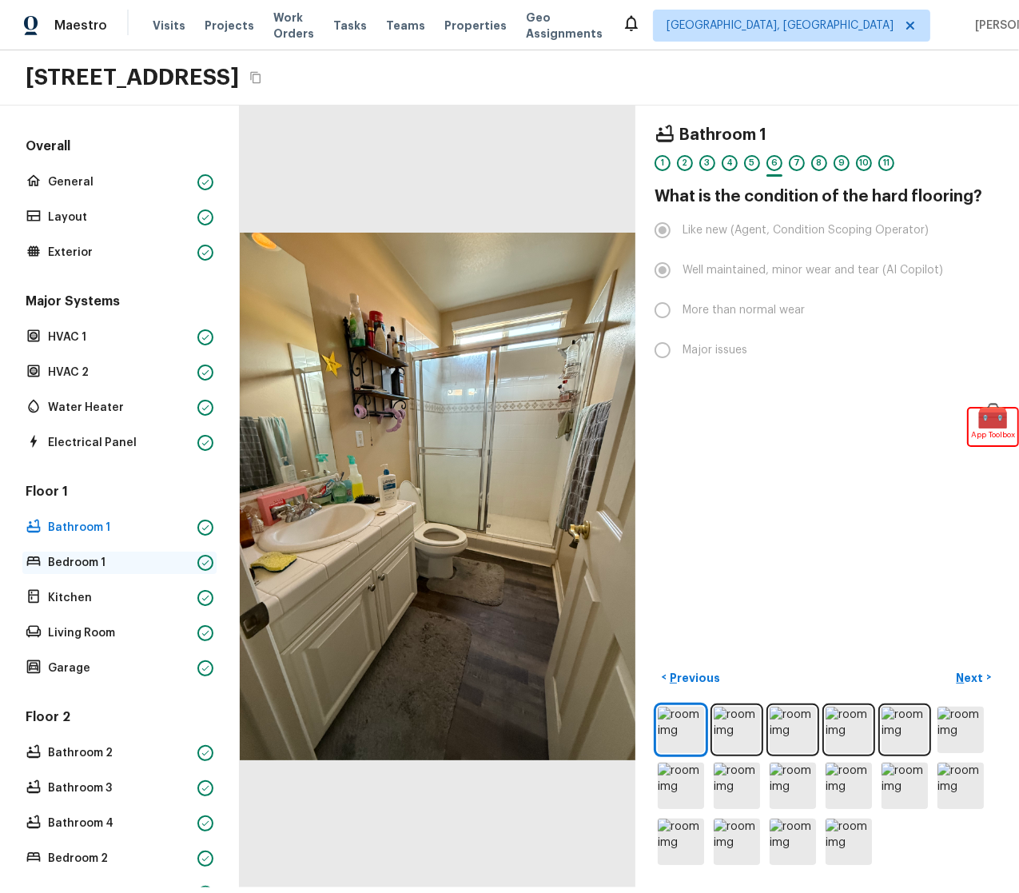
click at [141, 556] on p "Bedroom 1" at bounding box center [119, 563] width 143 height 16
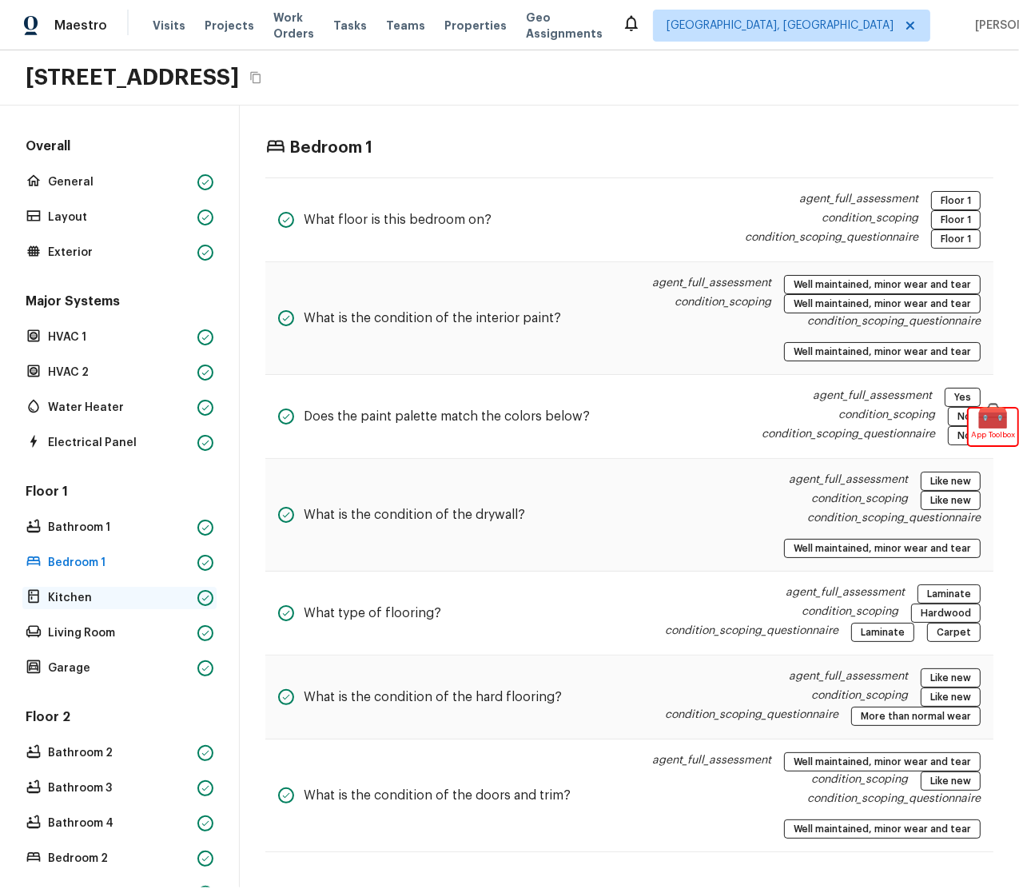
click at [130, 594] on p "Kitchen" at bounding box center [119, 598] width 143 height 16
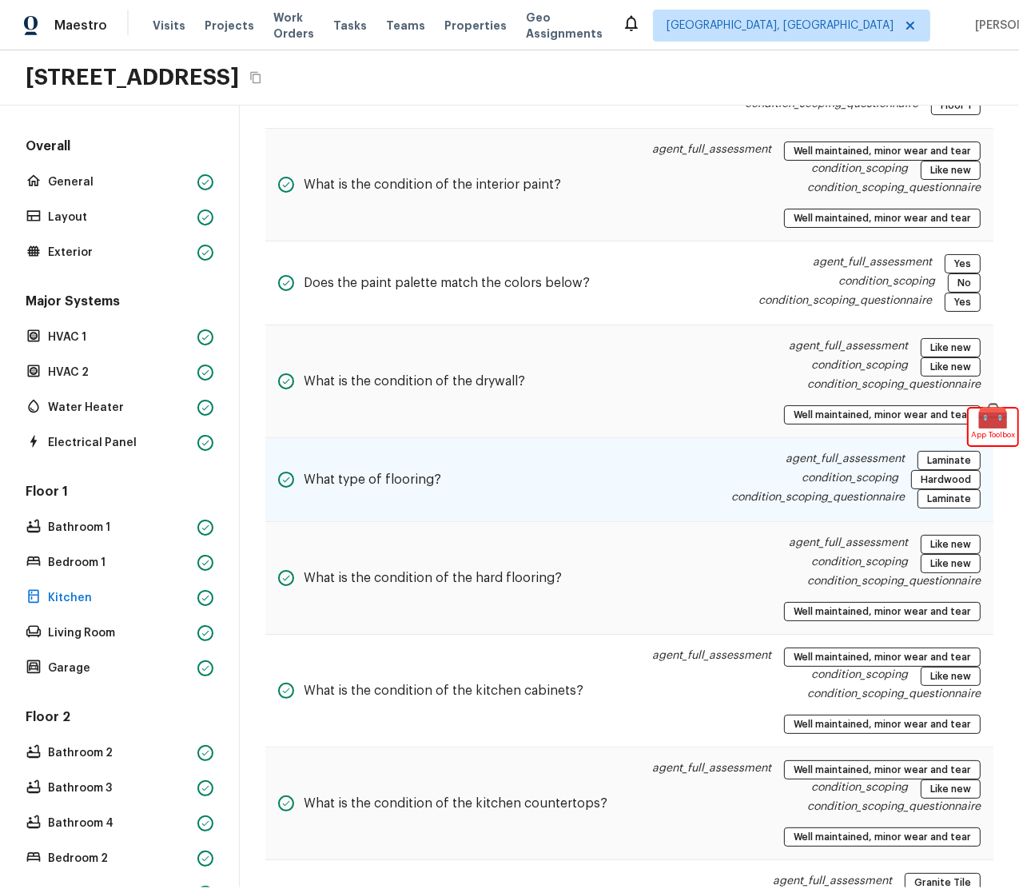
scroll to position [134, 0]
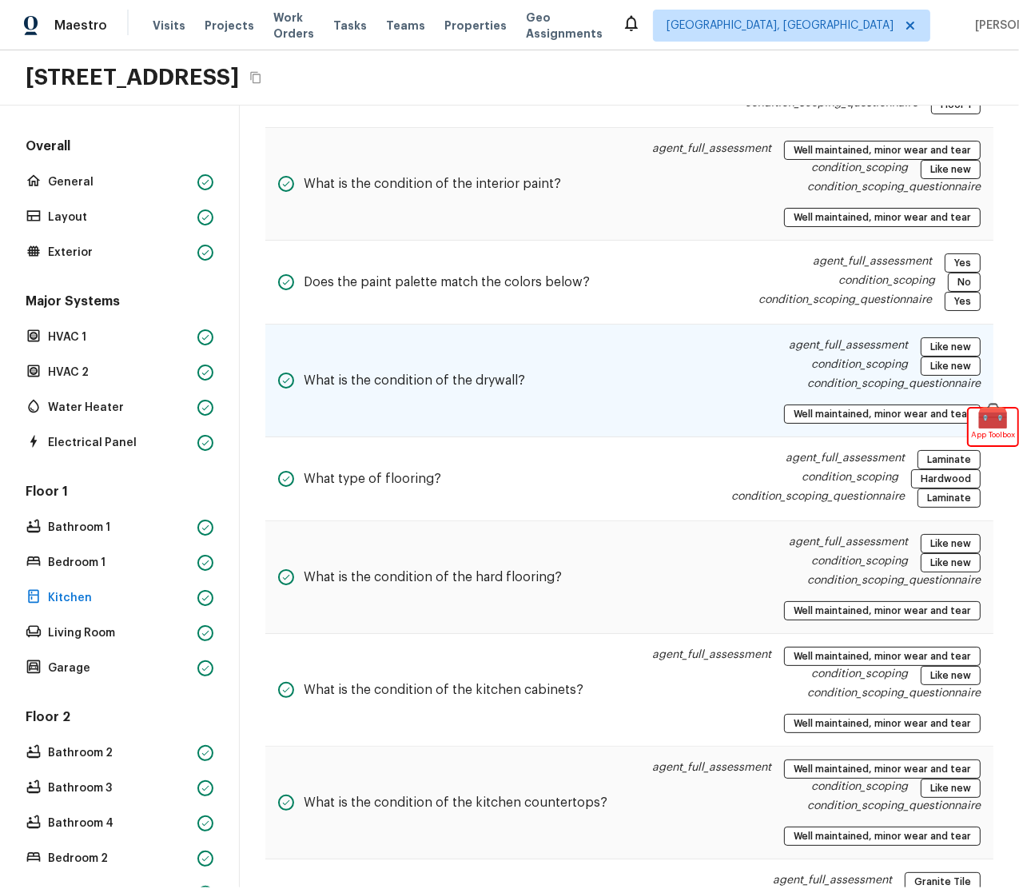
click at [511, 377] on h5 "What is the condition of the drywall?" at bounding box center [414, 381] width 221 height 18
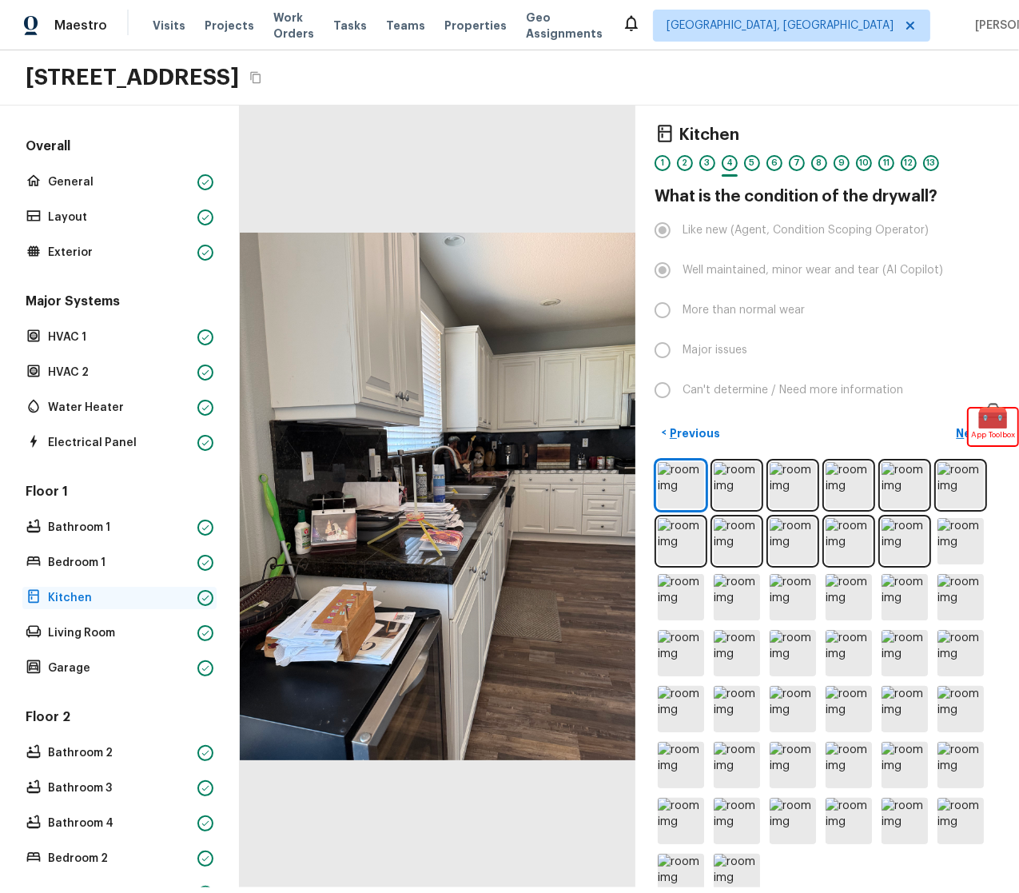
click at [83, 598] on p "Kitchen" at bounding box center [119, 598] width 143 height 16
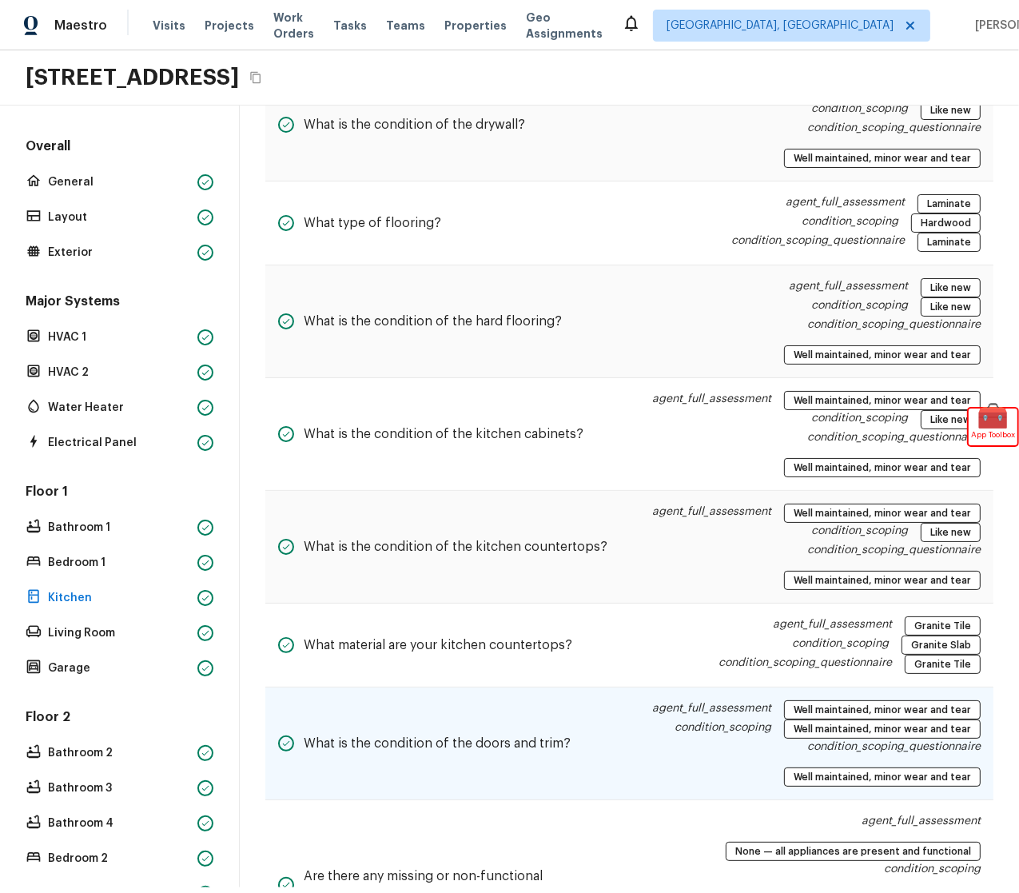
scroll to position [397, 0]
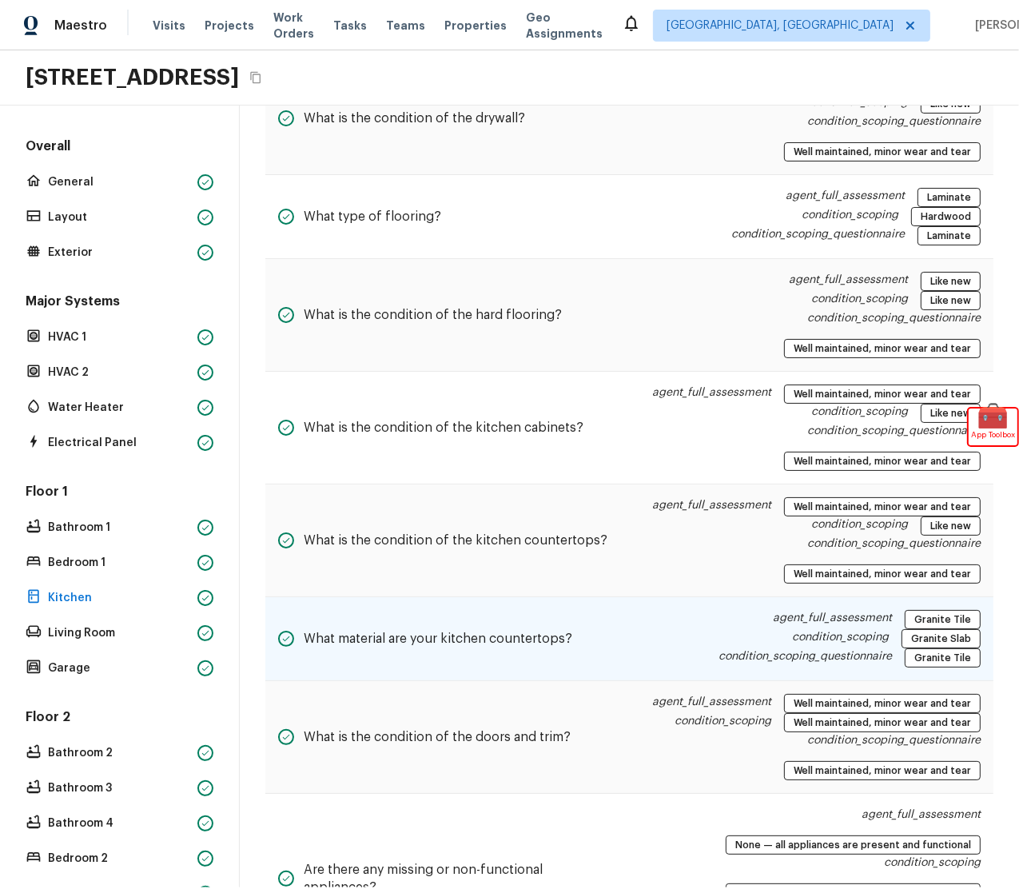
click at [636, 639] on div "What material are your kitchen countertops? agent_full_assessment Granite Tile …" at bounding box center [629, 639] width 728 height 84
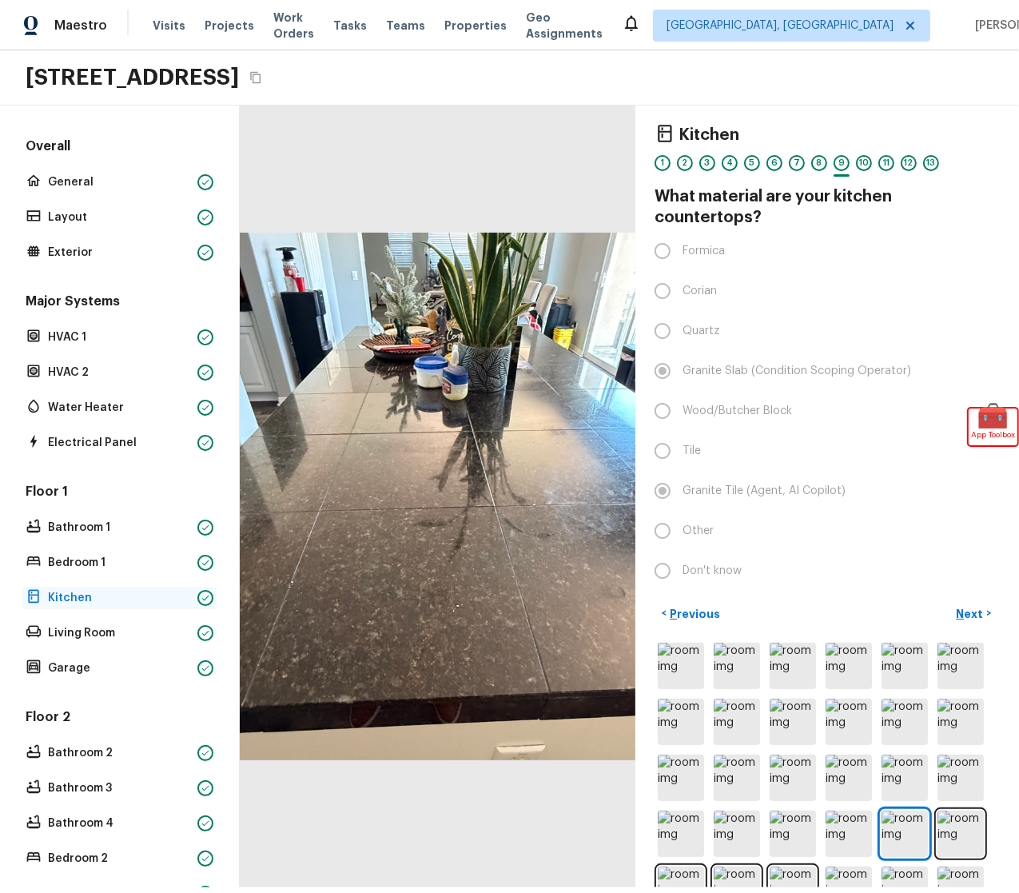
click at [129, 592] on p "Kitchen" at bounding box center [119, 598] width 143 height 16
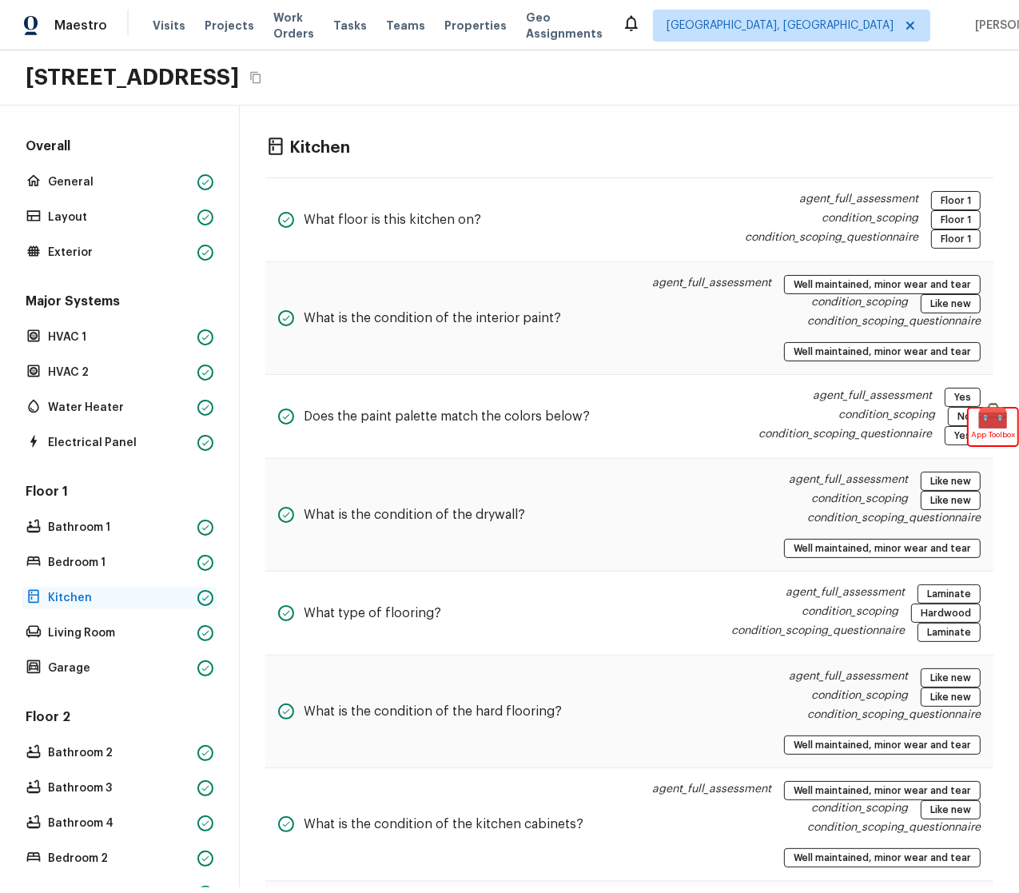
click at [89, 596] on p "Kitchen" at bounding box center [119, 598] width 143 height 16
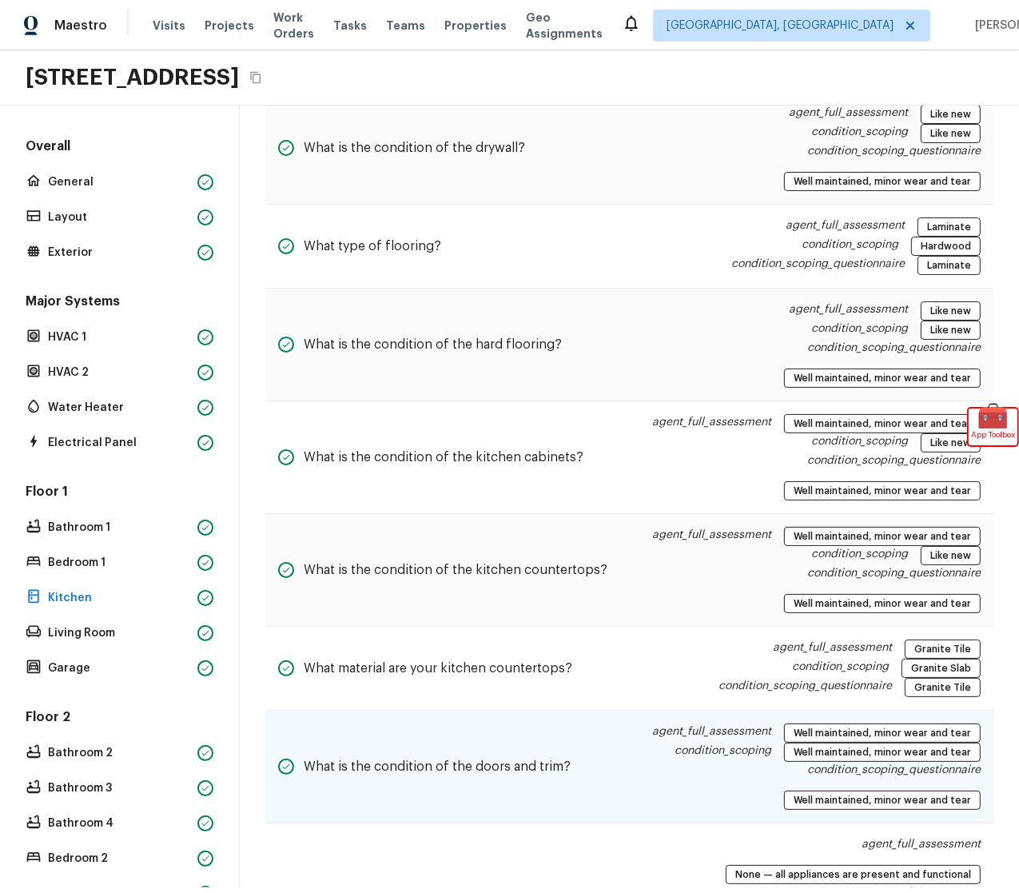
scroll to position [393, 0]
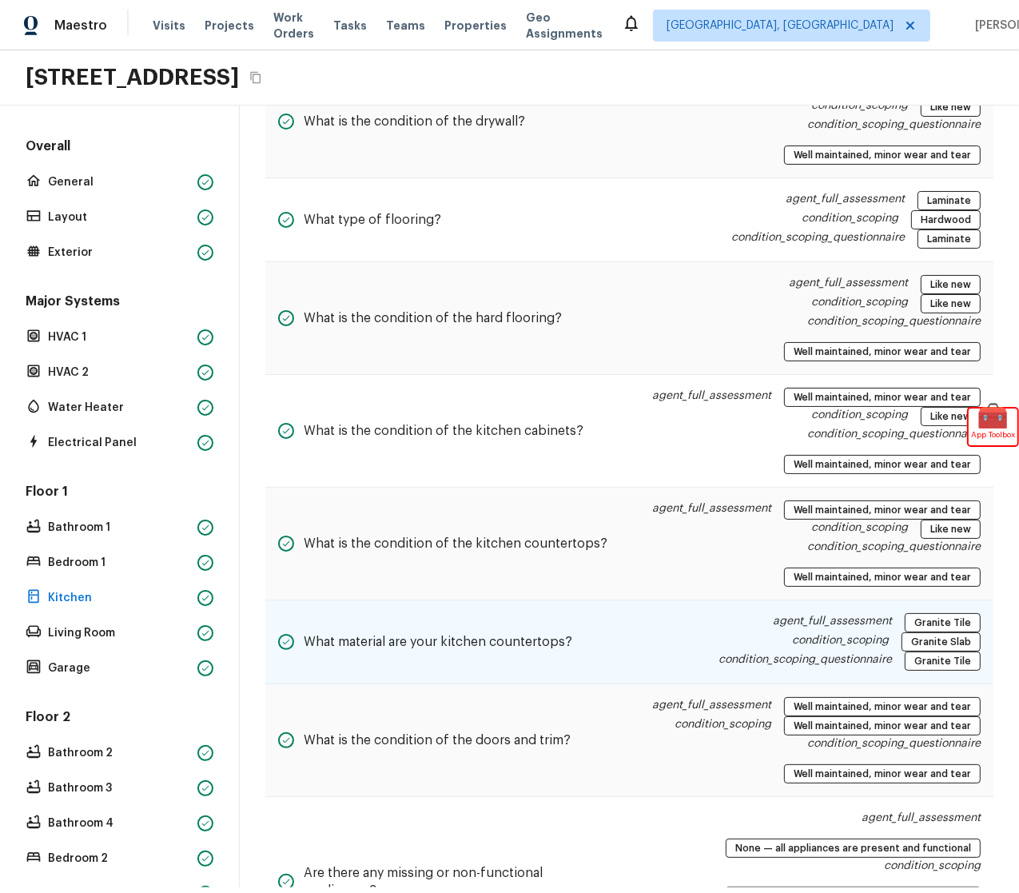
click at [725, 646] on div "condition_scoping Granite Slab" at bounding box center [850, 641] width 262 height 19
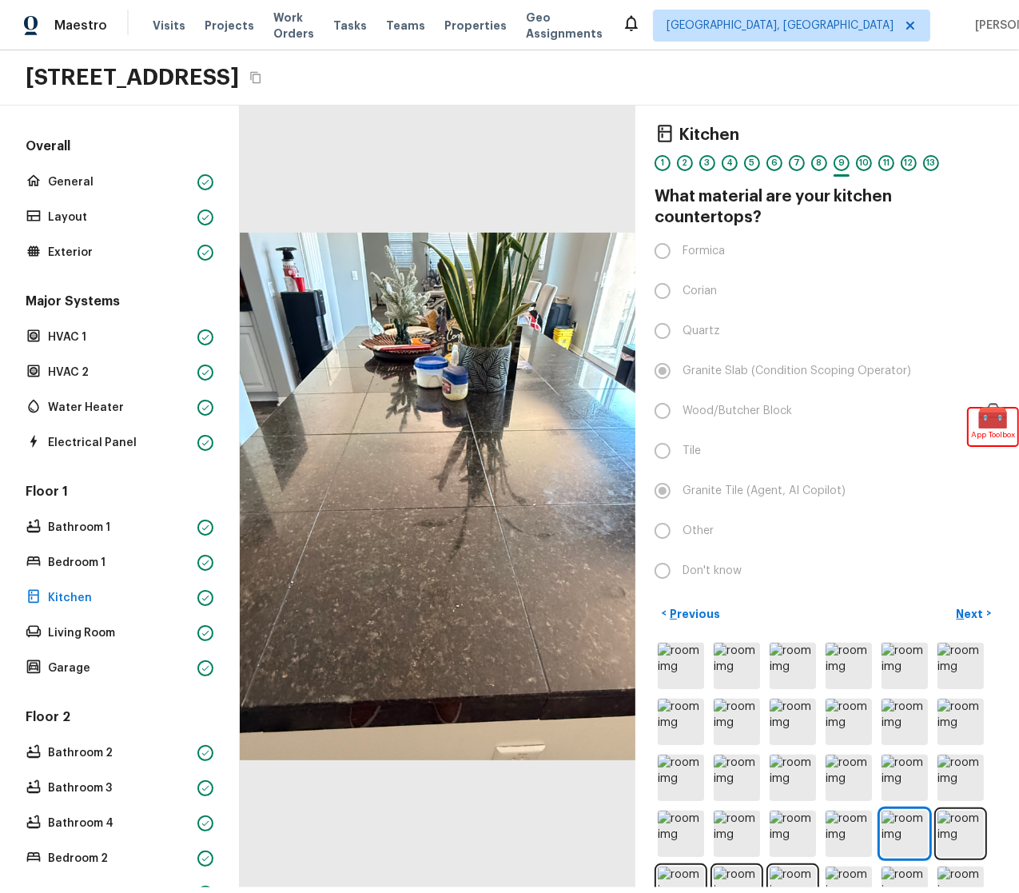
scroll to position [0, 0]
click at [82, 602] on p "Kitchen" at bounding box center [119, 598] width 143 height 16
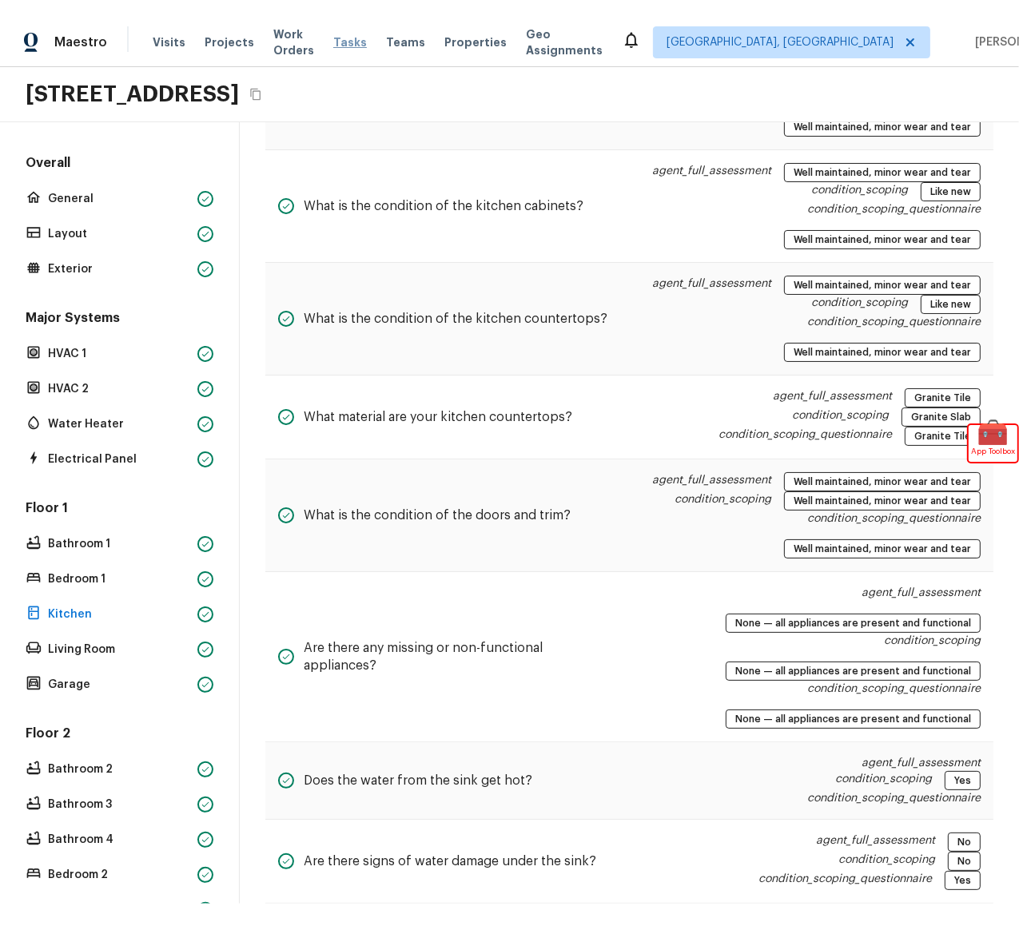
scroll to position [601, 0]
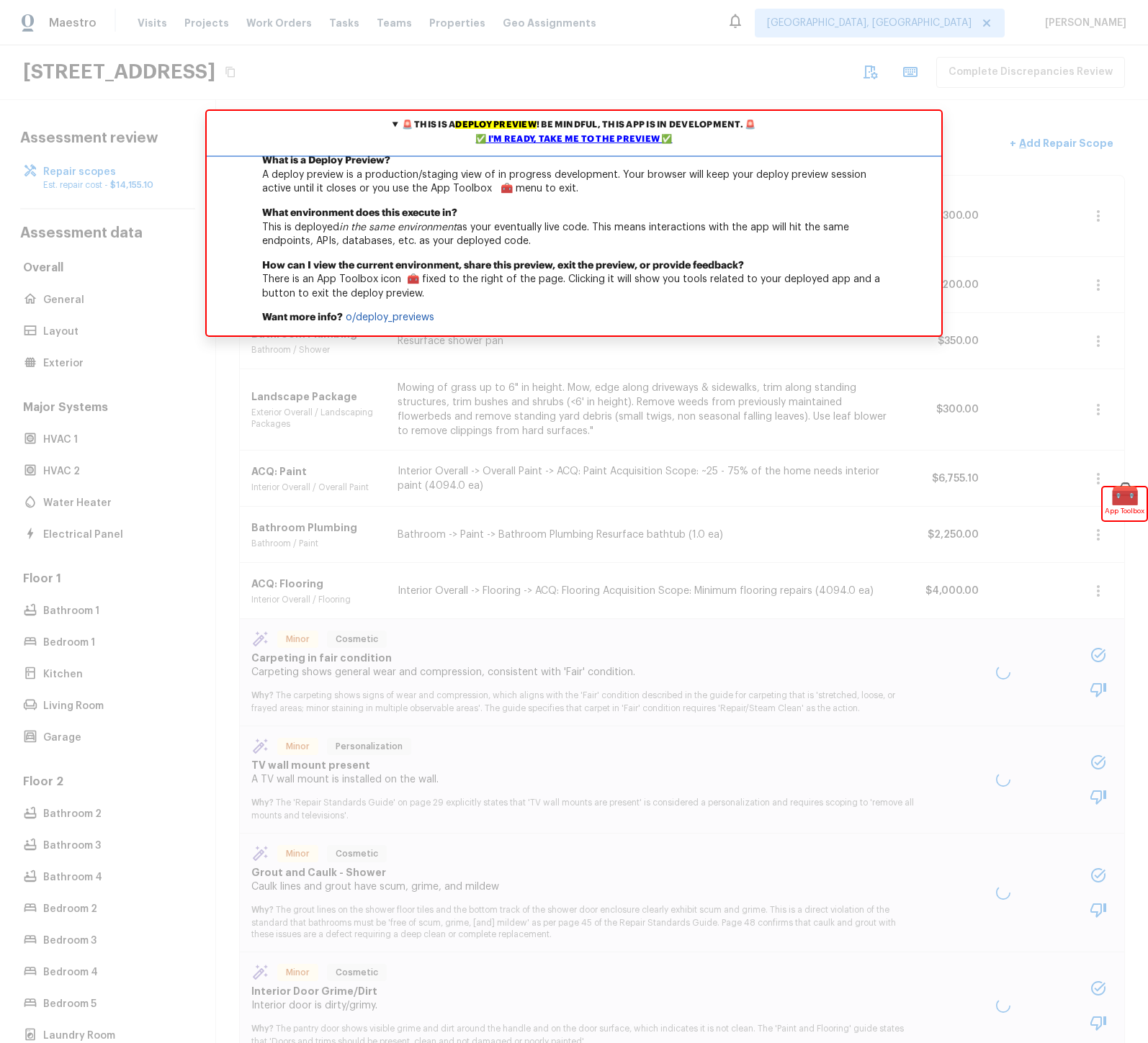
click at [546, 138] on div "✅ I'm ready, take me to the preview ✅" at bounding box center [573, 140] width 727 height 14
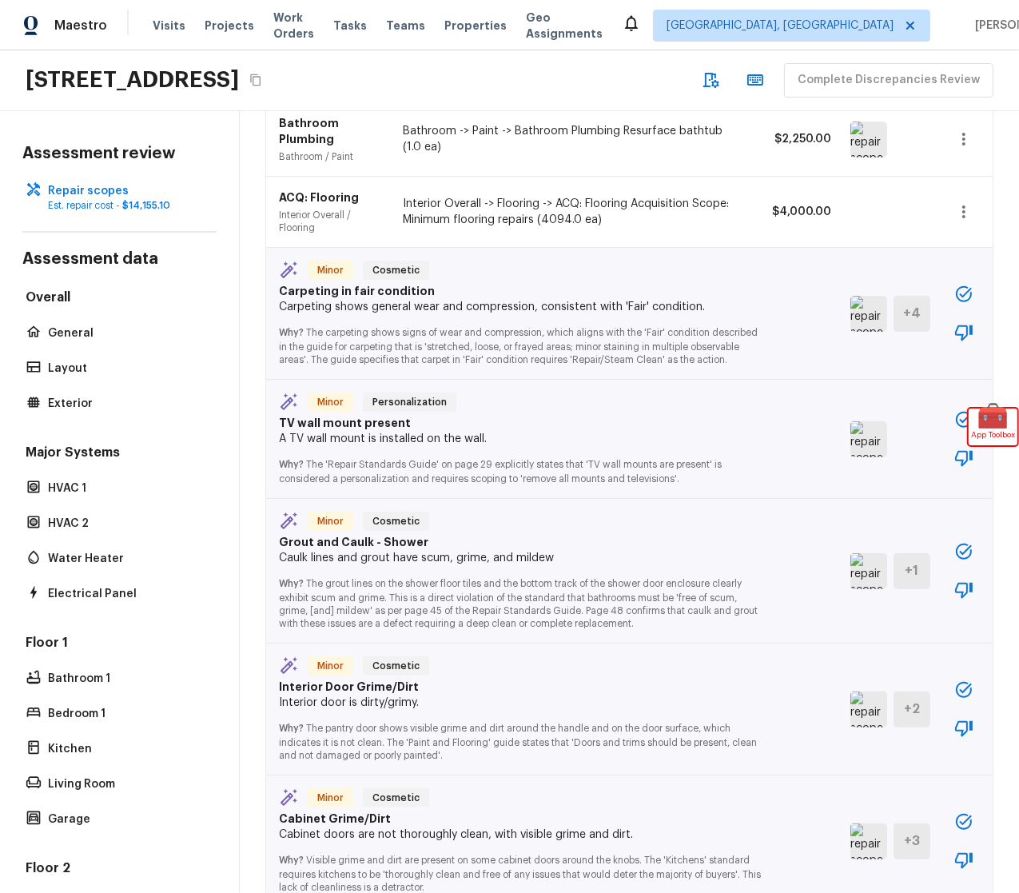
scroll to position [559, 0]
click at [964, 292] on icon "button" at bounding box center [963, 292] width 19 height 19
drag, startPoint x: 715, startPoint y: 326, endPoint x: 734, endPoint y: 329, distance: 18.5
click at [719, 326] on p "Why? The carpeting shows signs of wear and compression, which aligns with the '…" at bounding box center [520, 338] width 482 height 51
click at [875, 311] on img at bounding box center [869, 312] width 37 height 36
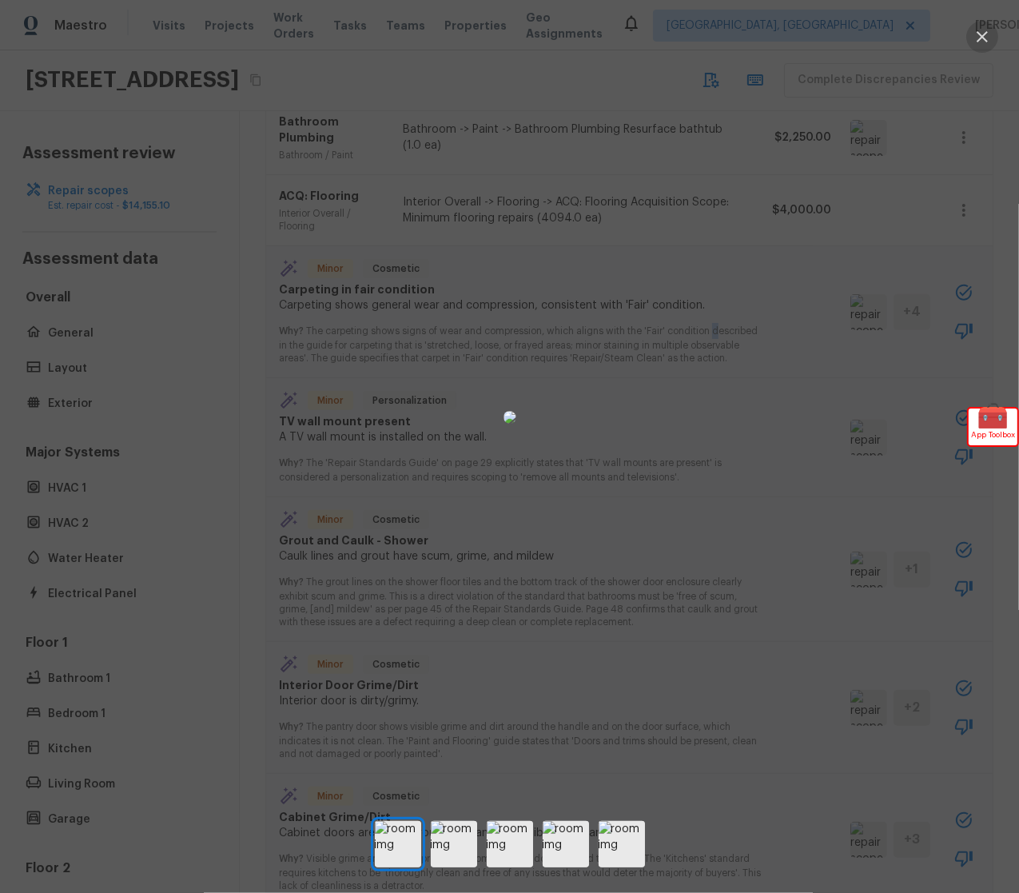
drag, startPoint x: 988, startPoint y: 35, endPoint x: 977, endPoint y: 49, distance: 17.6
click at [987, 35] on icon "button" at bounding box center [982, 36] width 19 height 19
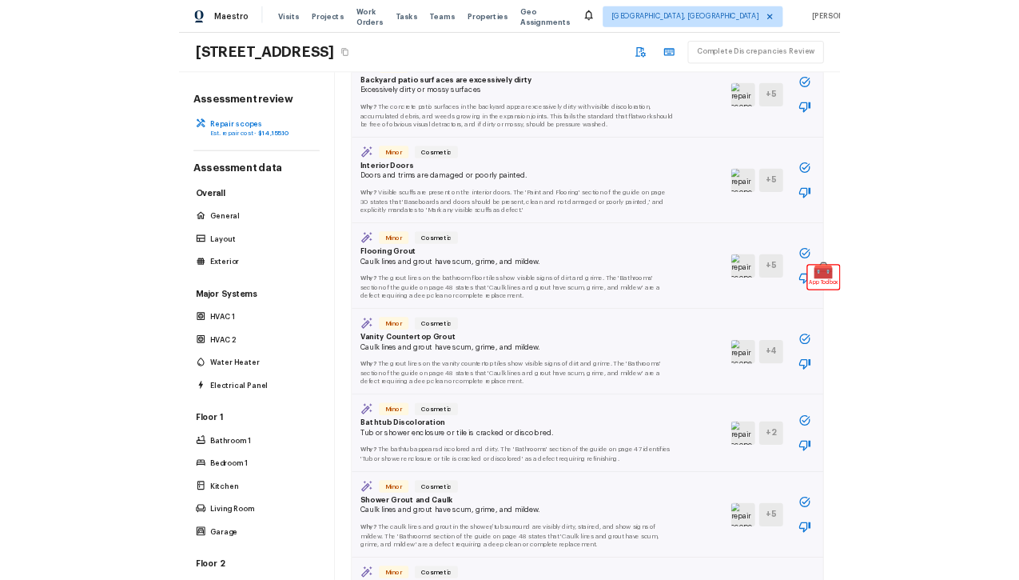
scroll to position [2599, 0]
